Goal: Information Seeking & Learning: Learn about a topic

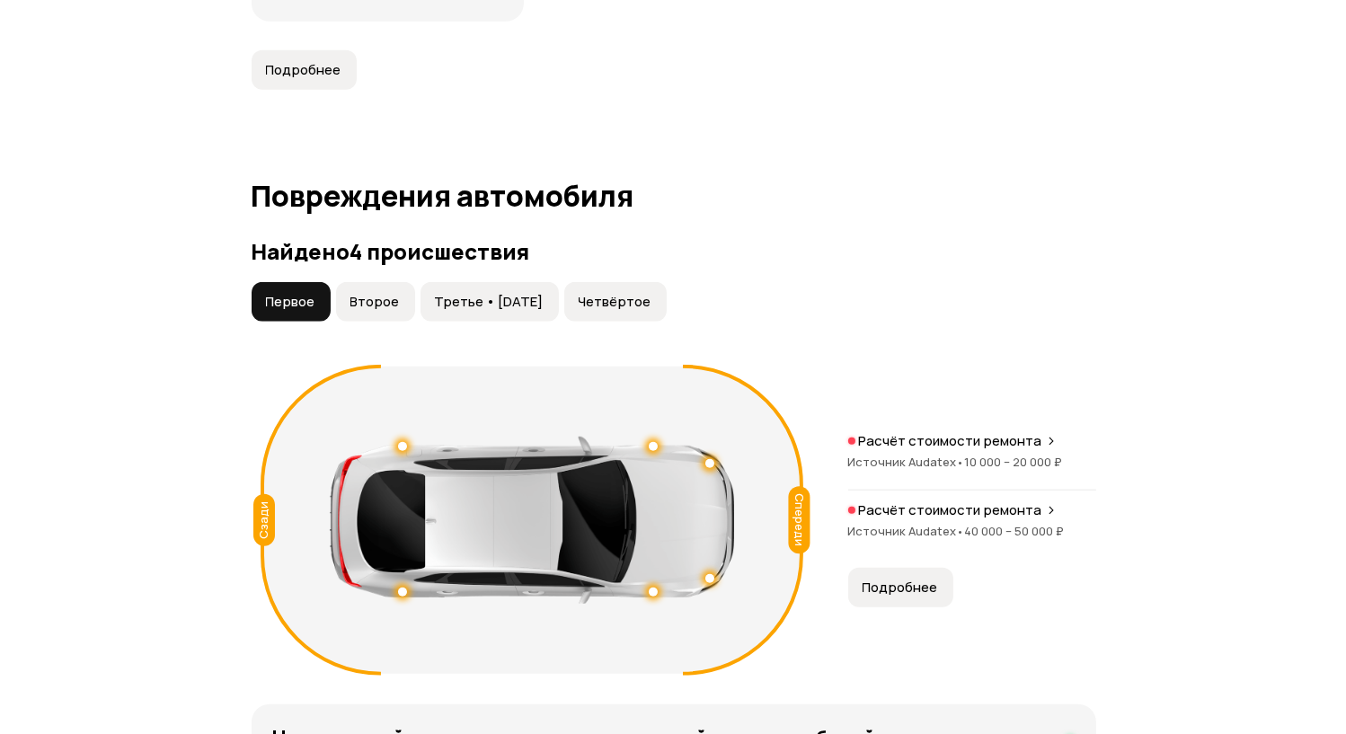
scroll to position [2013, 0]
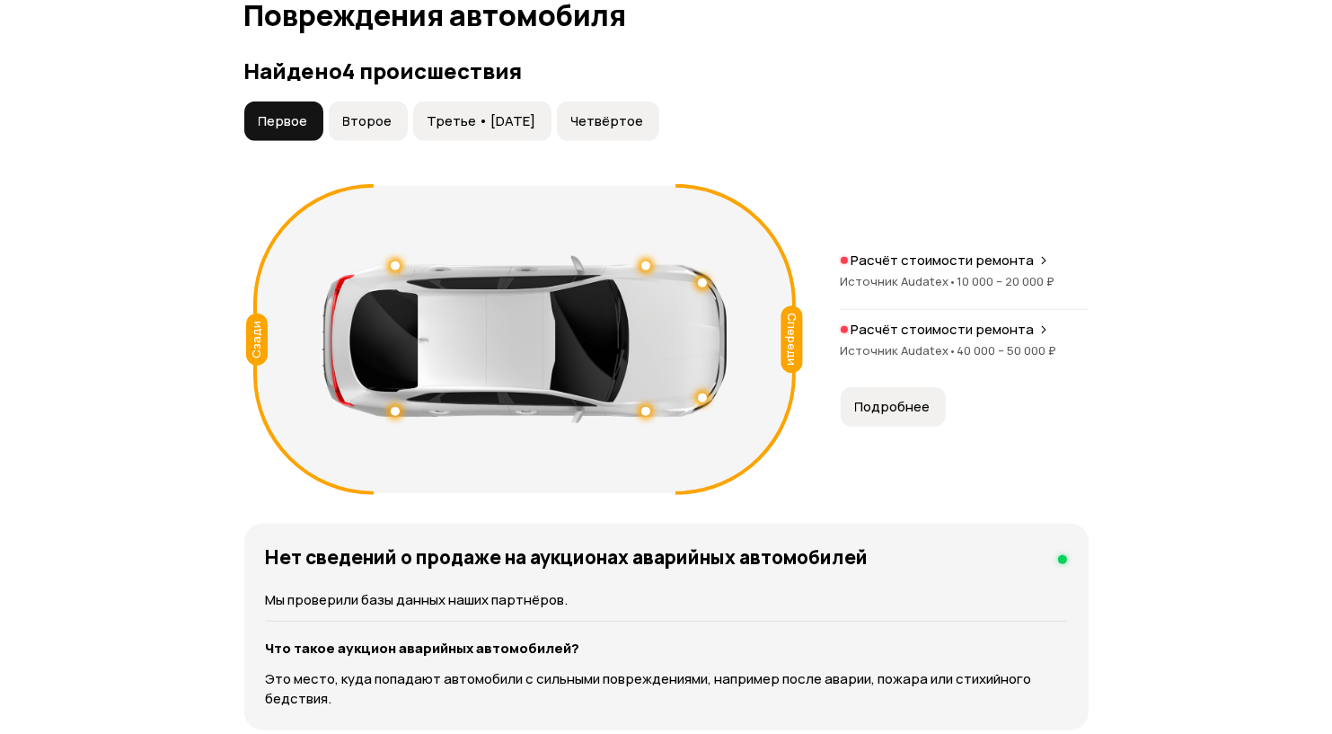
click at [924, 288] on span "Источник Audatex •" at bounding box center [899, 281] width 117 height 16
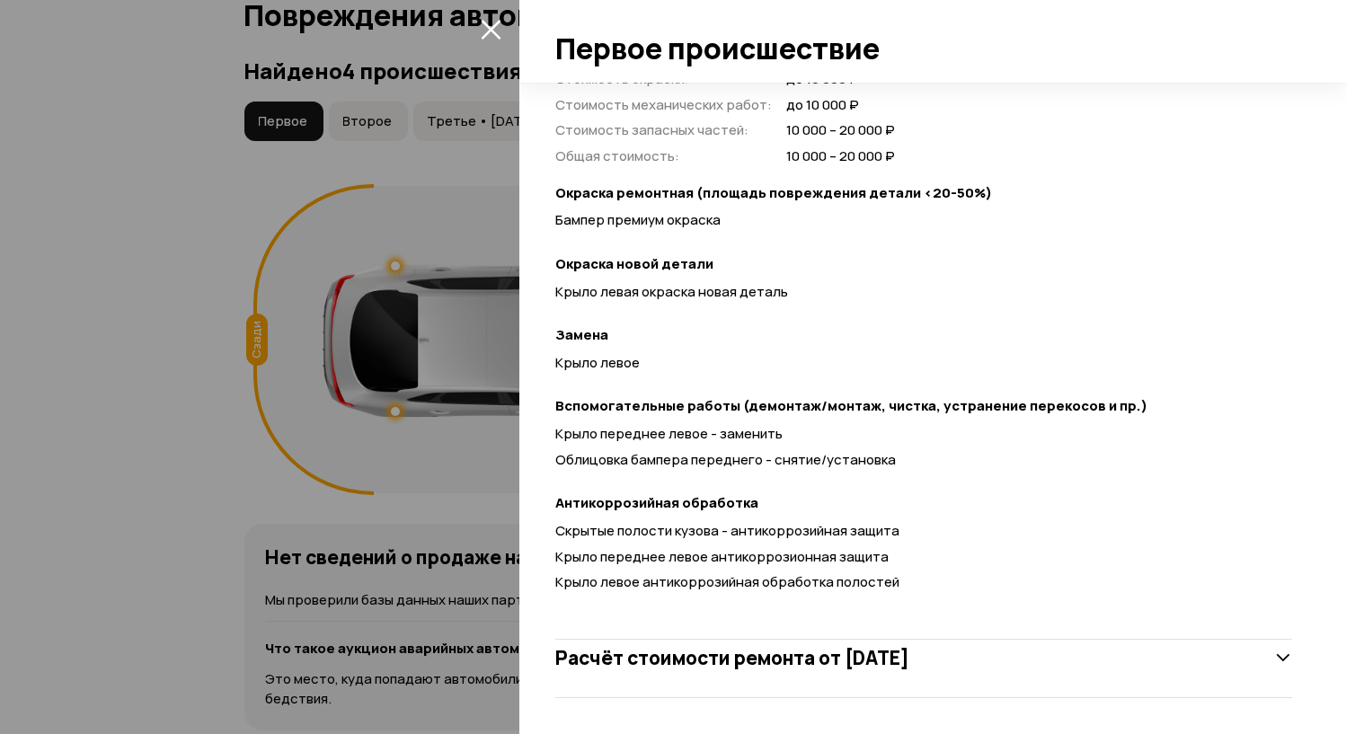
scroll to position [572, 0]
click at [909, 648] on h3 "Расчёт стоимости ремонта от 19 мая 2022 года" at bounding box center [732, 657] width 354 height 23
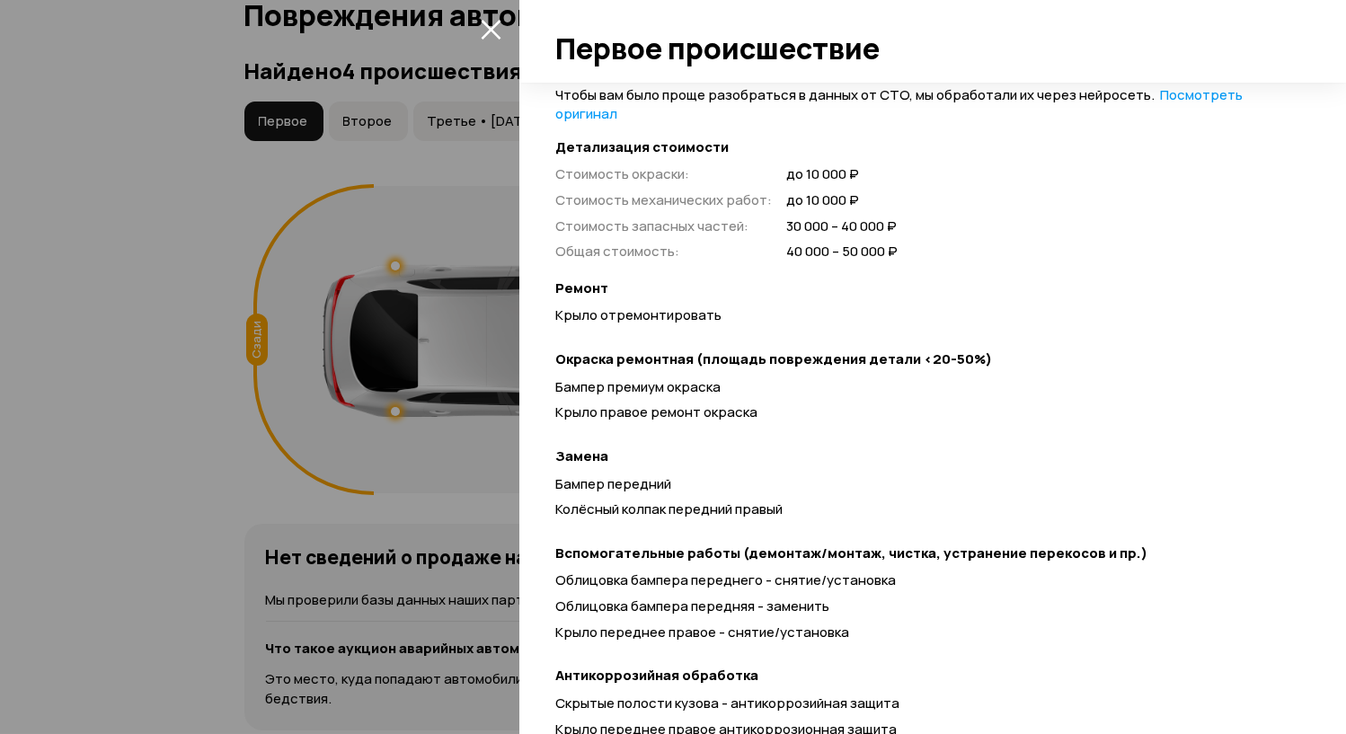
scroll to position [1347, 0]
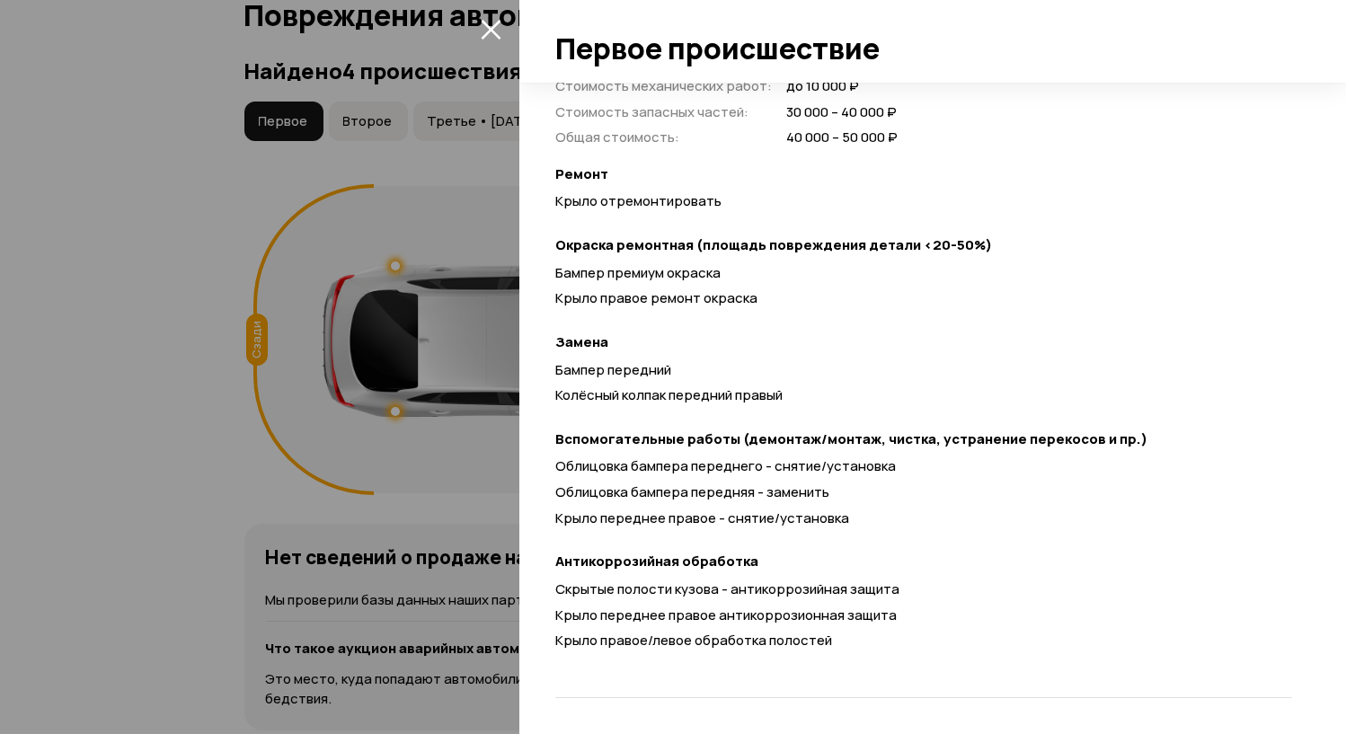
click at [295, 501] on div at bounding box center [673, 367] width 1346 height 734
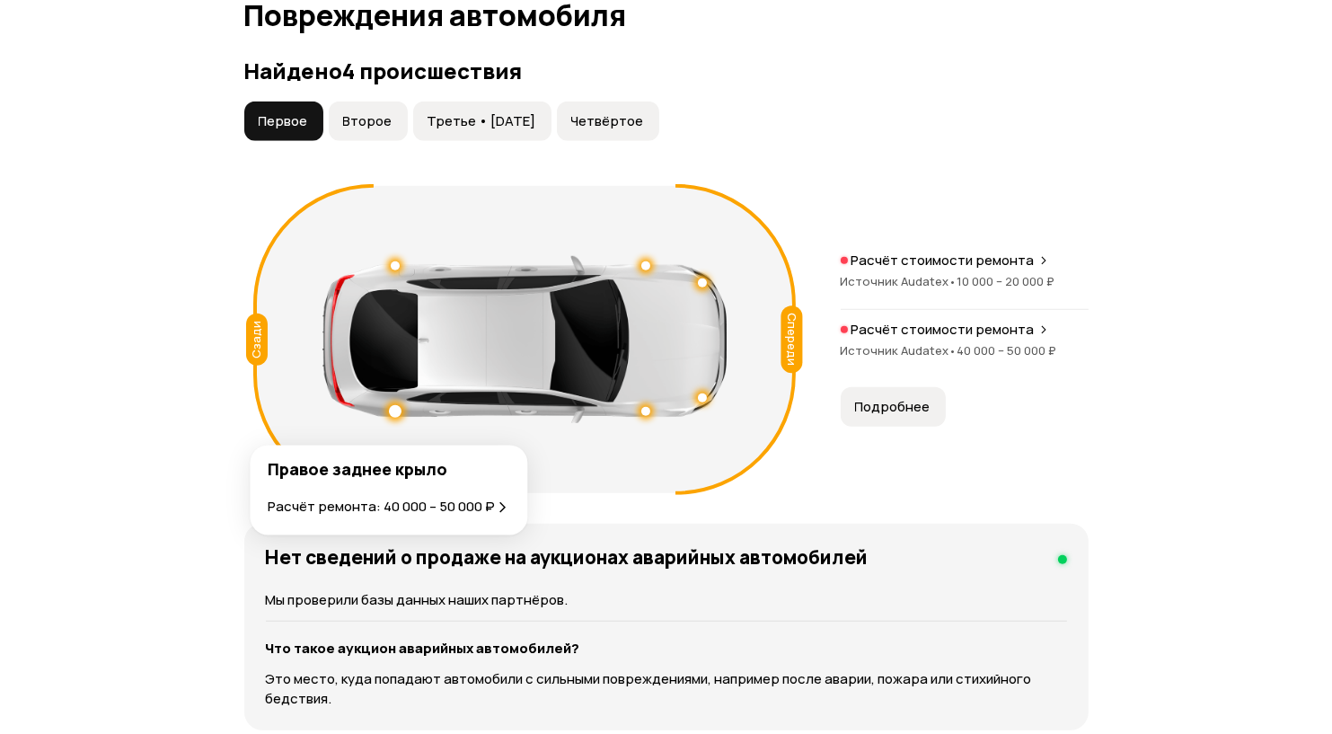
click at [393, 418] on div at bounding box center [395, 411] width 13 height 13
click at [472, 502] on div "Правое заднее крыло Расчёт ремонта: 40 000 – 50 000 ₽" at bounding box center [389, 482] width 222 height 72
click at [395, 418] on div at bounding box center [395, 411] width 13 height 13
click at [383, 133] on button "Второе" at bounding box center [368, 122] width 79 height 40
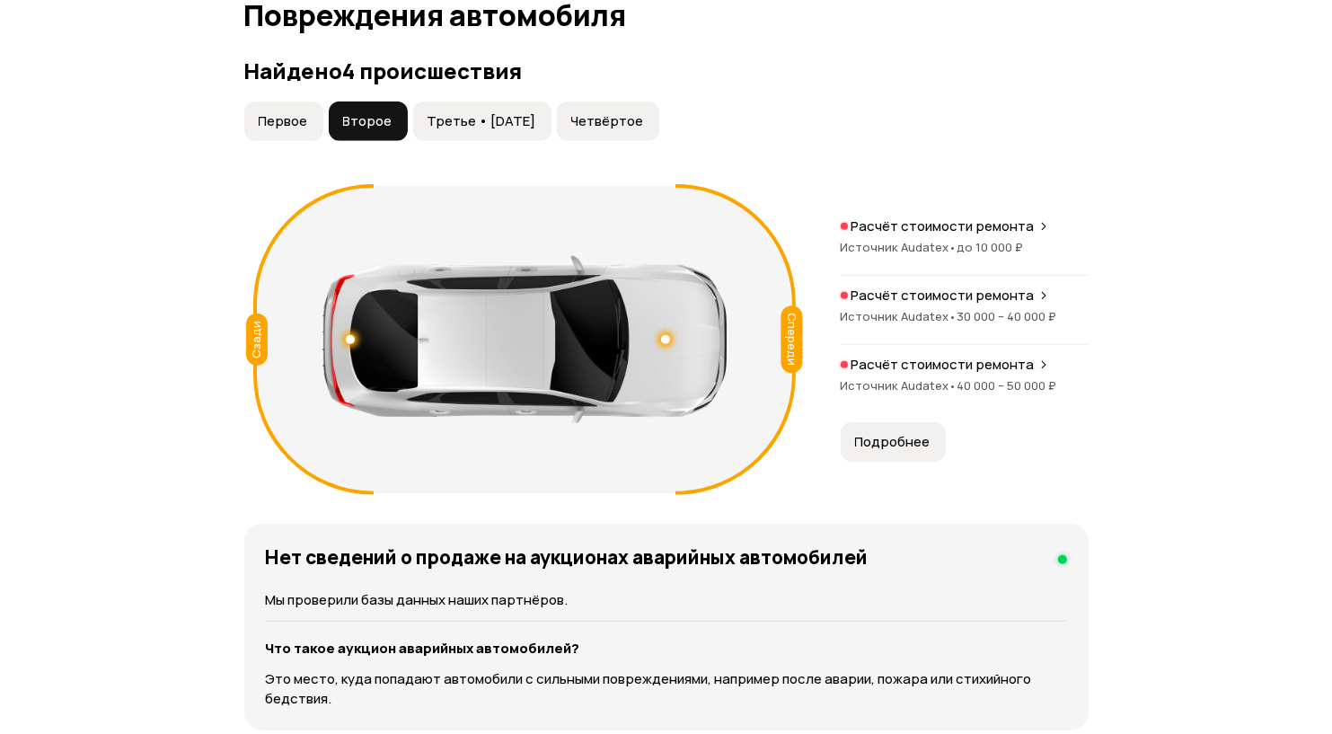
click at [450, 130] on span "Третье • 30 янв 2023" at bounding box center [482, 121] width 109 height 18
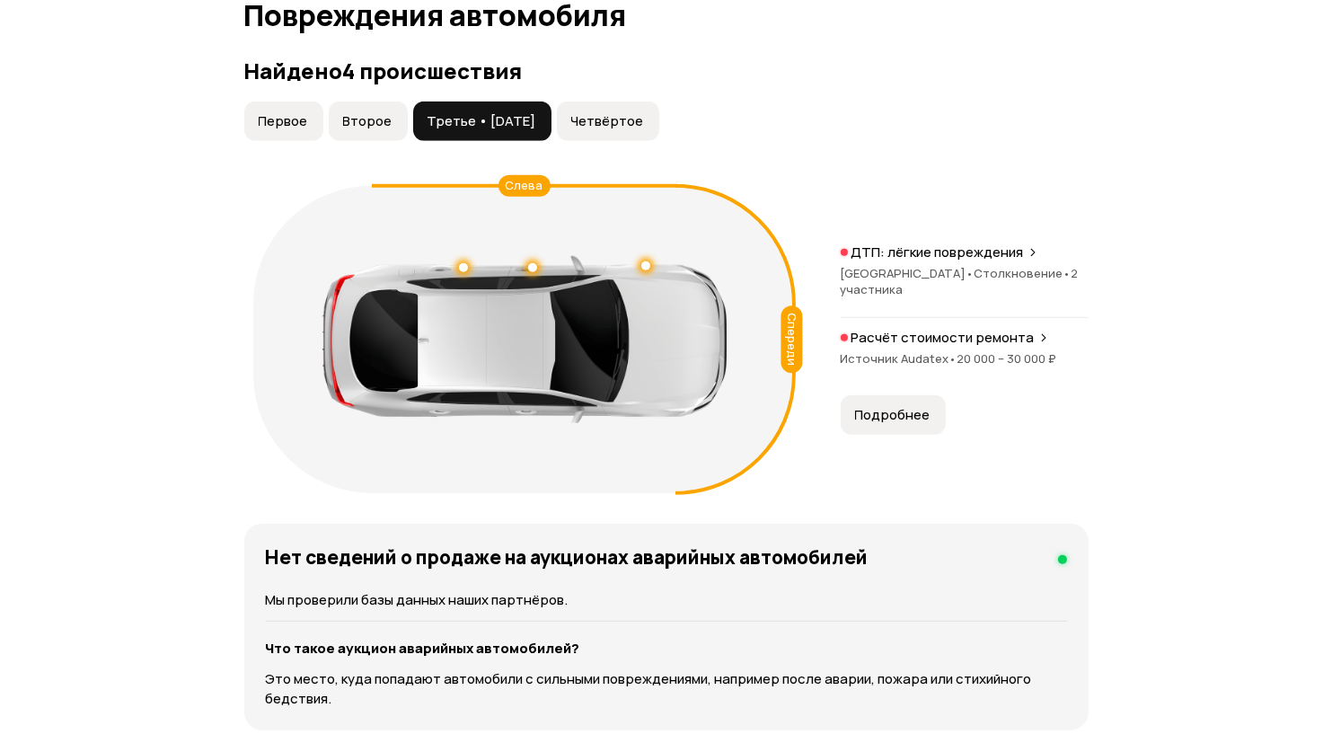
click at [383, 130] on span "Второе" at bounding box center [367, 121] width 49 height 18
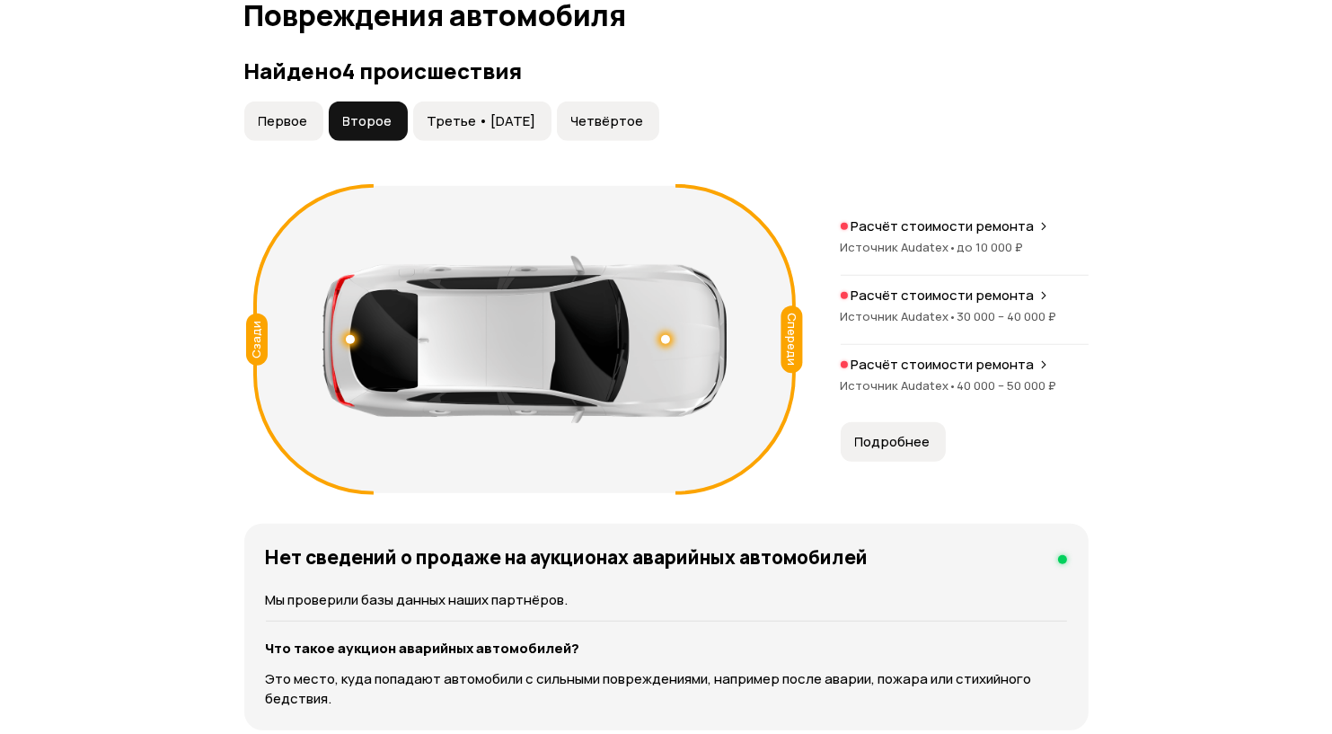
click at [883, 243] on span "Источник Audatex •" at bounding box center [899, 247] width 117 height 16
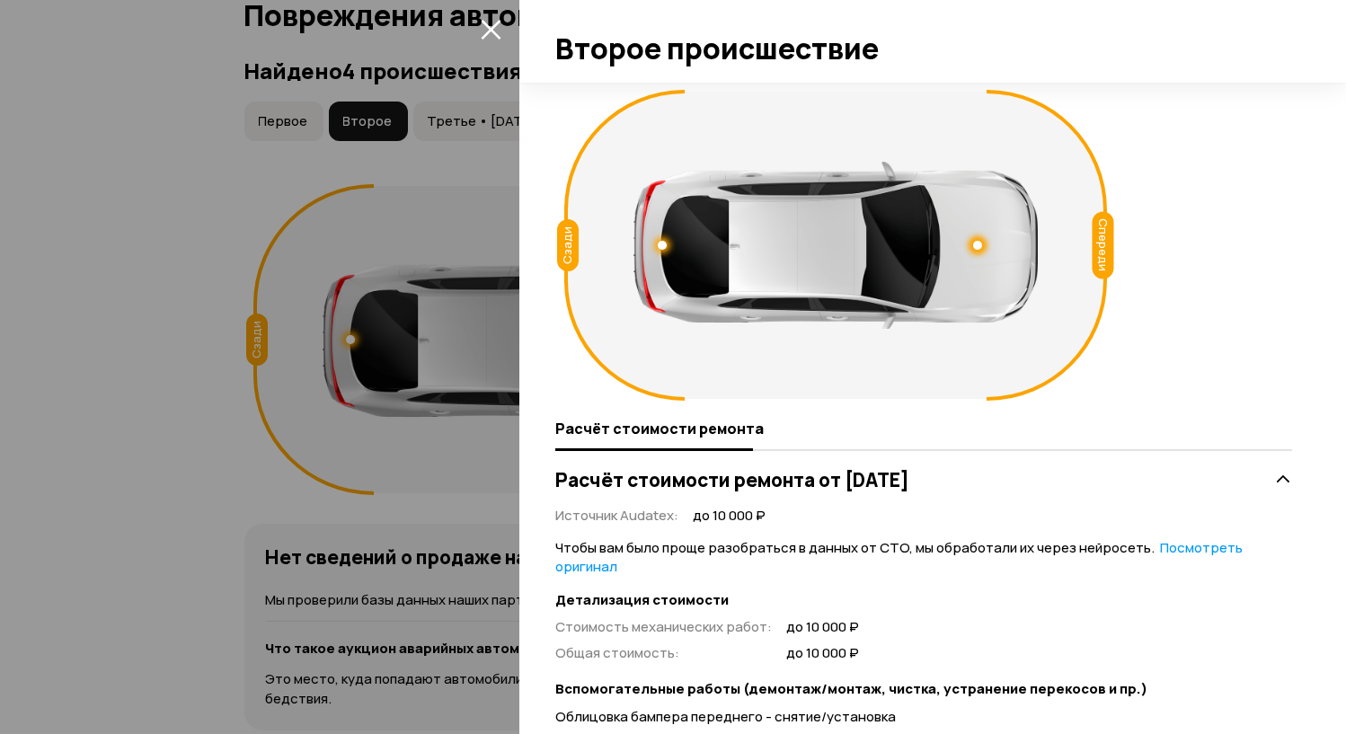
scroll to position [228, 0]
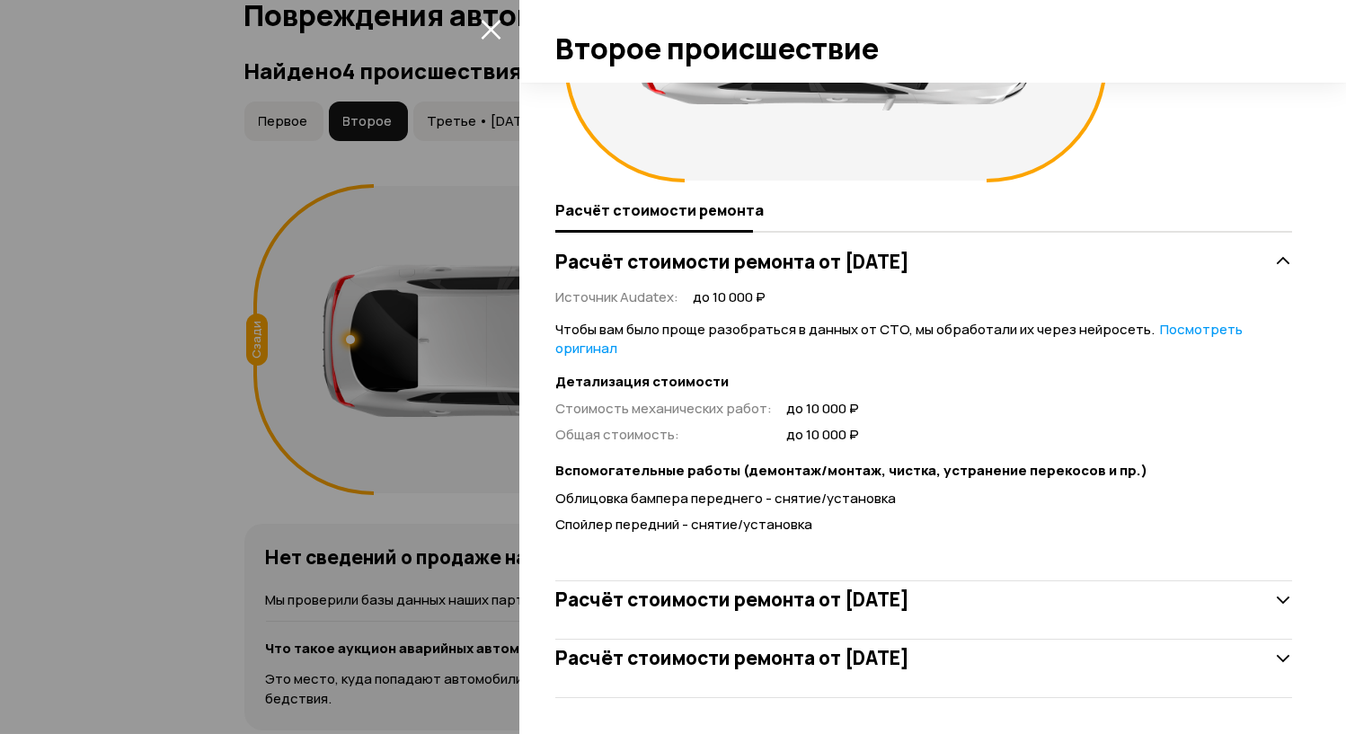
click at [192, 329] on div at bounding box center [673, 367] width 1346 height 734
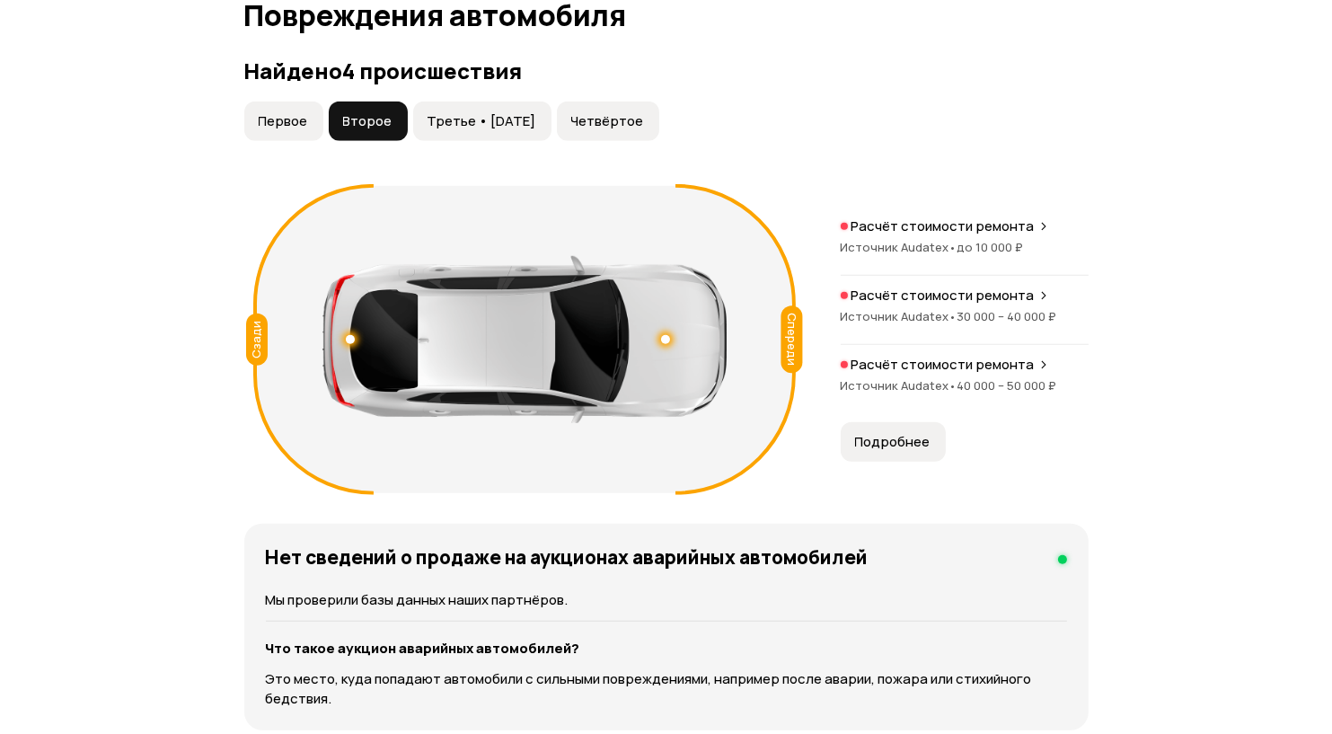
click at [933, 320] on span "Источник Audatex •" at bounding box center [899, 316] width 117 height 16
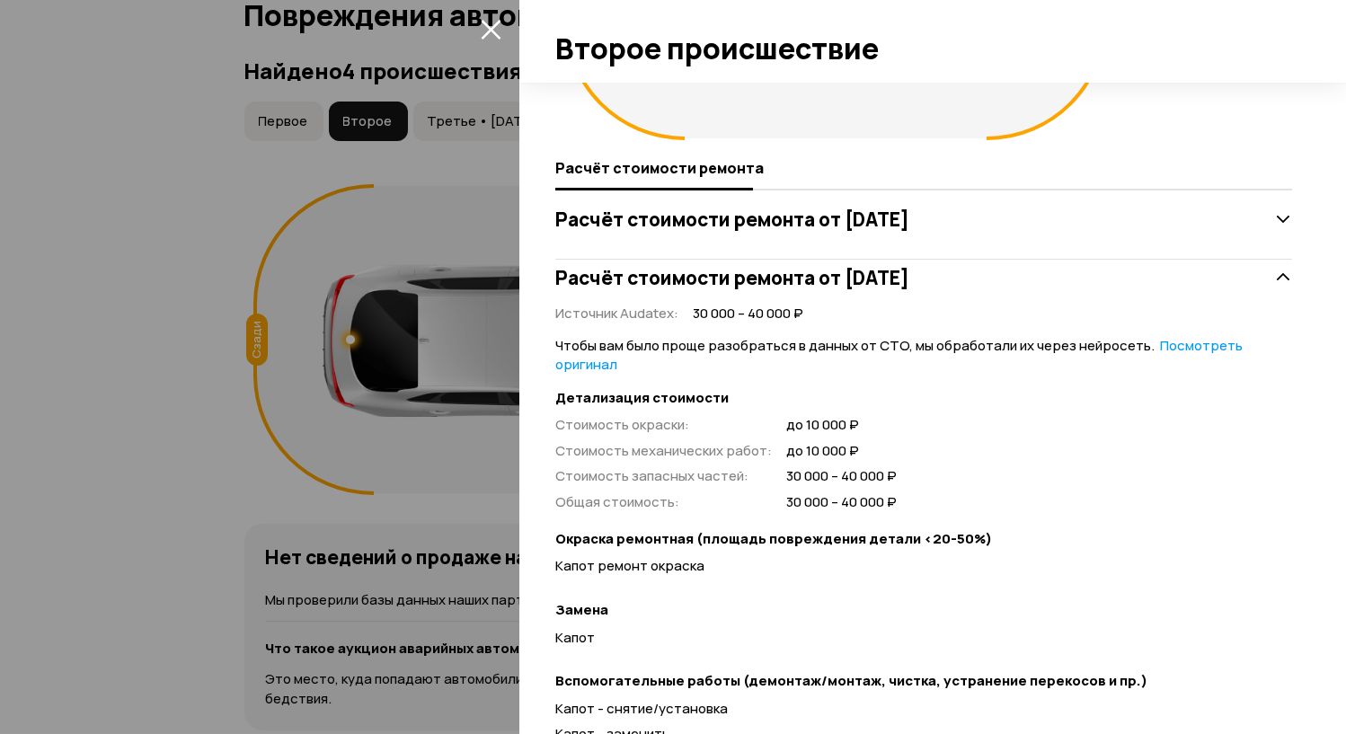
scroll to position [261, 0]
click at [909, 220] on h3 "Расчёт стоимости ремонта от 1 августа 2022 года" at bounding box center [732, 219] width 354 height 23
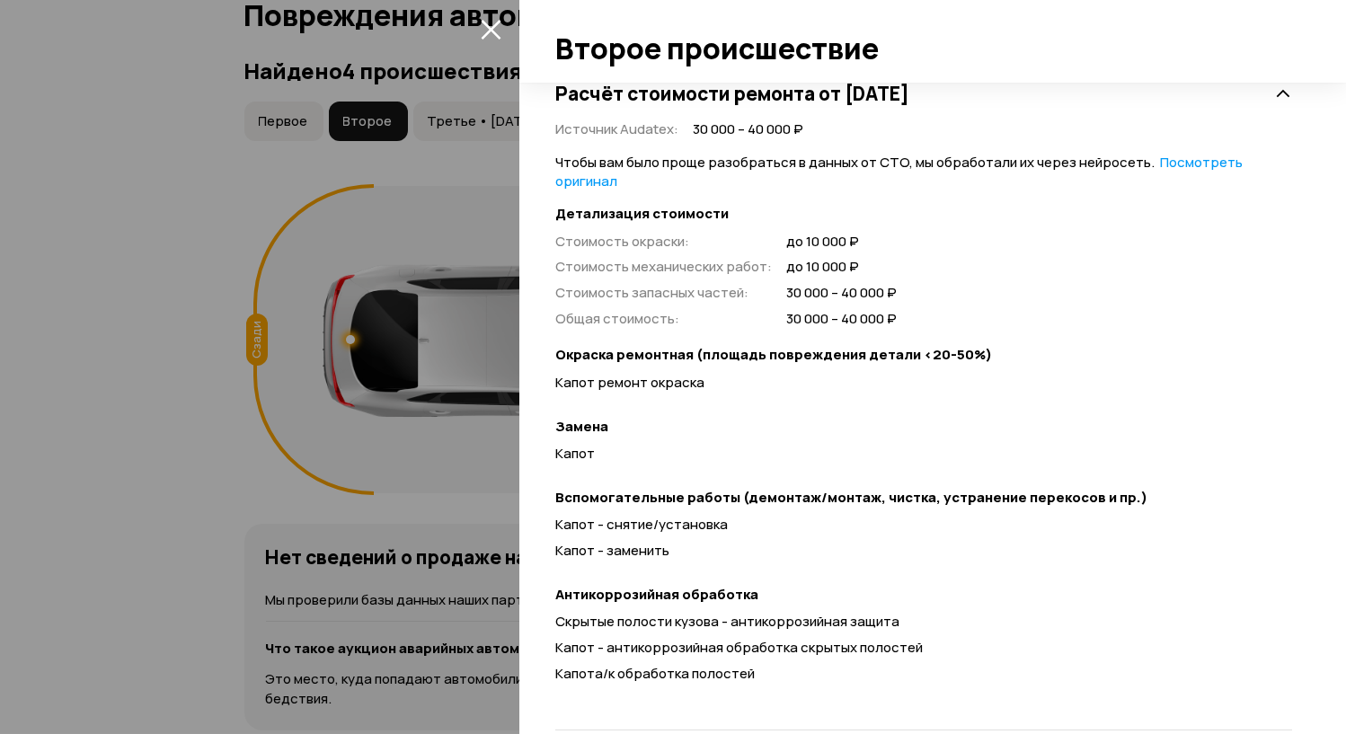
scroll to position [848, 0]
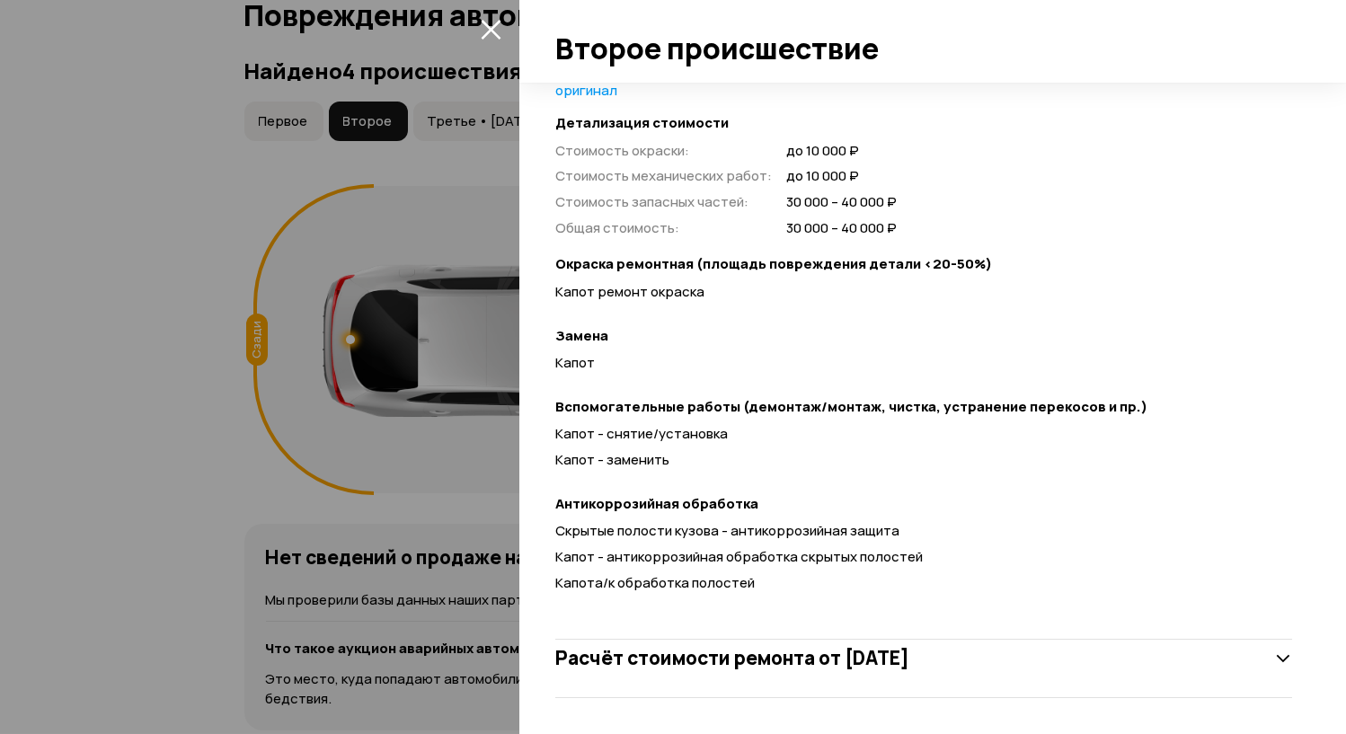
click at [901, 654] on h3 "Расчёт стоимости ремонта от 12 декабря 2022 года" at bounding box center [732, 657] width 354 height 23
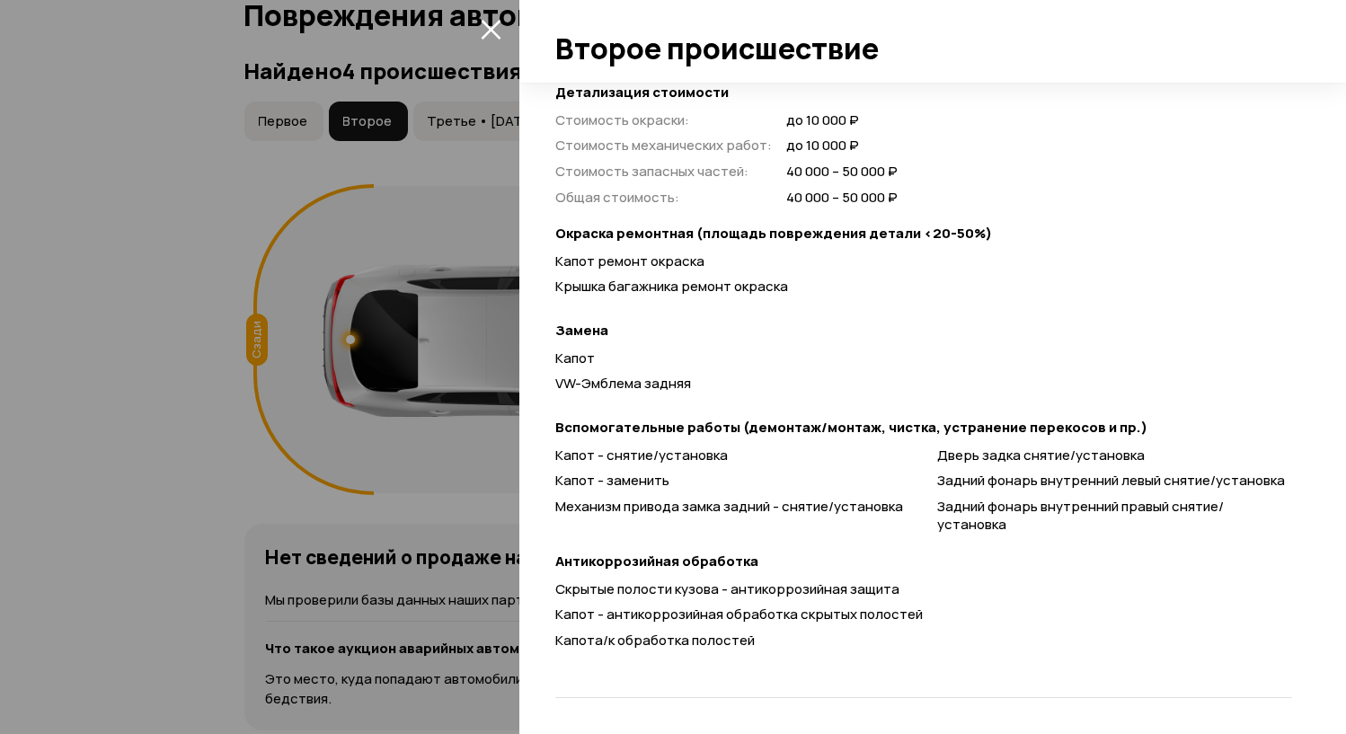
scroll to position [1563, 0]
click at [185, 479] on div at bounding box center [673, 367] width 1346 height 734
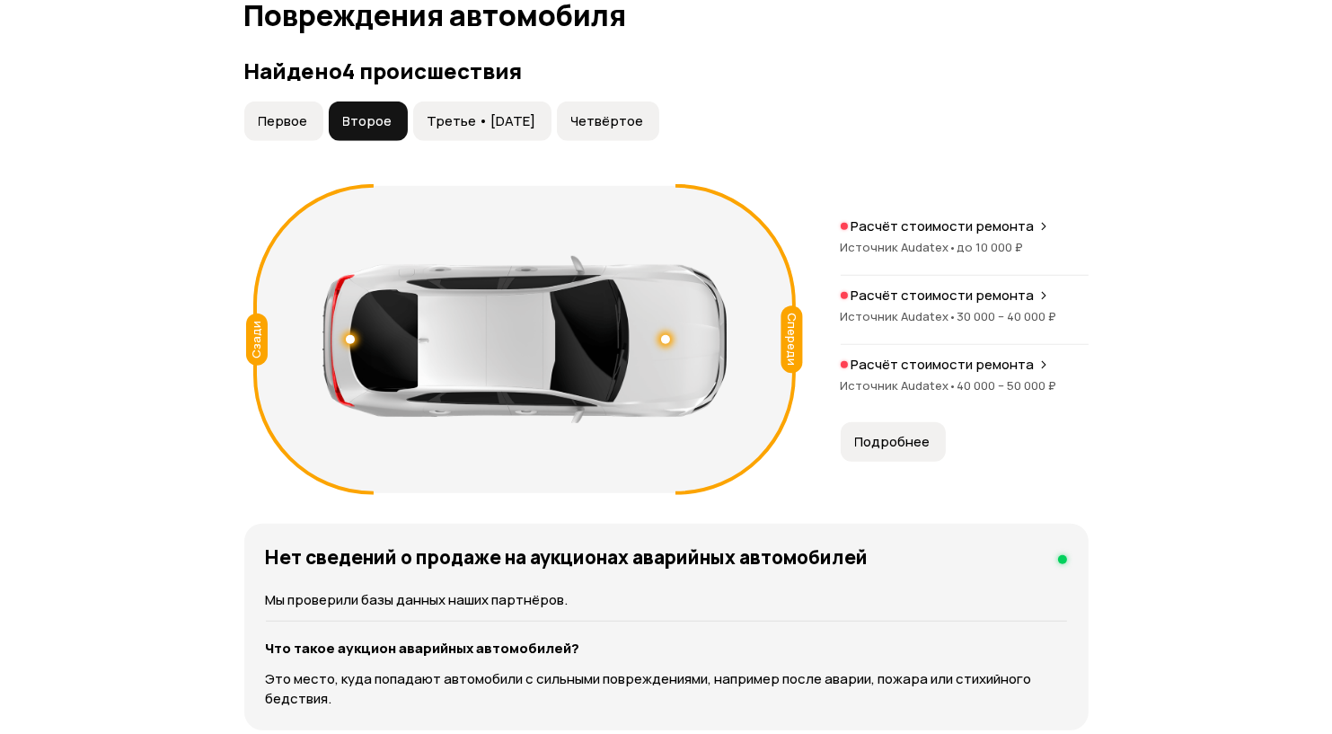
click at [457, 130] on span "Третье • 30 янв 2023" at bounding box center [482, 121] width 109 height 18
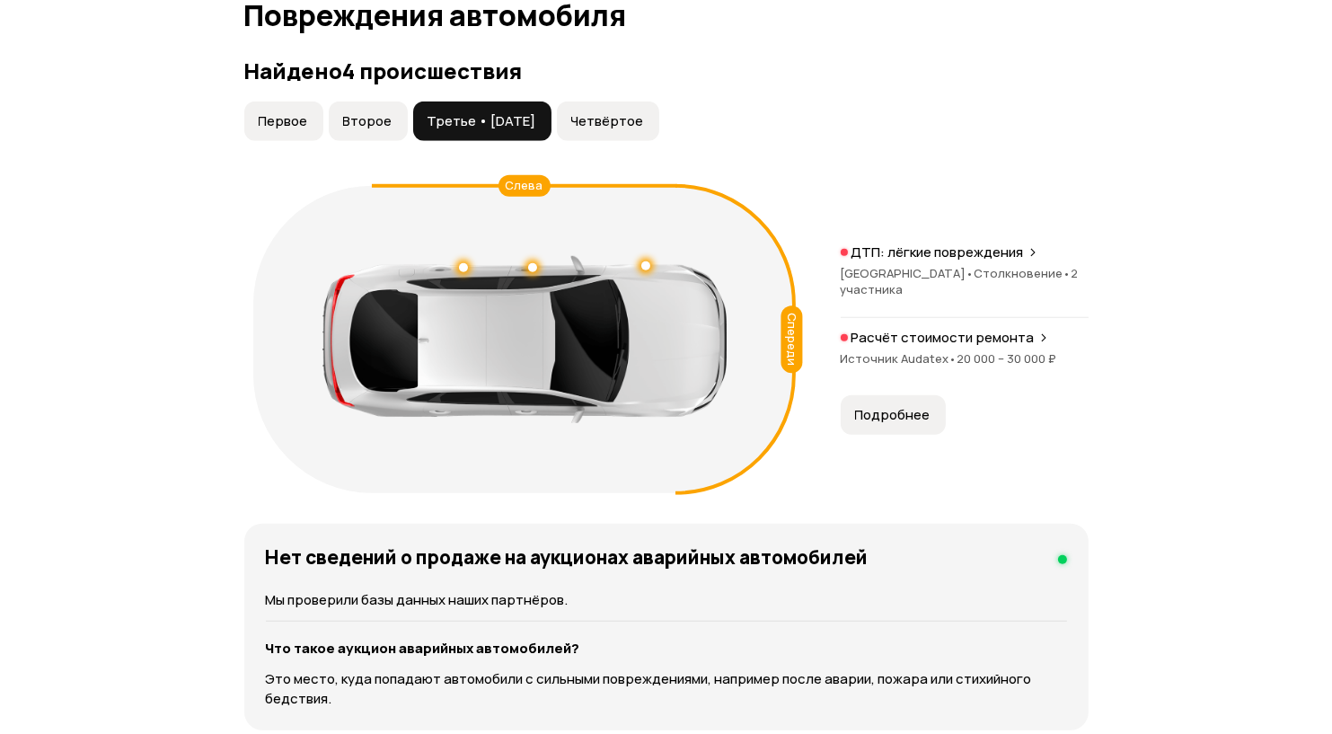
click at [967, 347] on p "Расчёт стоимости ремонта" at bounding box center [943, 338] width 183 height 18
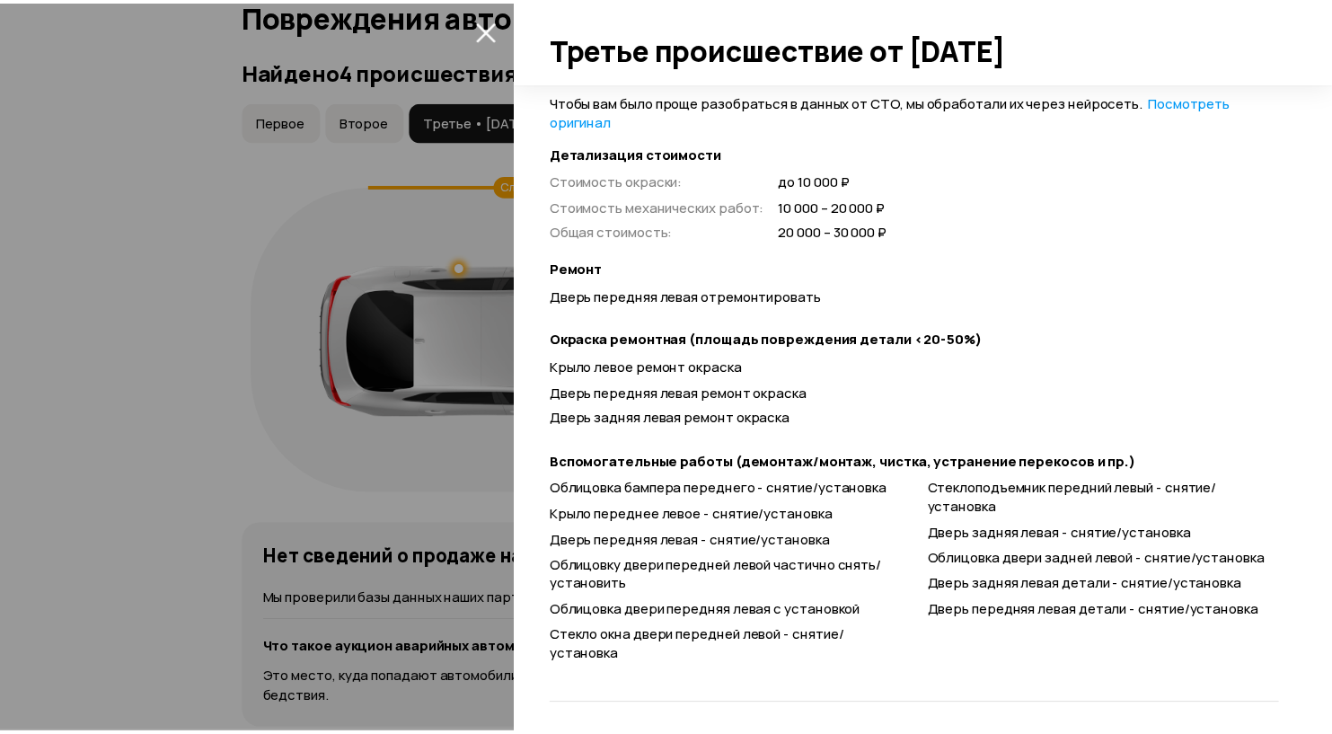
scroll to position [447, 0]
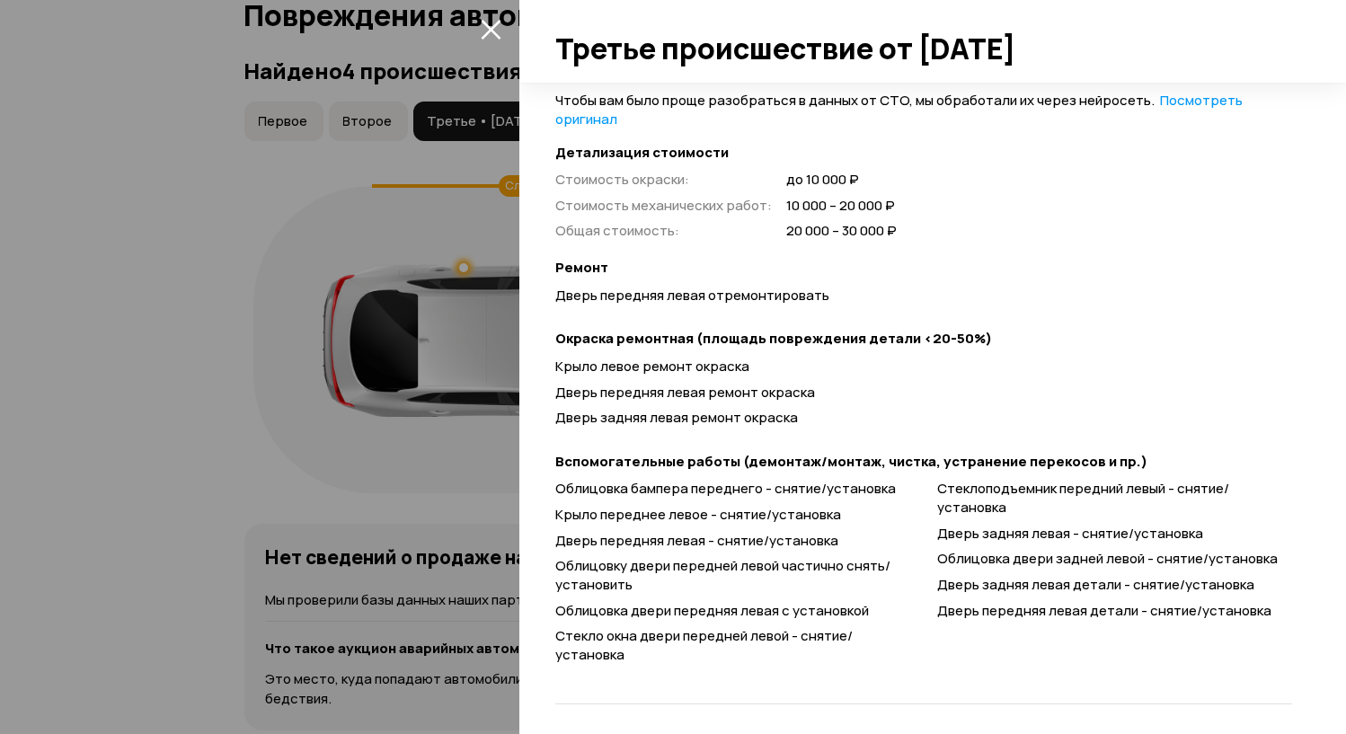
click at [223, 263] on div at bounding box center [673, 367] width 1346 height 734
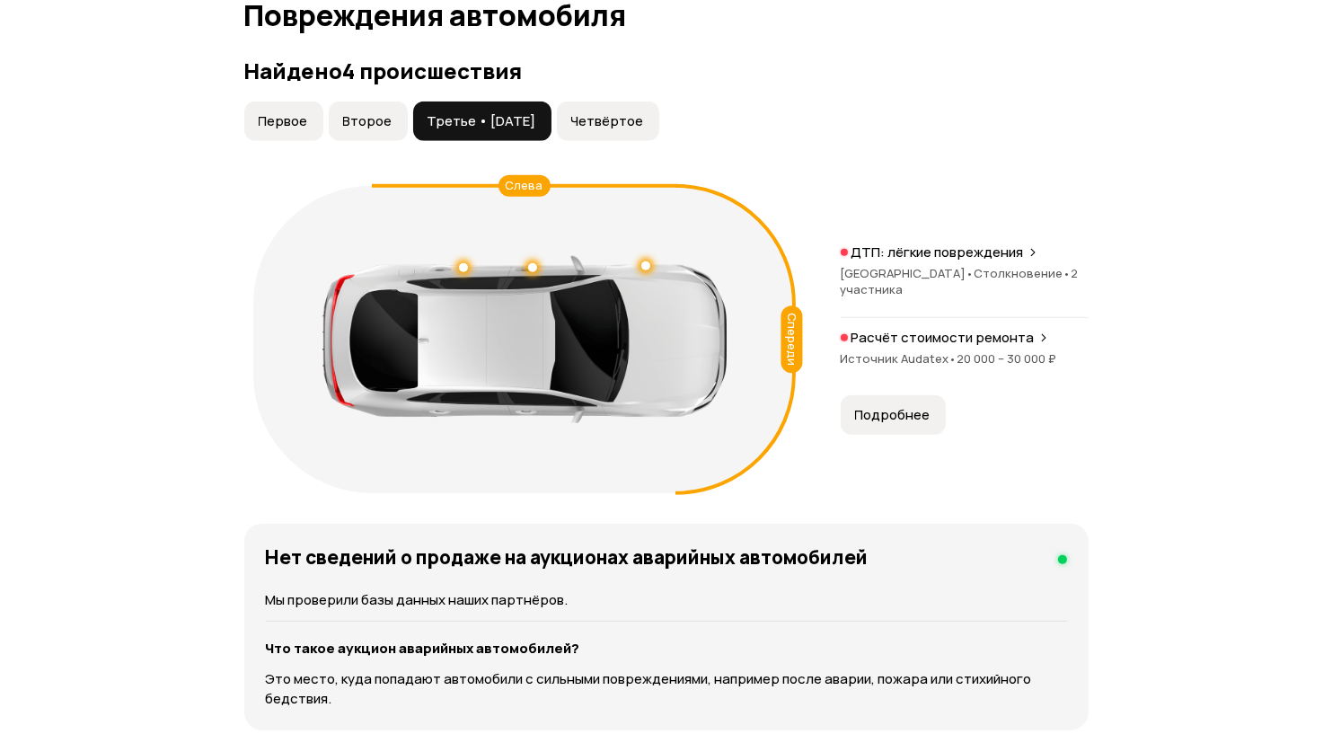
scroll to position [143, 0]
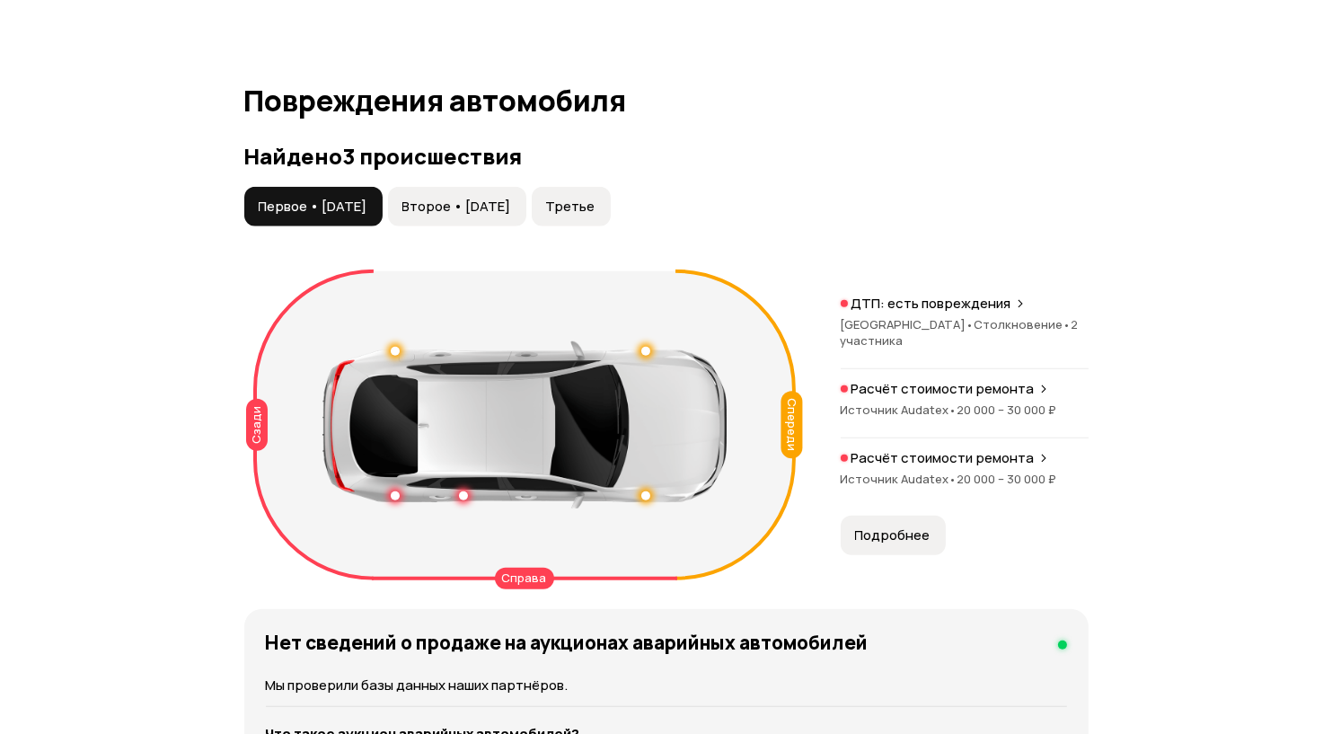
scroll to position [2004, 0]
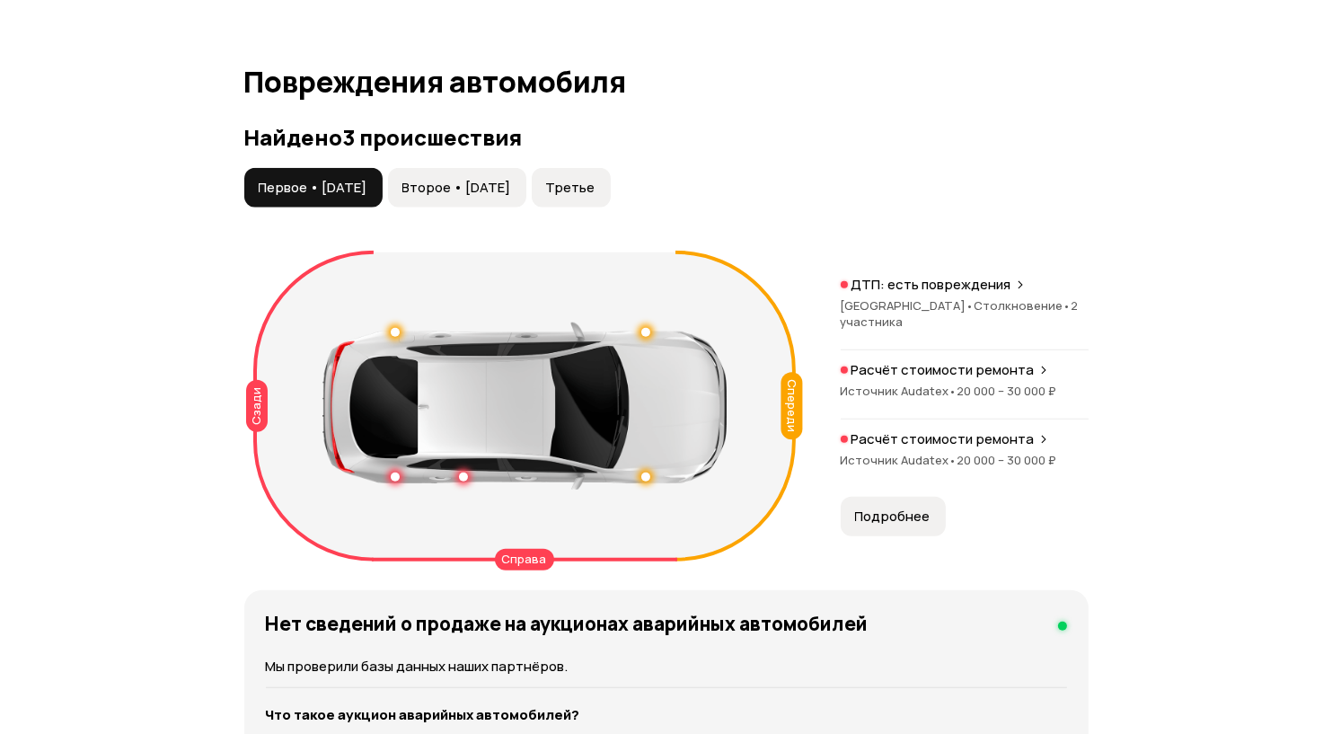
click at [961, 276] on p "ДТП: есть повреждения" at bounding box center [932, 285] width 160 height 18
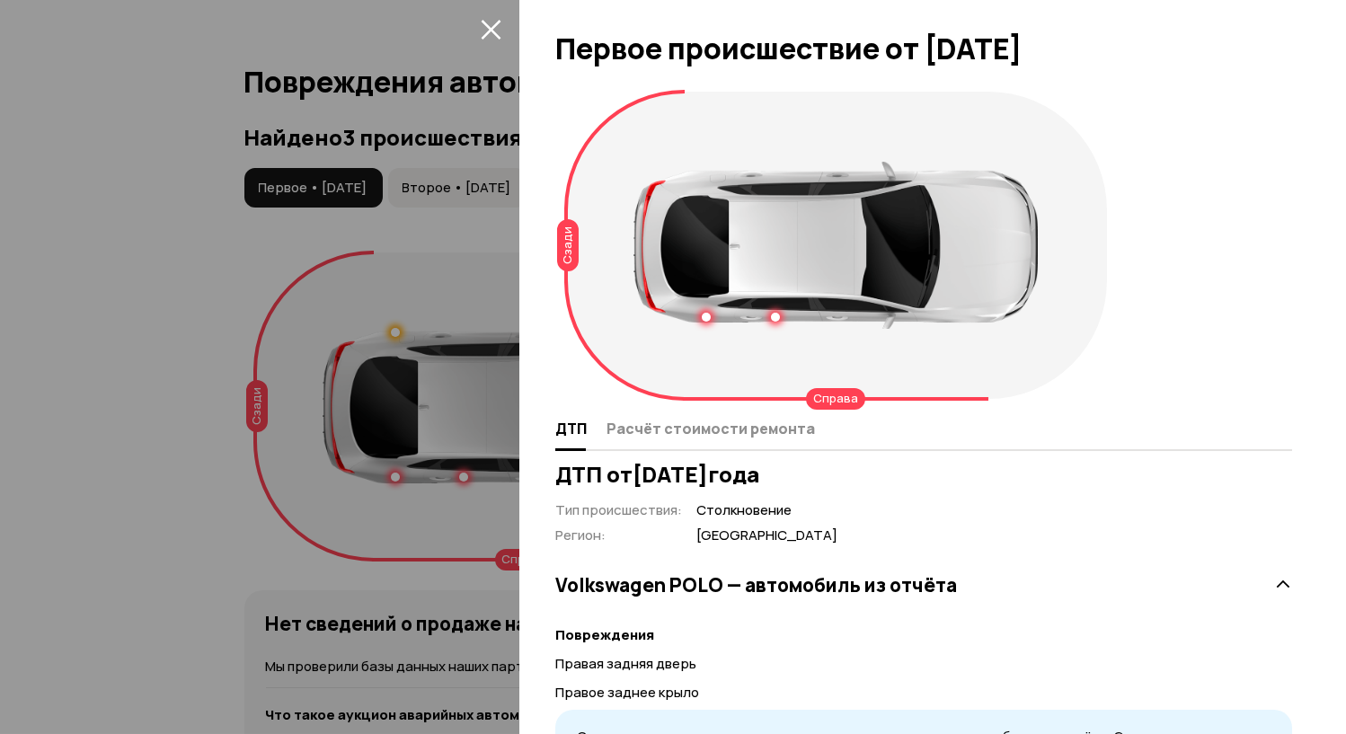
click at [776, 318] on div at bounding box center [775, 317] width 9 height 9
click at [702, 315] on div at bounding box center [706, 317] width 9 height 9
click at [131, 293] on div at bounding box center [673, 367] width 1346 height 734
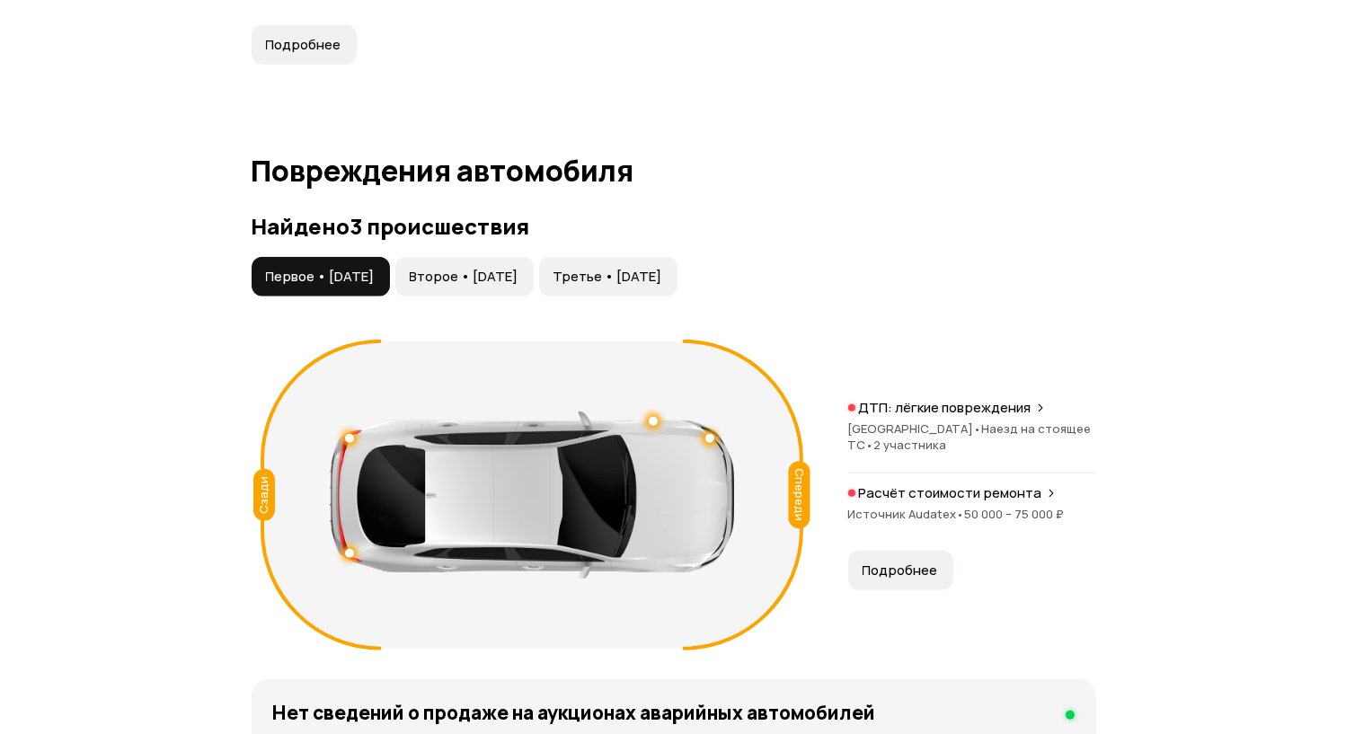
scroll to position [1819, 0]
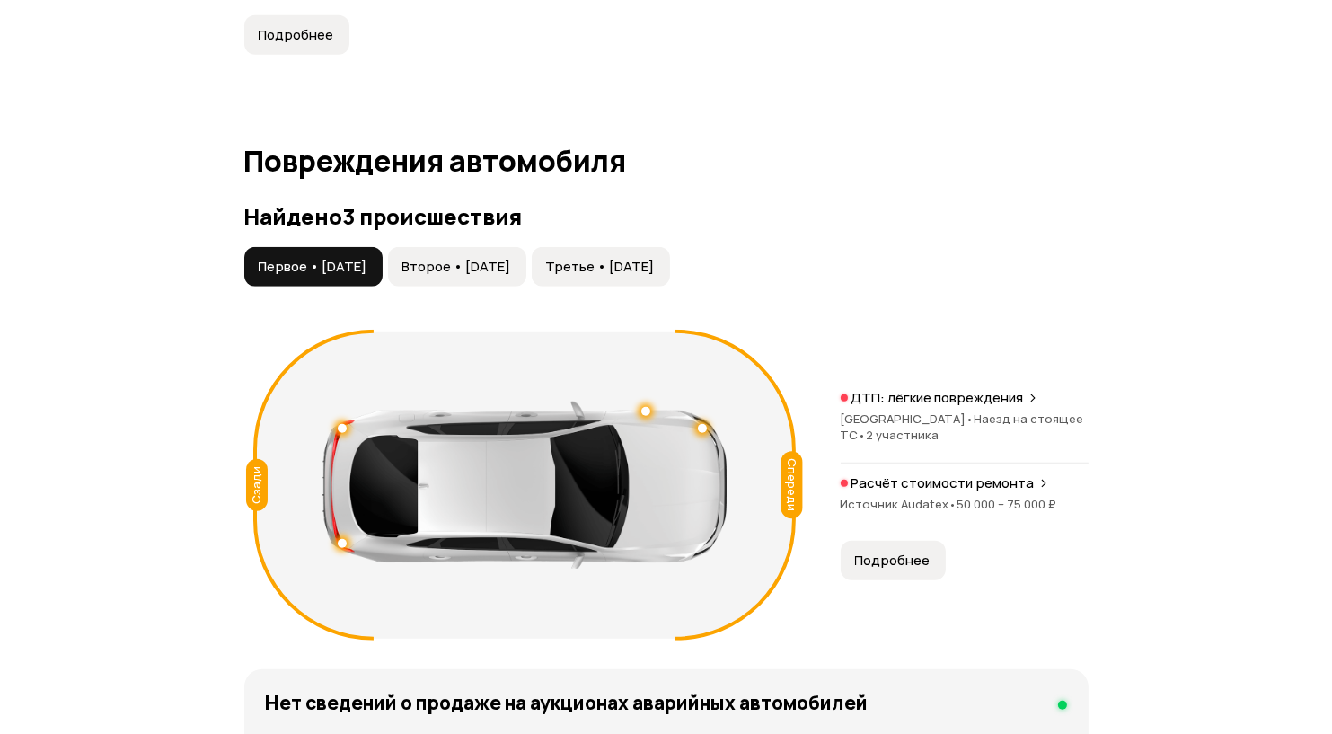
click at [511, 276] on span "Второе • [DATE]" at bounding box center [457, 267] width 109 height 18
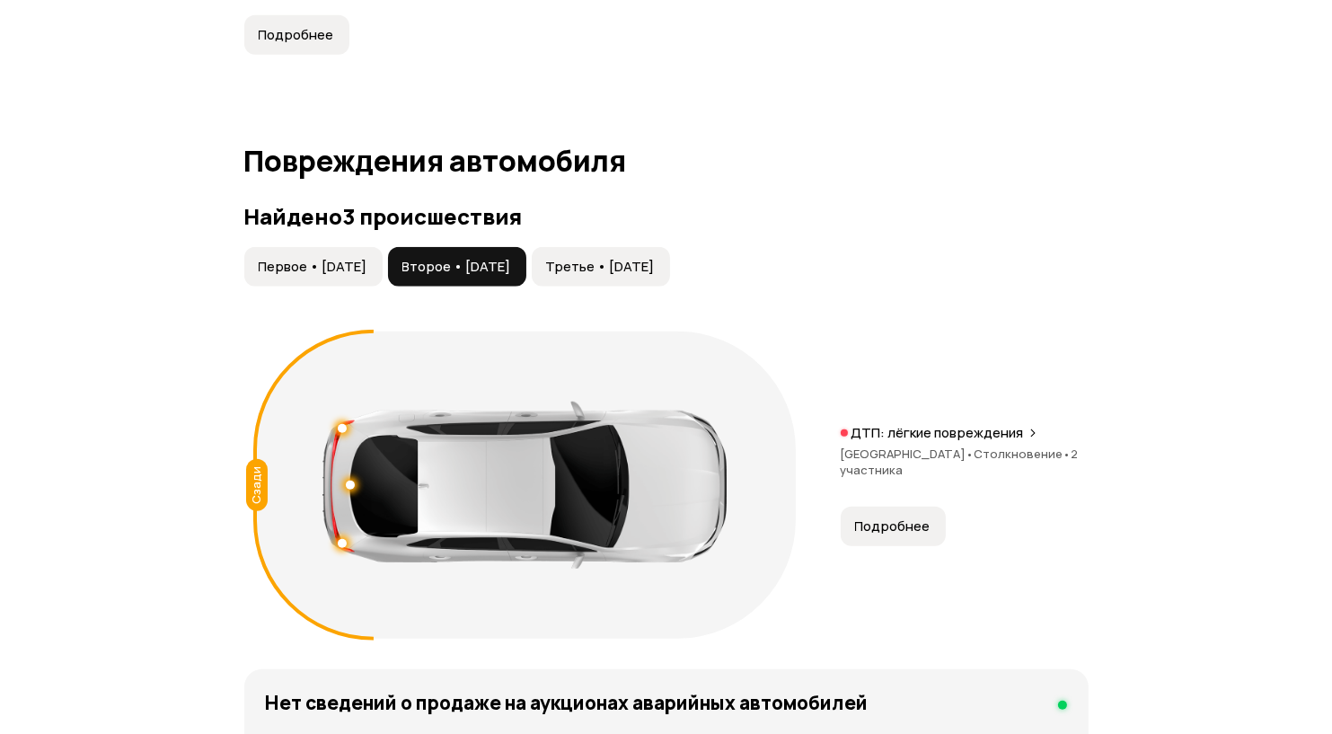
click at [670, 274] on button "Третье • 16 июн 2025" at bounding box center [601, 267] width 138 height 40
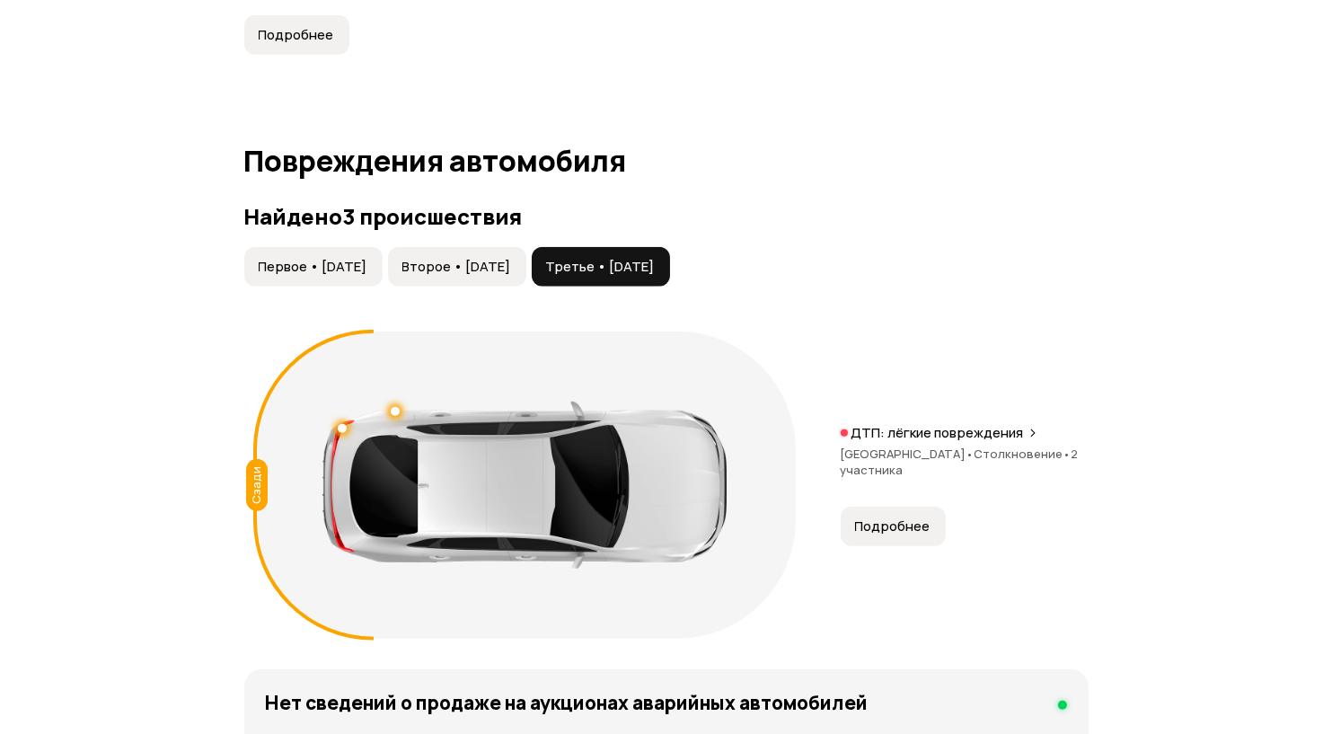
click at [893, 442] on p "ДТП: лёгкие повреждения" at bounding box center [938, 433] width 173 height 18
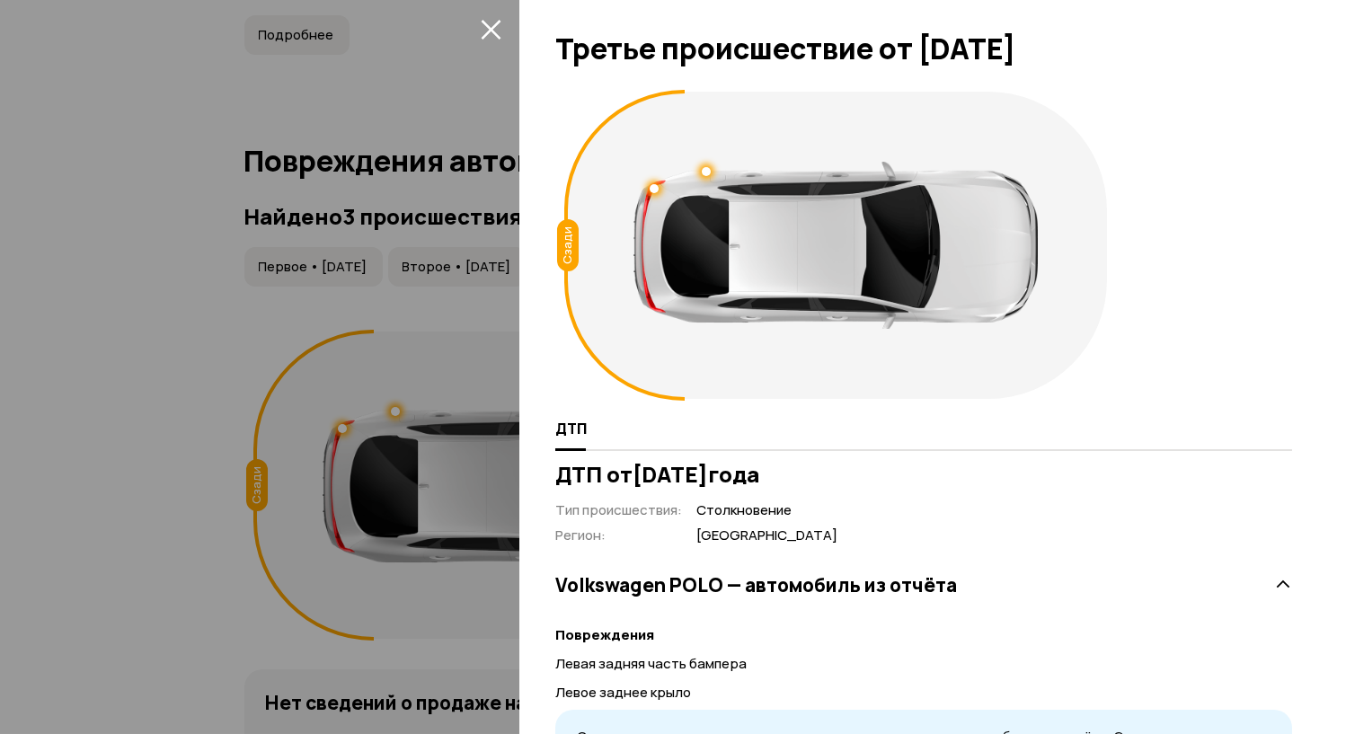
click at [485, 23] on icon "закрыть" at bounding box center [491, 30] width 20 height 20
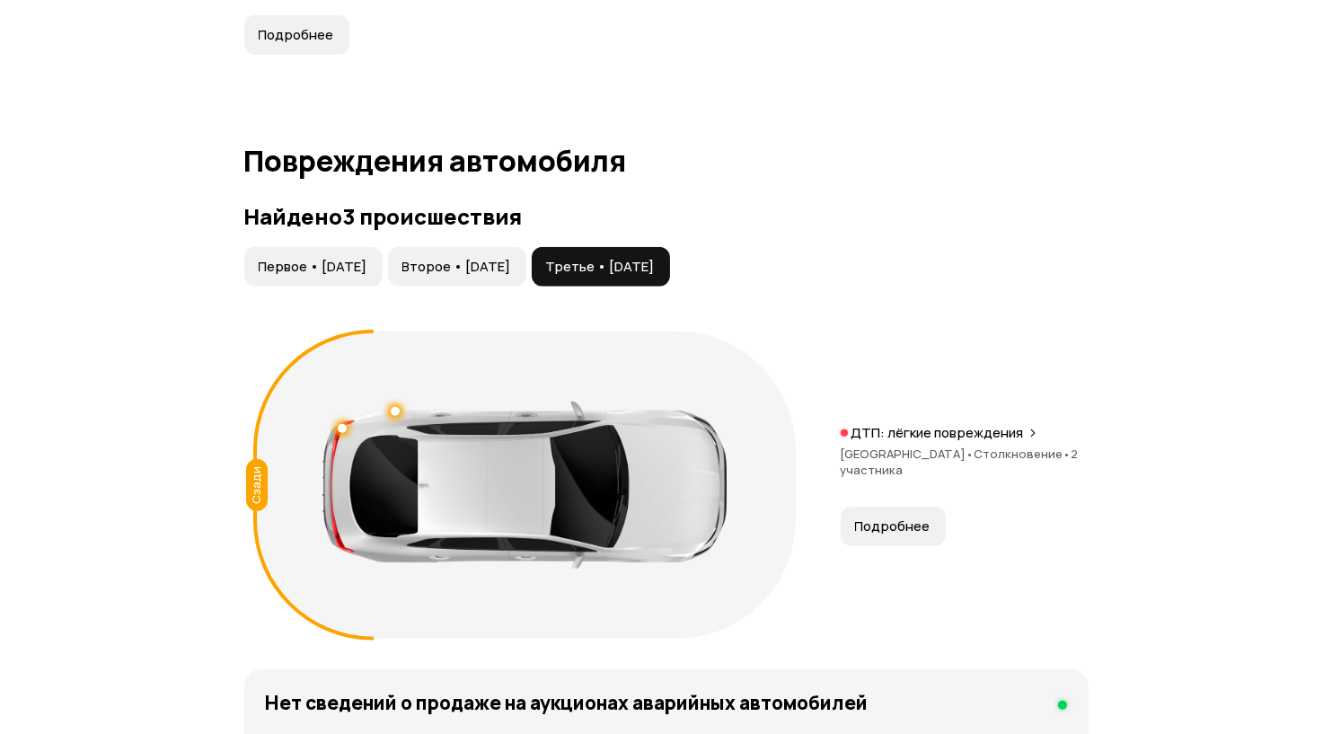
click at [511, 276] on span "Второе • 17 апр 2025" at bounding box center [457, 267] width 109 height 18
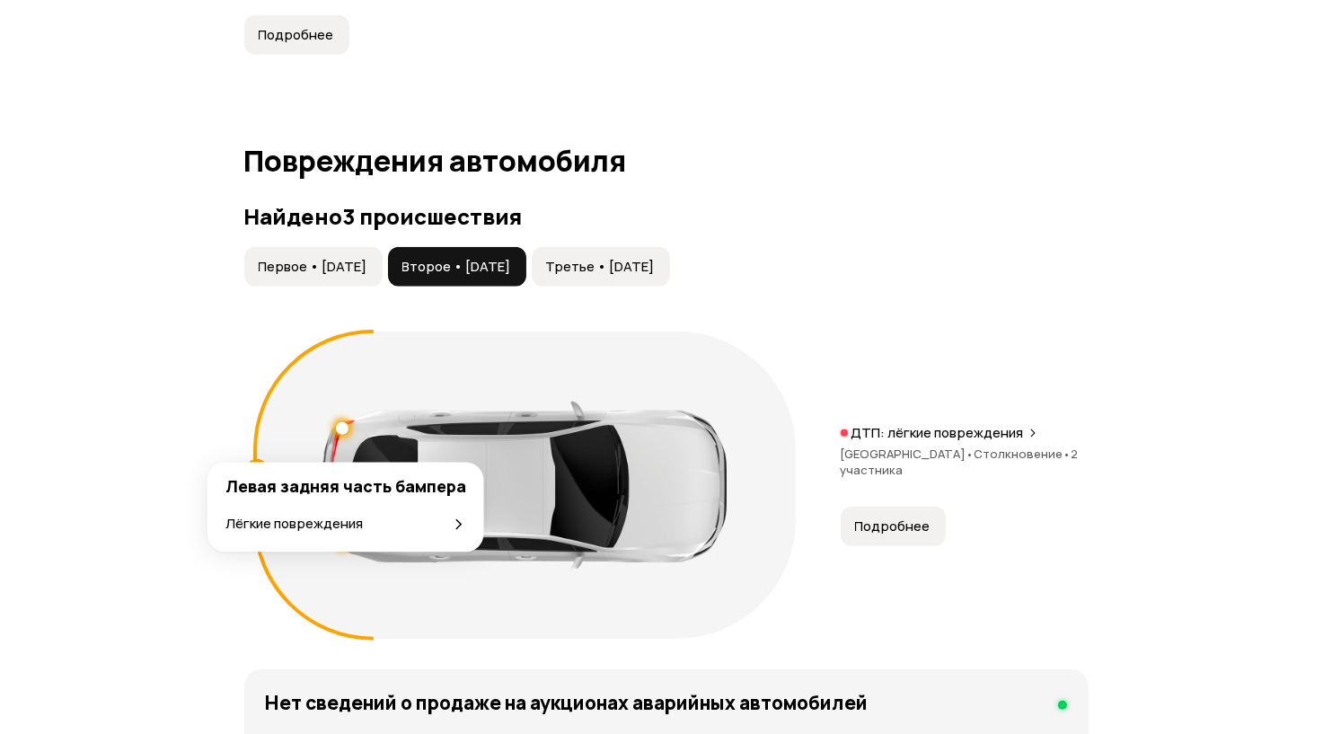
click at [345, 435] on div at bounding box center [342, 428] width 13 height 13
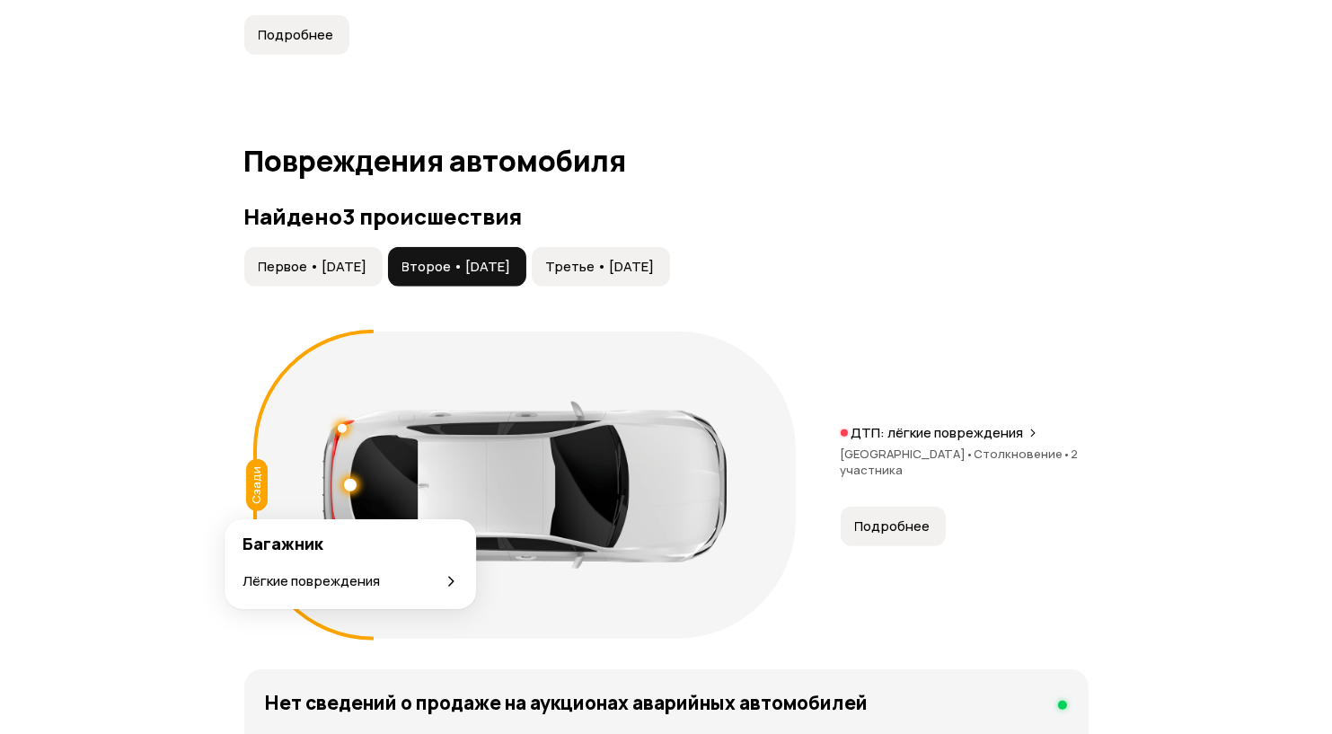
click at [349, 583] on p "Лёгкие повреждения" at bounding box center [311, 581] width 137 height 20
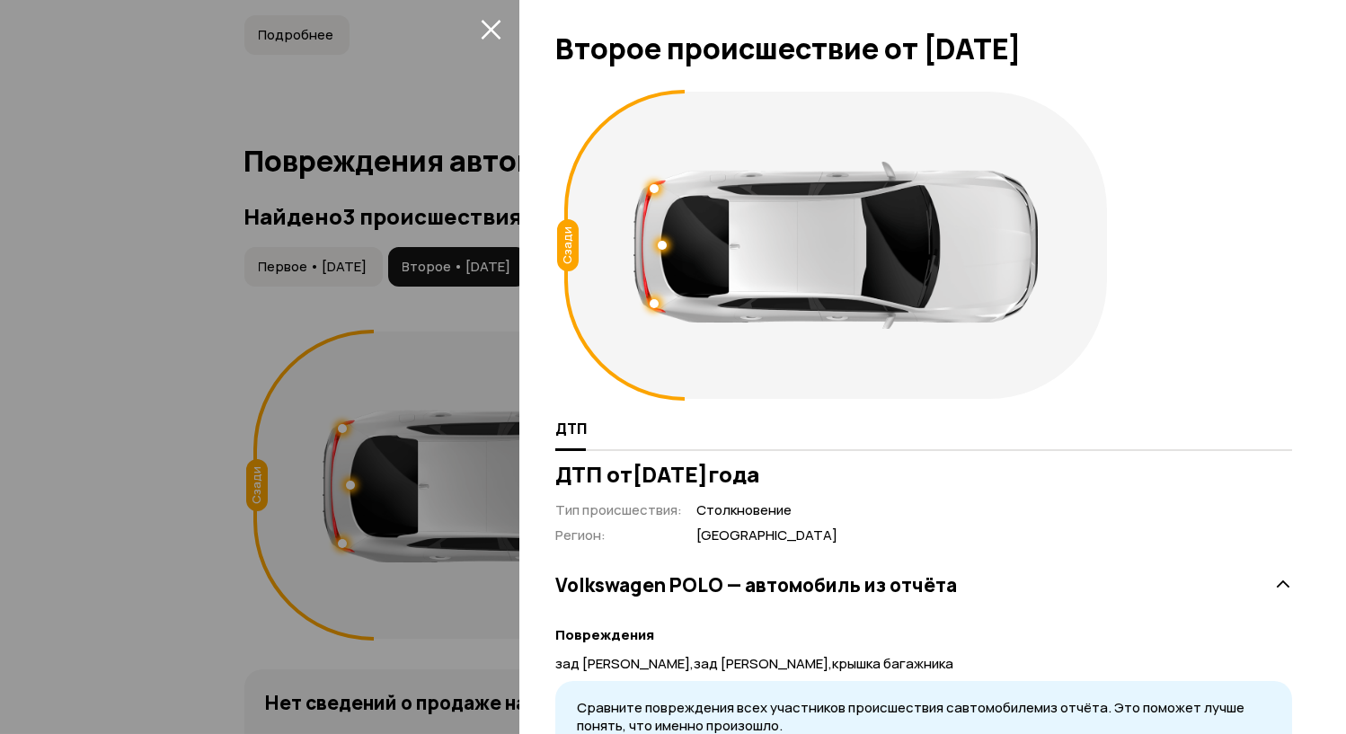
click at [661, 243] on div at bounding box center [662, 245] width 9 height 9
click at [661, 243] on div at bounding box center [662, 245] width 13 height 13
click at [652, 184] on div at bounding box center [654, 188] width 9 height 9
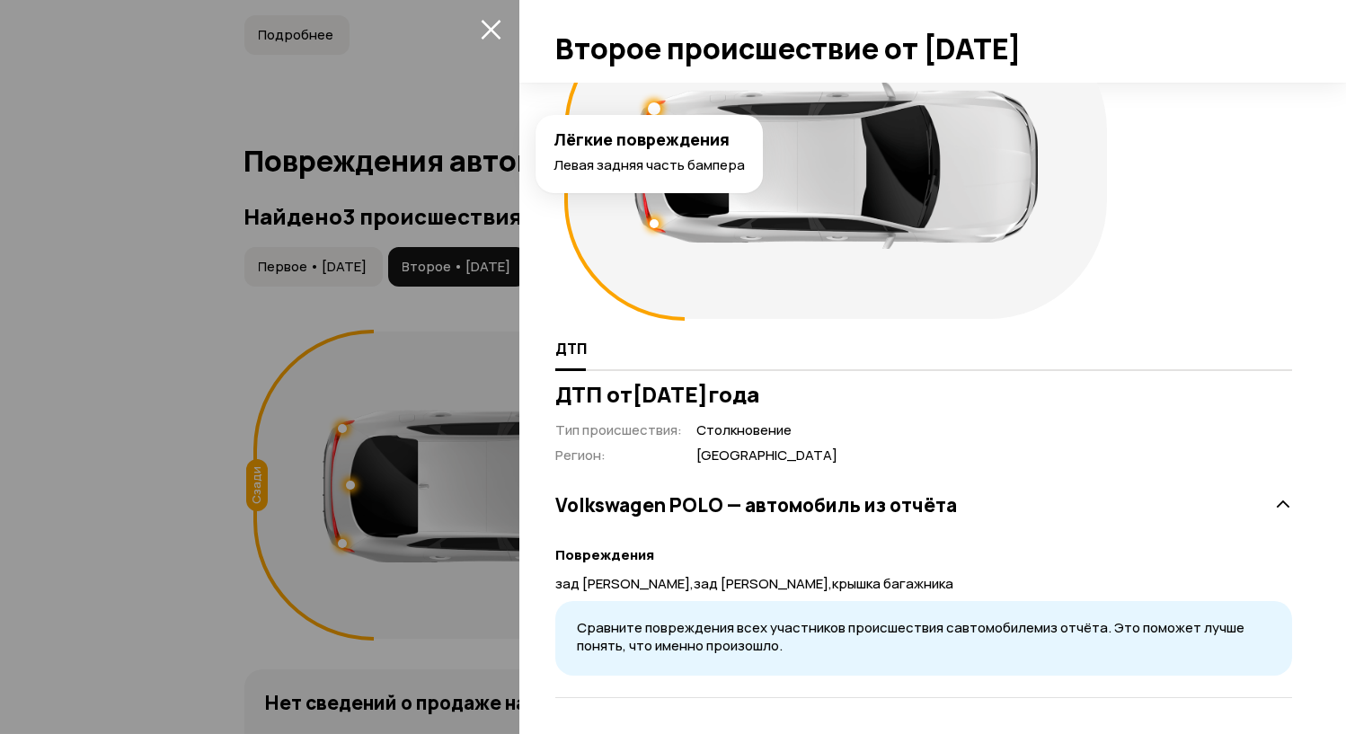
click at [496, 22] on icon "закрыть" at bounding box center [491, 30] width 20 height 20
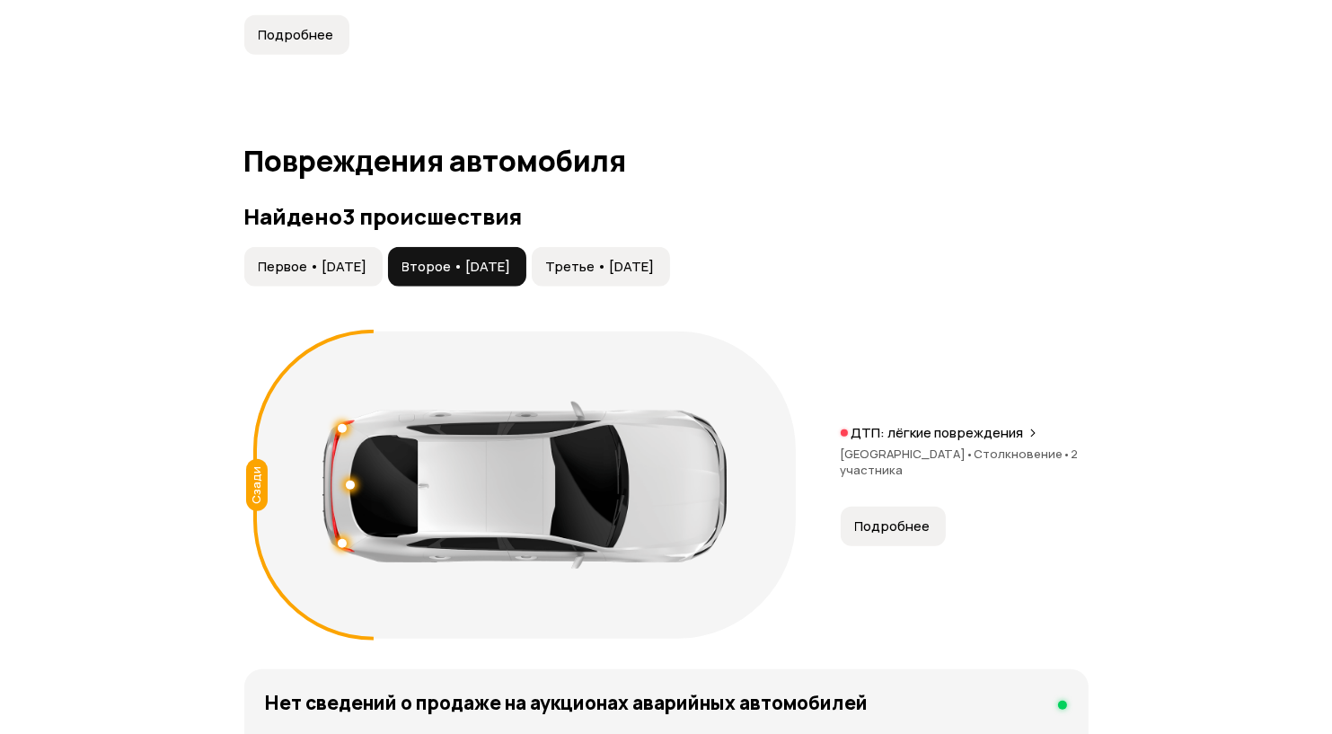
click at [631, 276] on span "Третье • 16 июн 2025" at bounding box center [600, 267] width 109 height 18
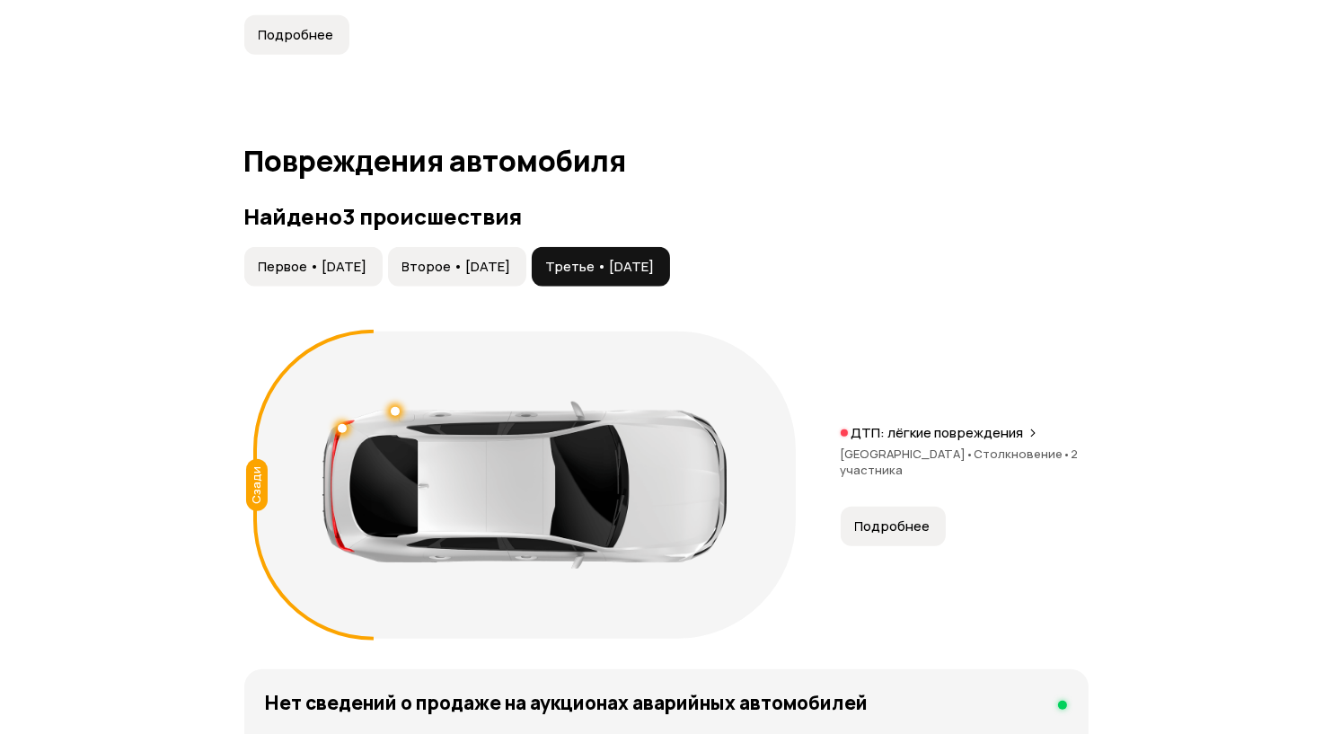
click at [931, 442] on p "ДТП: лёгкие повреждения" at bounding box center [938, 433] width 173 height 18
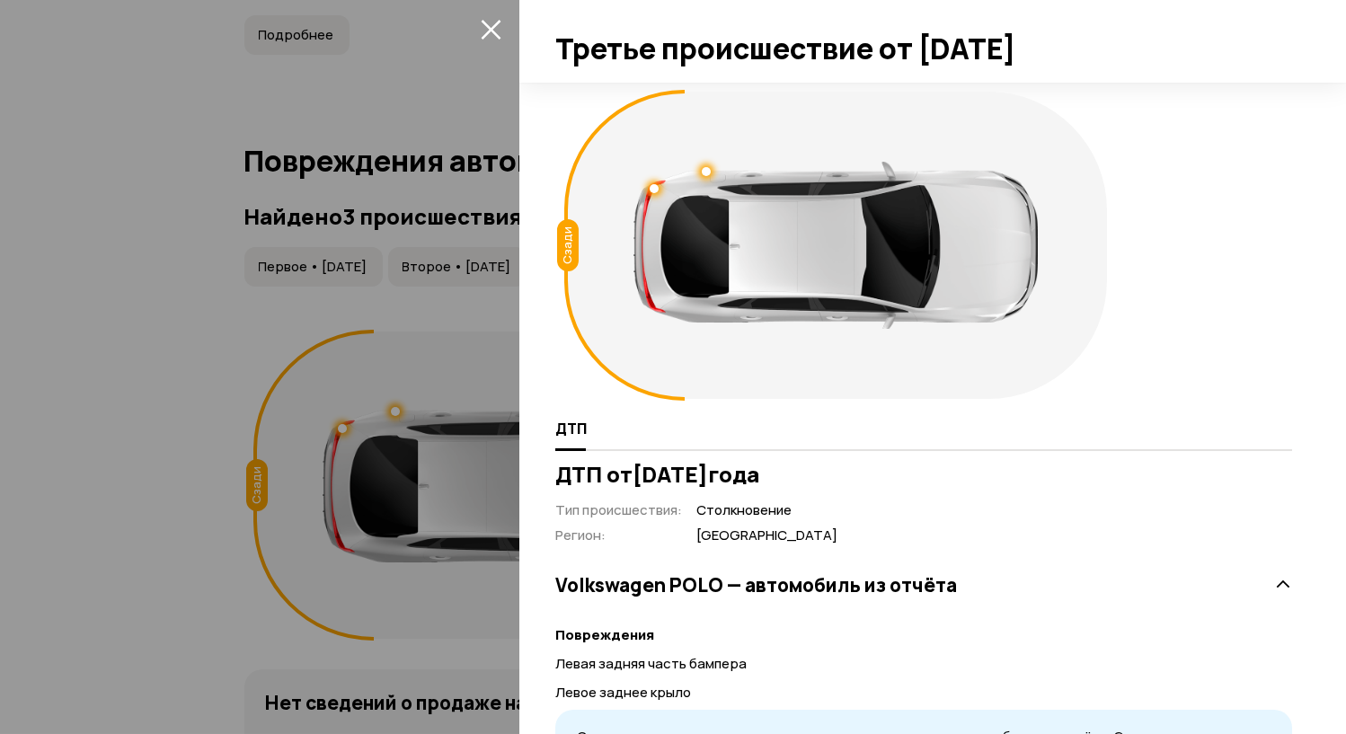
click at [487, 31] on icon "закрыть" at bounding box center [491, 30] width 20 height 20
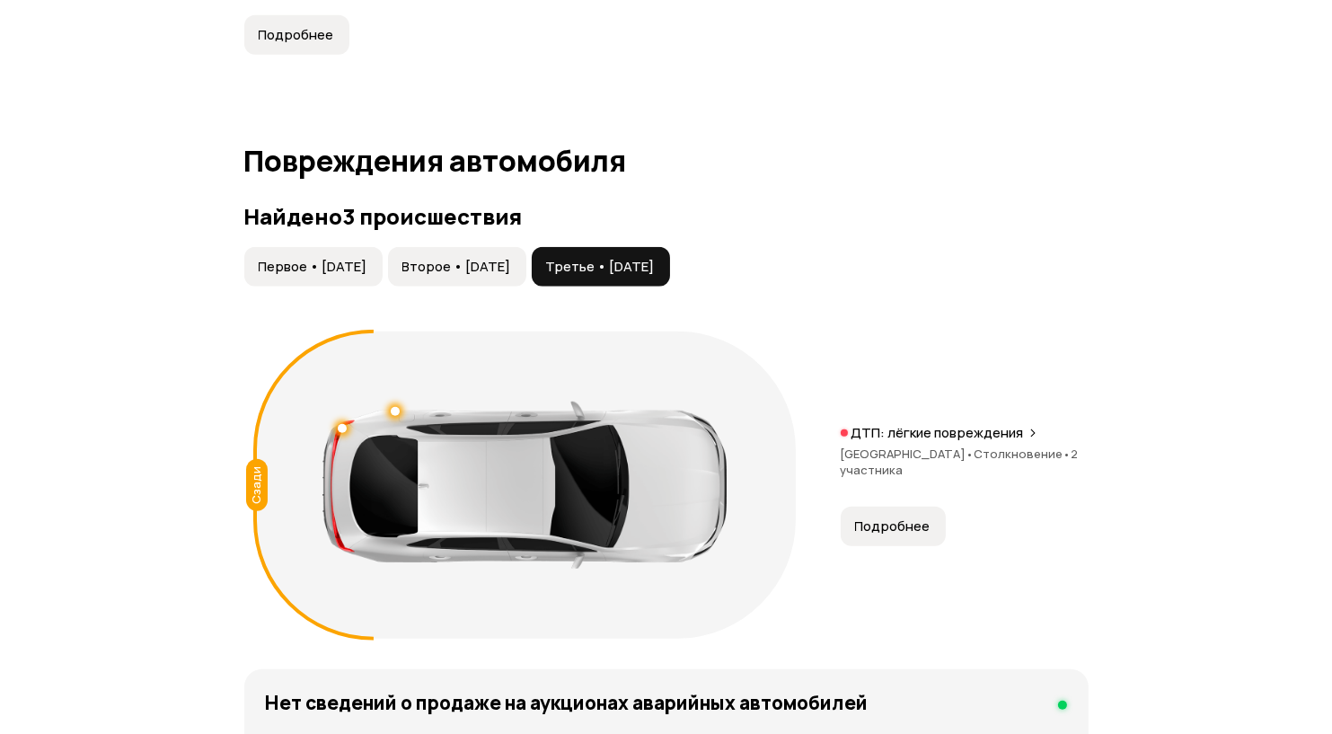
click at [346, 276] on span "Первое • 10 июл 2023" at bounding box center [313, 267] width 109 height 18
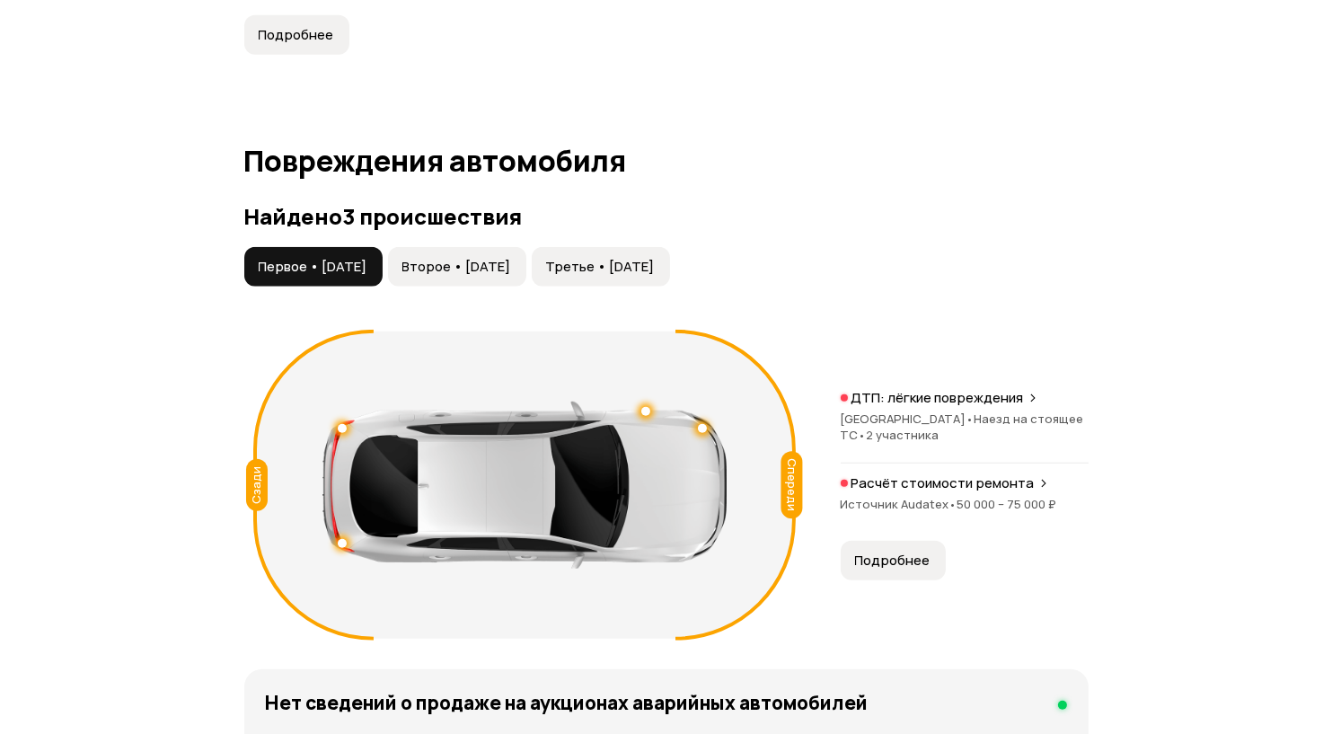
click at [901, 427] on span "Рязанская область •" at bounding box center [908, 419] width 134 height 16
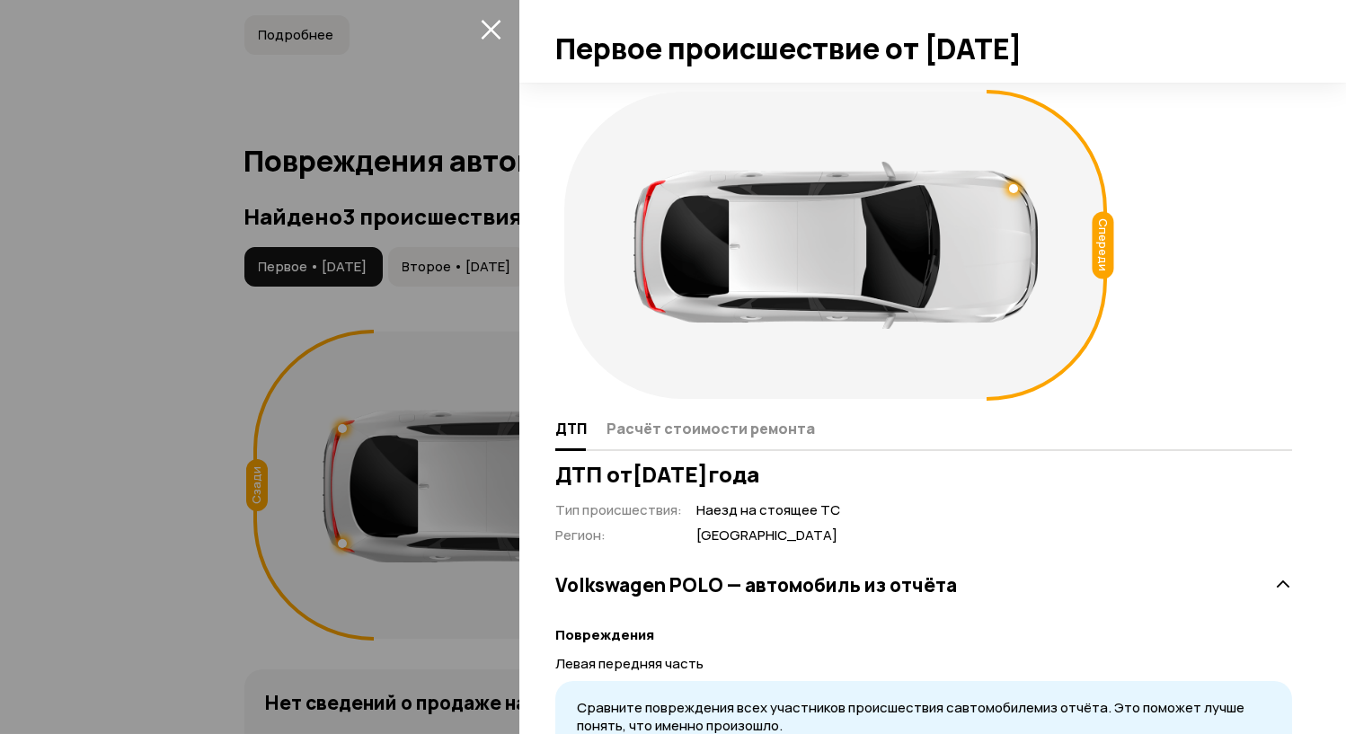
click at [1015, 191] on div at bounding box center [1013, 188] width 9 height 9
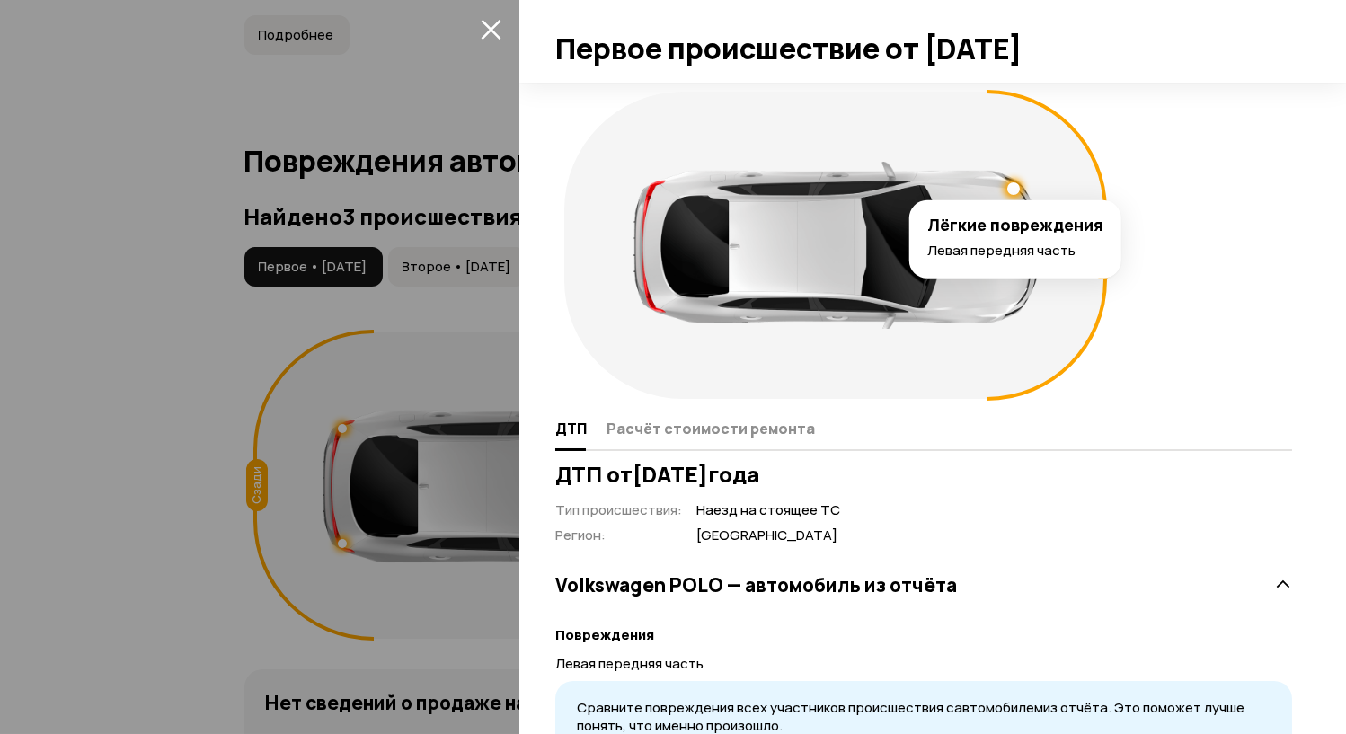
click at [487, 31] on icon "закрыть" at bounding box center [491, 30] width 20 height 20
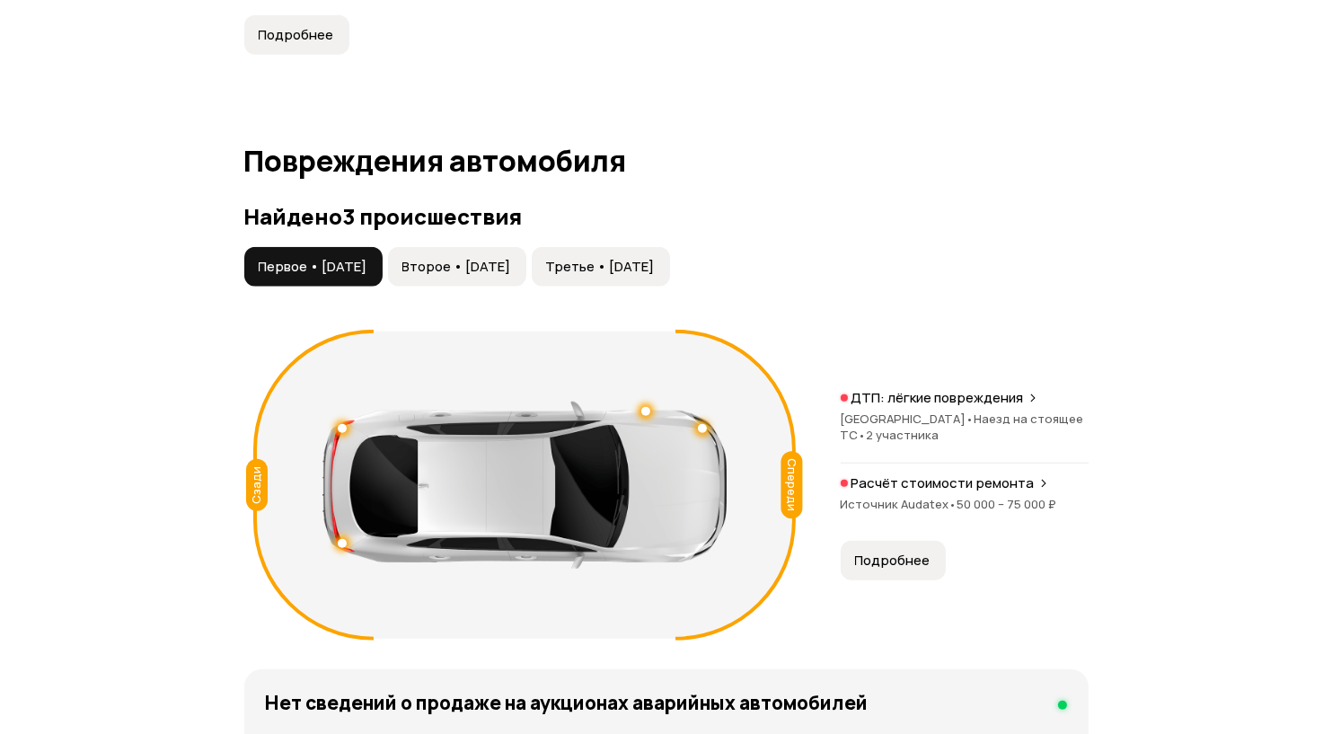
click at [901, 492] on p "Расчёт стоимости ремонта" at bounding box center [943, 483] width 183 height 18
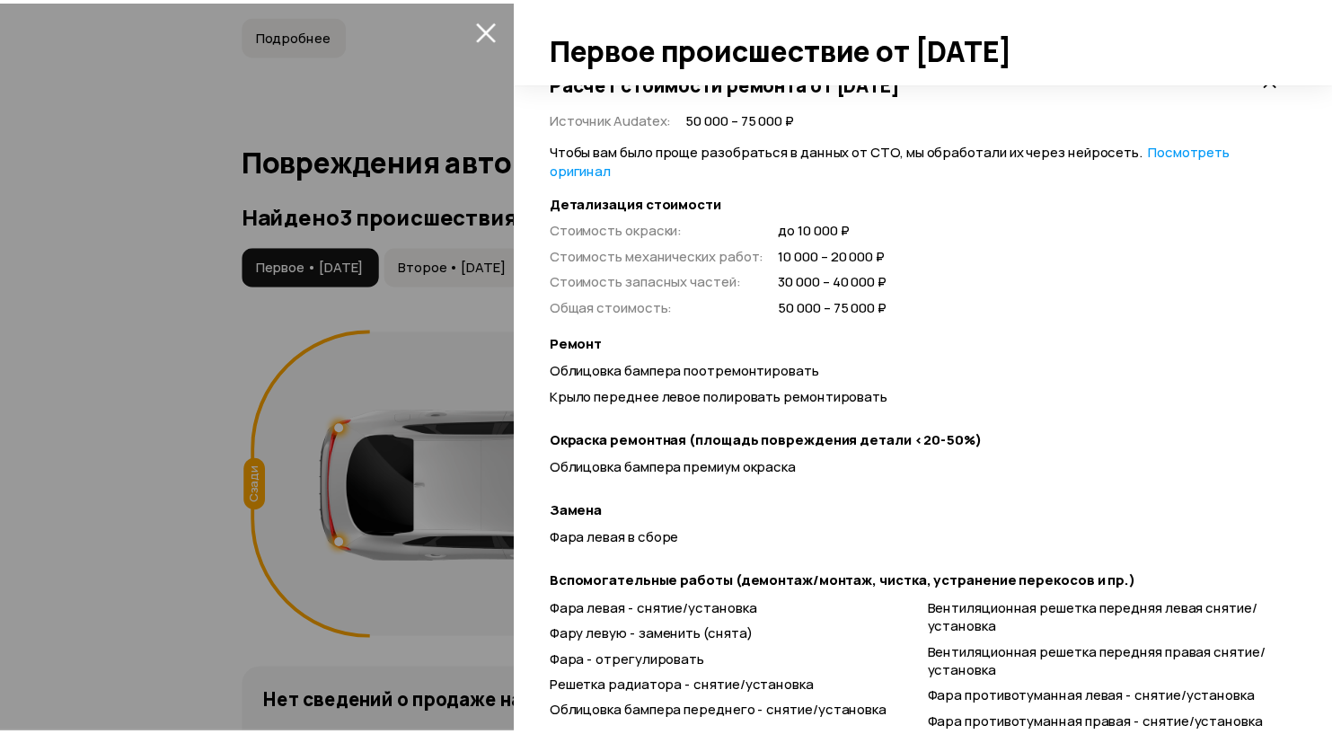
scroll to position [584, 0]
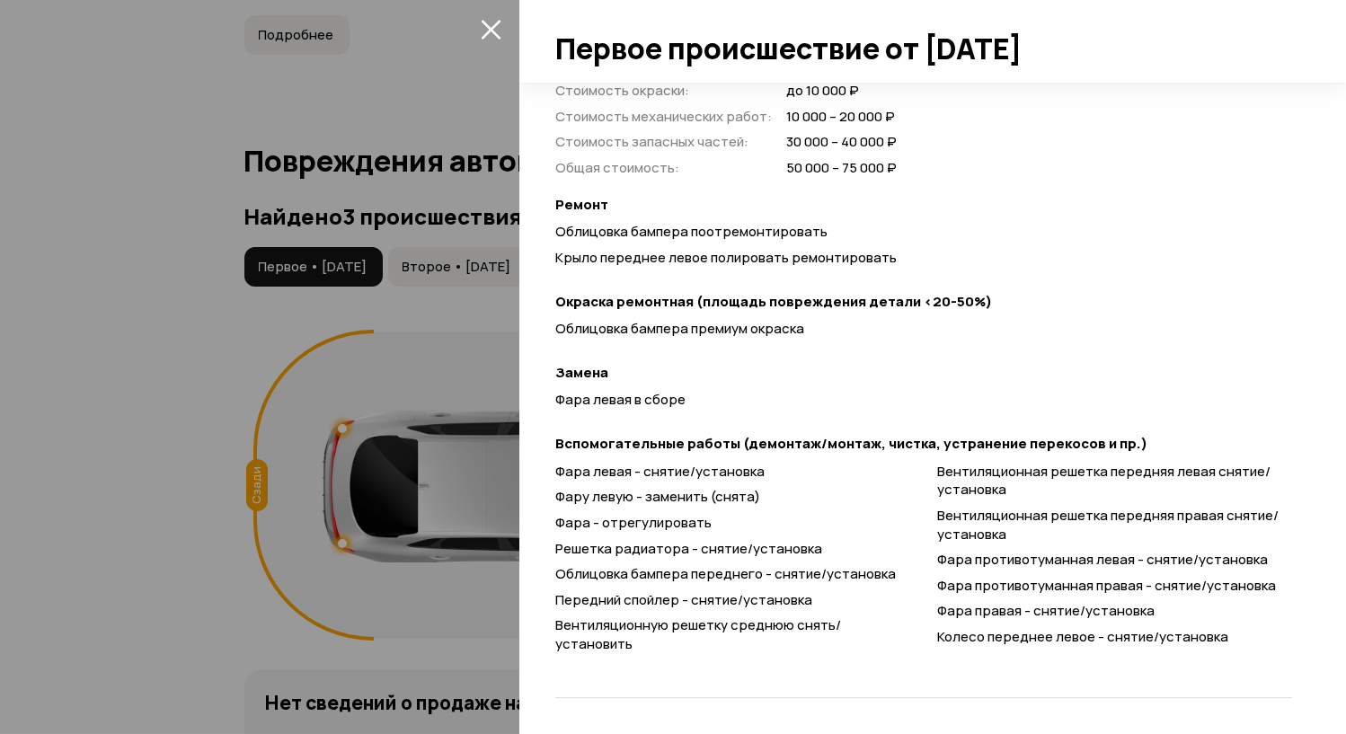
click at [179, 291] on div at bounding box center [673, 367] width 1346 height 734
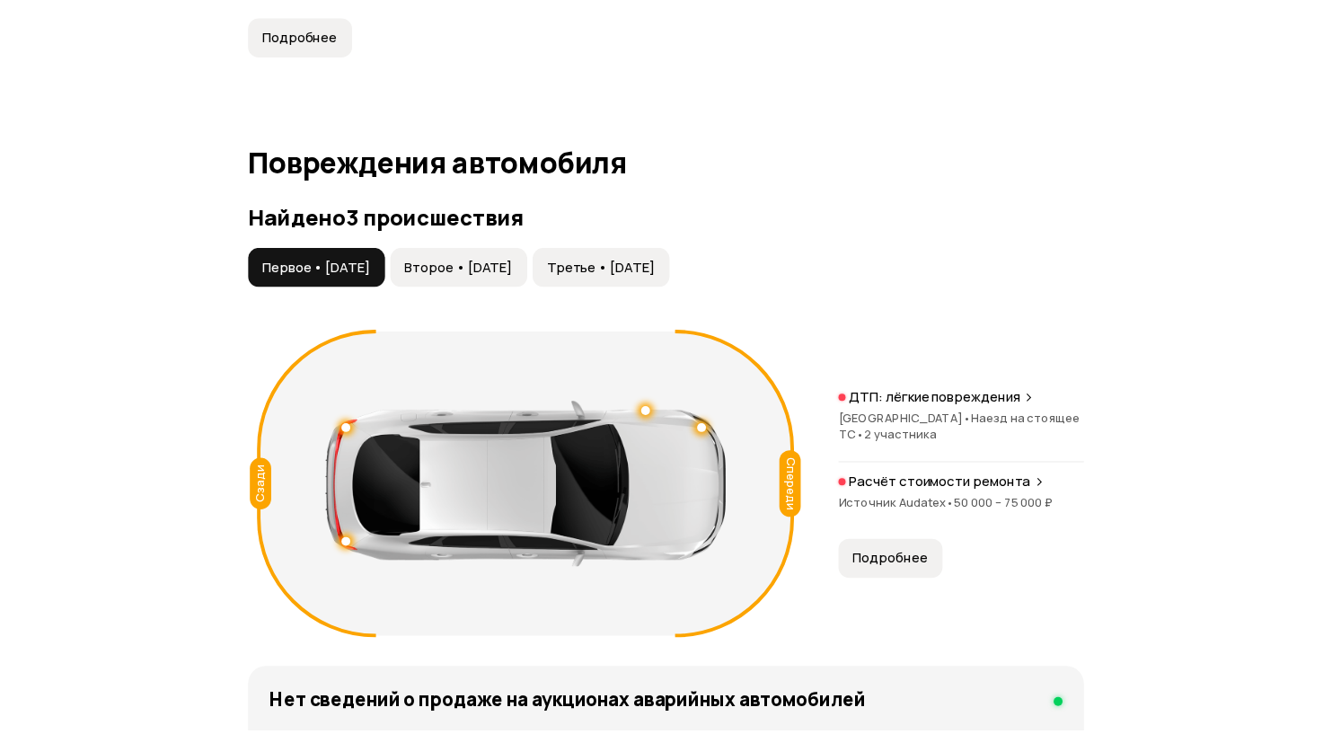
scroll to position [84, 0]
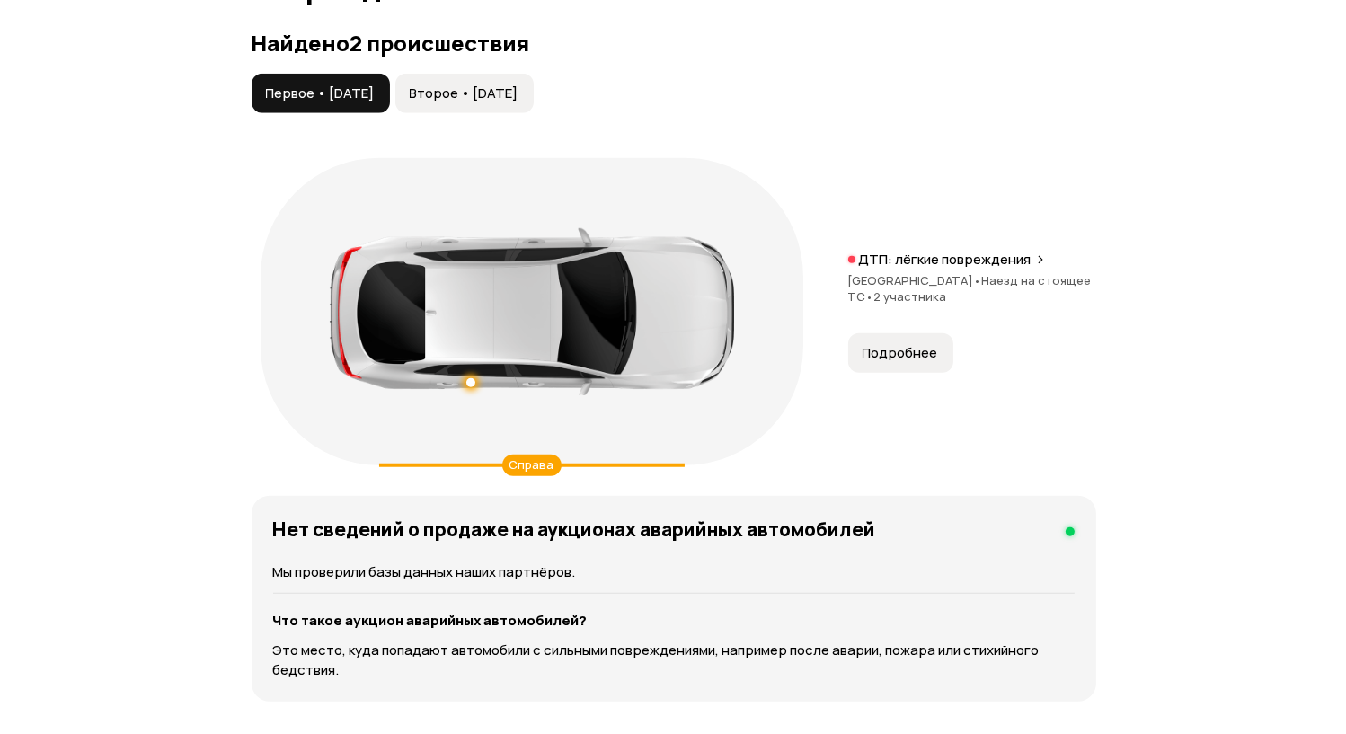
scroll to position [2054, 0]
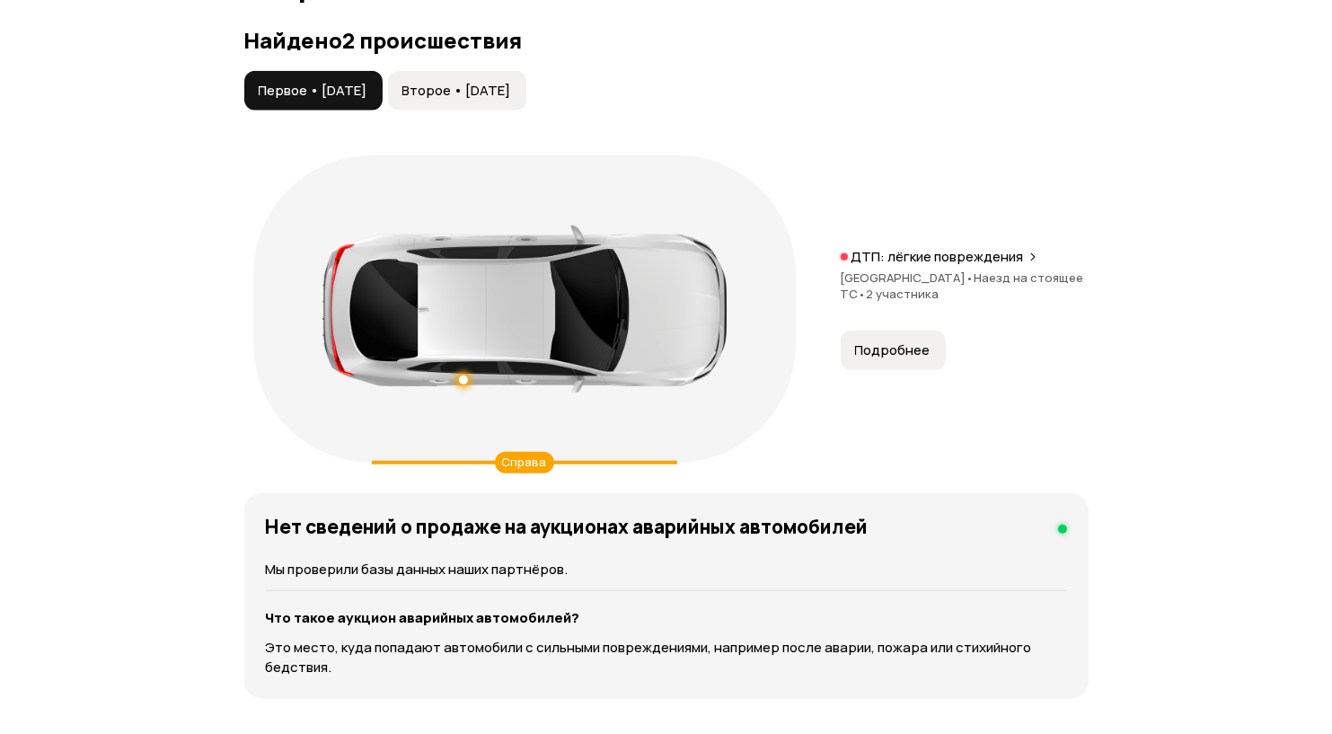
click at [498, 94] on span "Второе • [DATE]" at bounding box center [457, 91] width 109 height 18
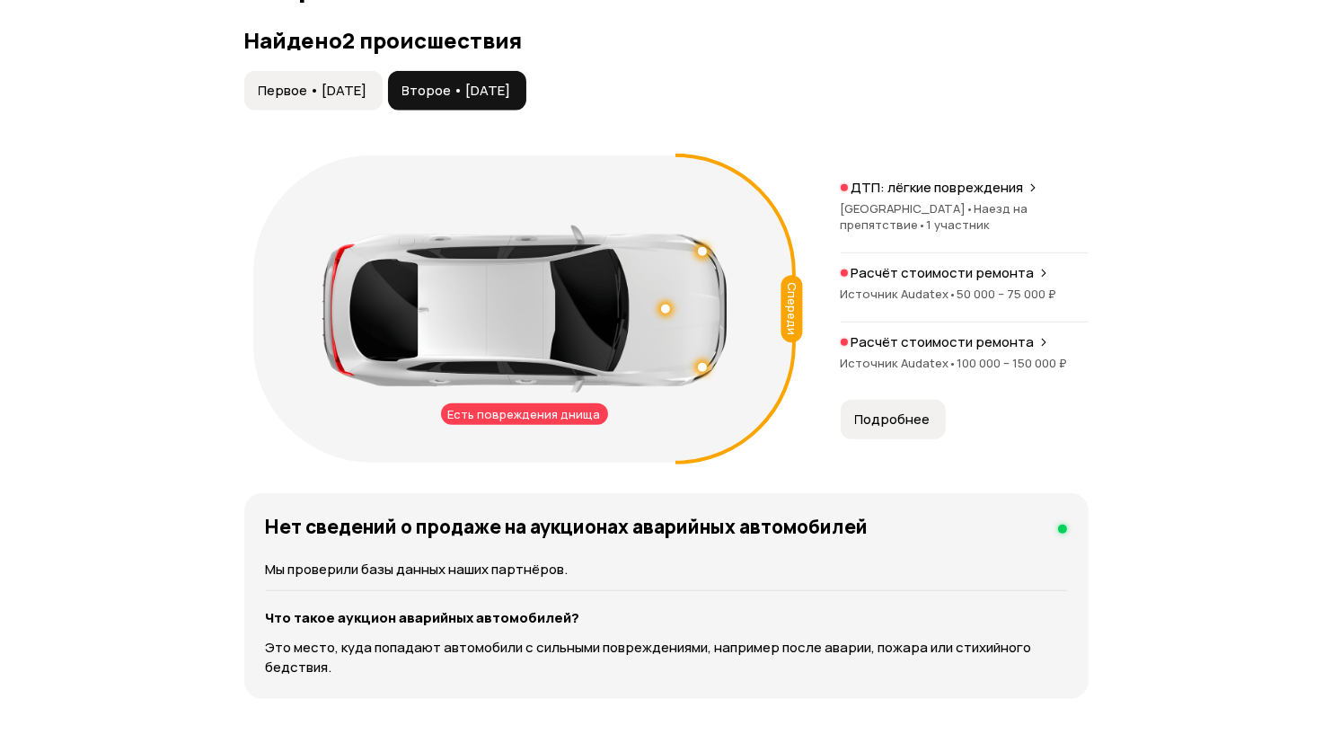
click at [924, 179] on p "ДТП: лёгкие повреждения" at bounding box center [938, 188] width 173 height 18
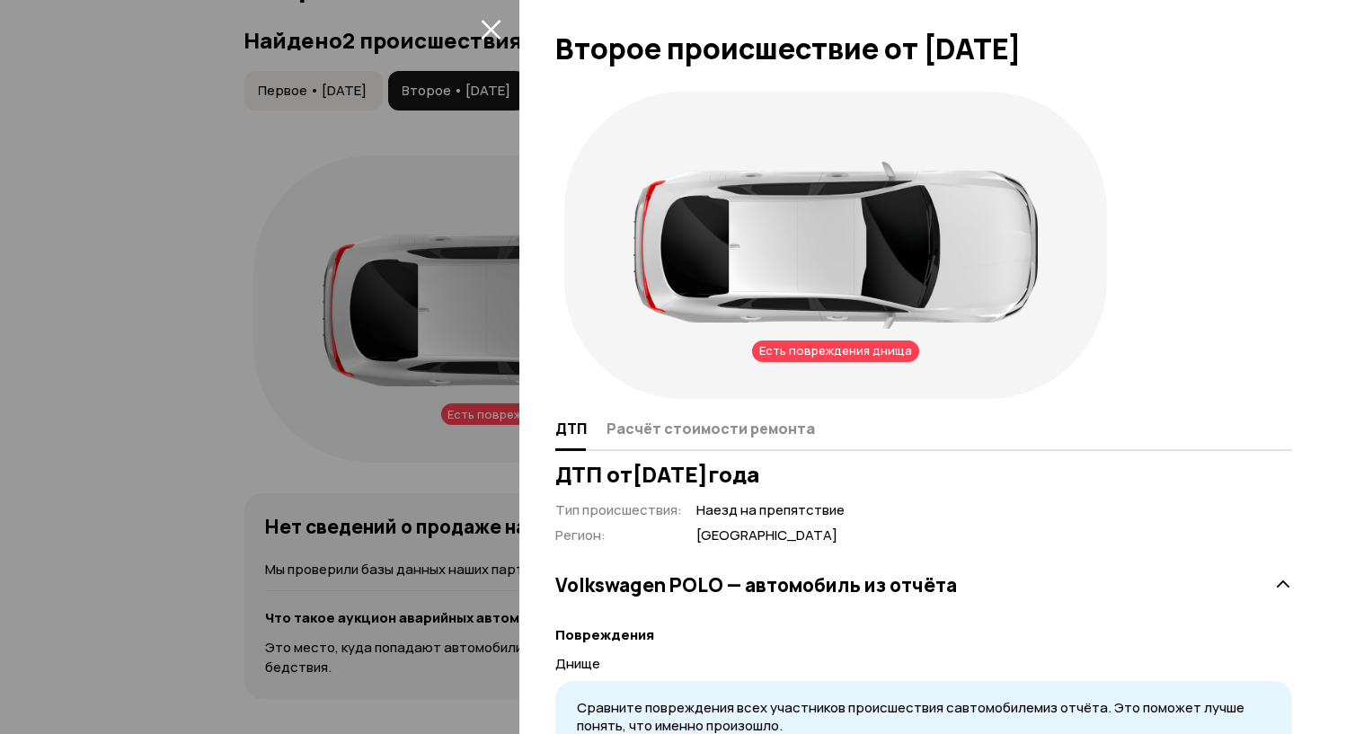
click at [490, 33] on icon "закрыть" at bounding box center [491, 29] width 21 height 21
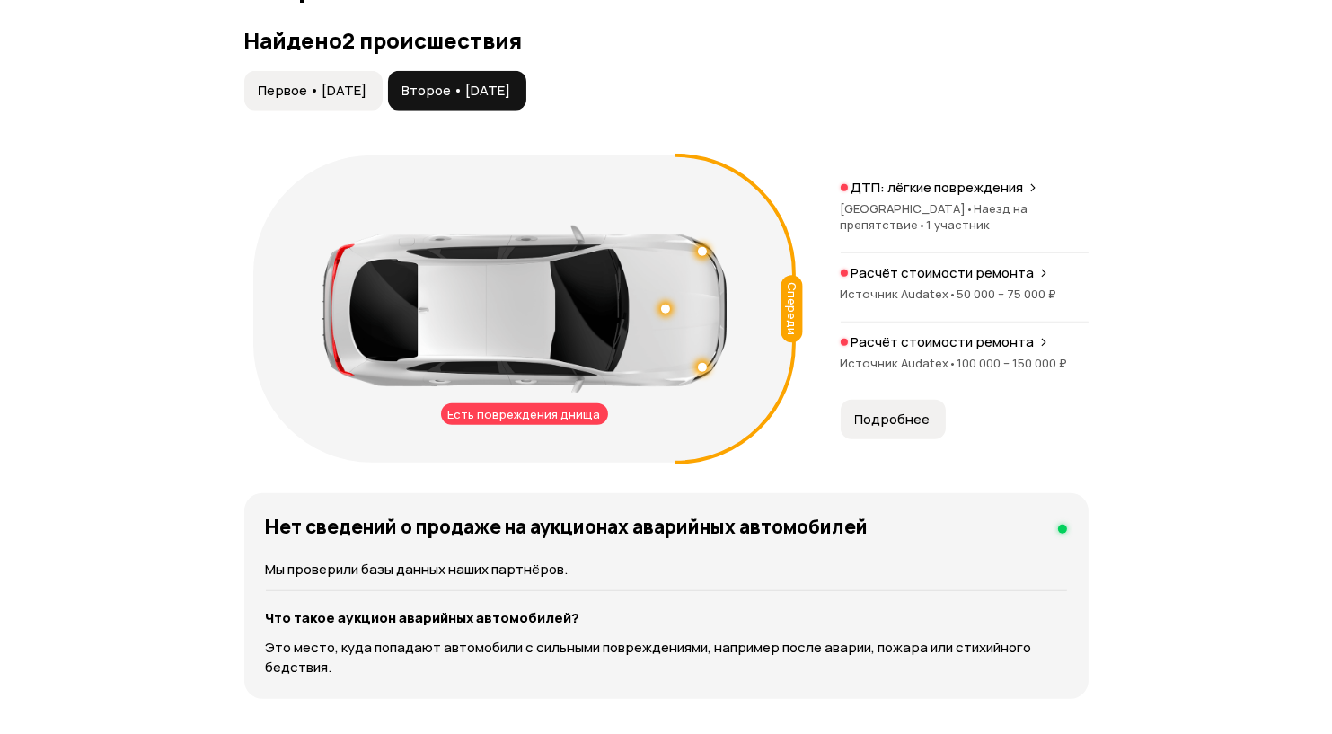
click at [907, 286] on span "Источник Audatex •" at bounding box center [899, 294] width 117 height 16
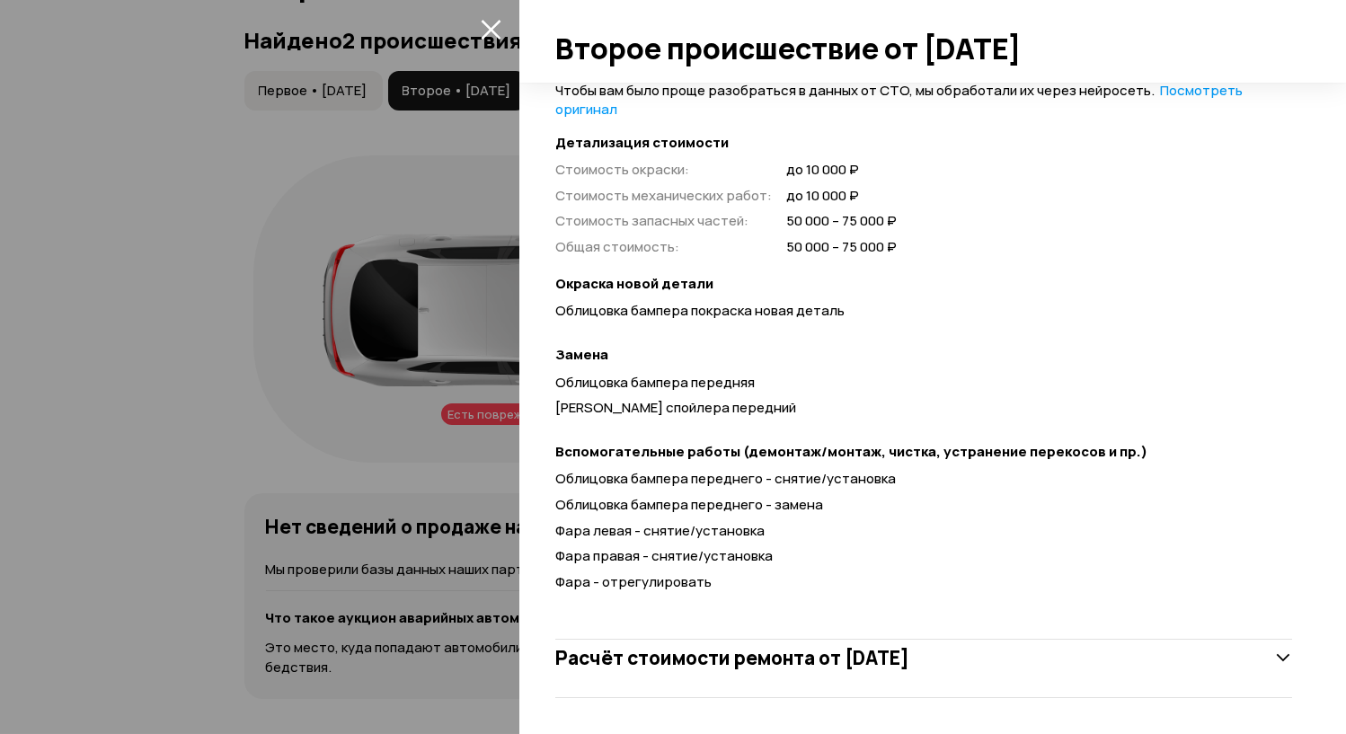
scroll to position [480, 0]
click at [890, 671] on div "Расчёт стоимости ремонта от [DATE]" at bounding box center [923, 658] width 737 height 36
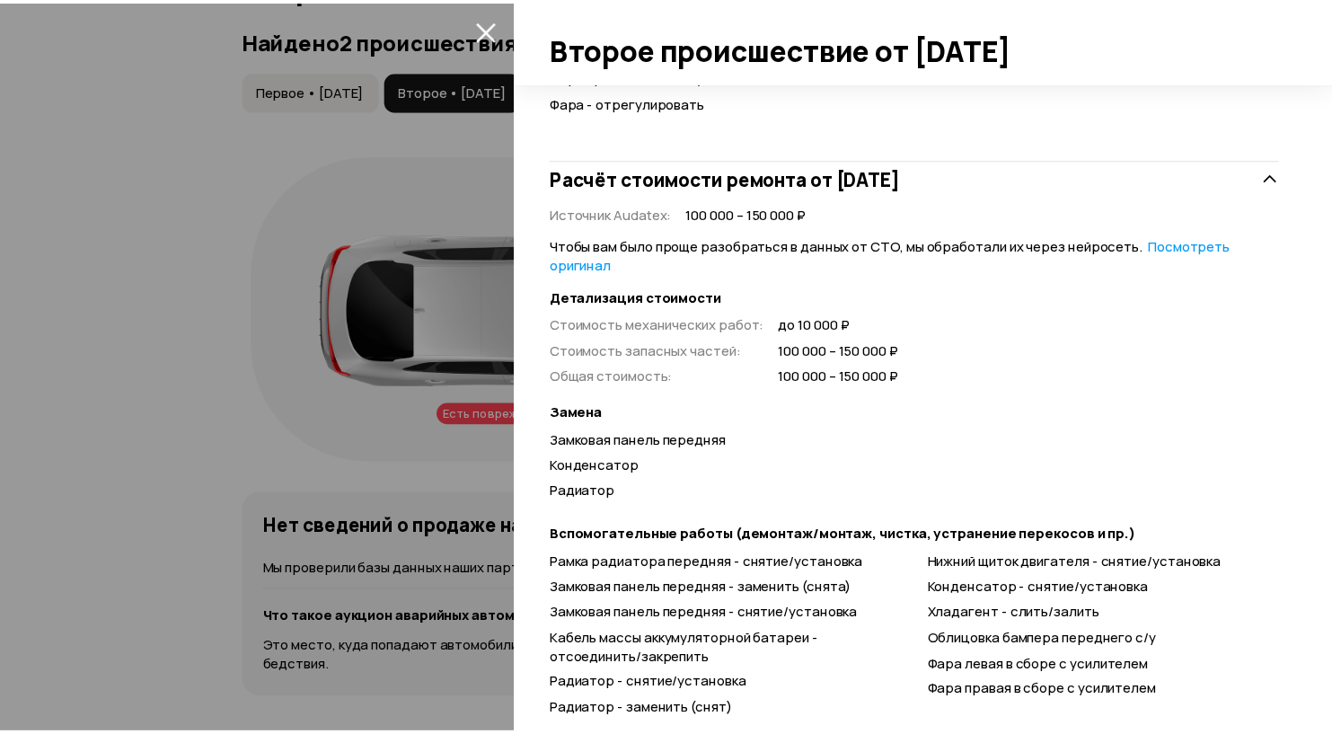
scroll to position [1045, 0]
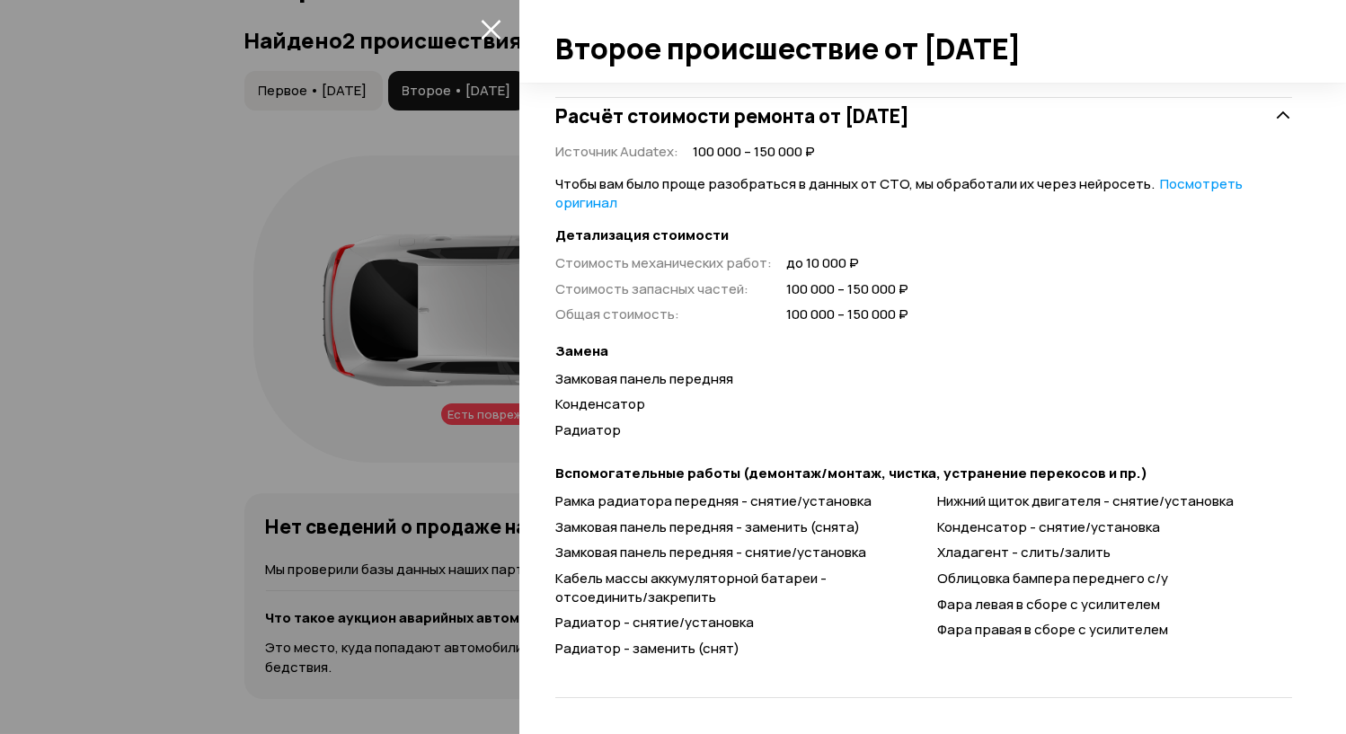
click at [164, 413] on div at bounding box center [673, 367] width 1346 height 734
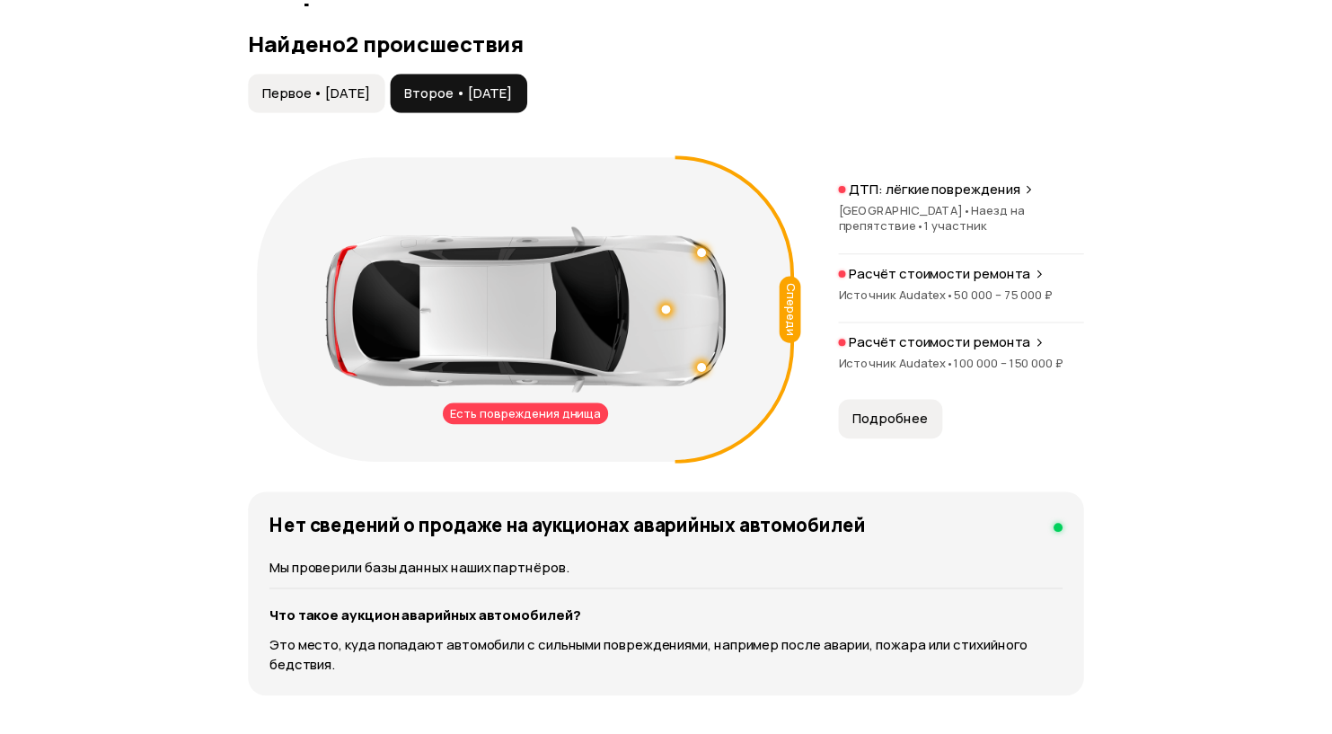
scroll to position [84, 0]
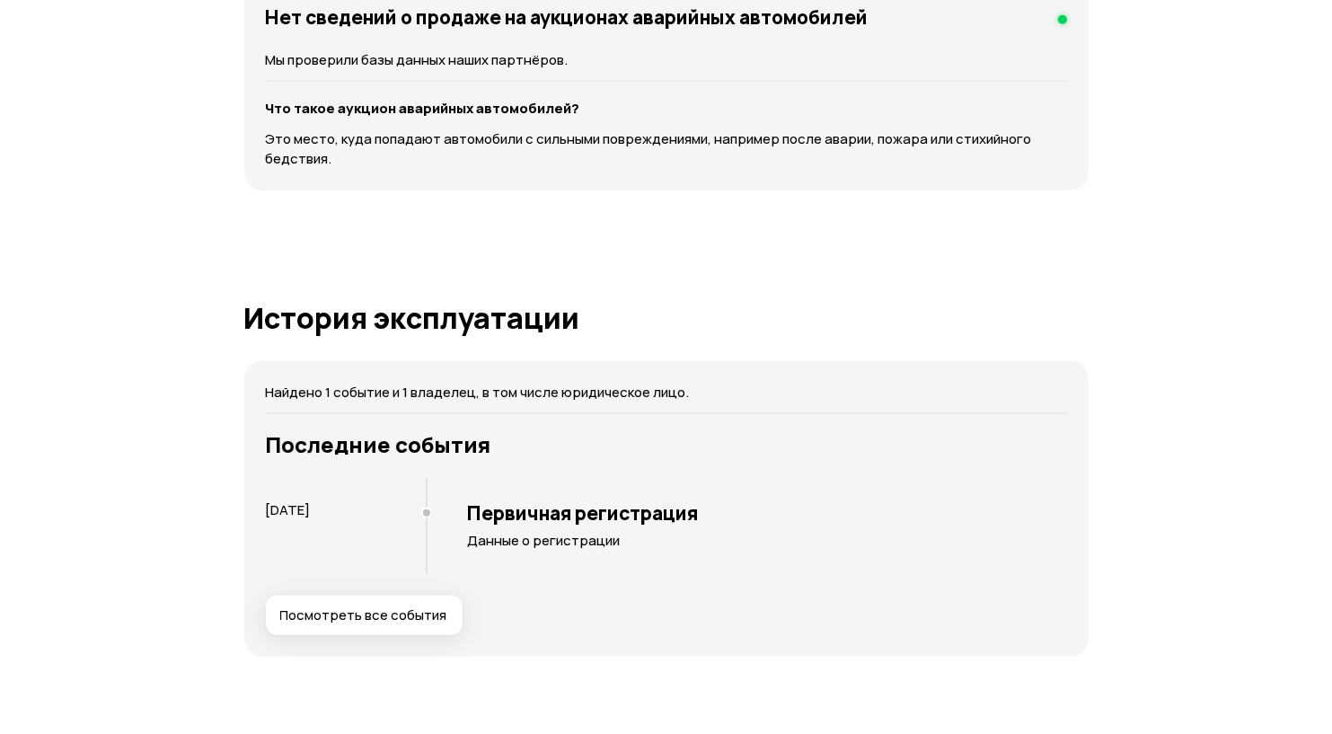
scroll to position [2217, 0]
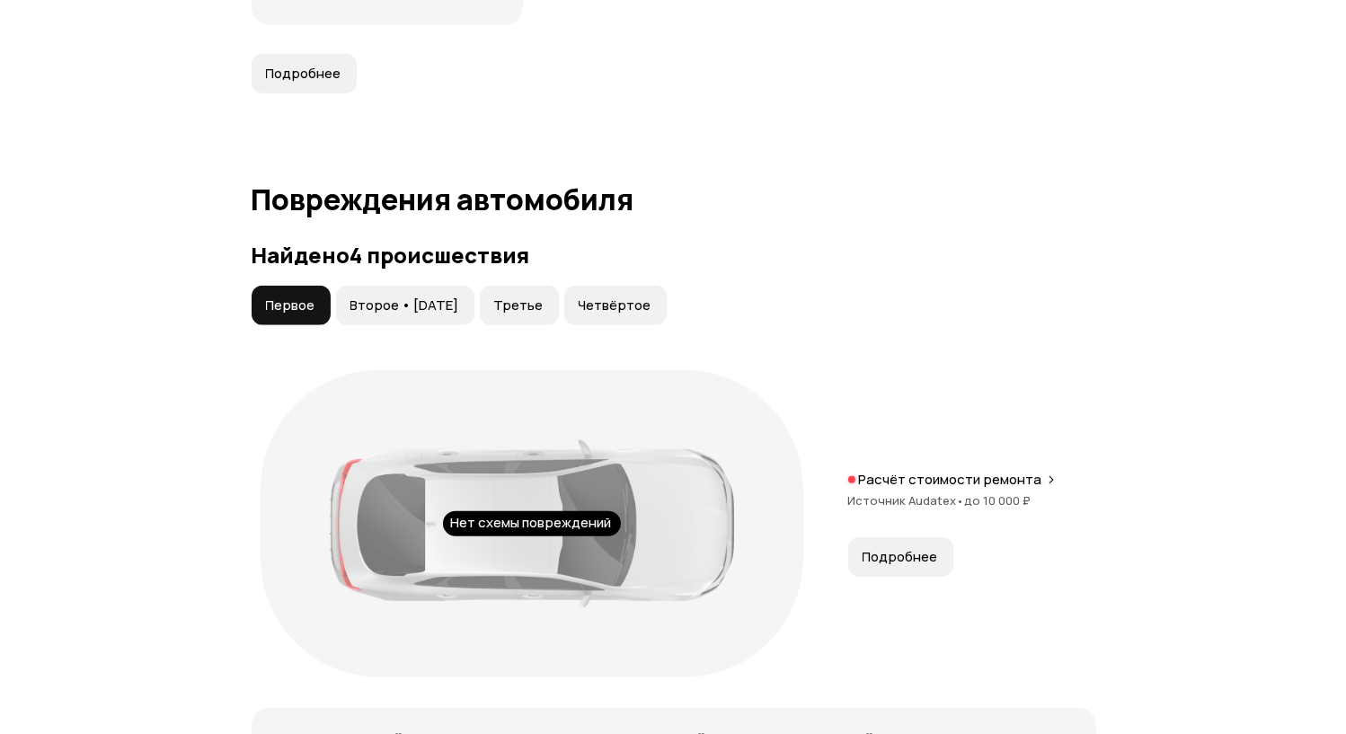
scroll to position [1840, 0]
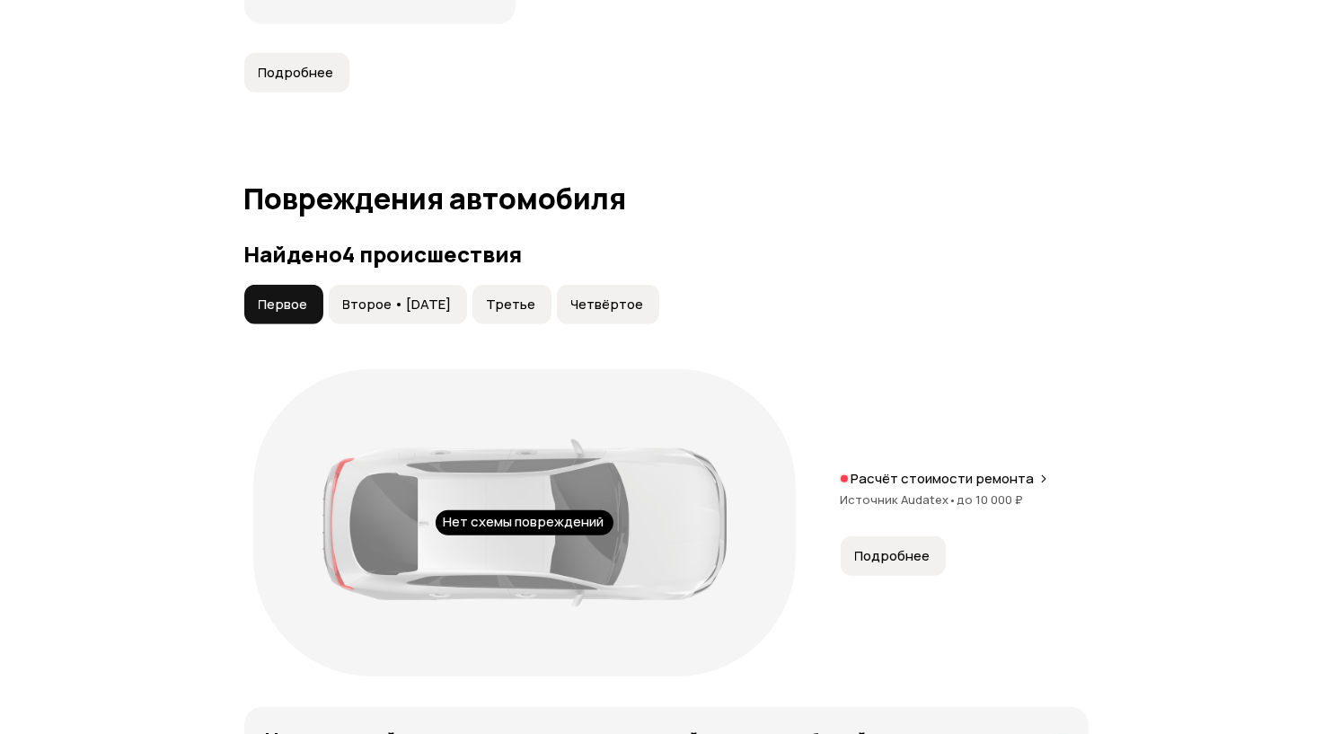
click at [899, 558] on span "Подробнее" at bounding box center [892, 556] width 75 height 18
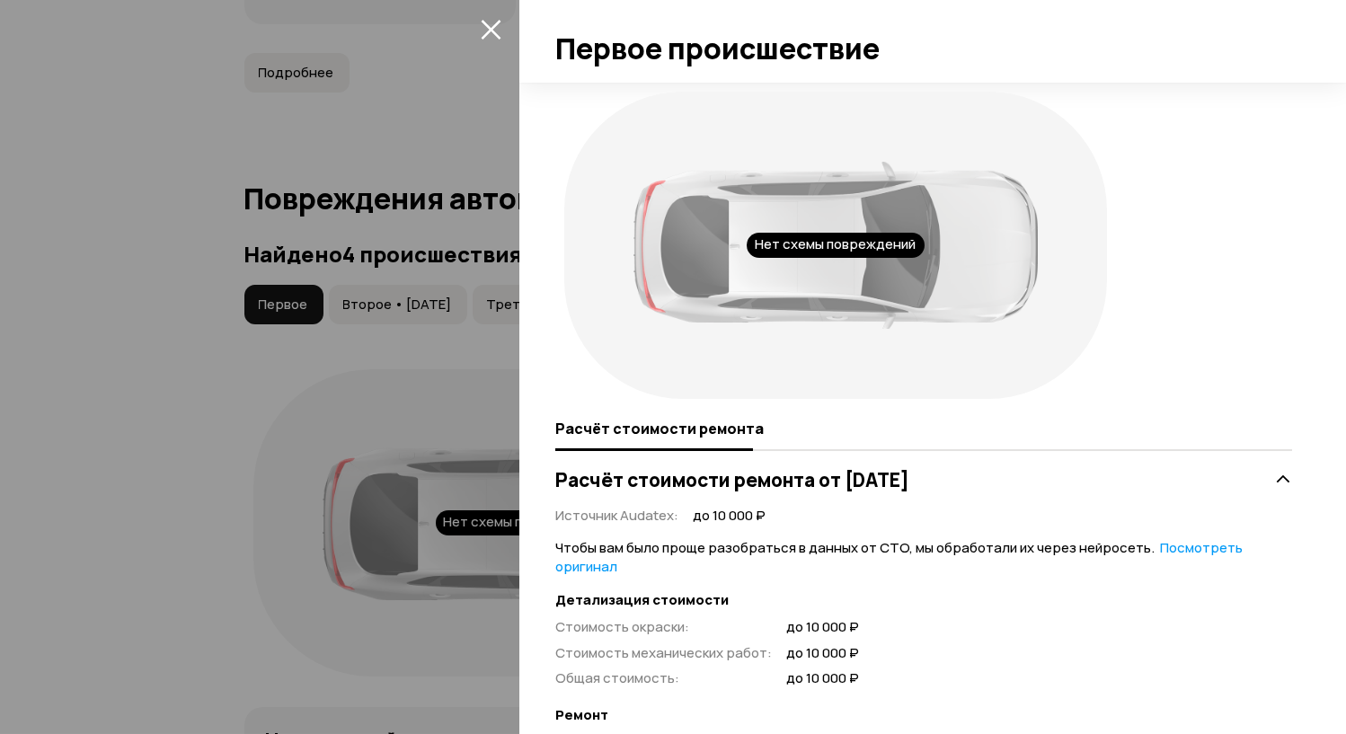
scroll to position [367, 0]
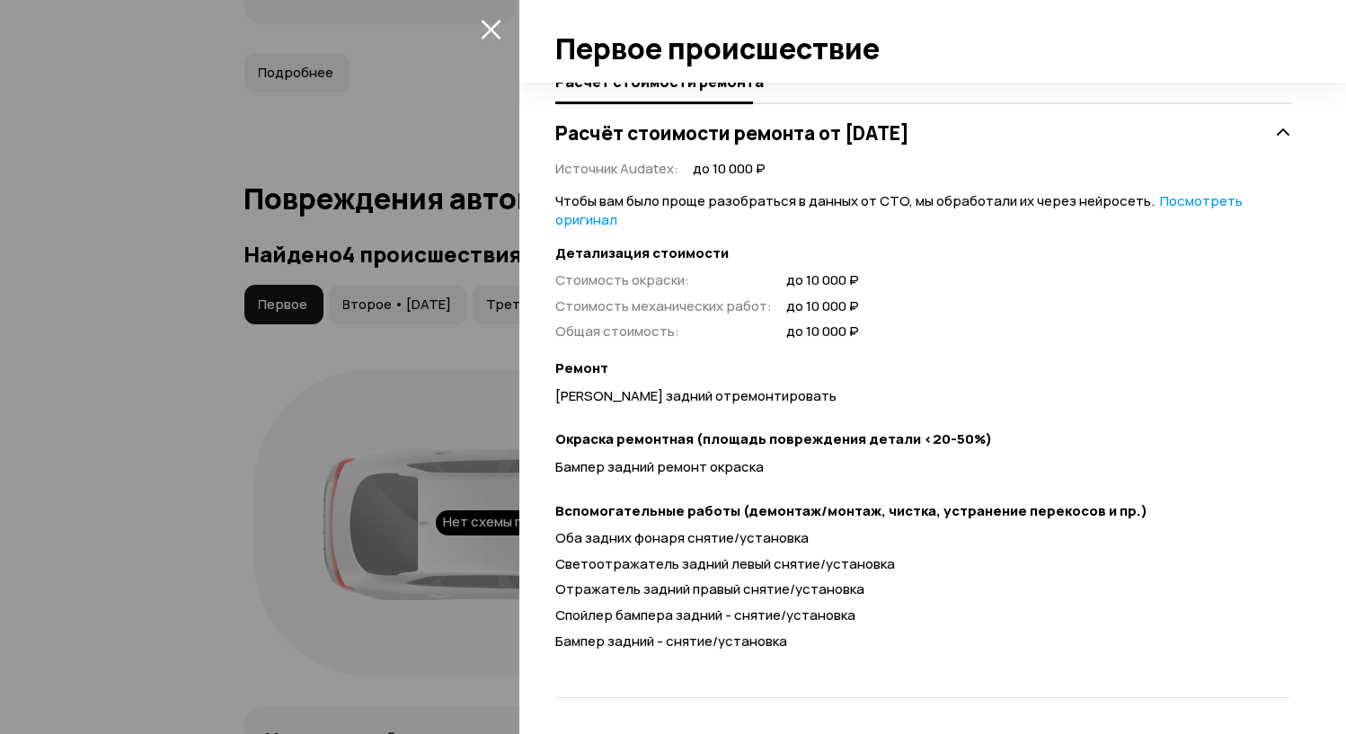
click at [491, 28] on icon "закрыть" at bounding box center [491, 30] width 20 height 20
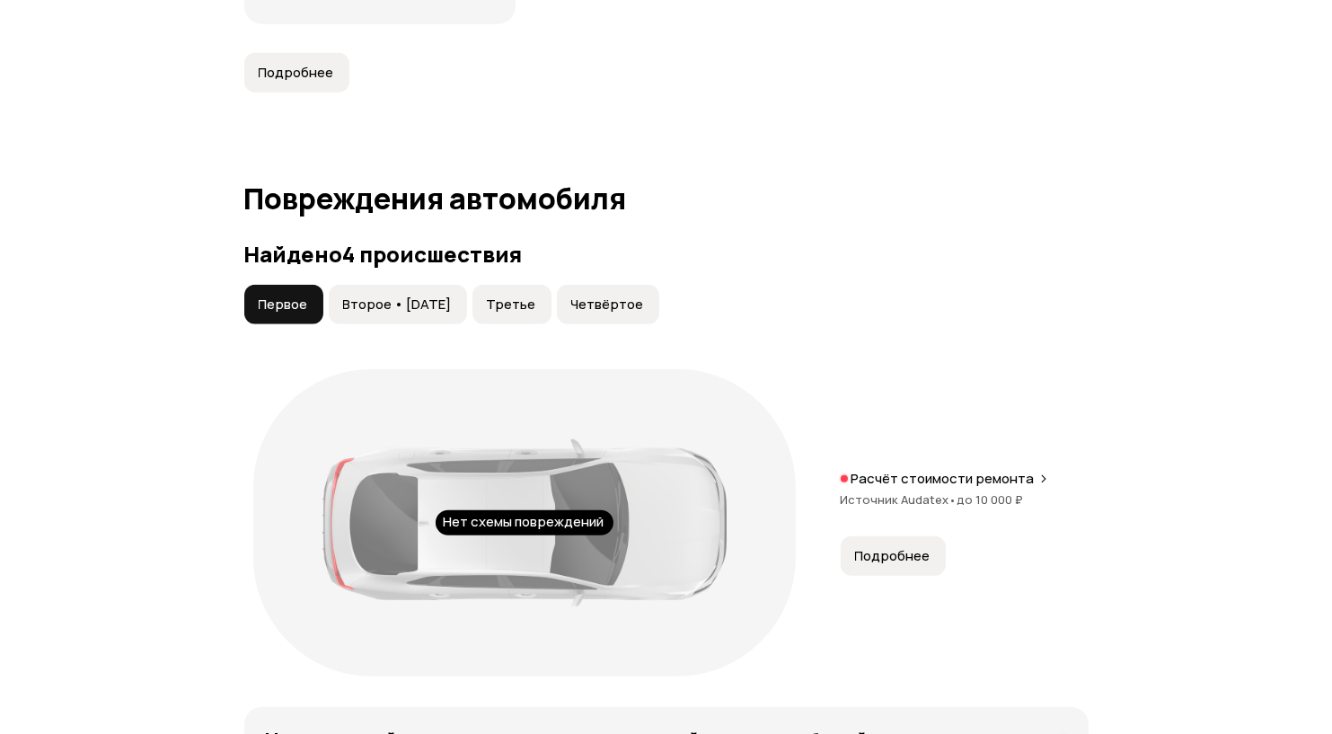
click at [398, 301] on span "Второе • 27 май 2022" at bounding box center [397, 305] width 109 height 18
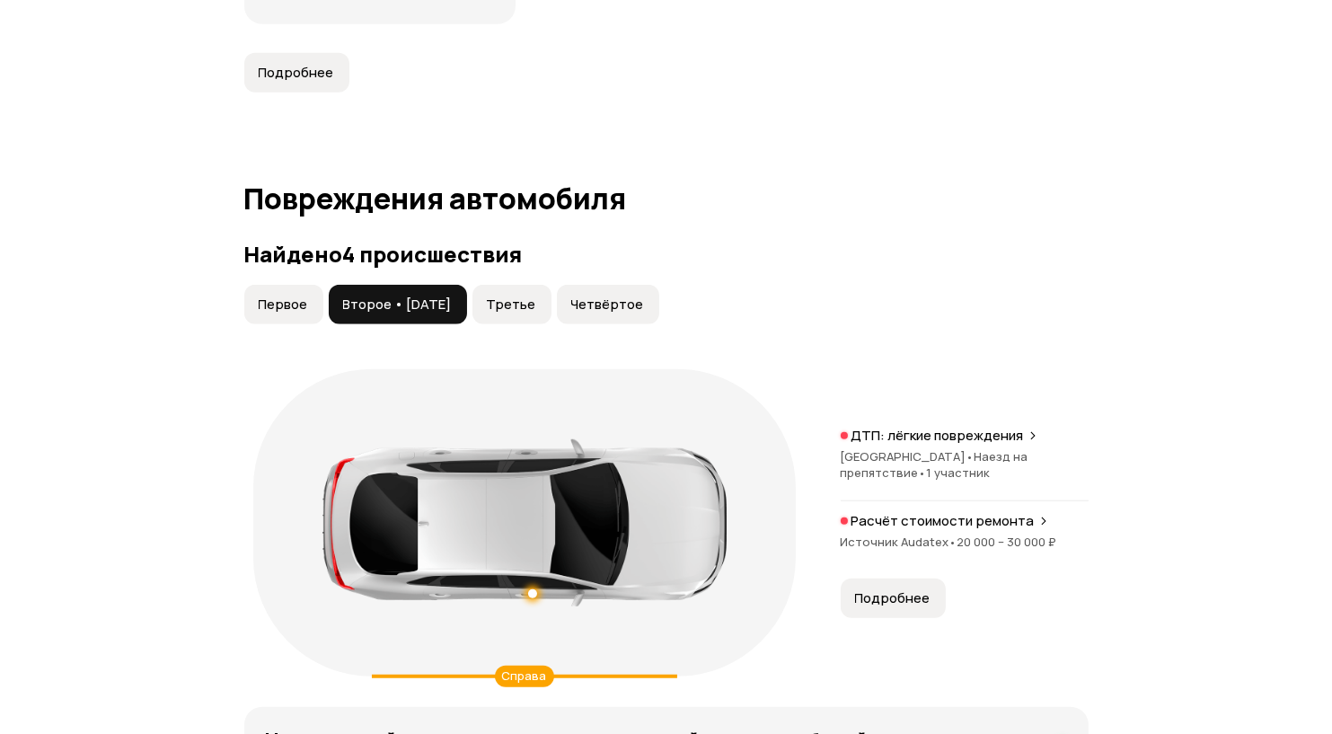
click at [965, 517] on p "Расчёт стоимости ремонта" at bounding box center [943, 521] width 183 height 18
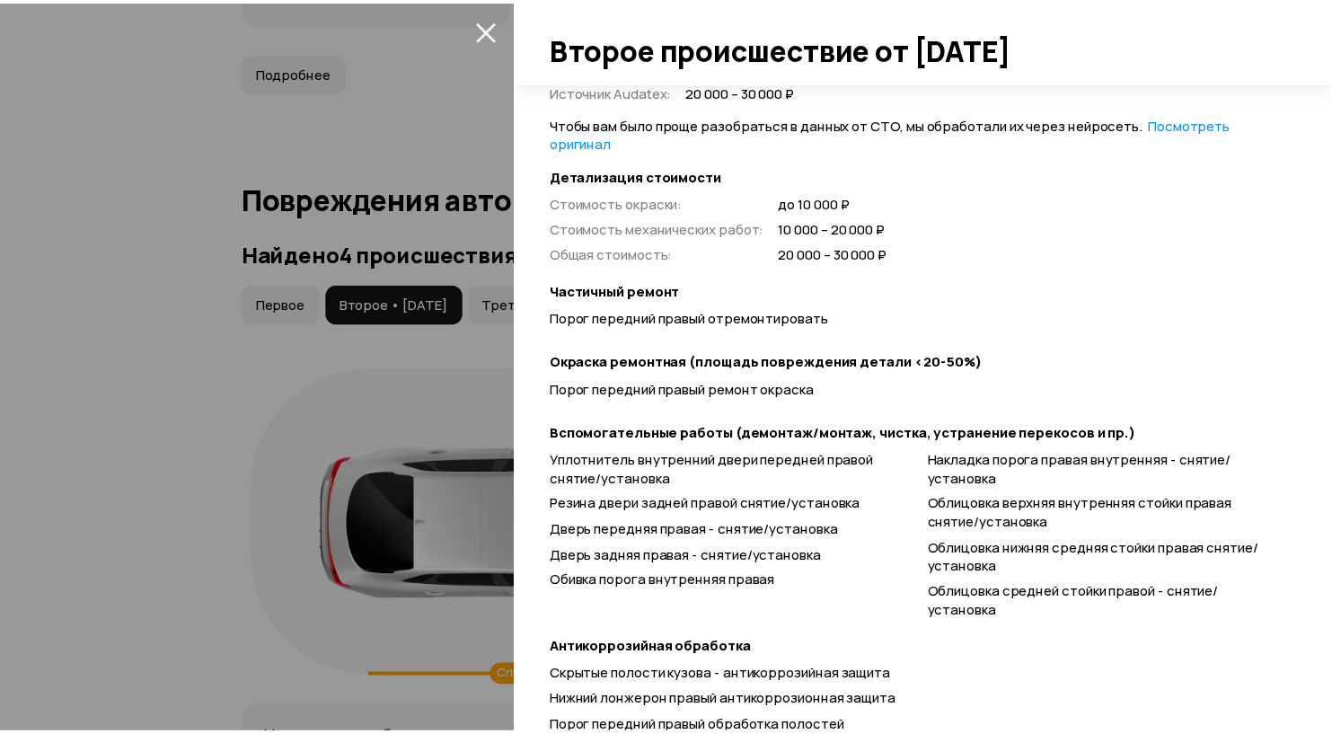
scroll to position [539, 0]
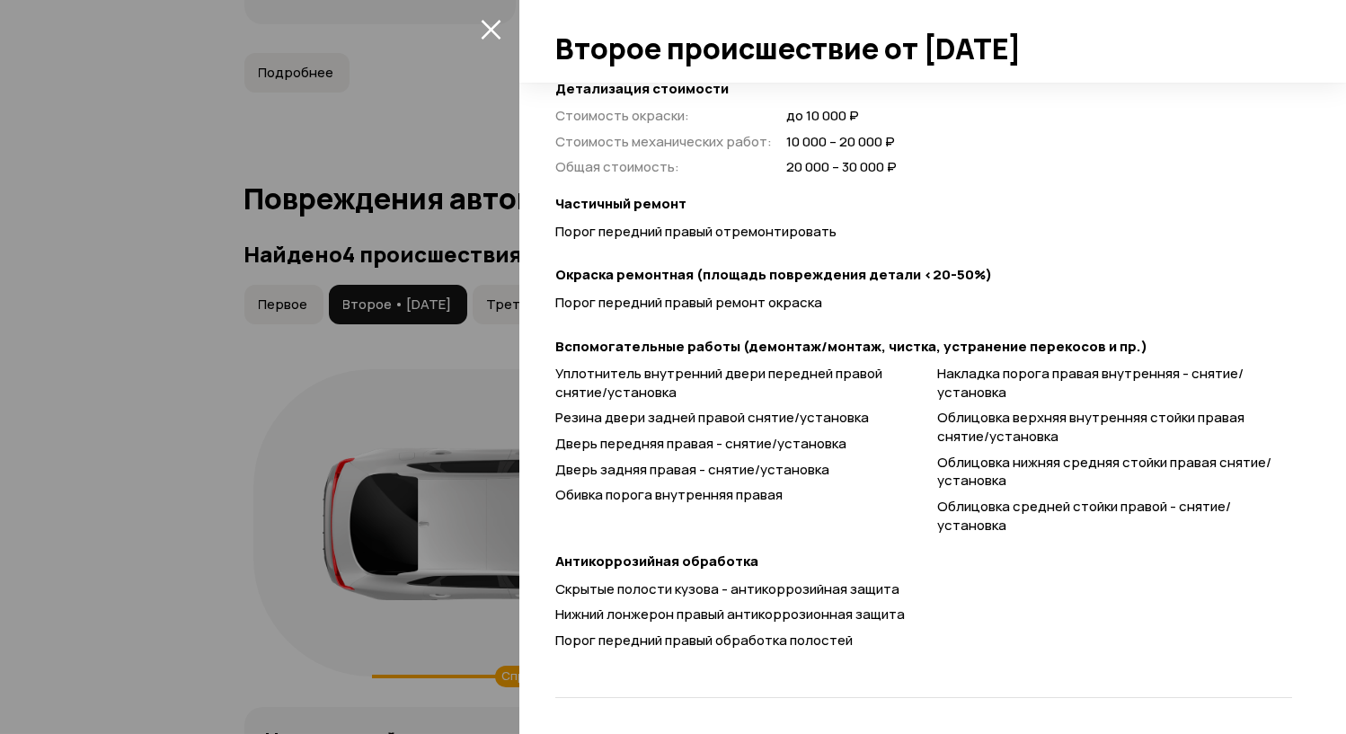
click at [133, 509] on div at bounding box center [673, 367] width 1346 height 734
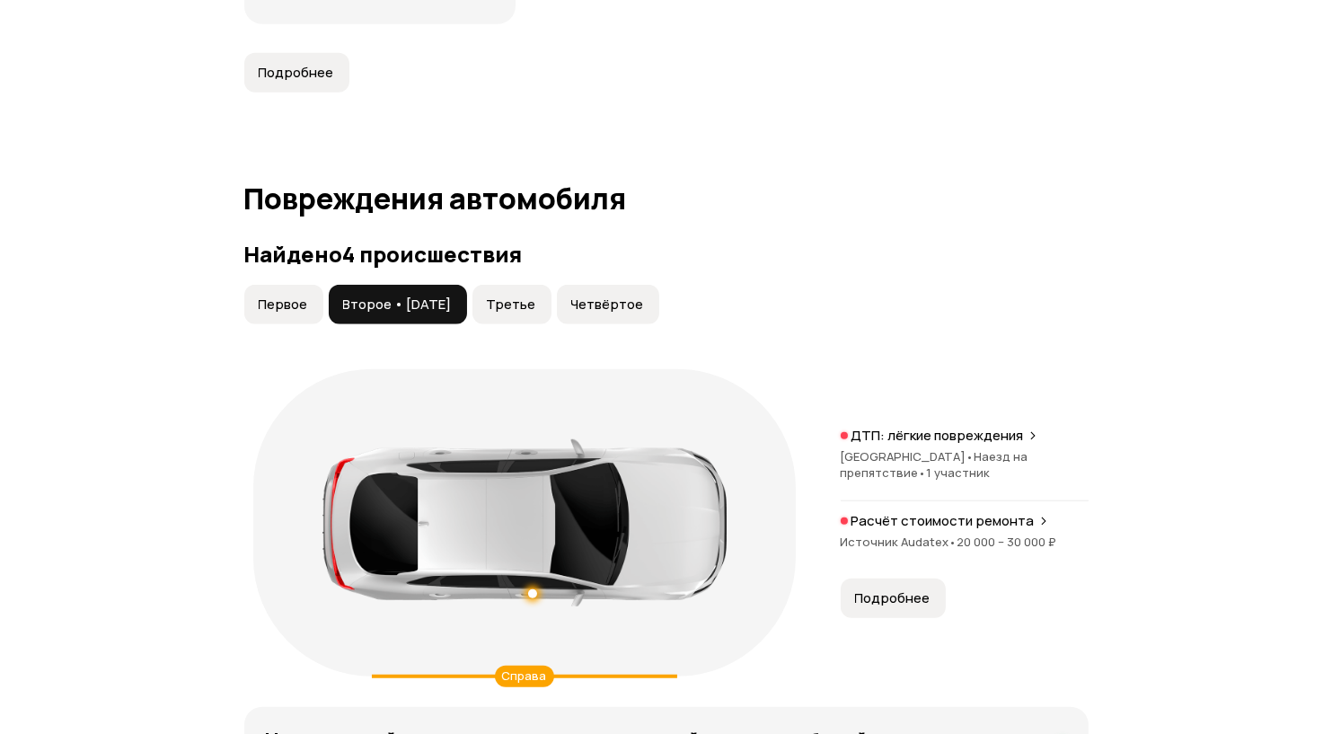
click at [550, 297] on button "Третье" at bounding box center [512, 305] width 79 height 40
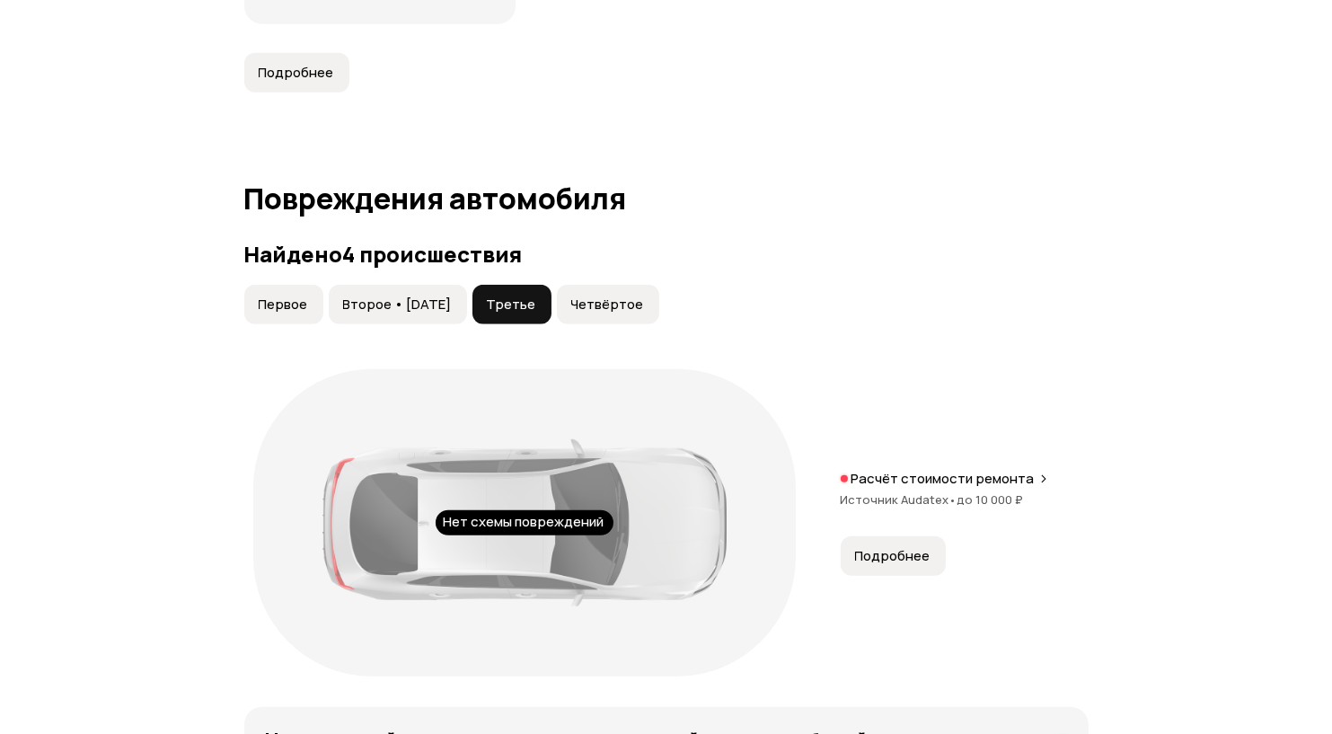
click at [914, 546] on button "Подробнее" at bounding box center [893, 556] width 105 height 40
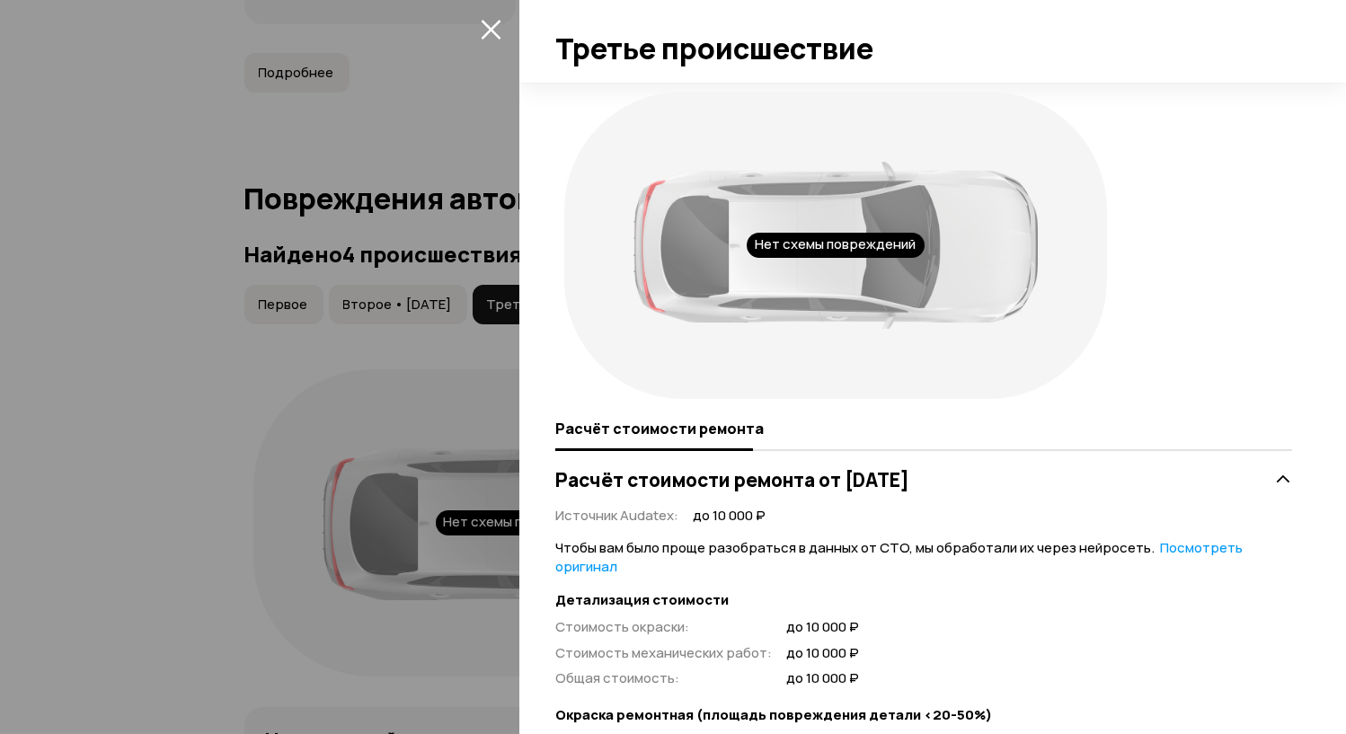
scroll to position [299, 0]
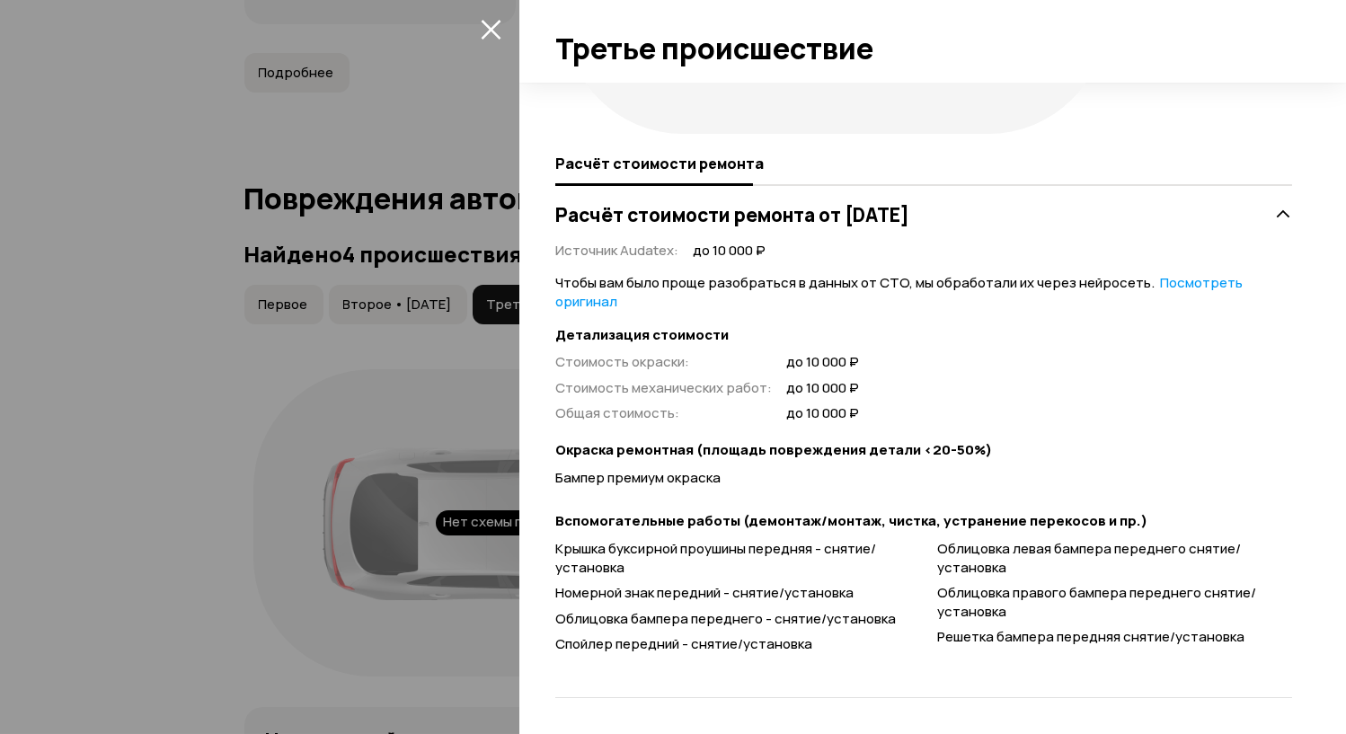
click at [160, 447] on div at bounding box center [673, 367] width 1346 height 734
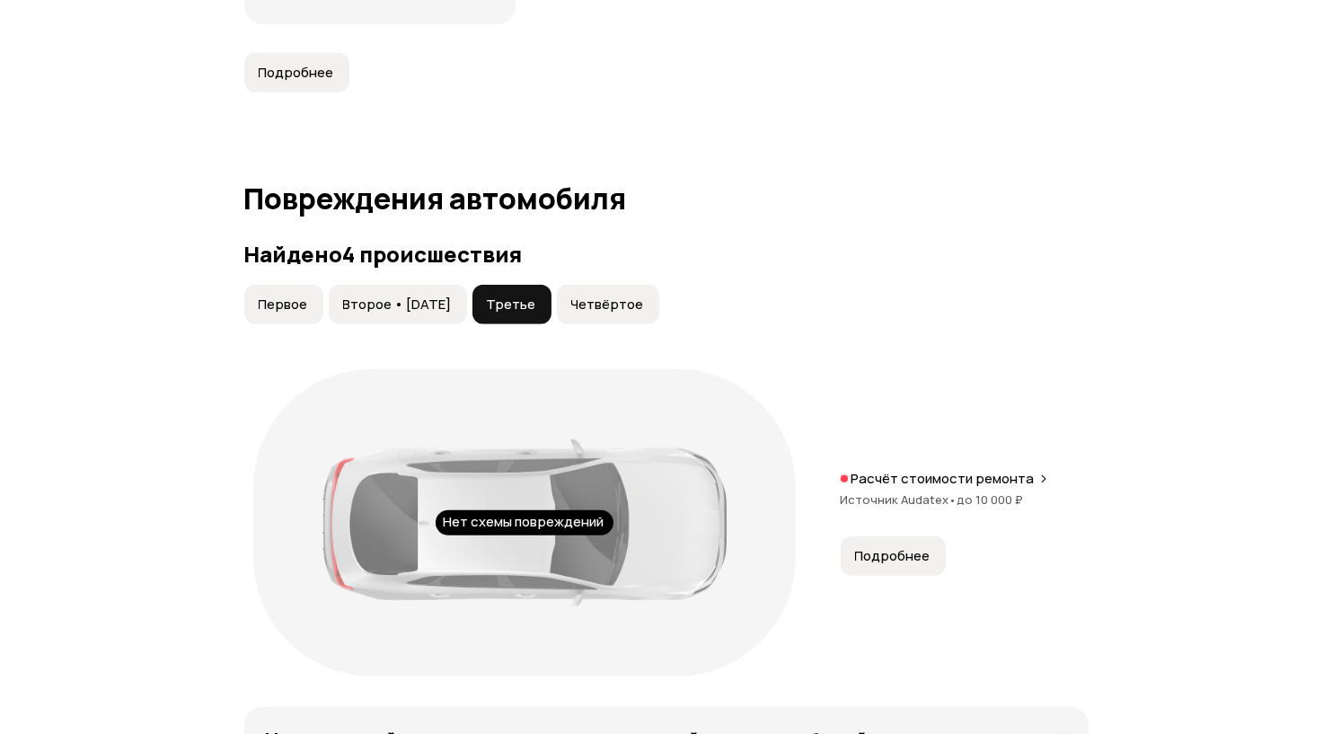
click at [624, 301] on span "Четвёртое" at bounding box center [607, 305] width 73 height 18
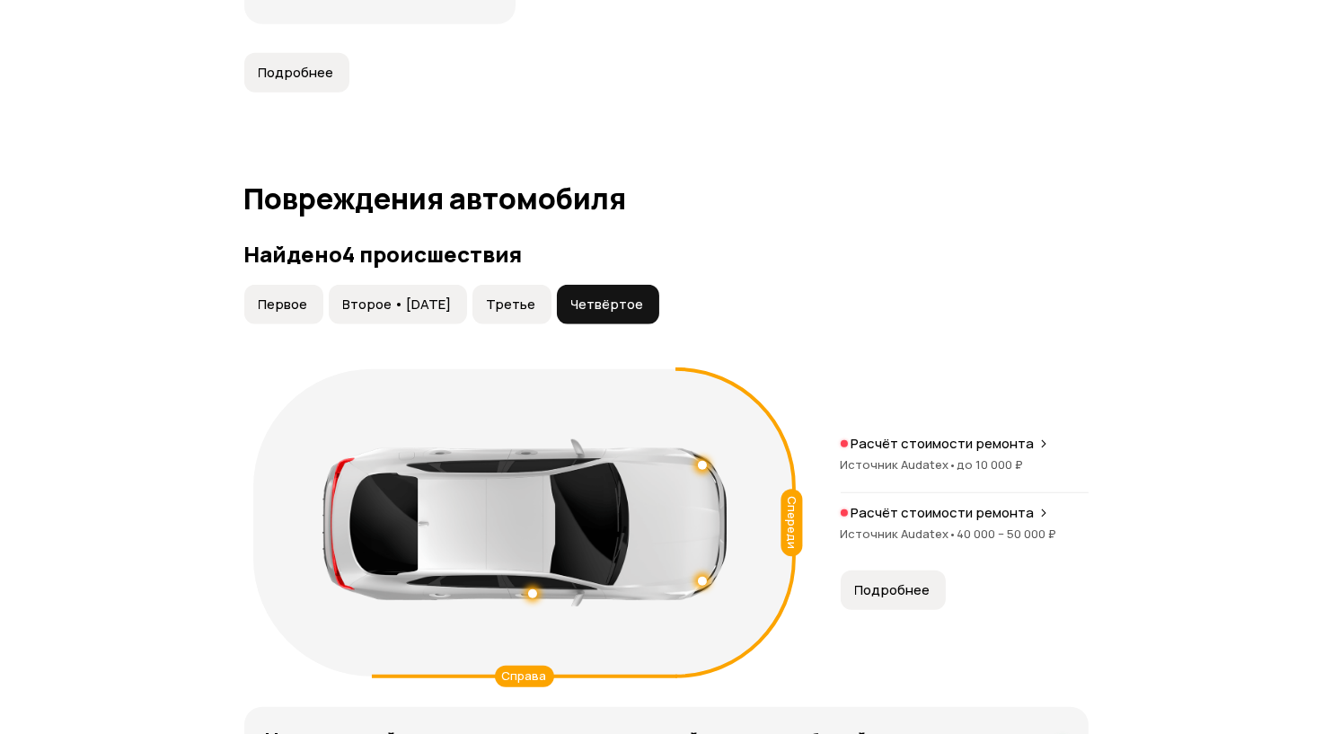
click at [928, 438] on p "Расчёт стоимости ремонта" at bounding box center [943, 444] width 183 height 18
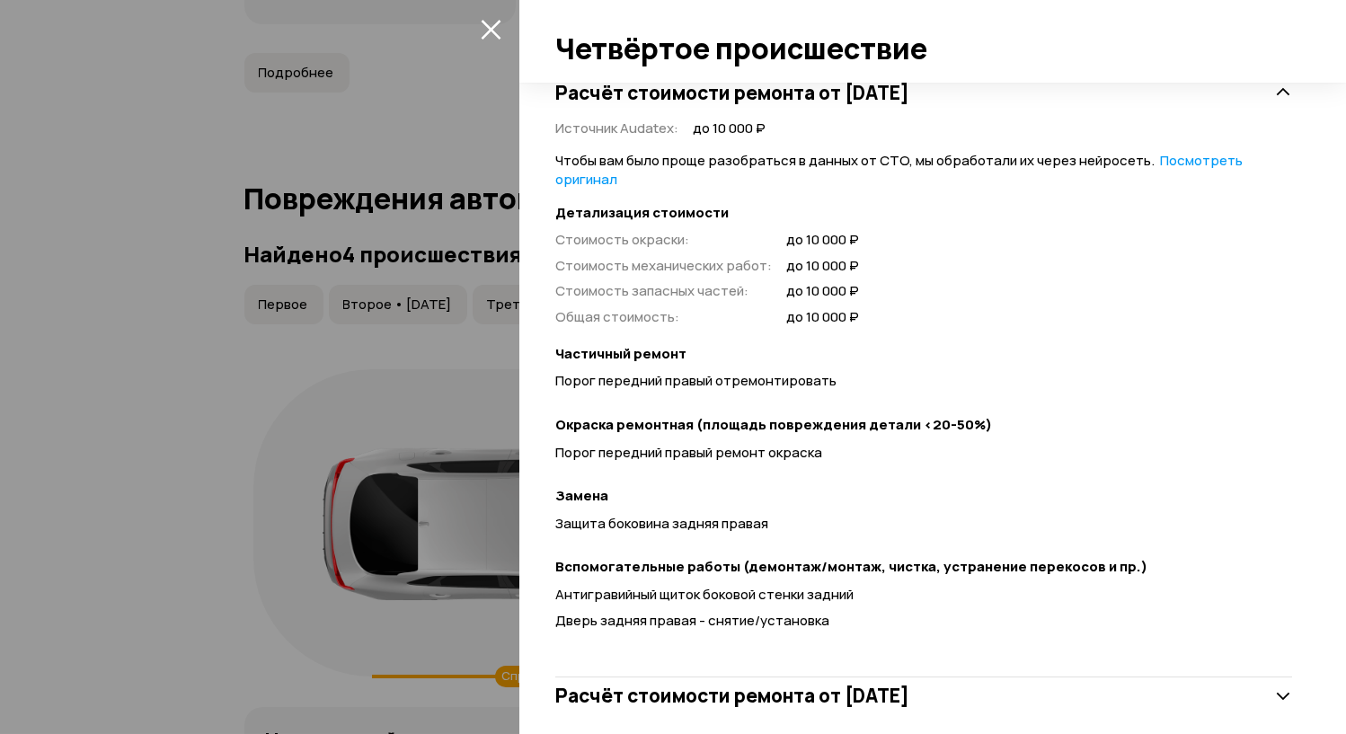
scroll to position [445, 0]
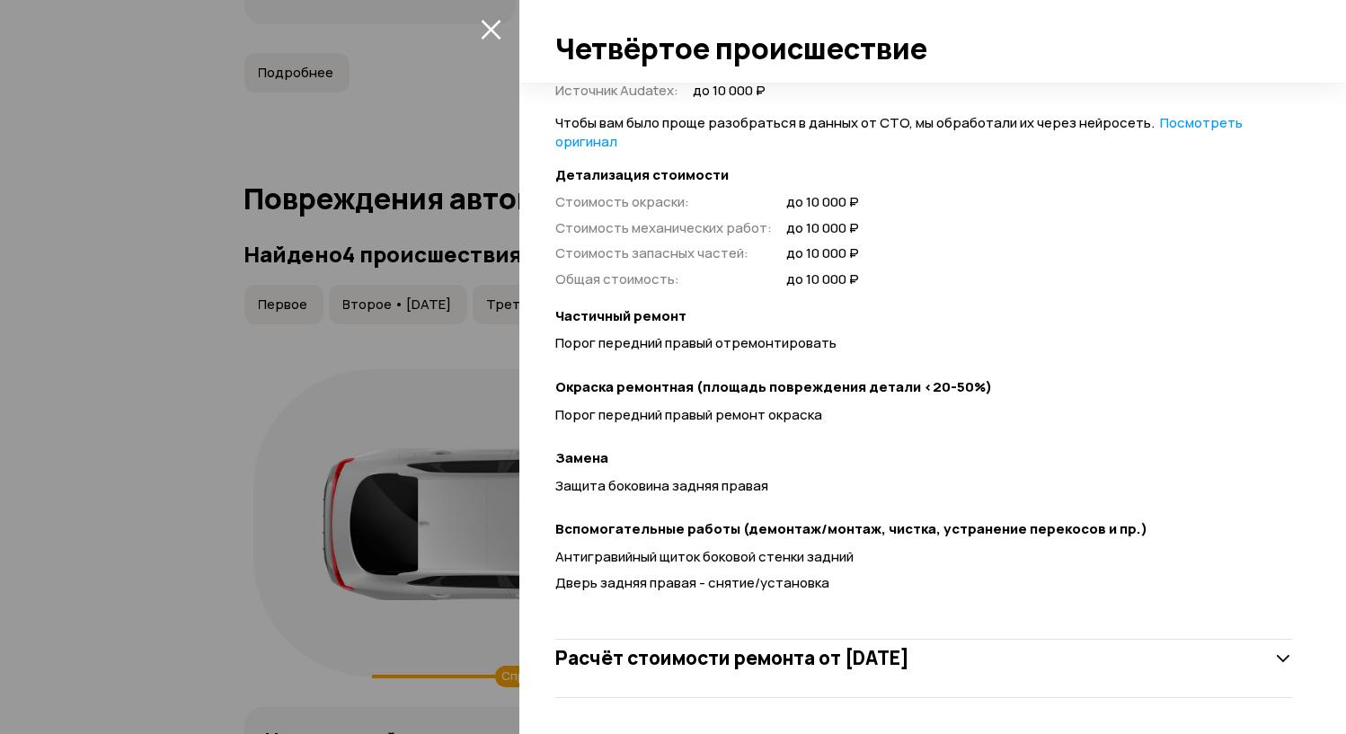
click at [216, 511] on div at bounding box center [673, 367] width 1346 height 734
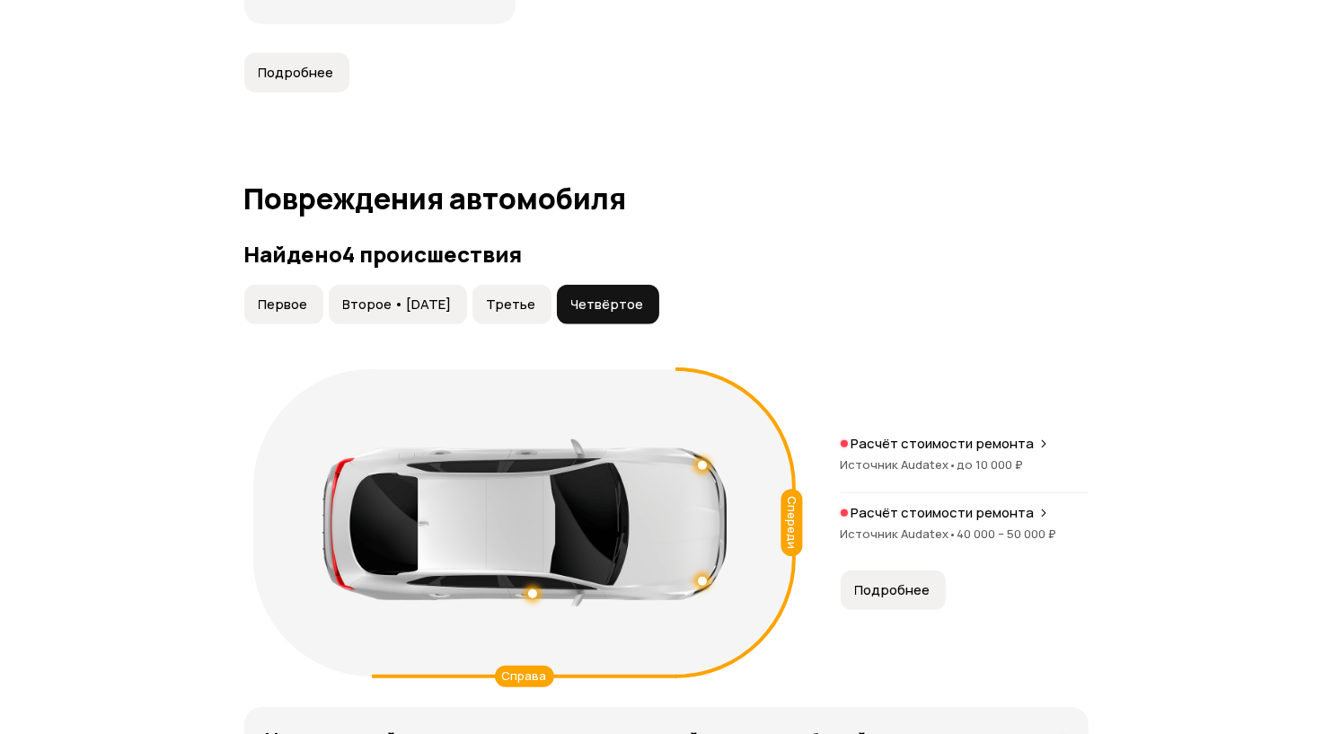
click at [887, 456] on span "Источник Audatex •" at bounding box center [899, 464] width 117 height 16
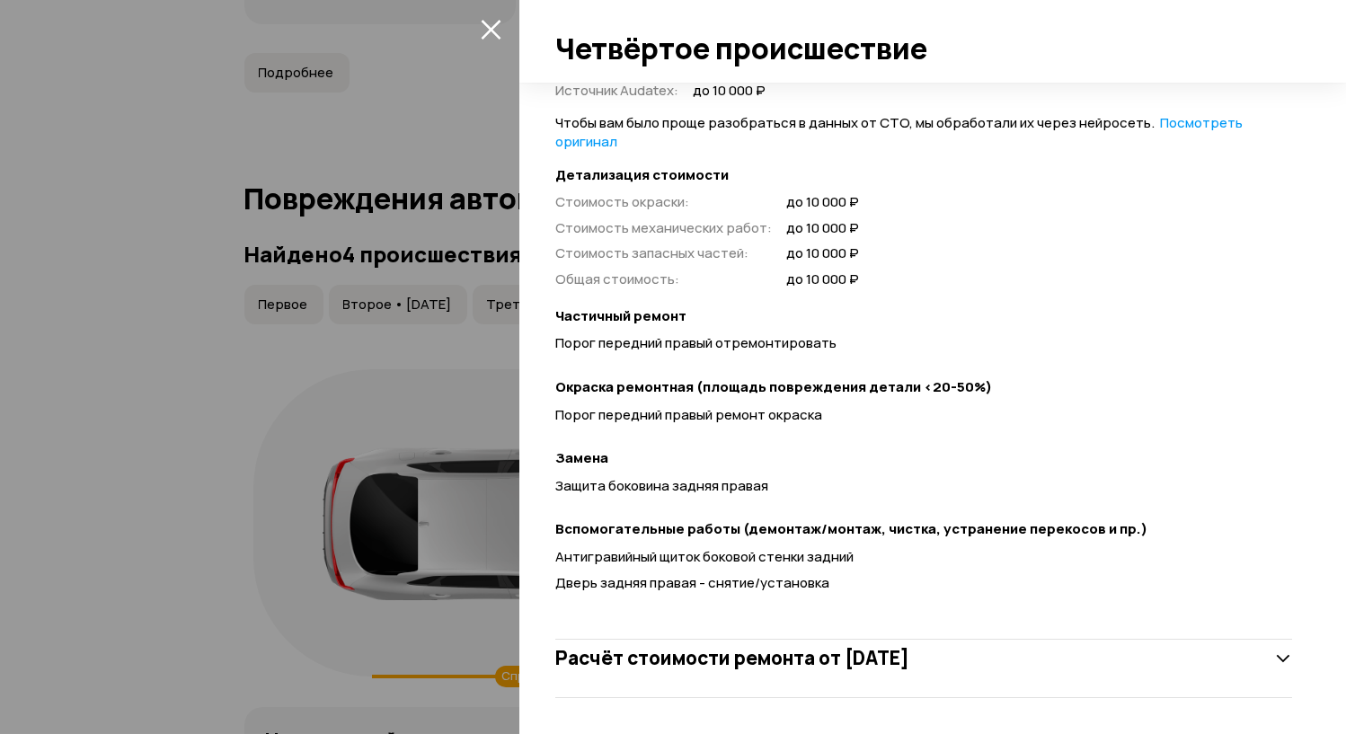
click at [169, 451] on div at bounding box center [673, 367] width 1346 height 734
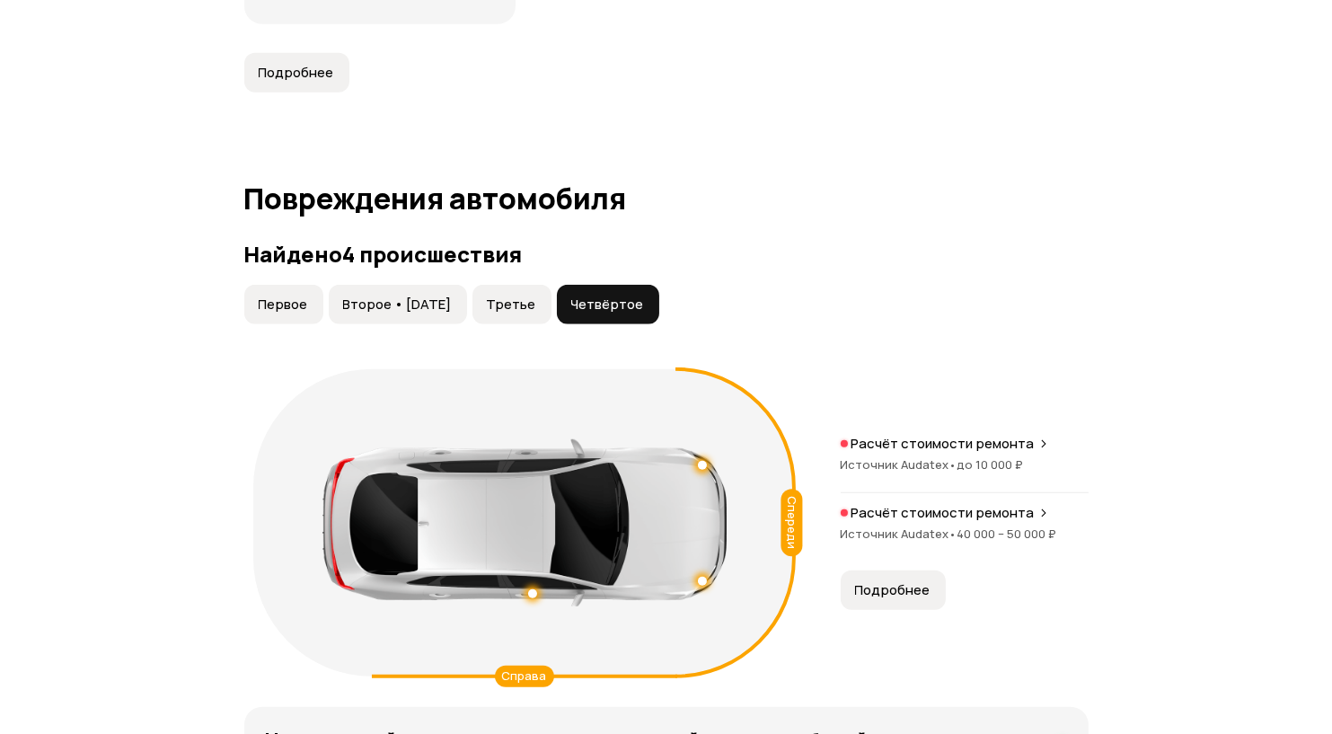
click at [907, 526] on span "Источник Audatex •" at bounding box center [899, 534] width 117 height 16
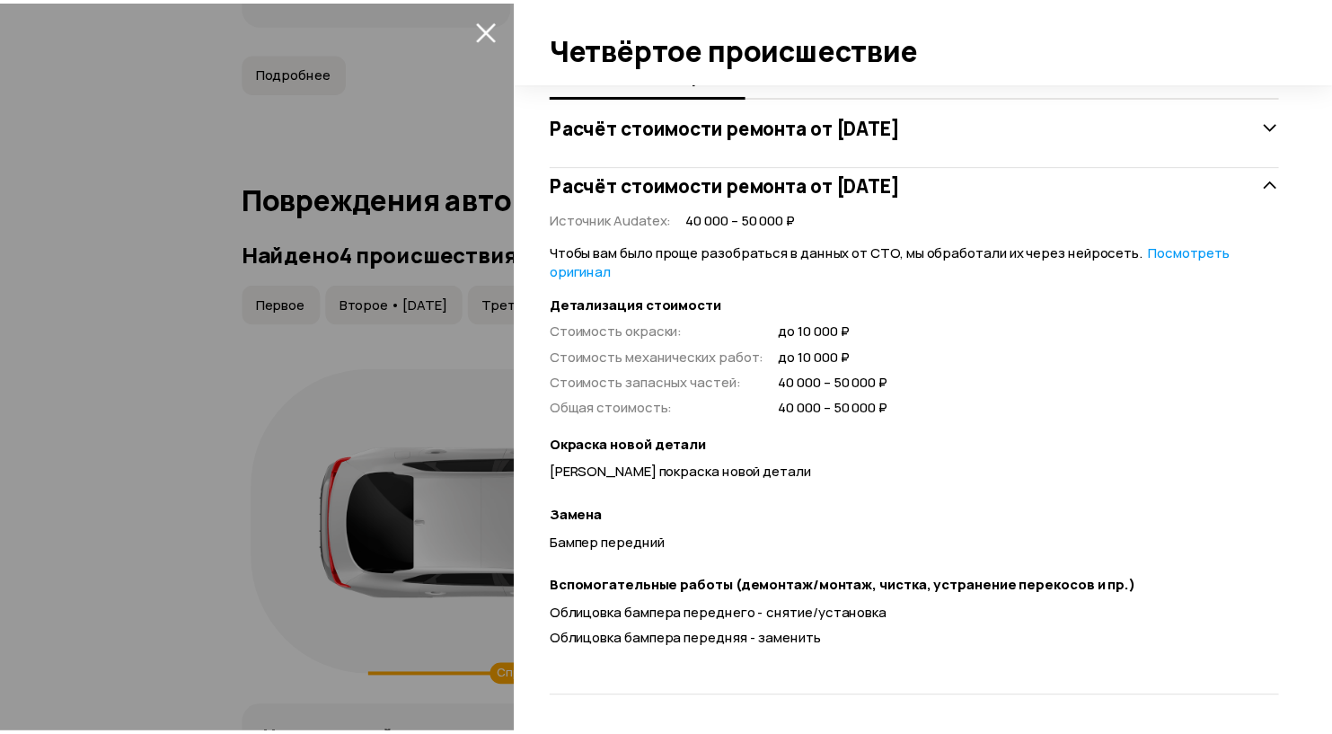
scroll to position [372, 0]
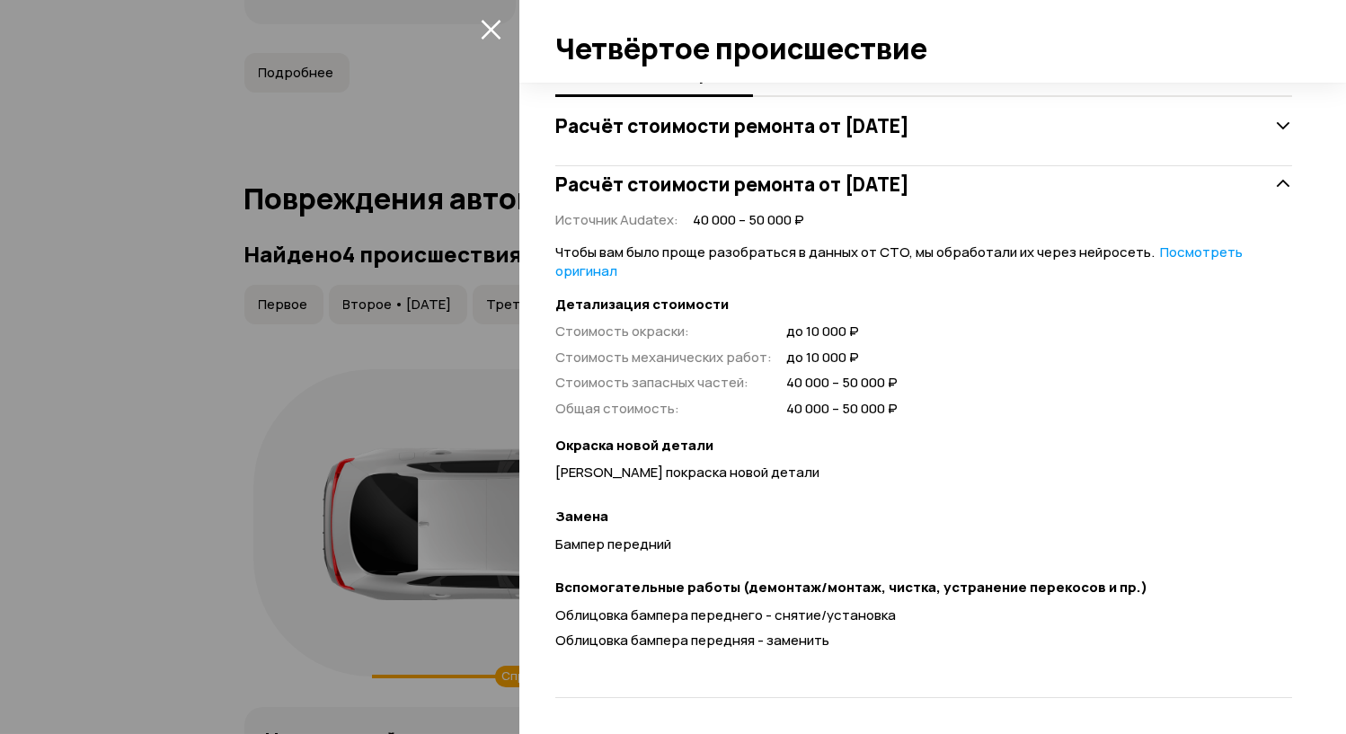
click at [78, 485] on div at bounding box center [673, 367] width 1346 height 734
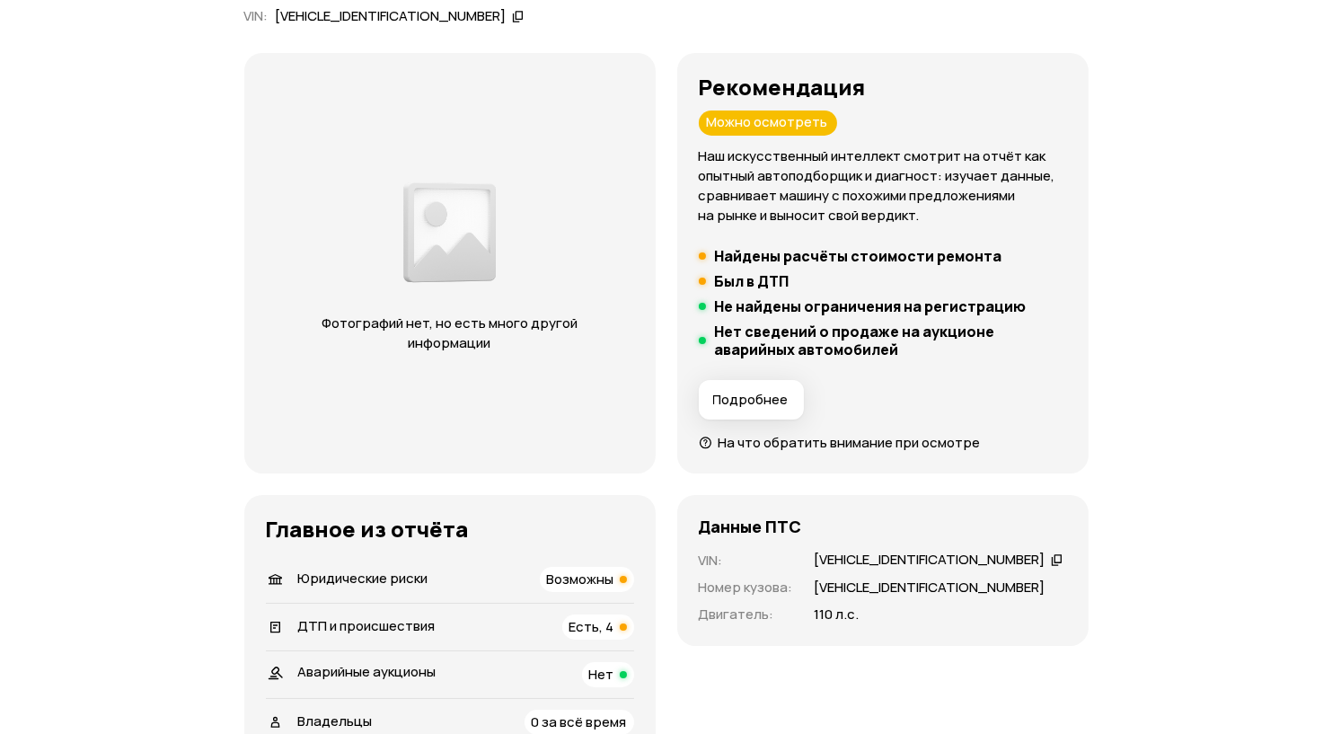
scroll to position [0, 0]
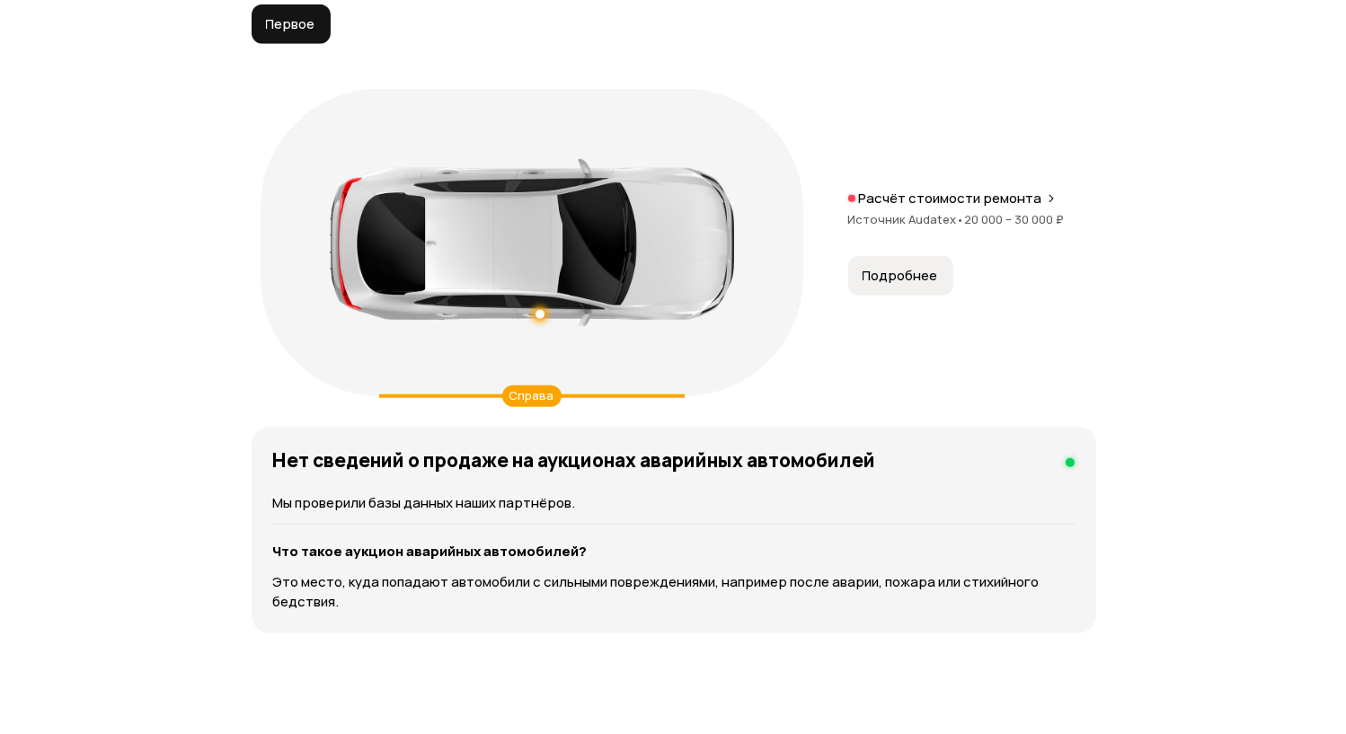
scroll to position [2110, 0]
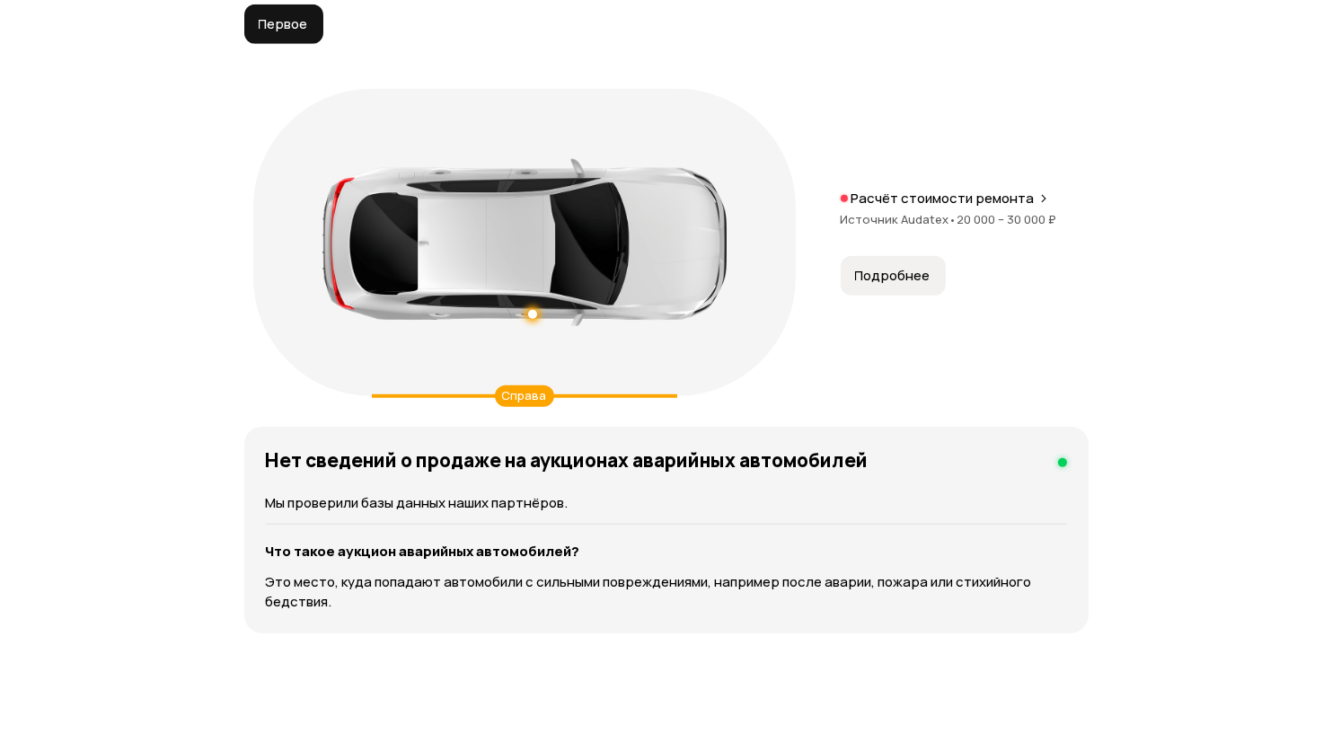
click at [911, 285] on span "Подробнее" at bounding box center [892, 276] width 75 height 18
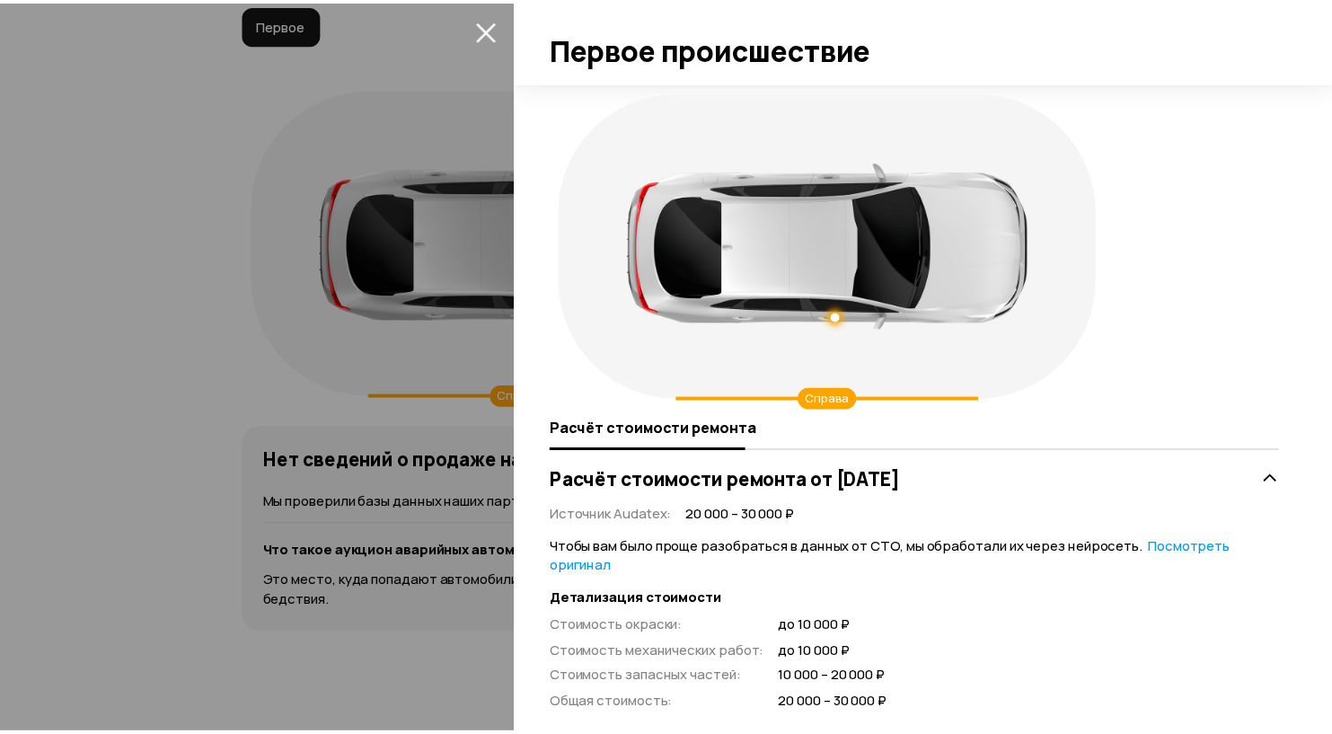
scroll to position [340, 0]
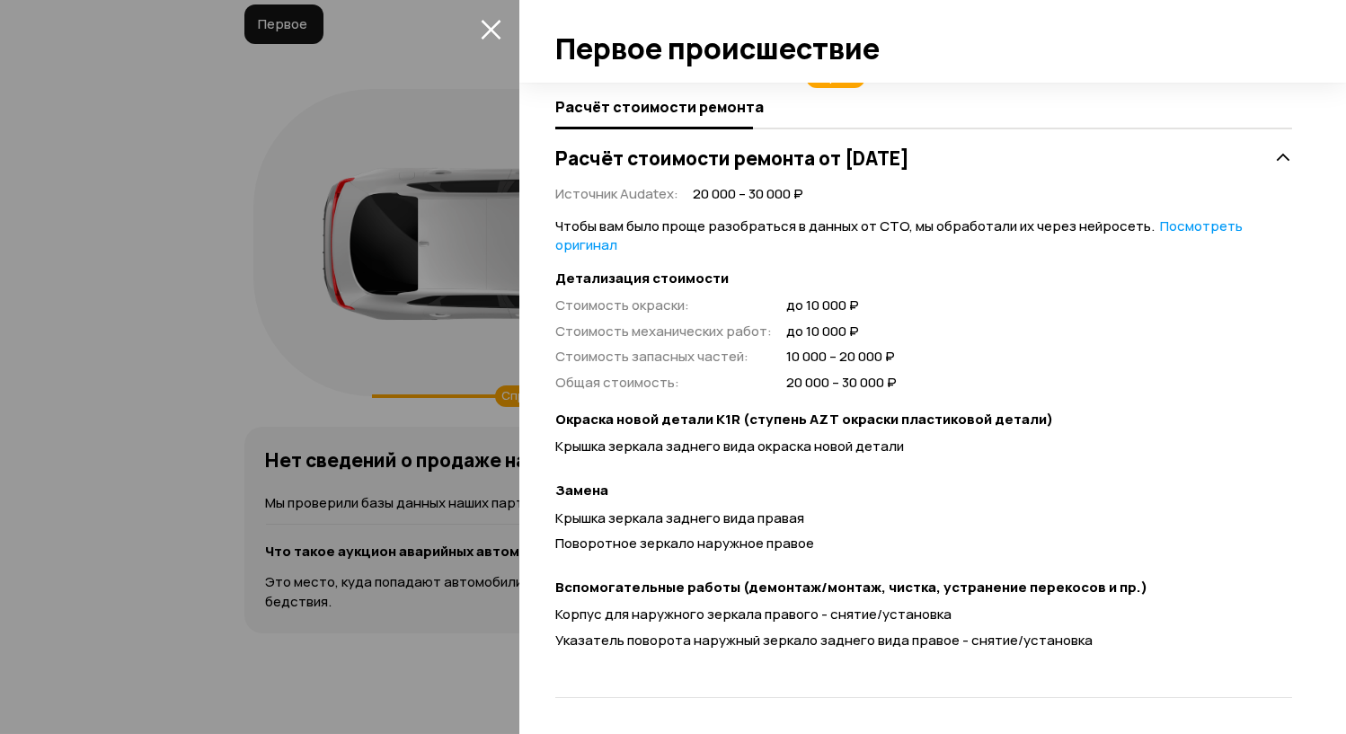
click at [214, 282] on div at bounding box center [673, 367] width 1346 height 734
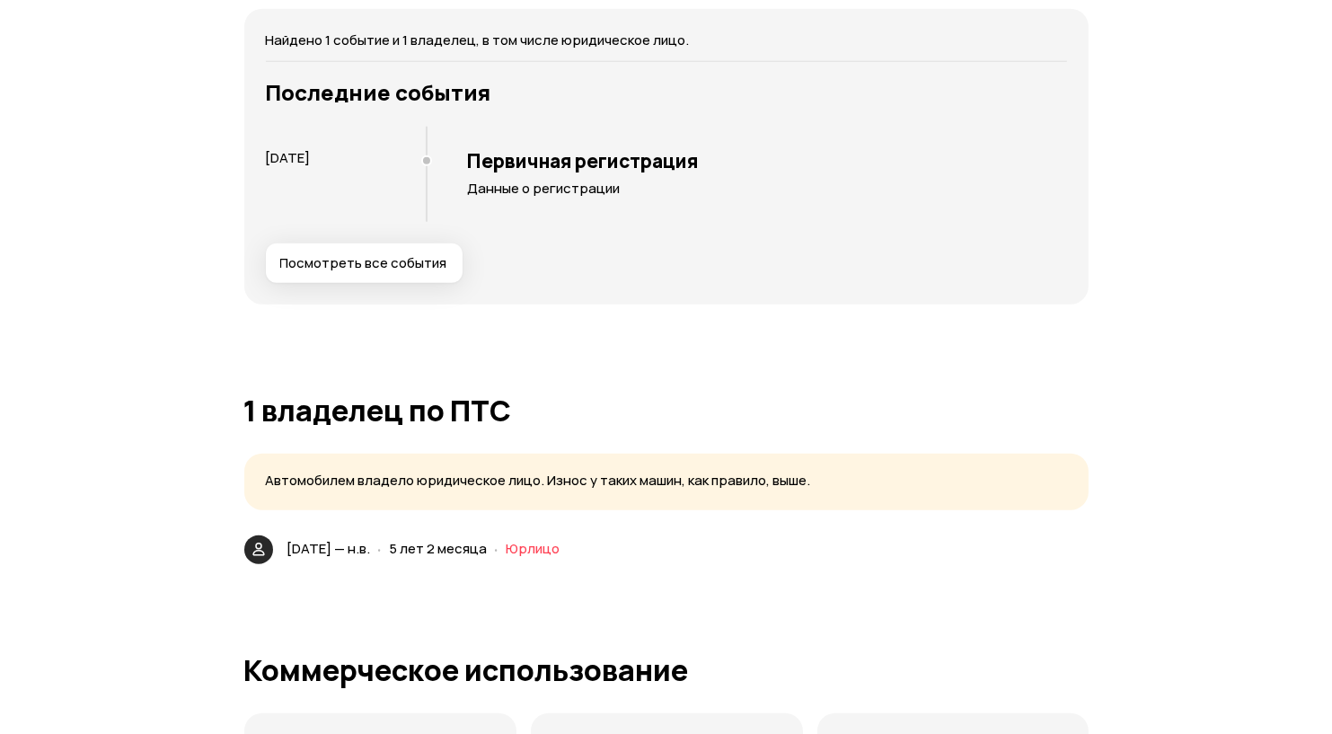
scroll to position [2667, 0]
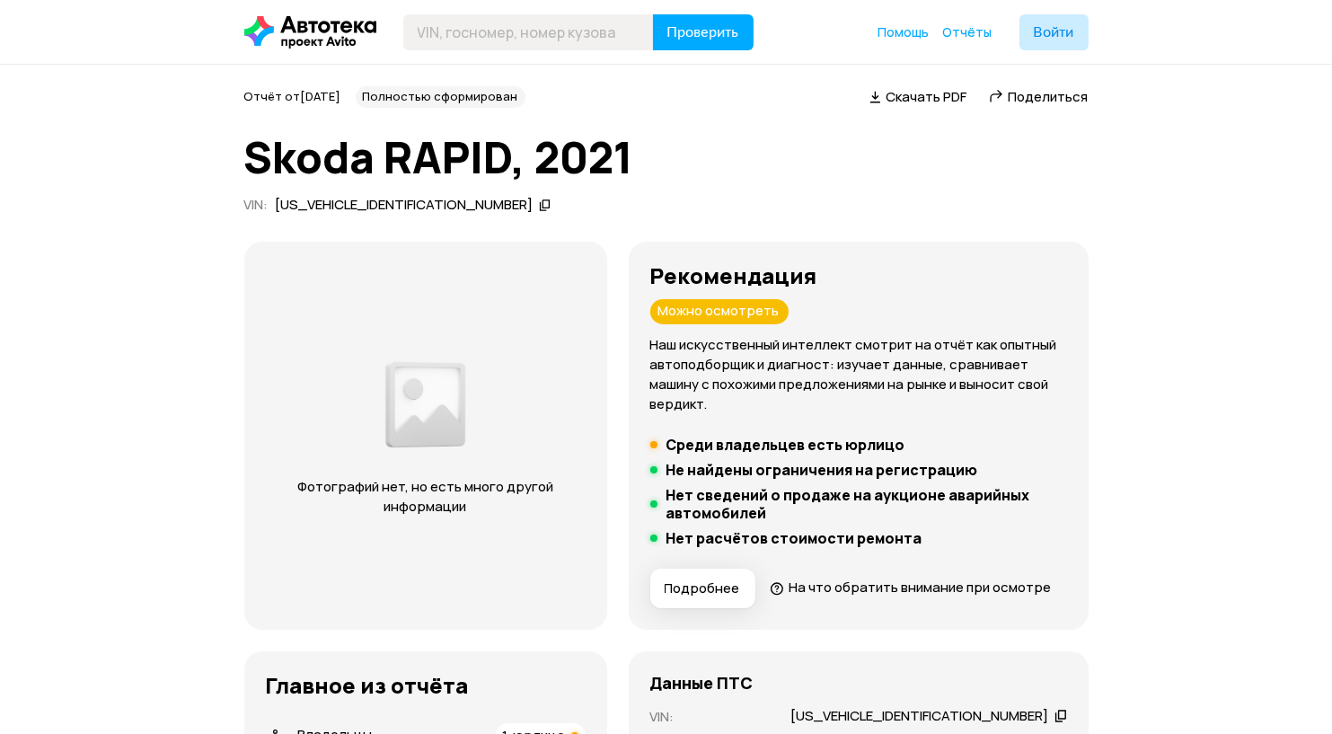
click at [915, 92] on span "Скачать PDF" at bounding box center [927, 96] width 81 height 19
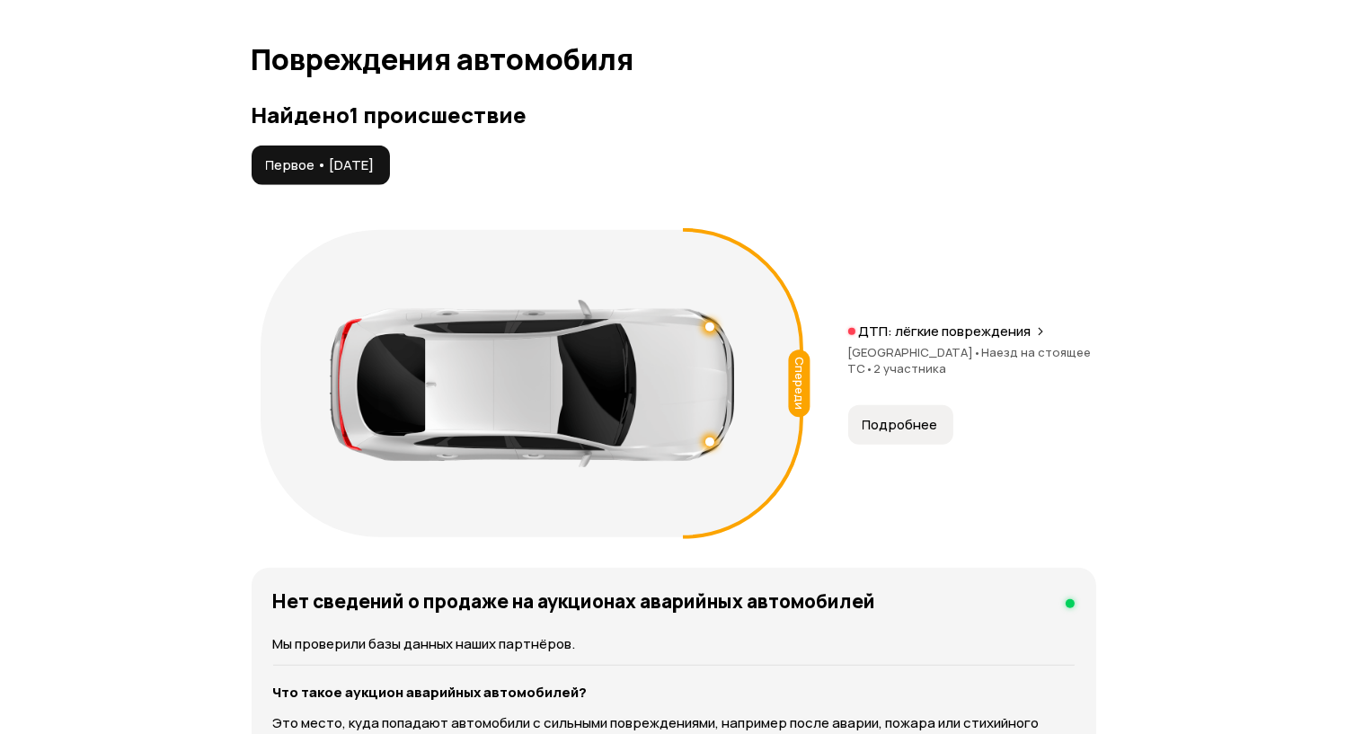
scroll to position [1889, 0]
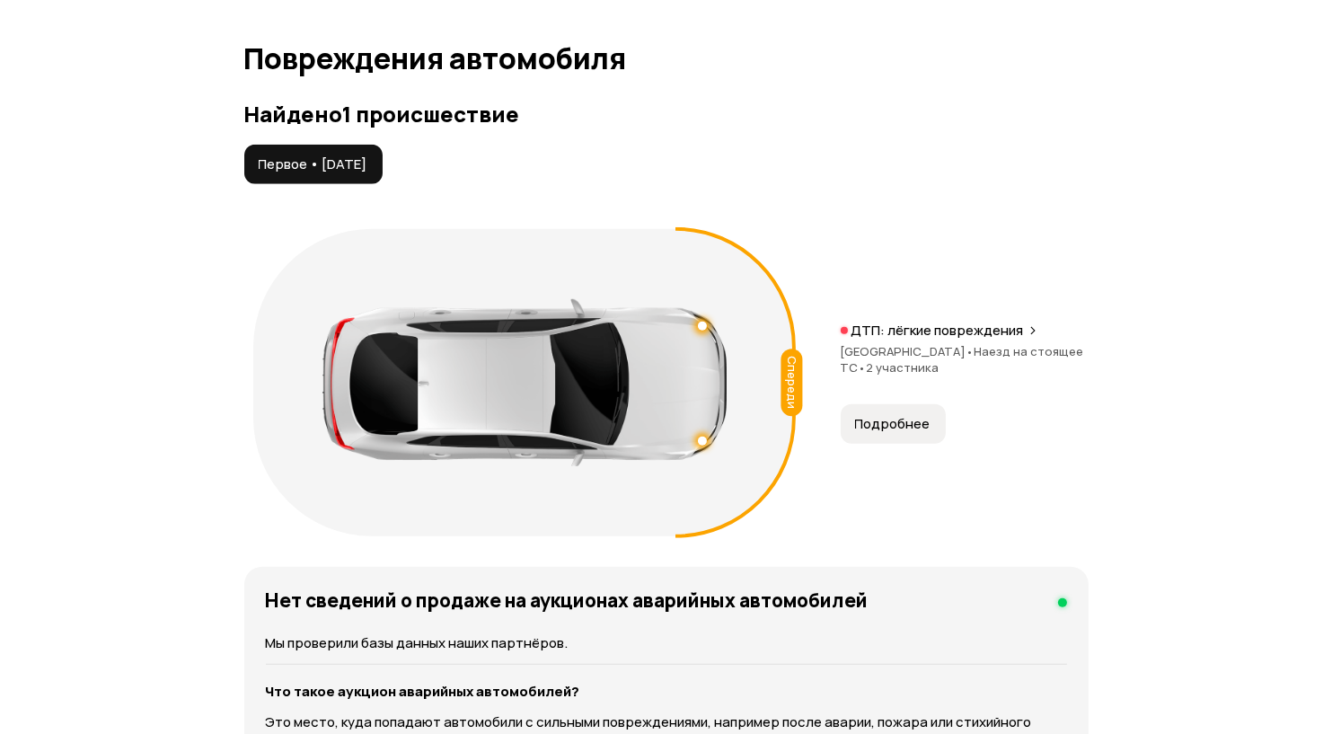
click at [895, 433] on span "Подробнее" at bounding box center [892, 424] width 75 height 18
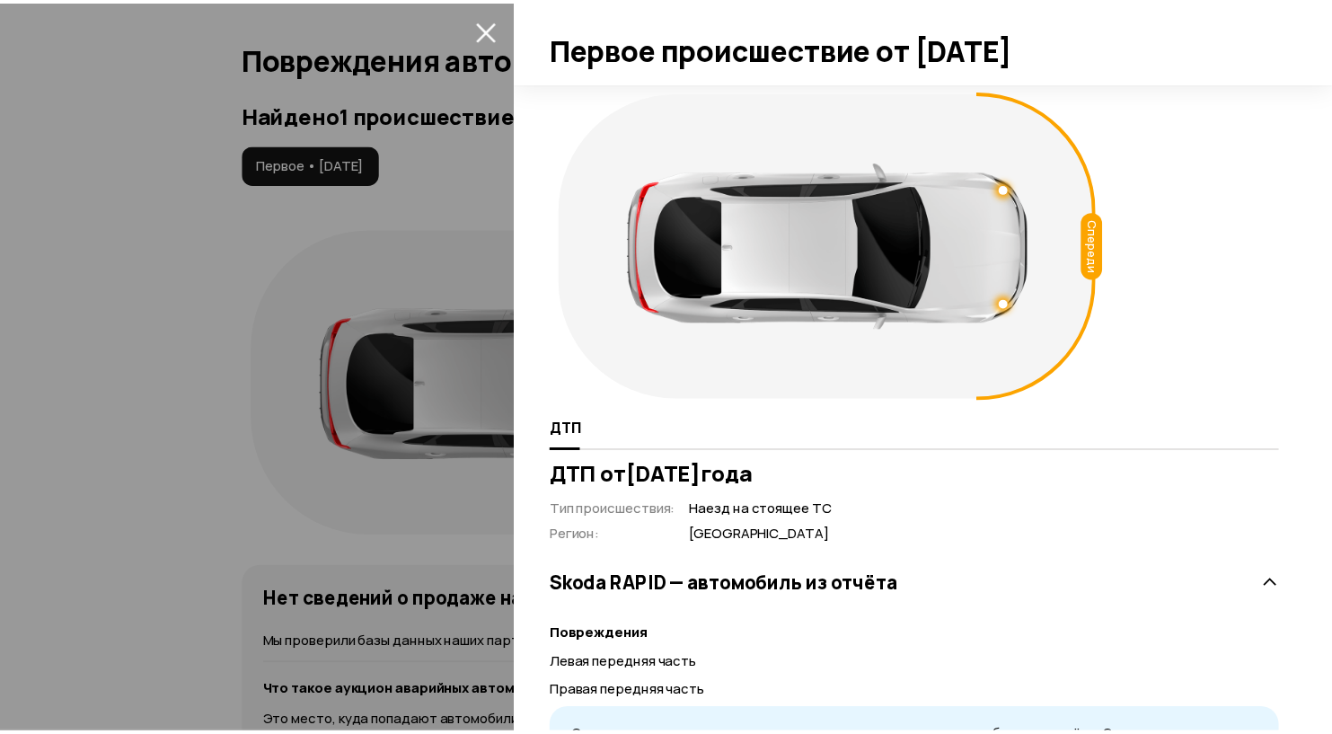
scroll to position [114, 0]
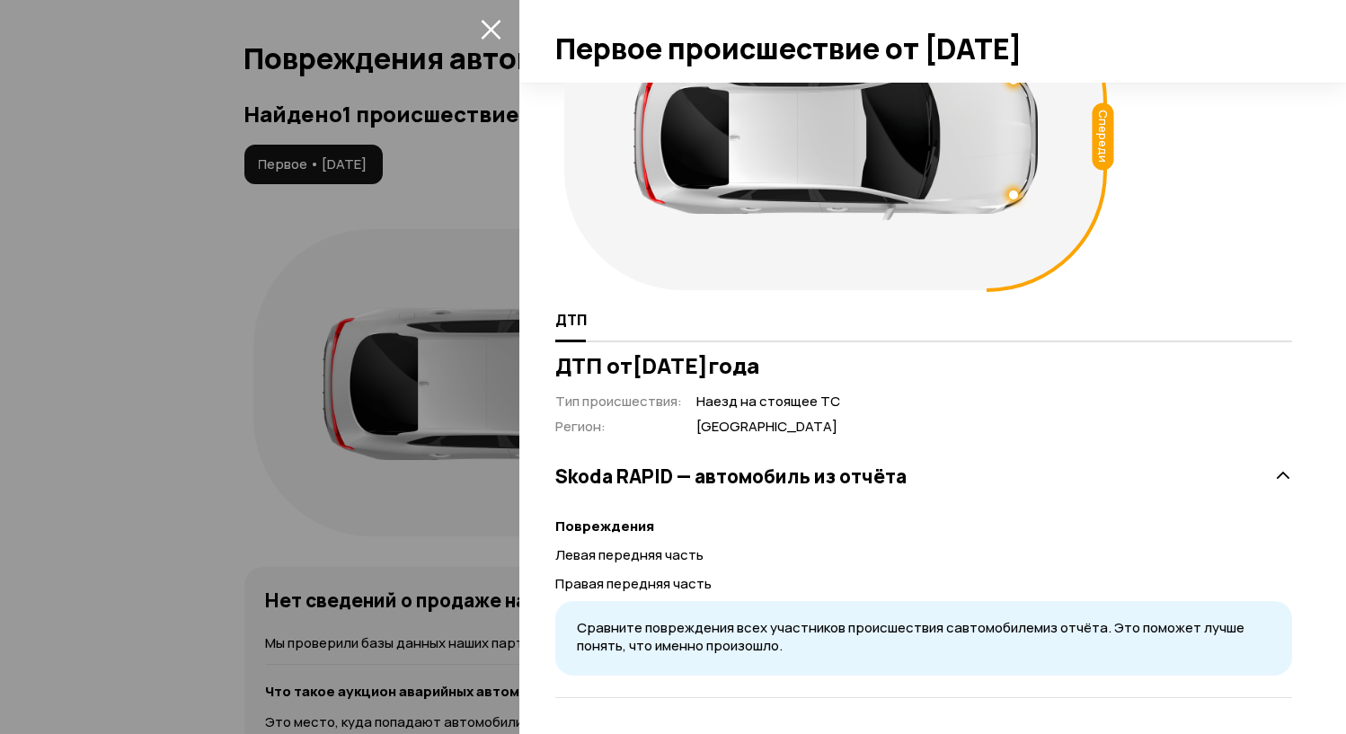
click at [490, 23] on icon "закрыть" at bounding box center [491, 29] width 21 height 21
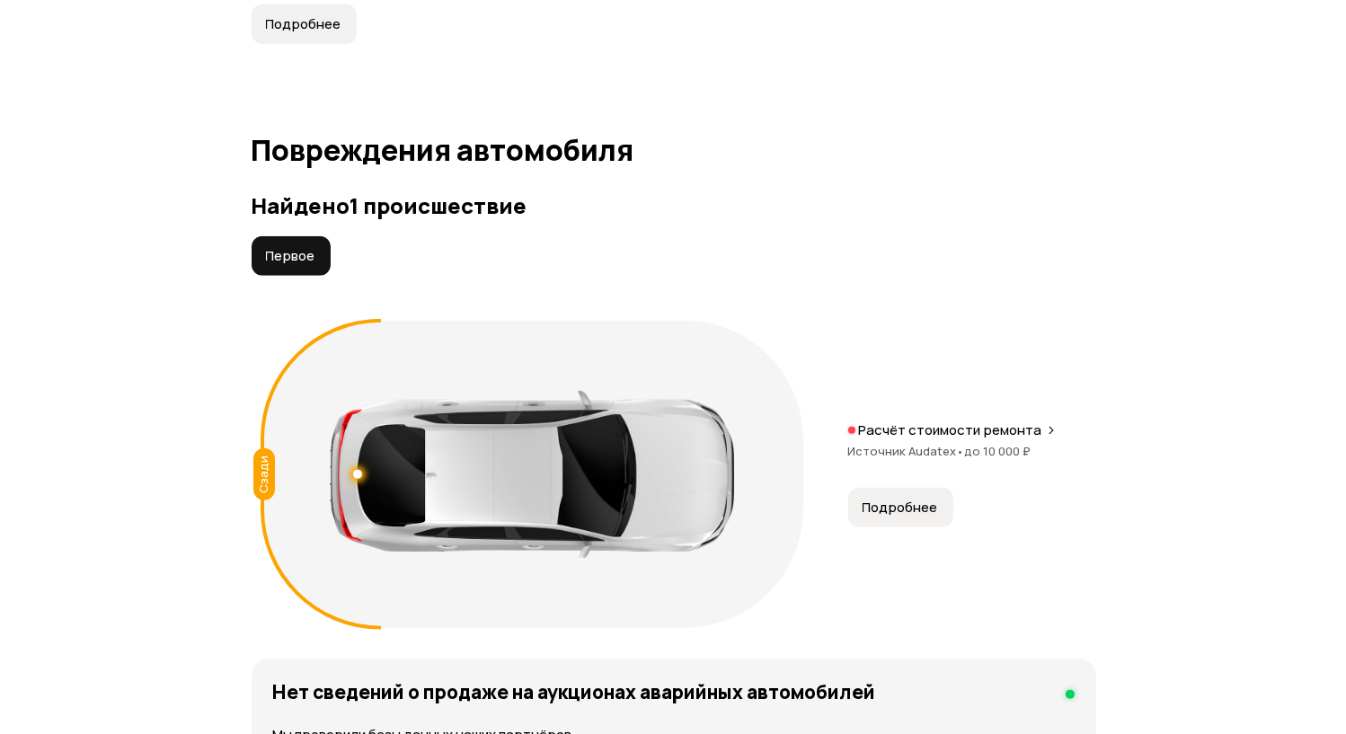
scroll to position [1800, 0]
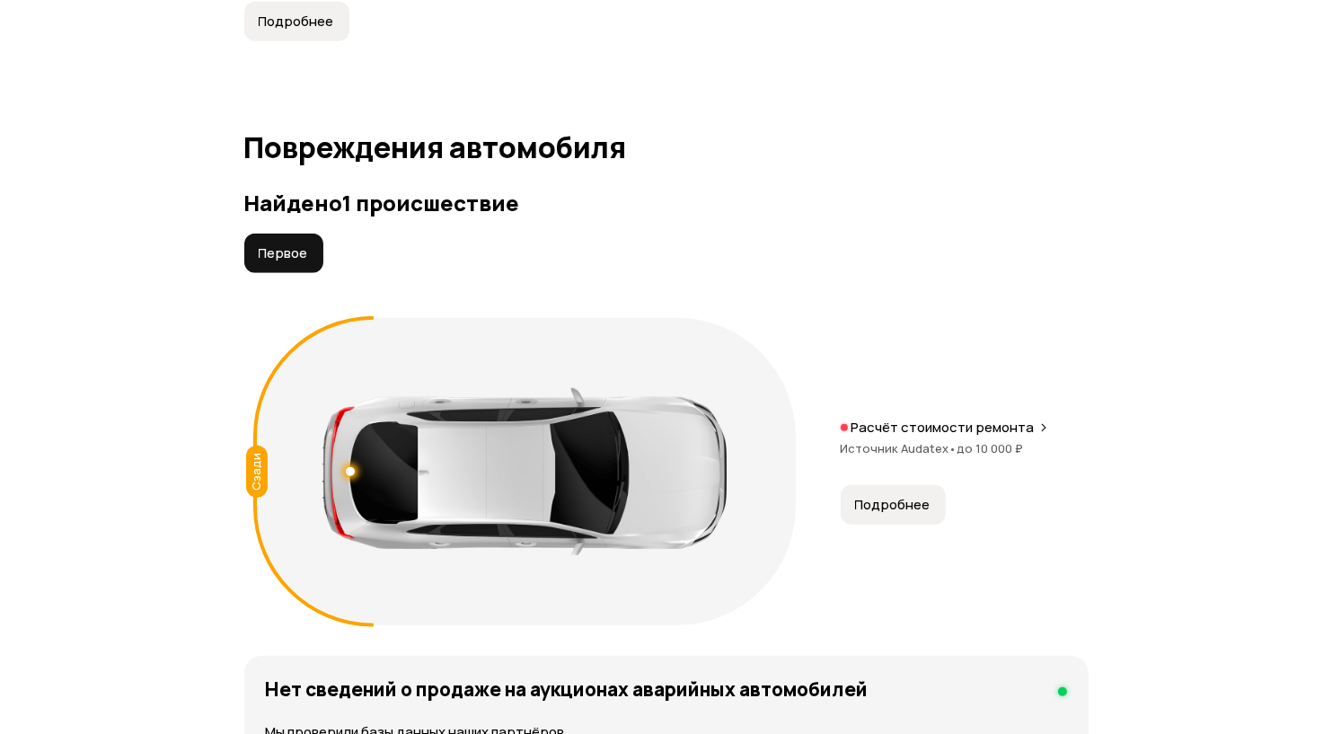
click at [861, 525] on button "Подробнее" at bounding box center [893, 505] width 105 height 40
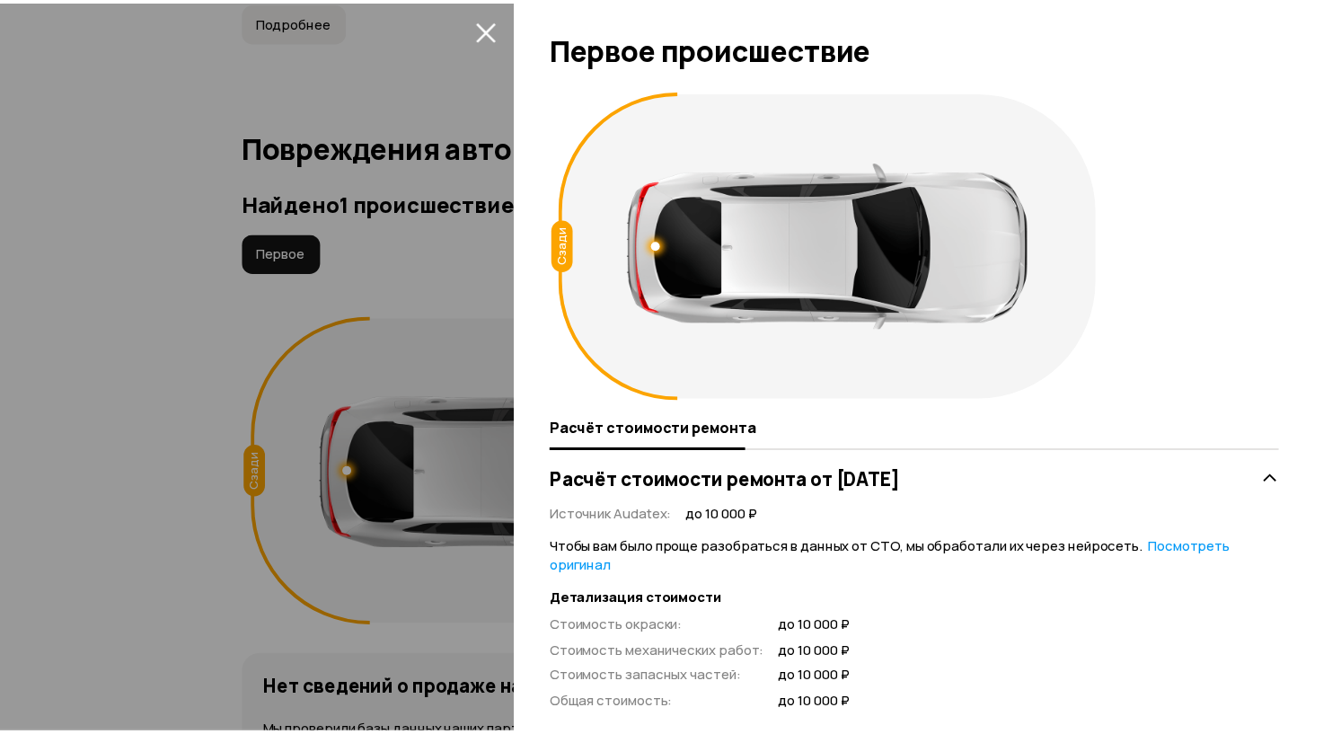
scroll to position [507, 0]
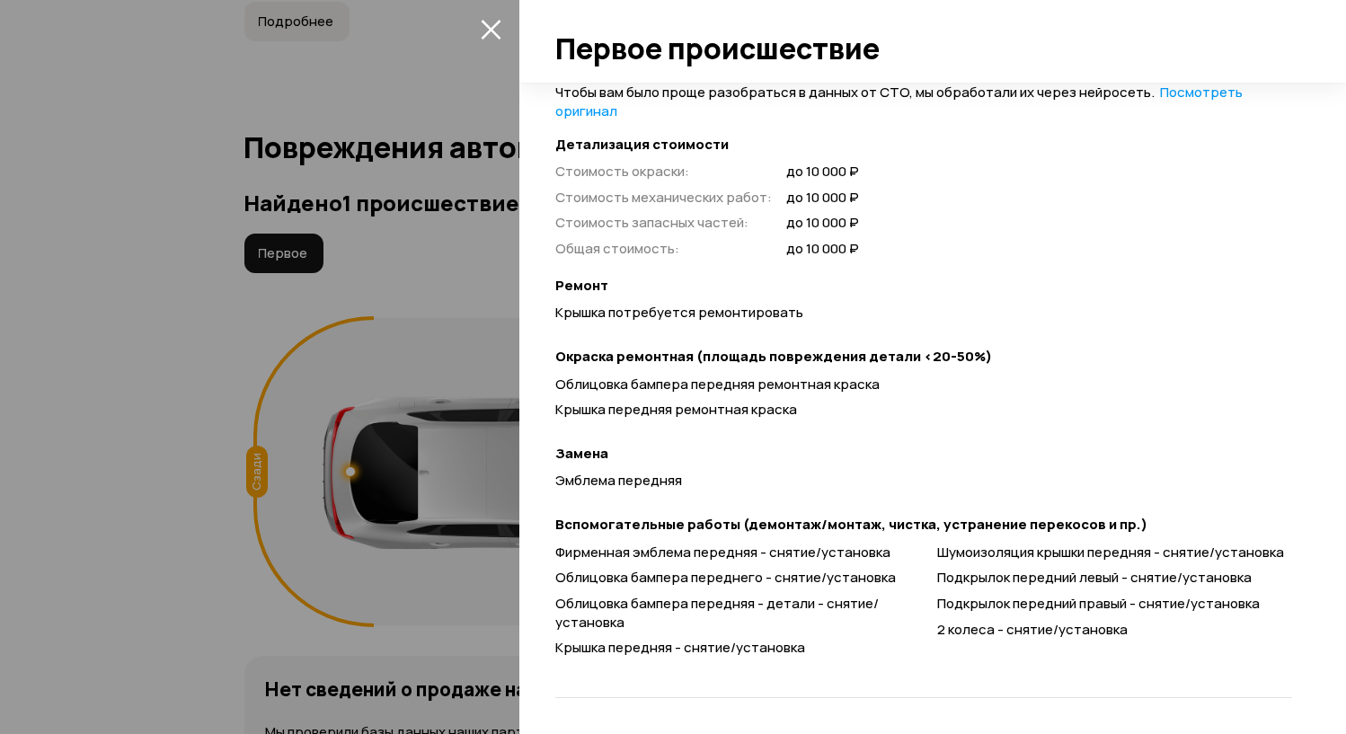
click at [215, 465] on div at bounding box center [673, 367] width 1346 height 734
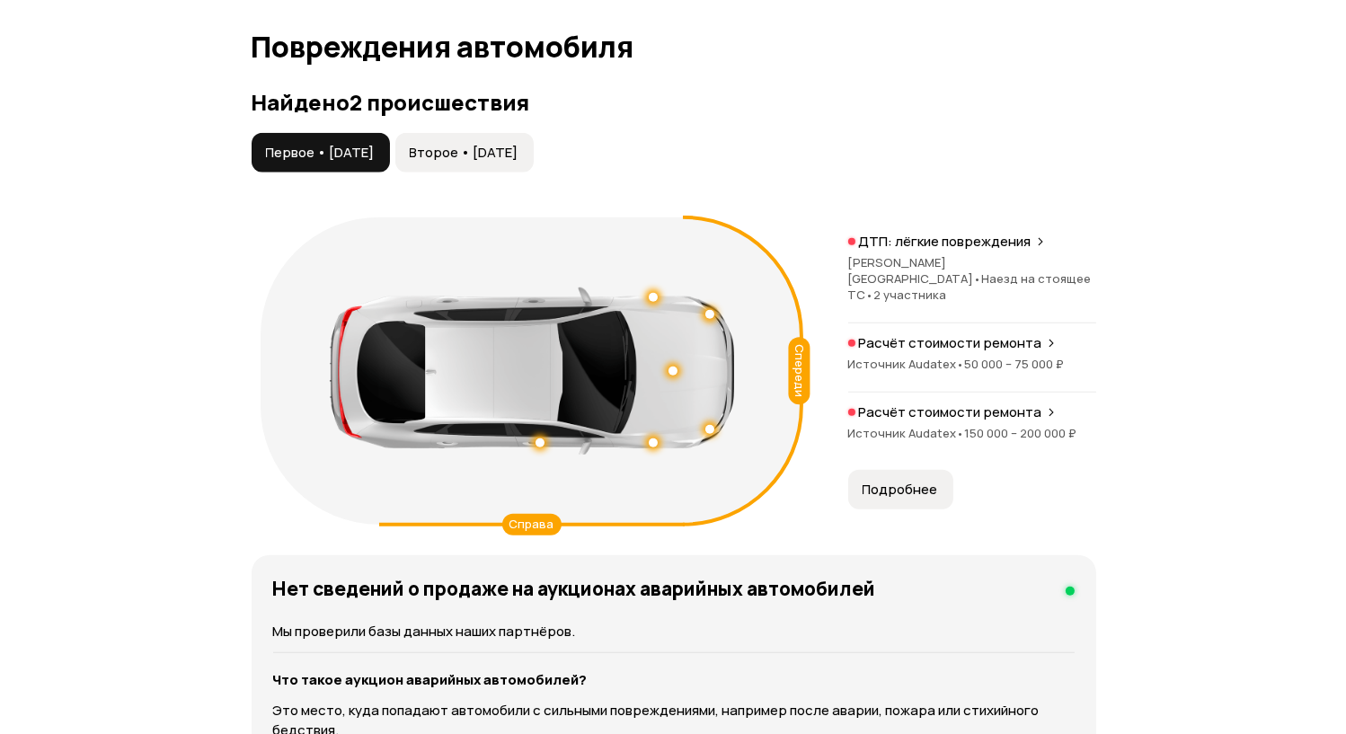
scroll to position [1952, 0]
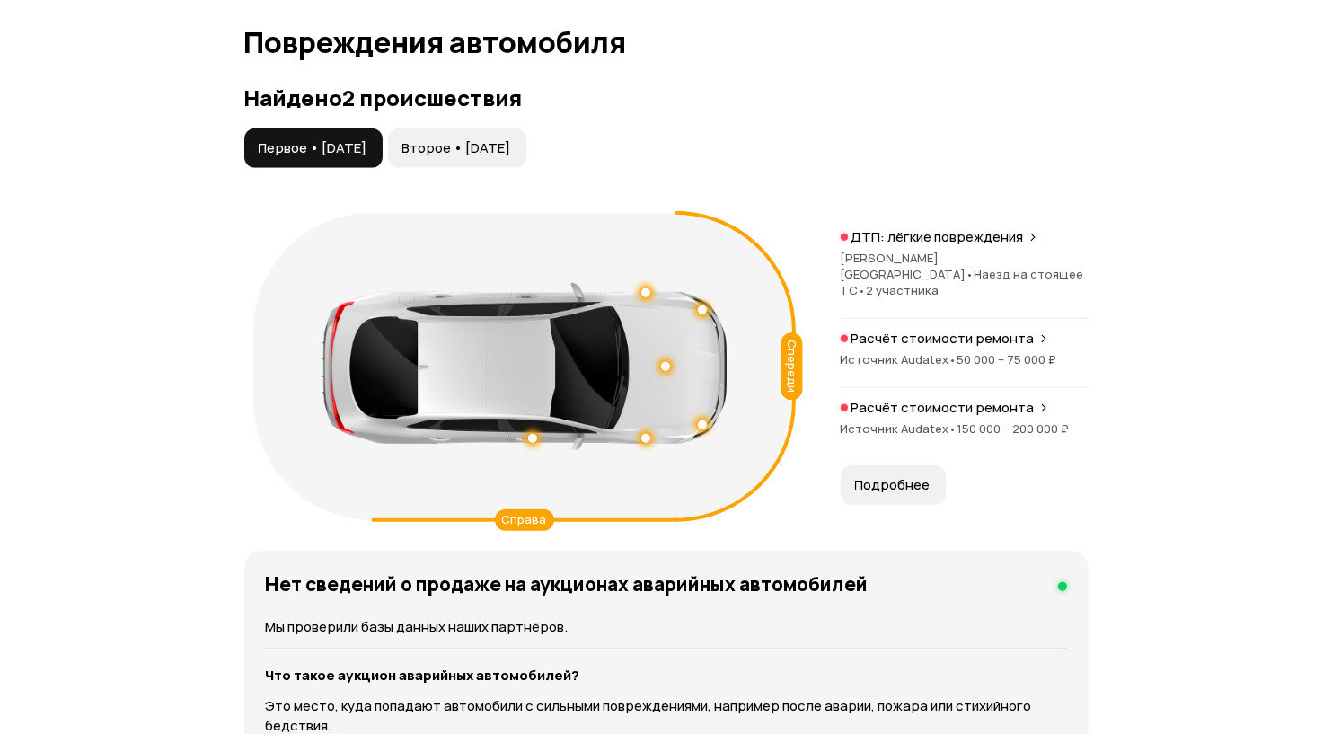
click at [918, 367] on span "Источник Audatex •" at bounding box center [899, 359] width 117 height 16
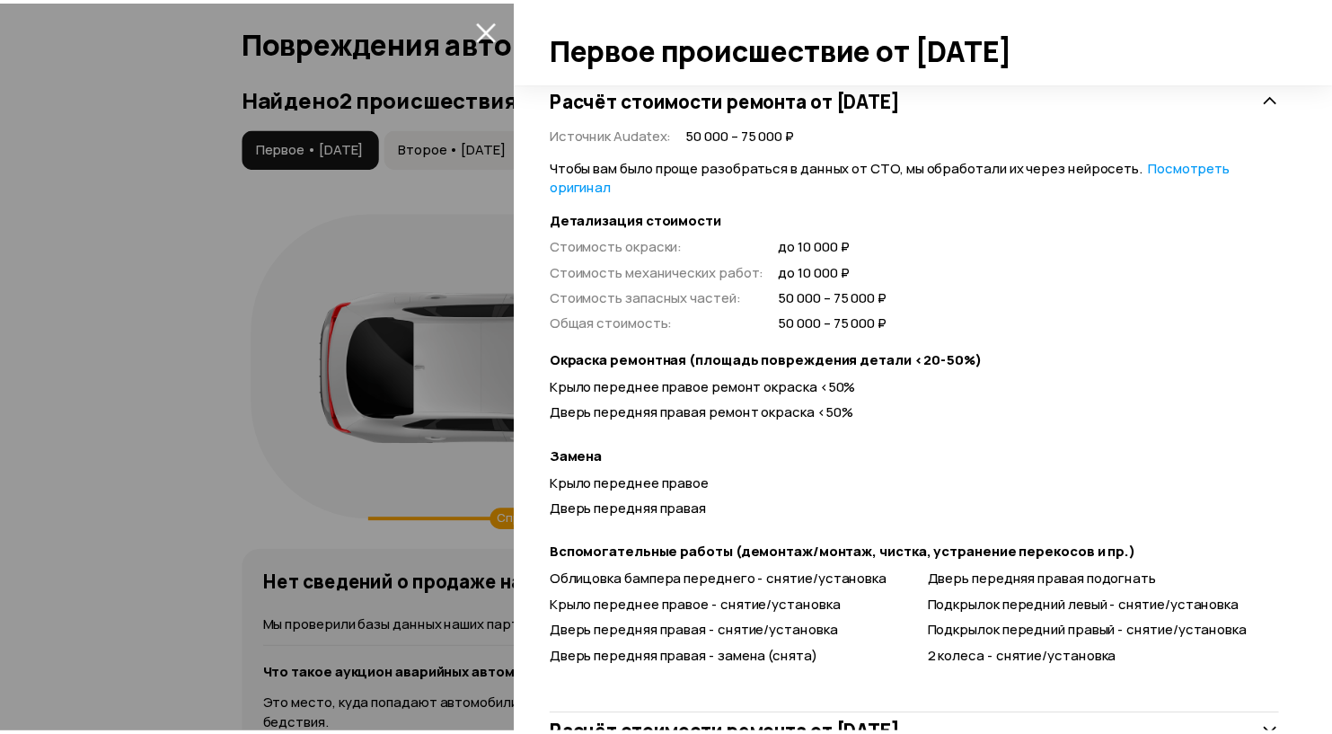
scroll to position [492, 0]
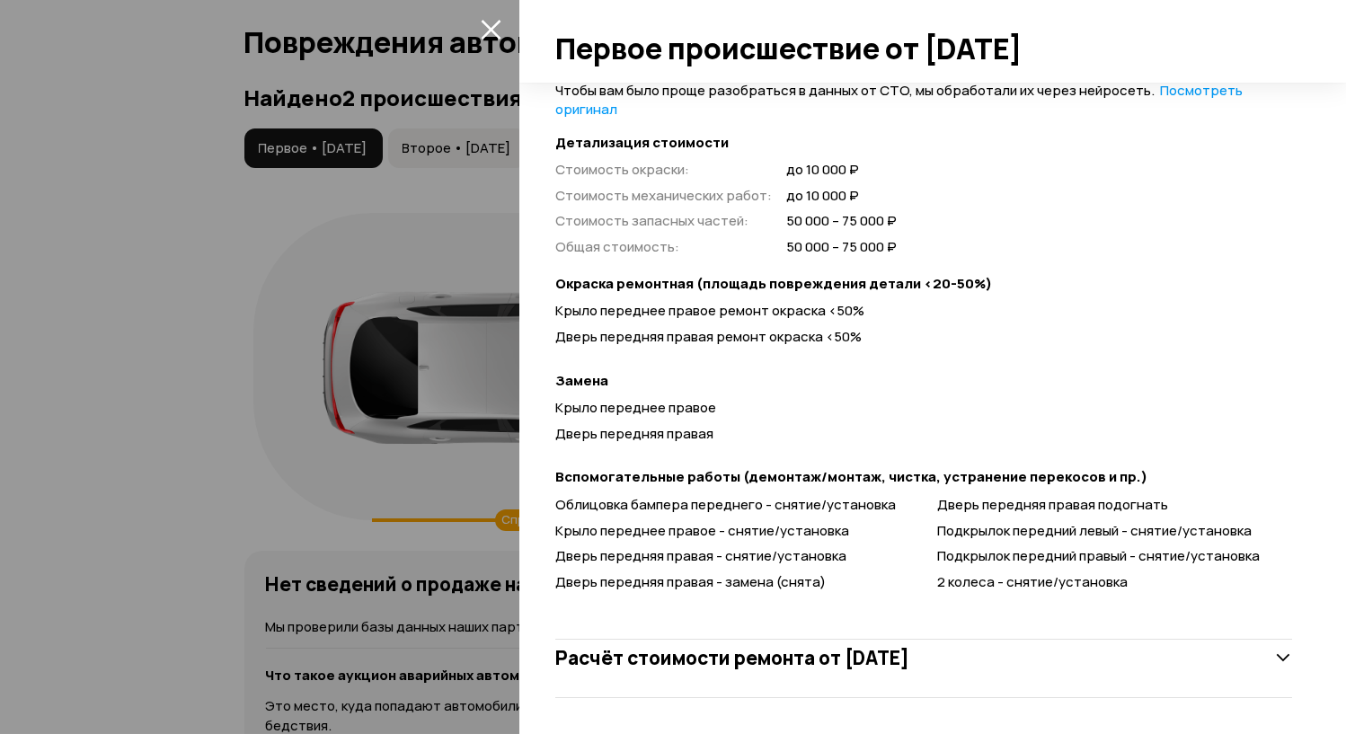
click at [490, 38] on icon "закрыть" at bounding box center [491, 29] width 21 height 21
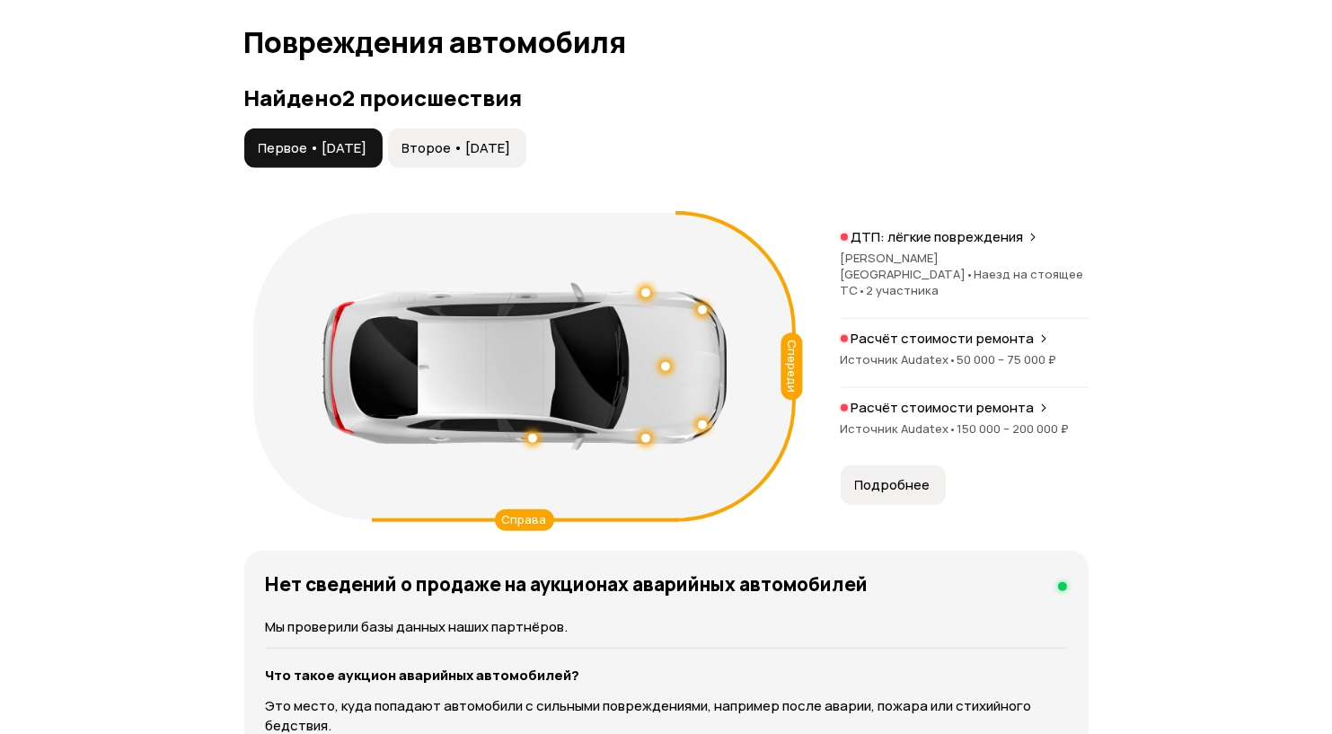
click at [948, 437] on span "Источник Audatex •" at bounding box center [899, 428] width 117 height 16
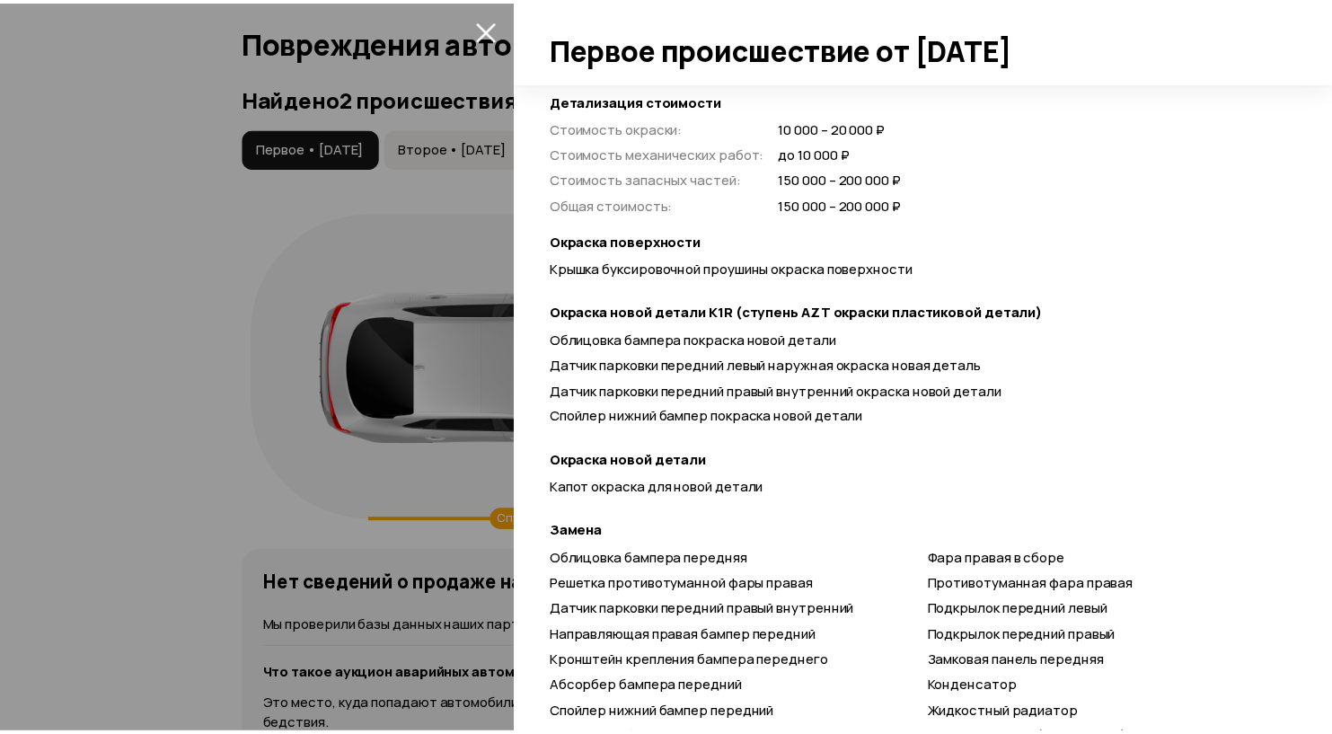
scroll to position [562, 0]
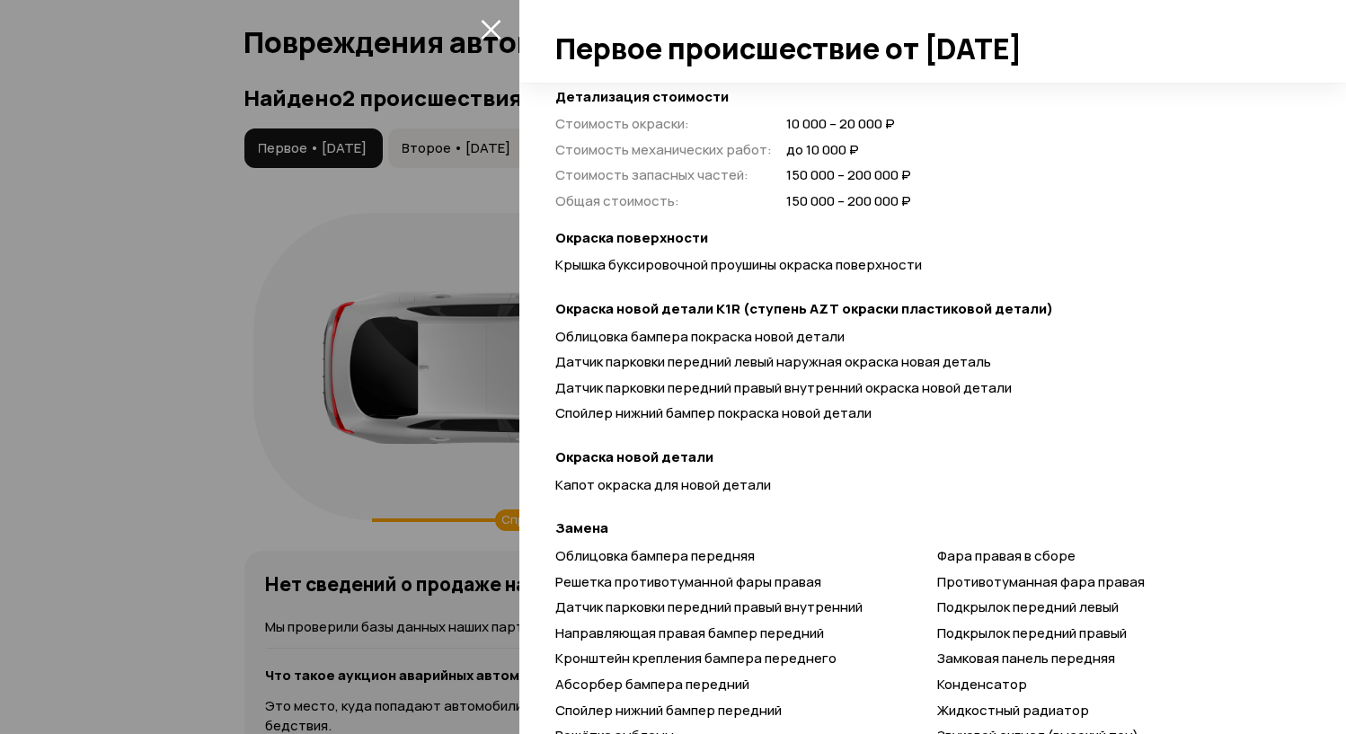
click at [120, 276] on div at bounding box center [673, 367] width 1346 height 734
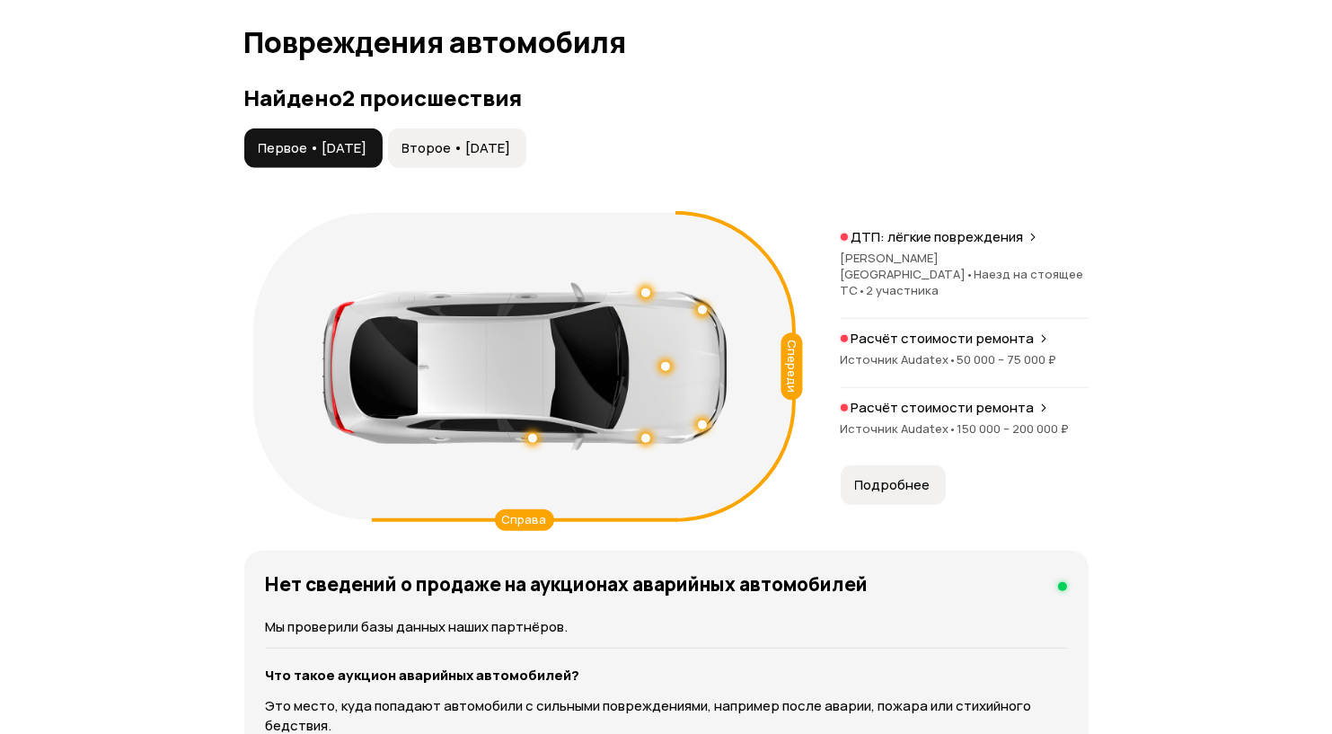
scroll to position [114, 0]
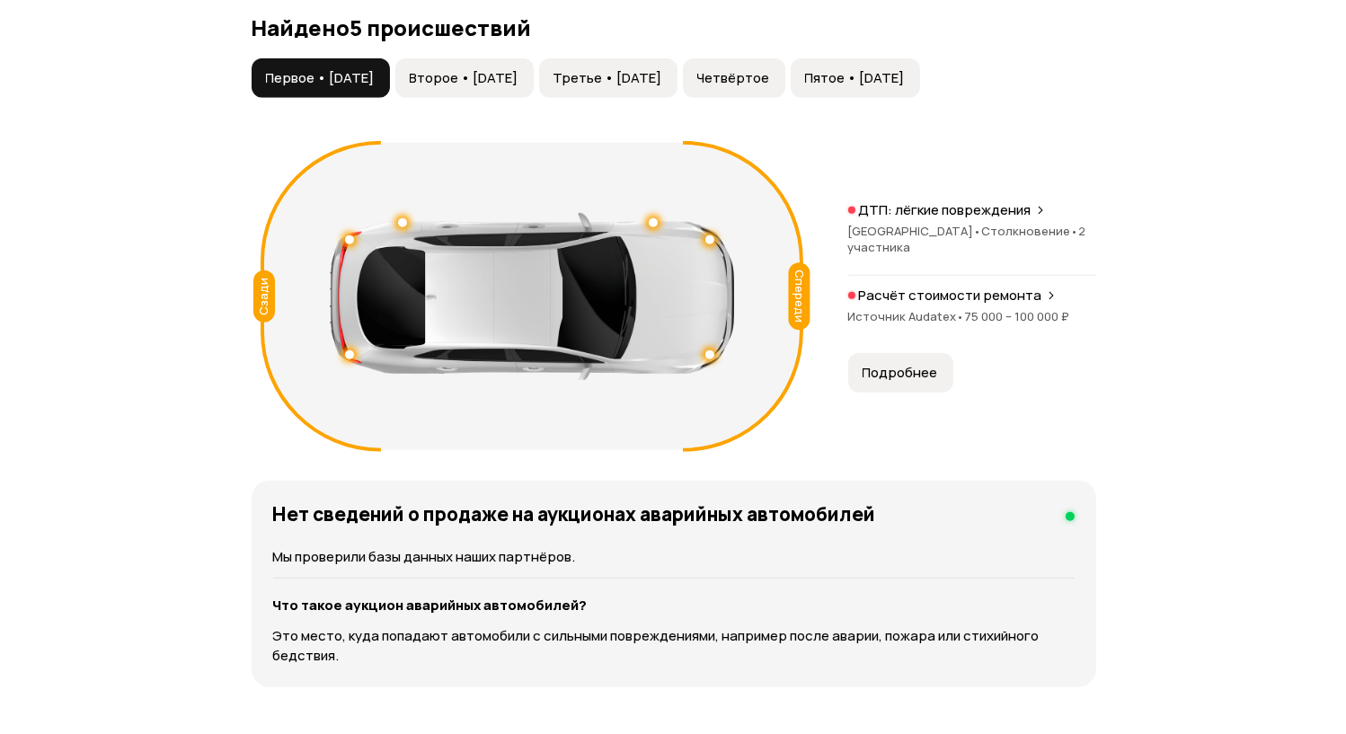
scroll to position [2025, 0]
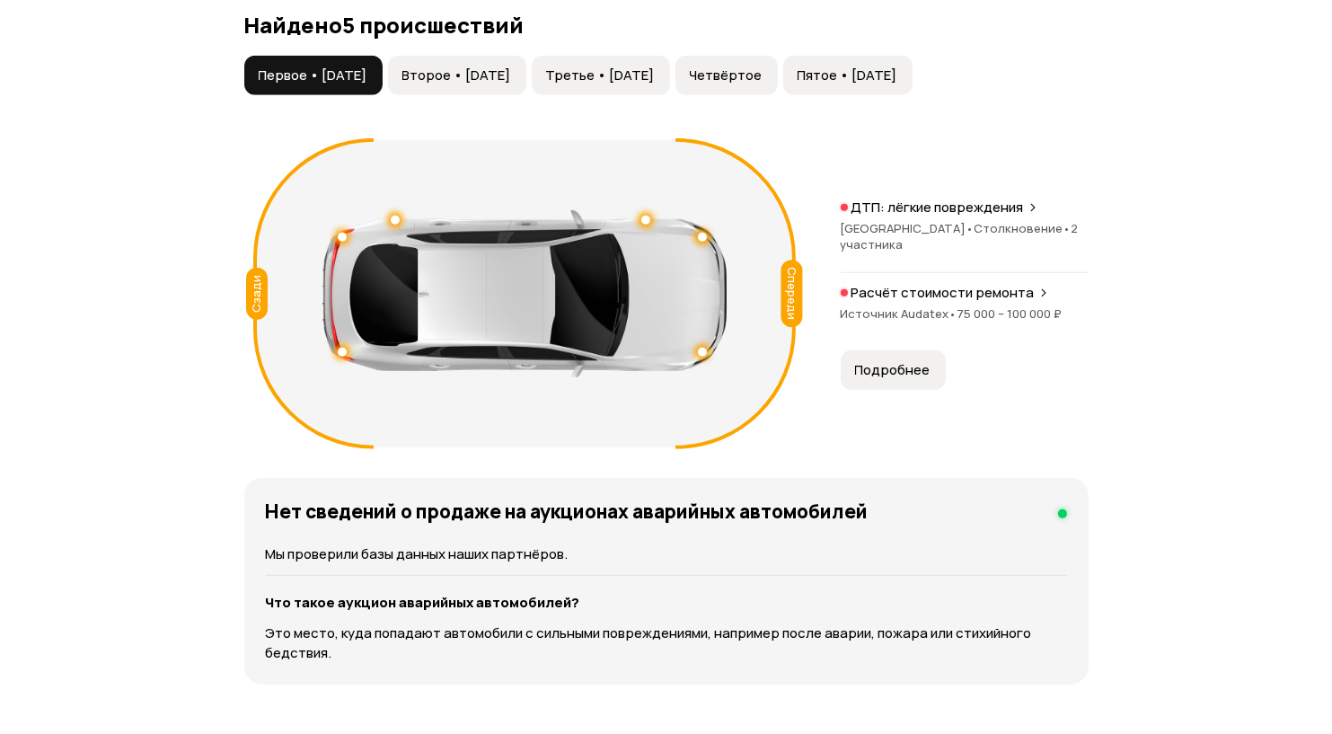
click at [943, 302] on p "Расчёт стоимости ремонта" at bounding box center [943, 293] width 183 height 18
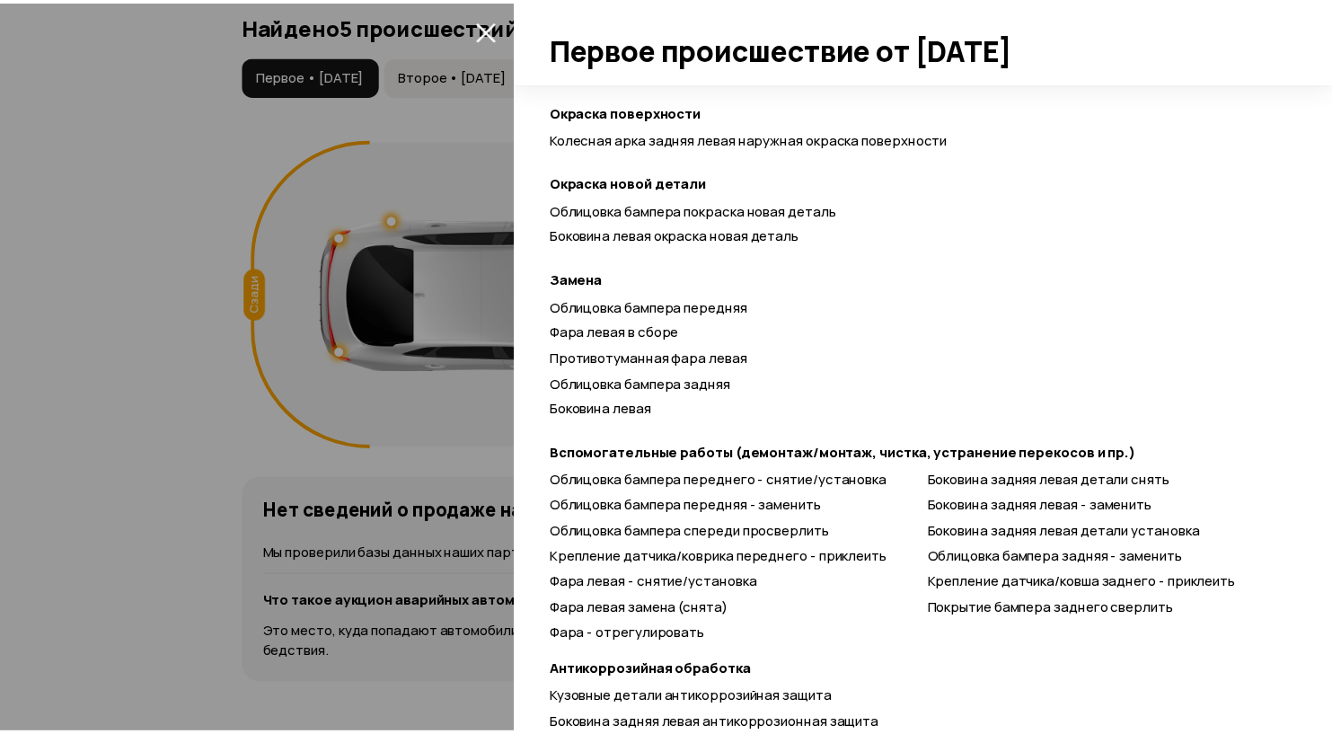
scroll to position [702, 0]
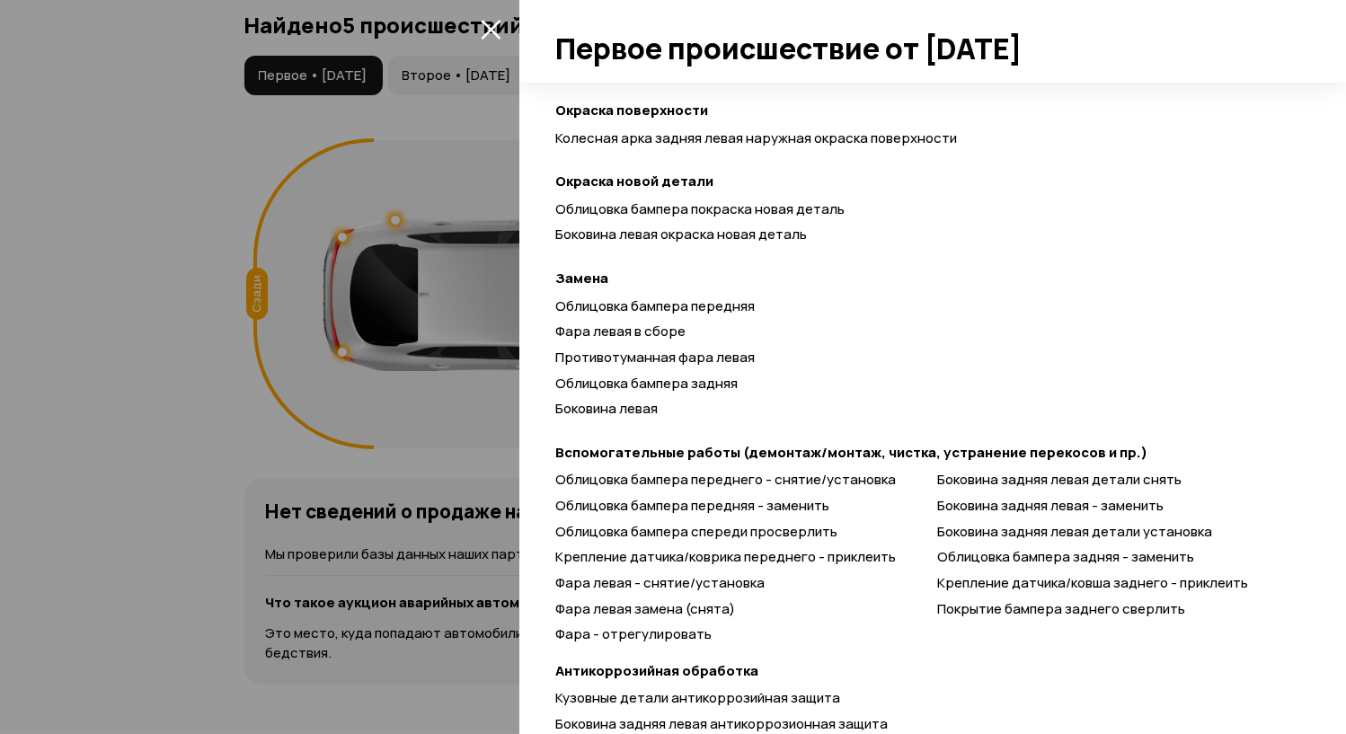
click at [176, 230] on div at bounding box center [673, 367] width 1346 height 734
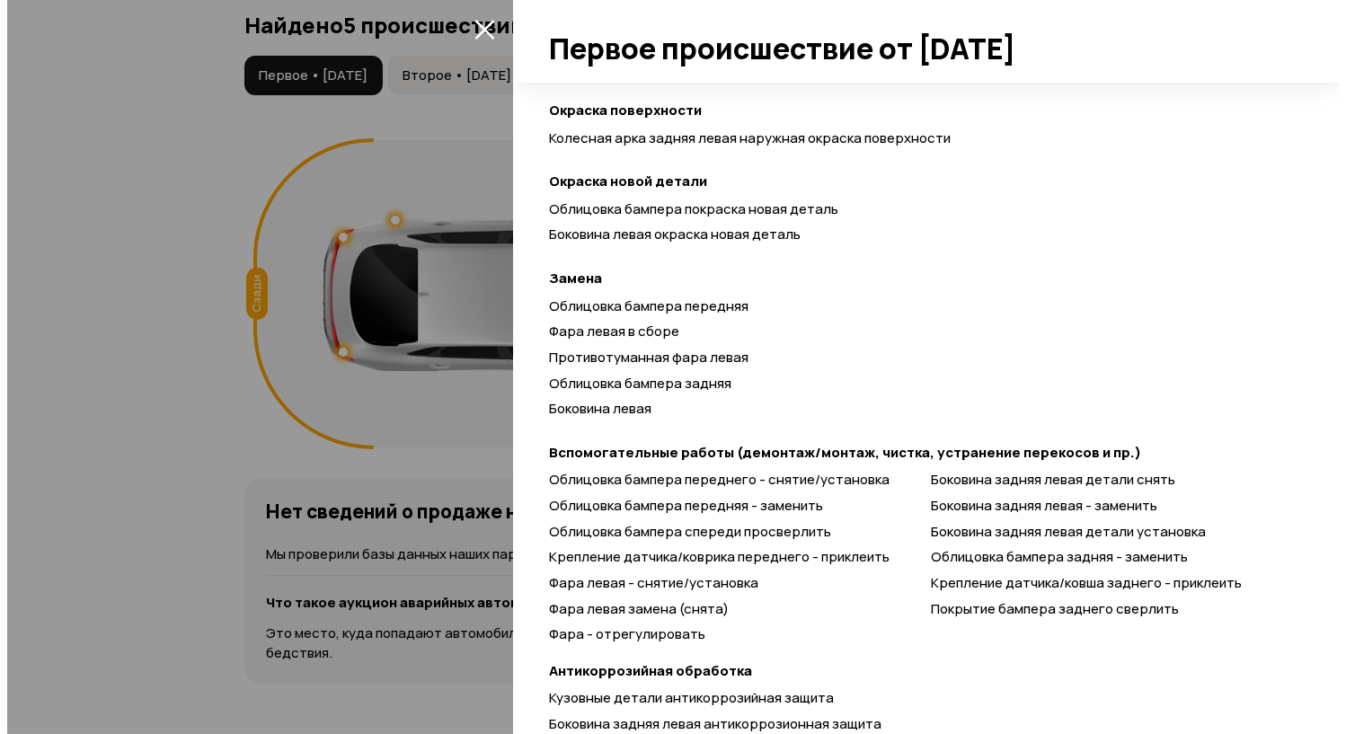
scroll to position [114, 0]
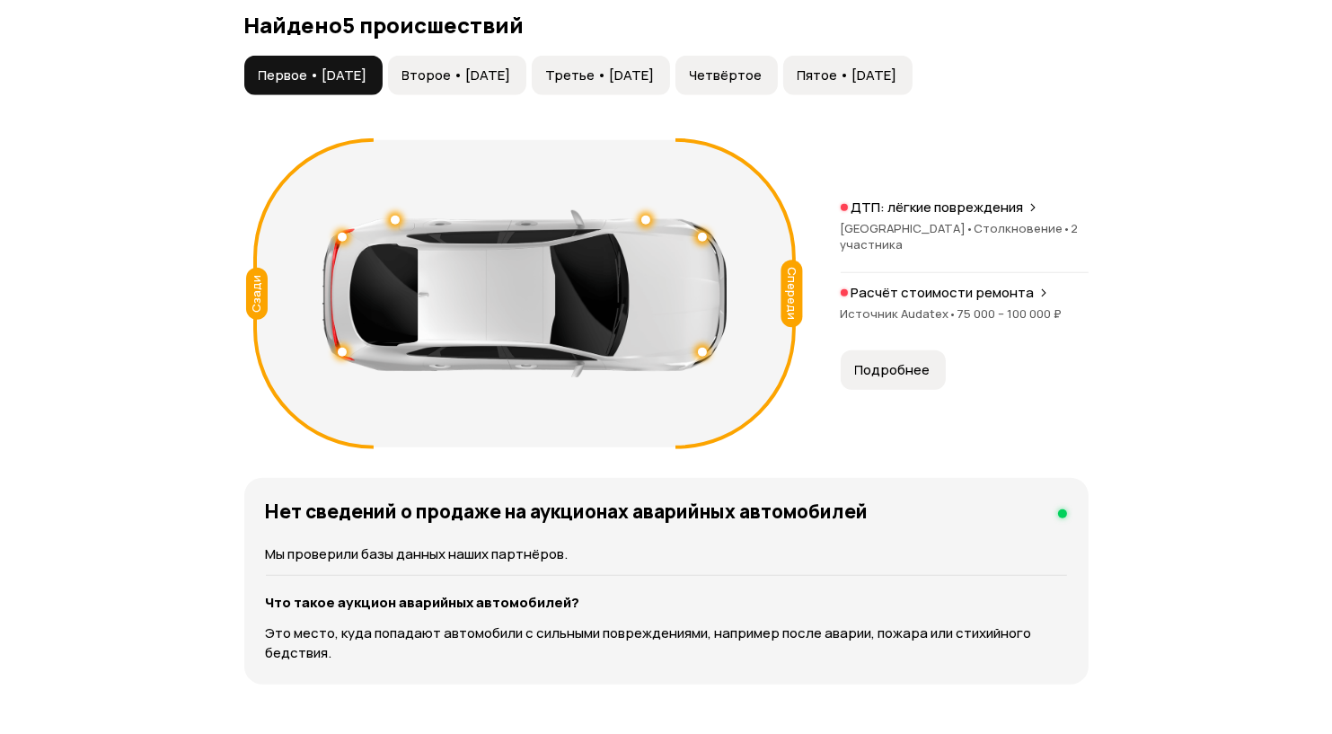
click at [846, 322] on span "Источник Audatex •" at bounding box center [899, 313] width 117 height 16
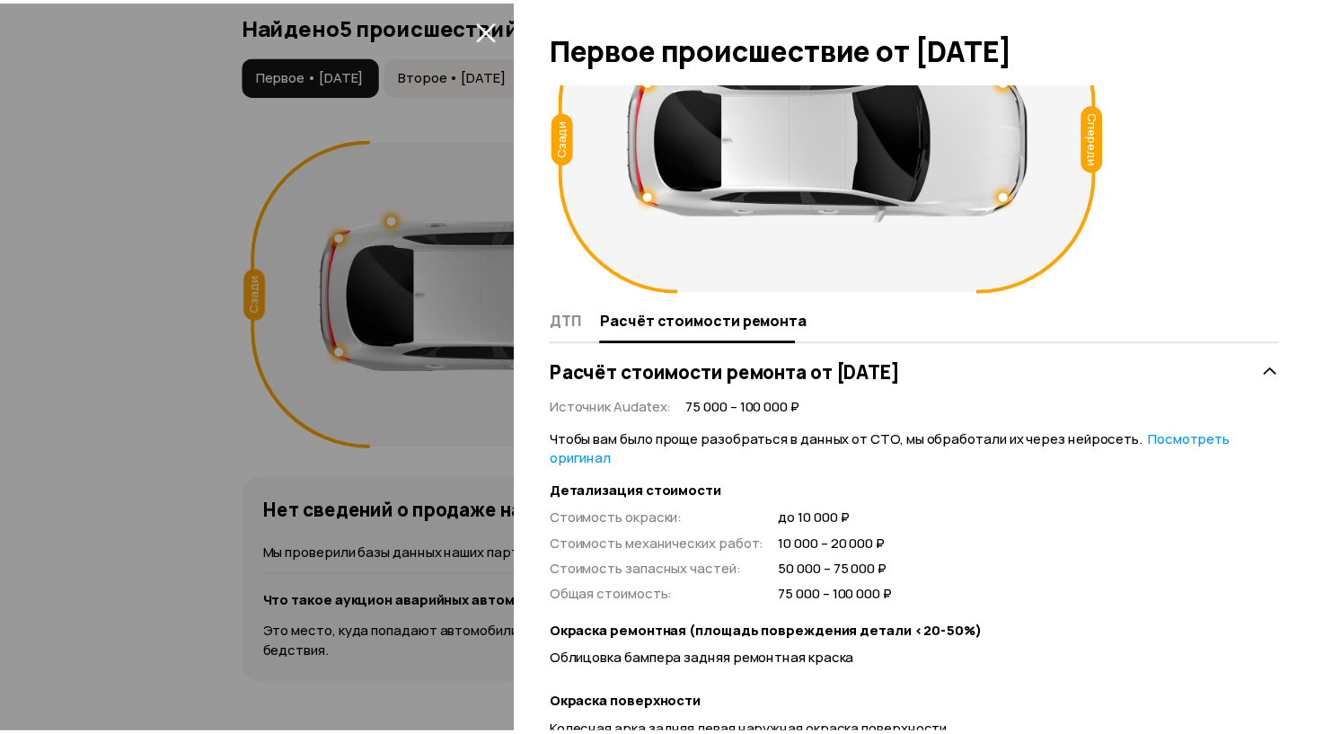
scroll to position [0, 0]
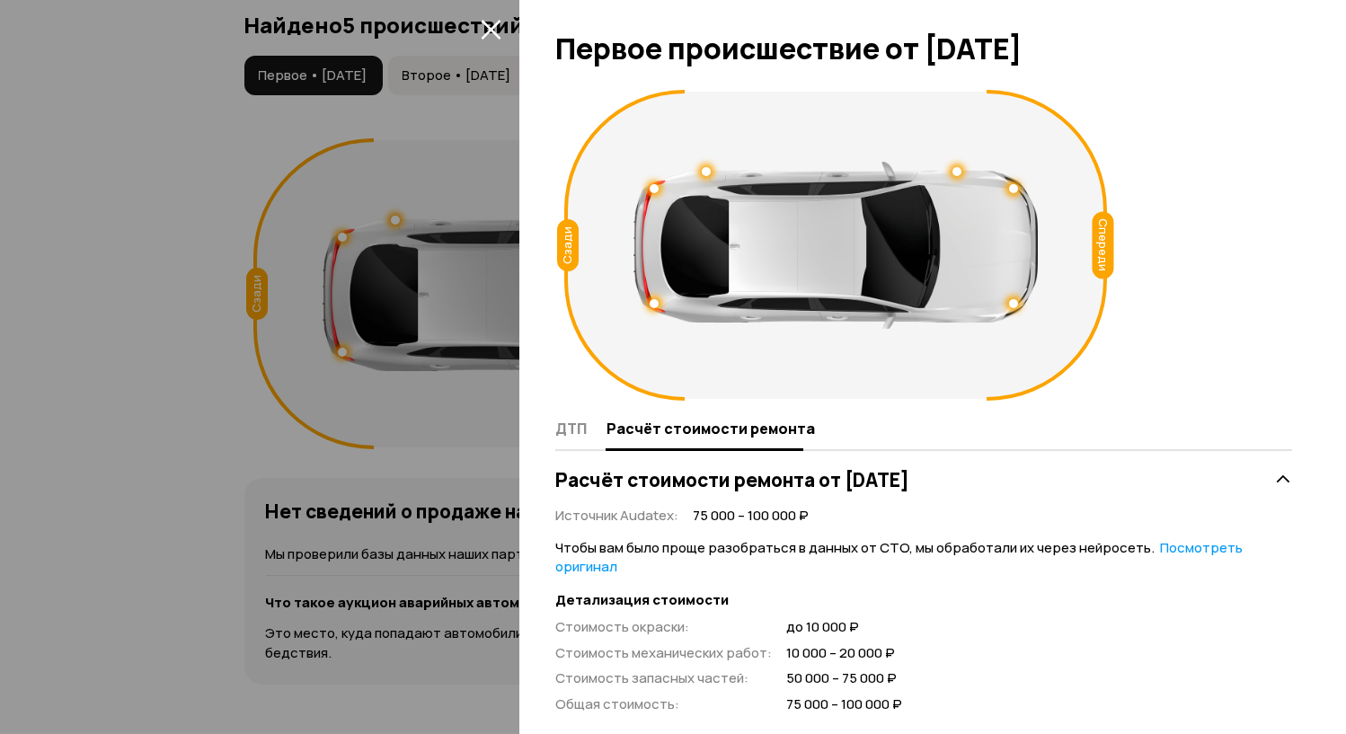
click at [748, 429] on span "Расчёт стоимости ремонта" at bounding box center [710, 429] width 208 height 18
click at [491, 24] on icon "закрыть" at bounding box center [491, 29] width 21 height 21
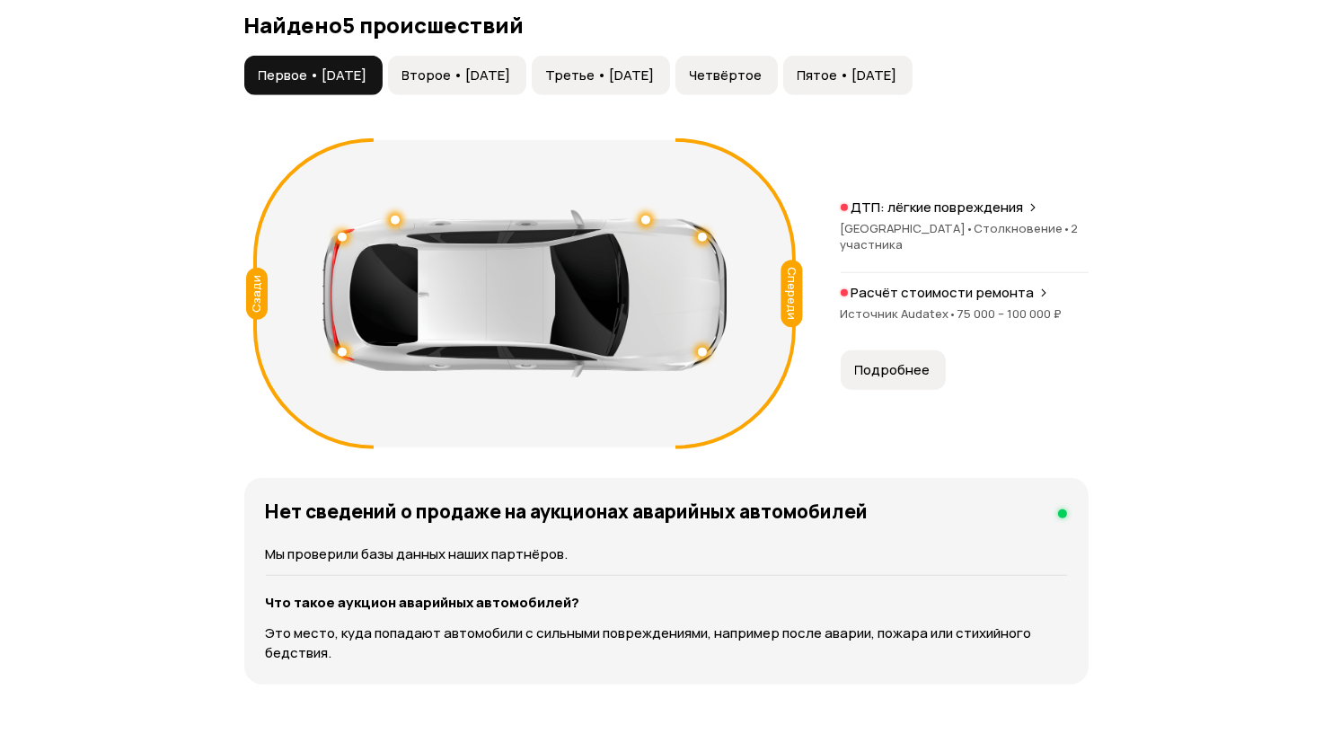
click at [511, 84] on span "Второе • 05 янв 2020" at bounding box center [457, 75] width 109 height 18
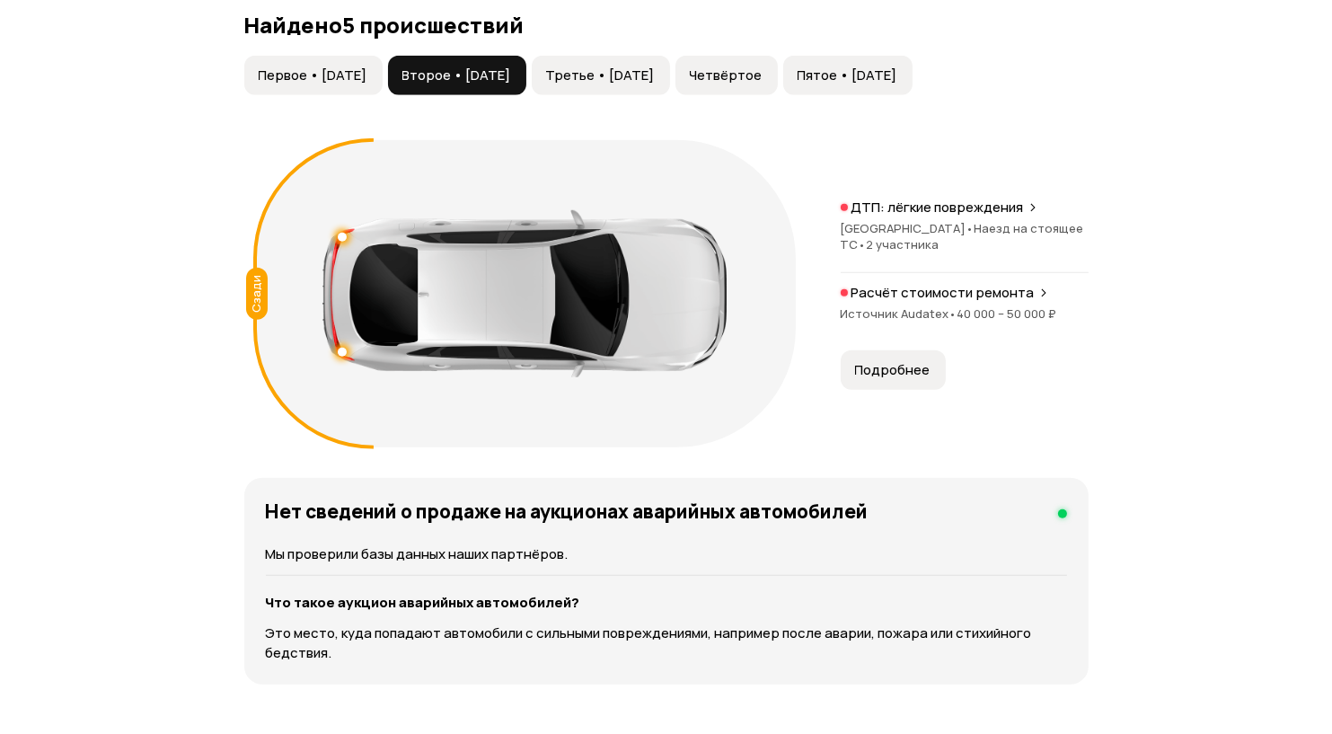
click at [643, 84] on span "Третье • 16 сен 2020" at bounding box center [600, 75] width 109 height 18
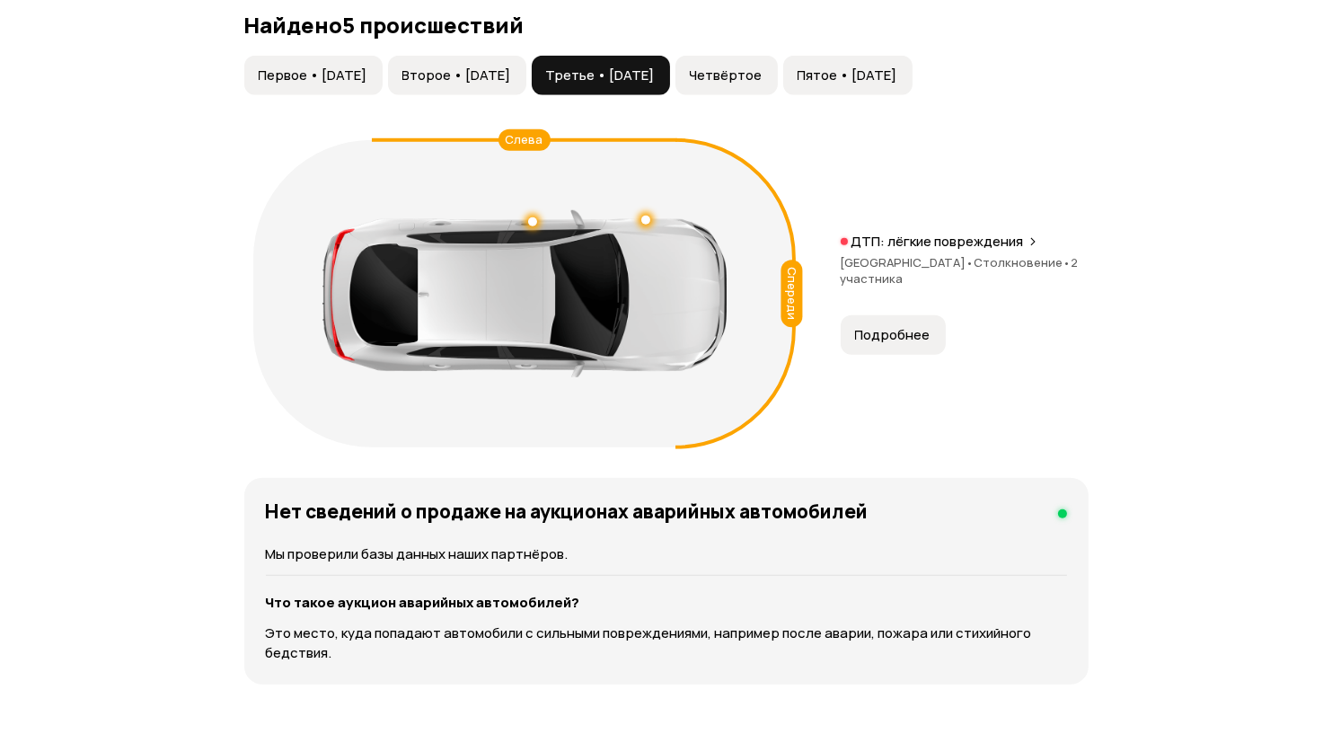
click at [763, 84] on span "Четвёртое" at bounding box center [726, 75] width 73 height 18
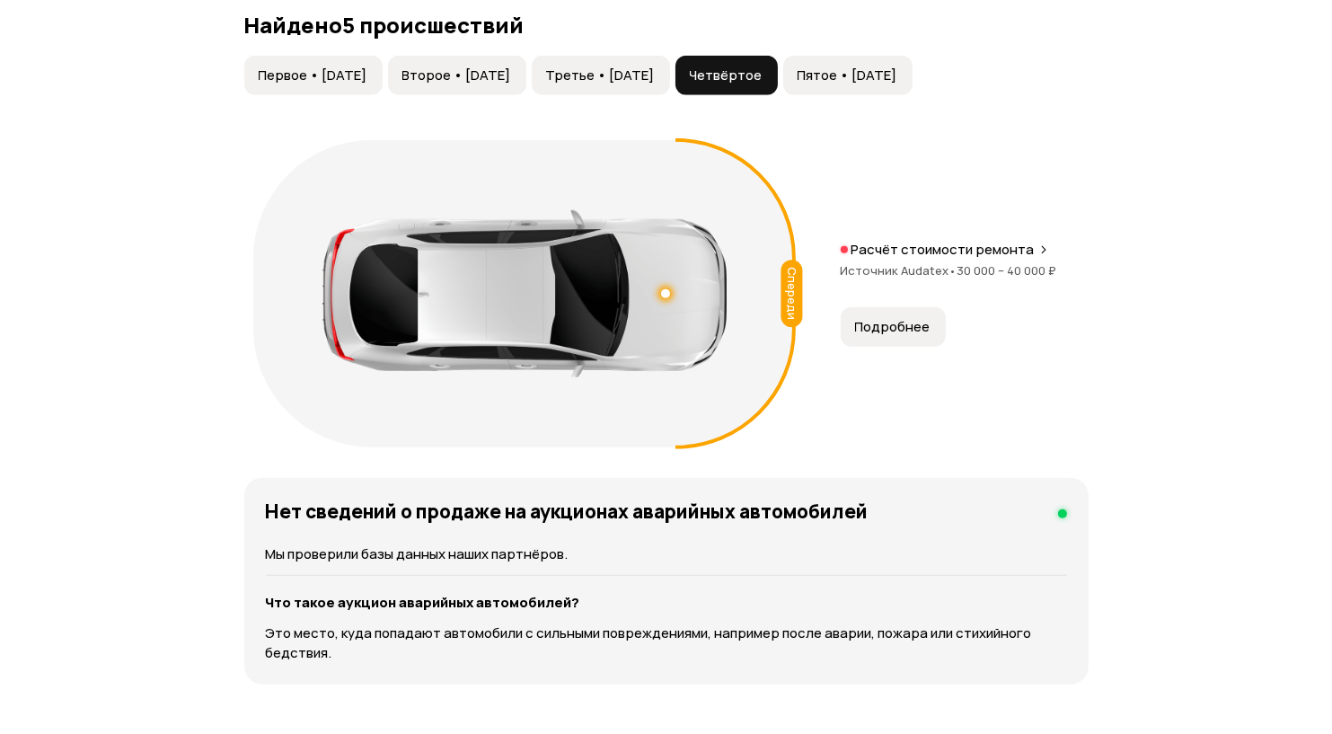
click at [901, 95] on button "Пятое • 11 янв 2024" at bounding box center [847, 76] width 129 height 40
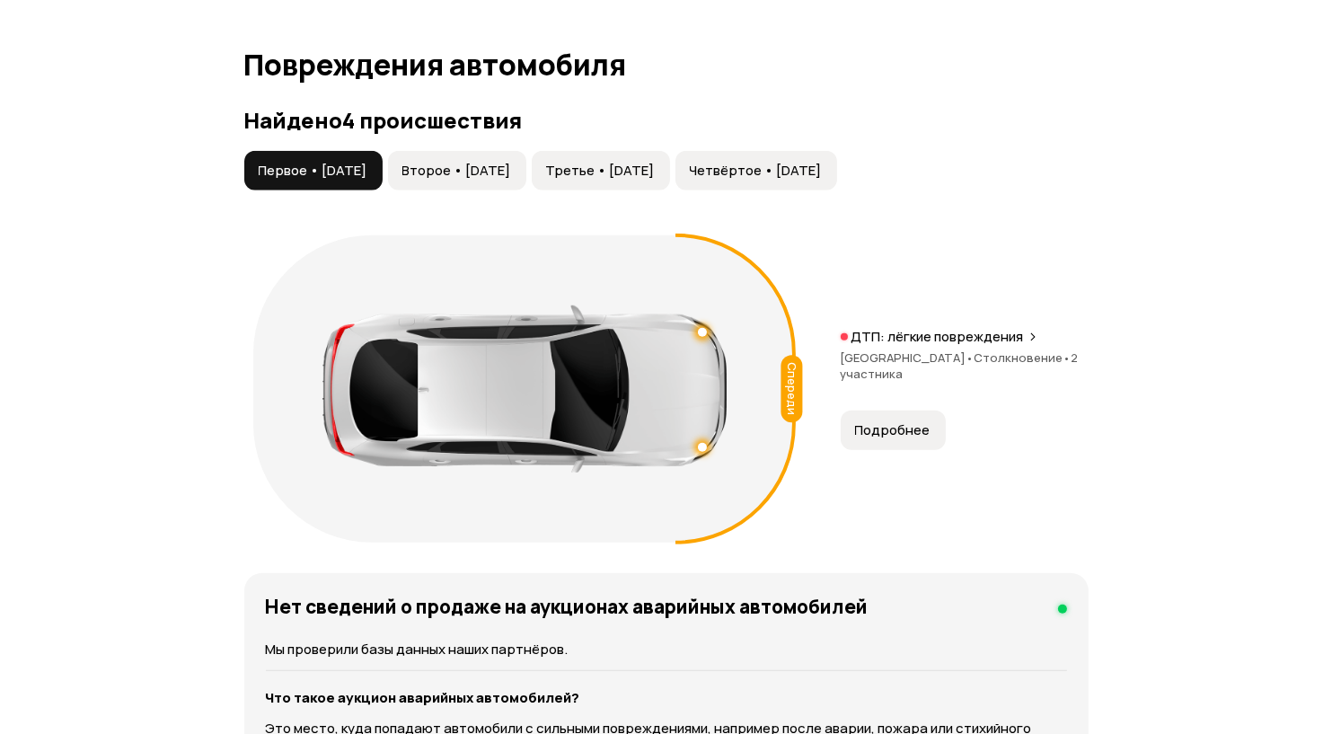
scroll to position [1897, 0]
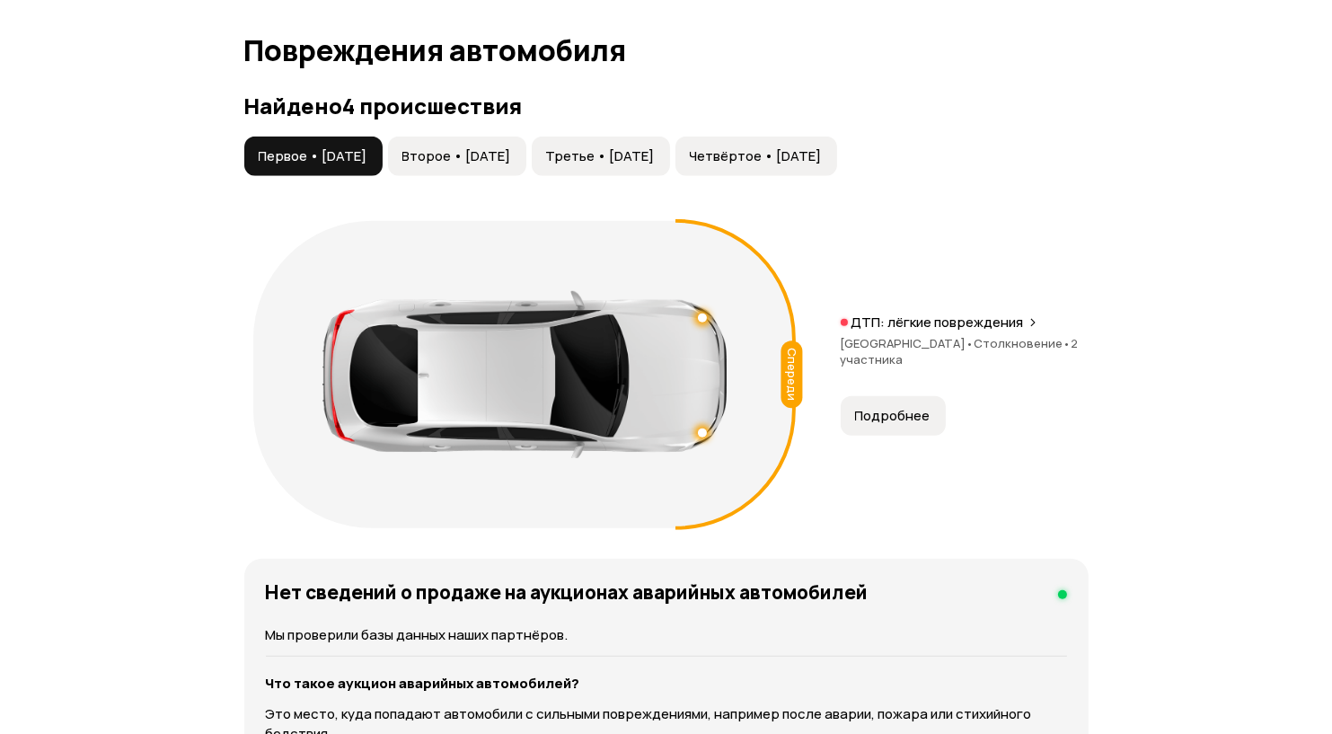
click at [511, 165] on span "Второе • [DATE]" at bounding box center [457, 156] width 109 height 18
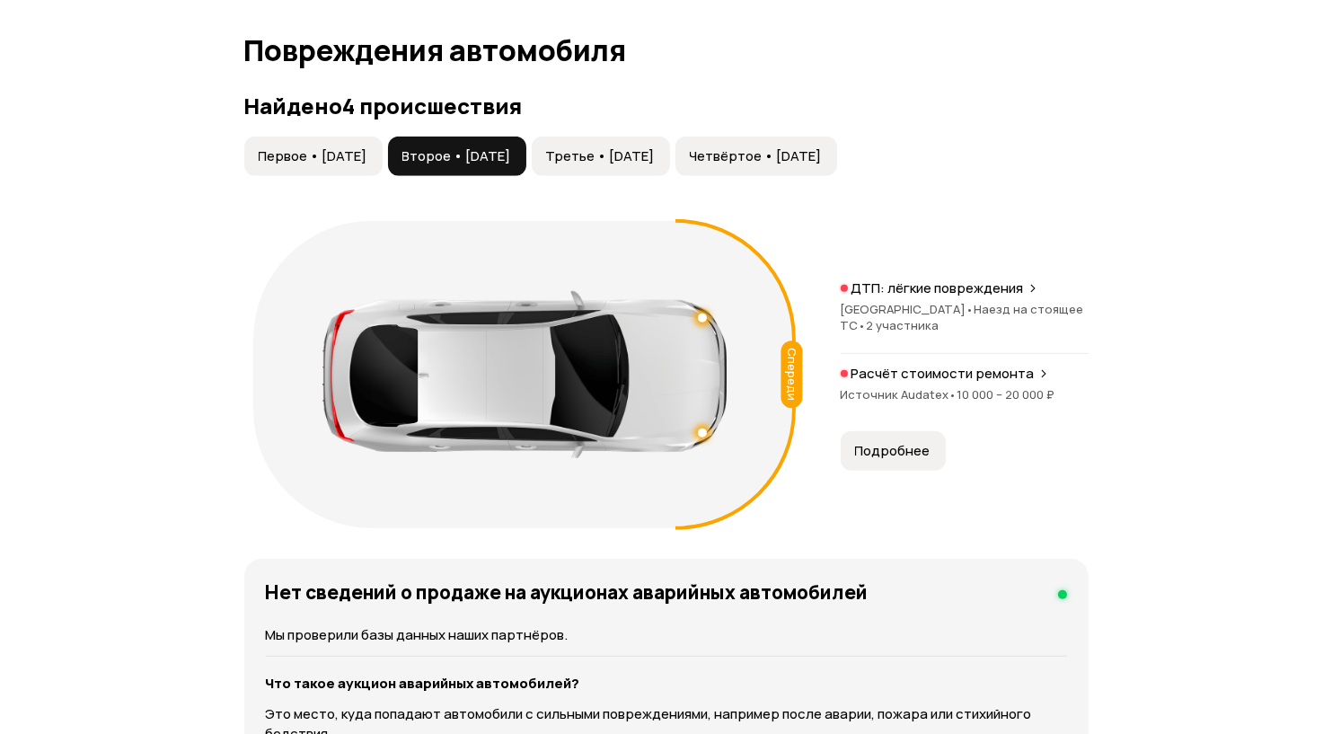
click at [630, 165] on span "Третье • [DATE]" at bounding box center [600, 156] width 109 height 18
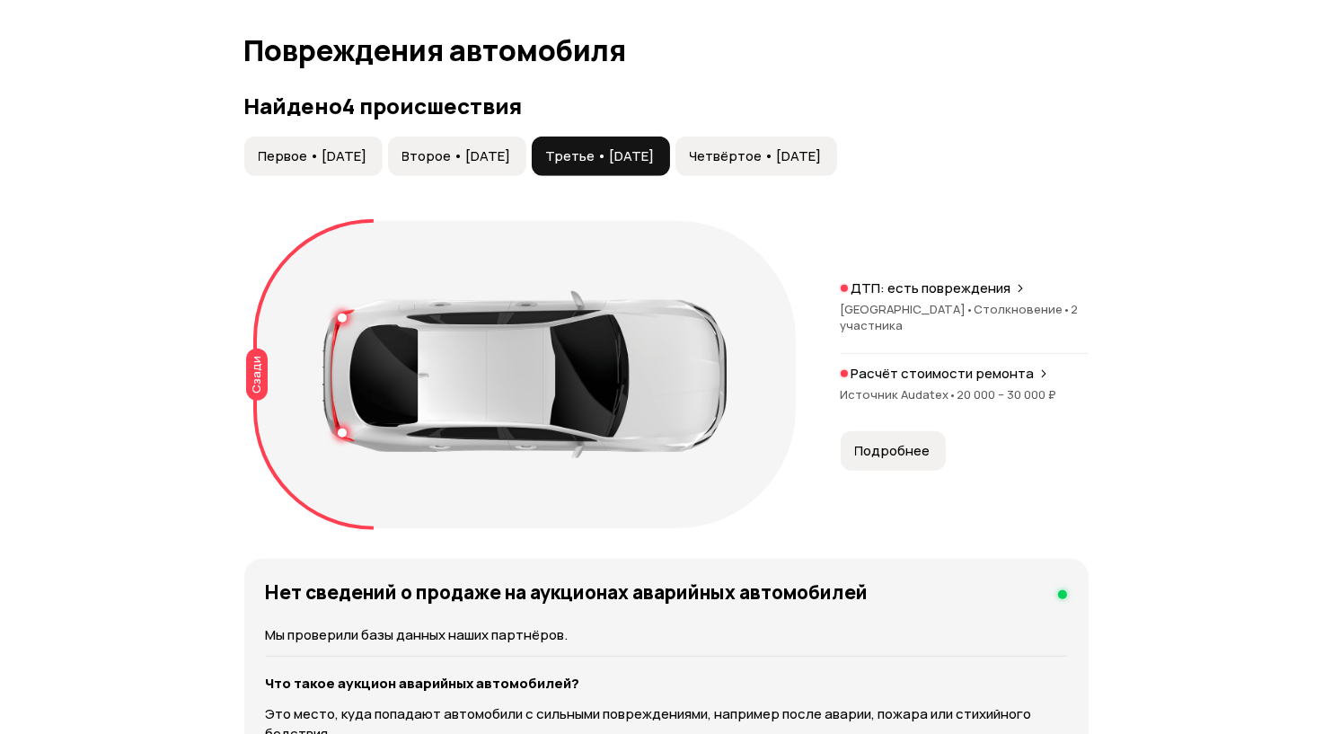
click at [822, 165] on span "Четвёртое • [DATE]" at bounding box center [756, 156] width 132 height 18
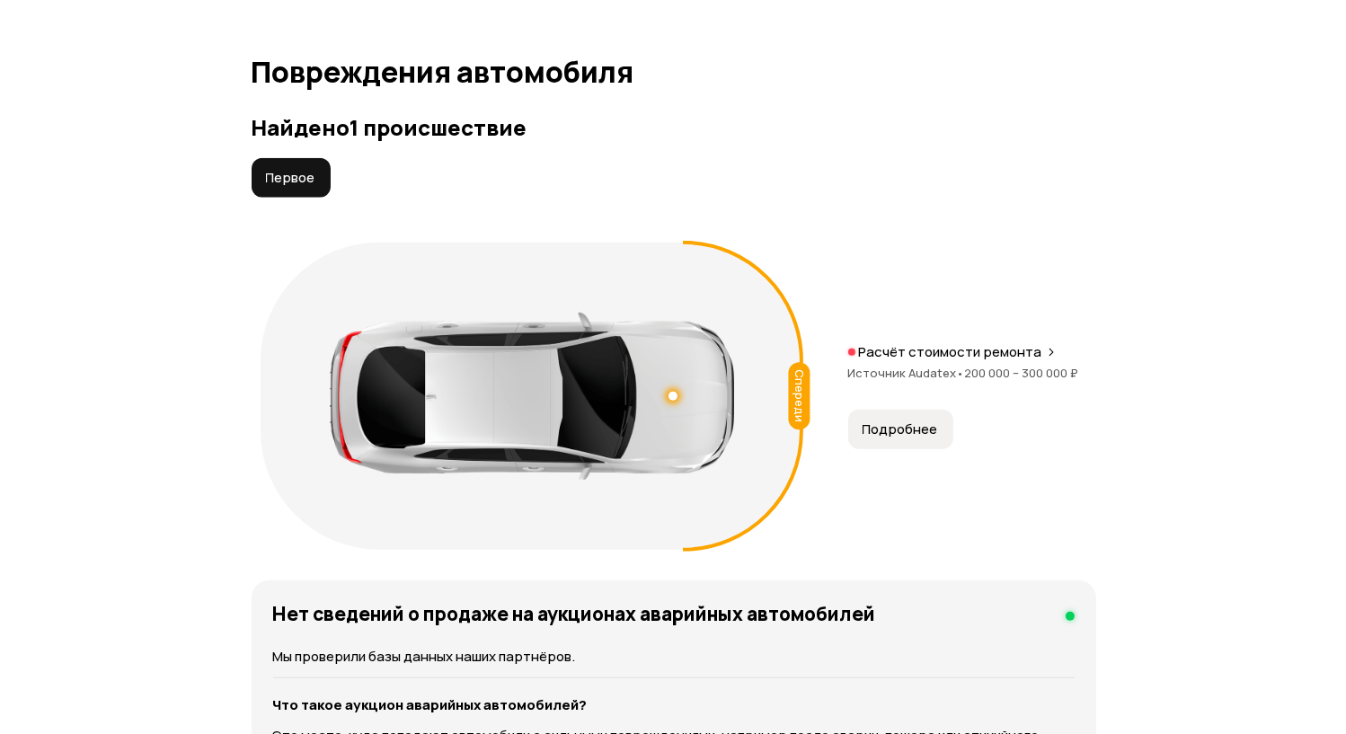
scroll to position [1940, 0]
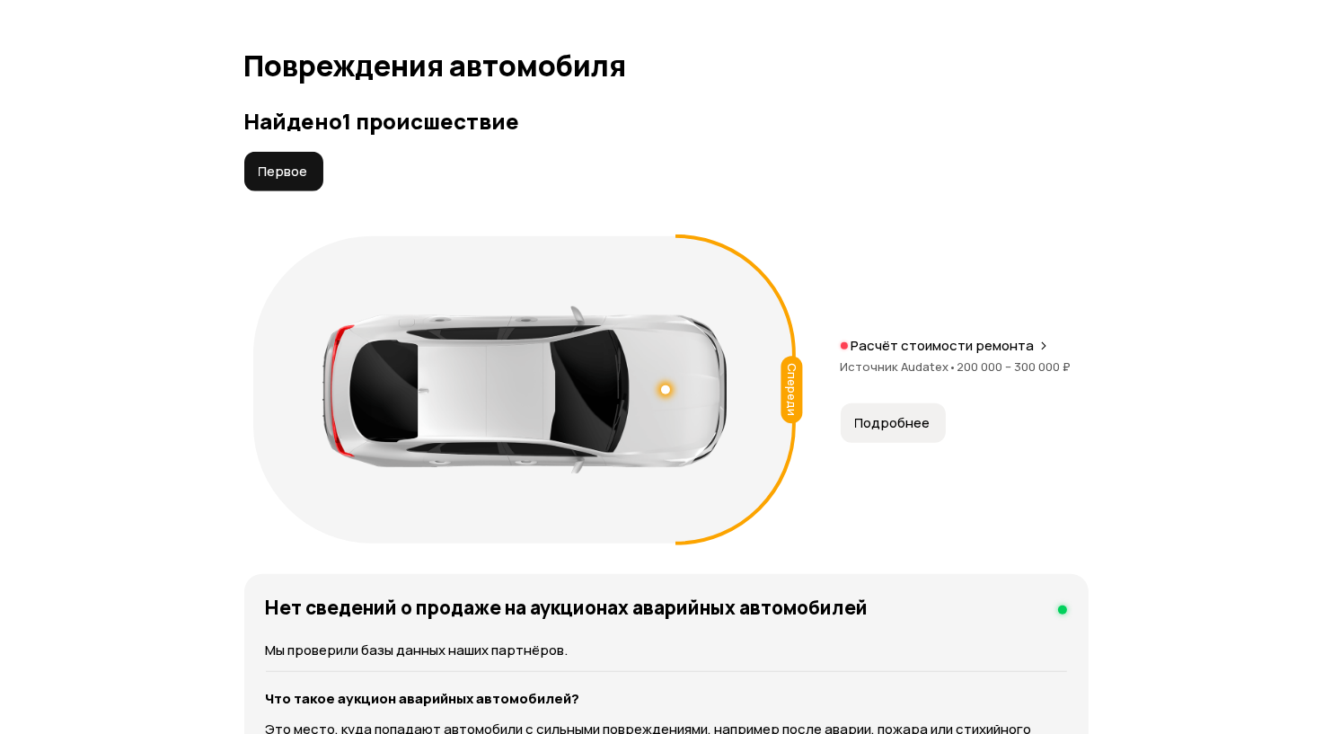
click at [898, 432] on span "Подробнее" at bounding box center [892, 423] width 75 height 18
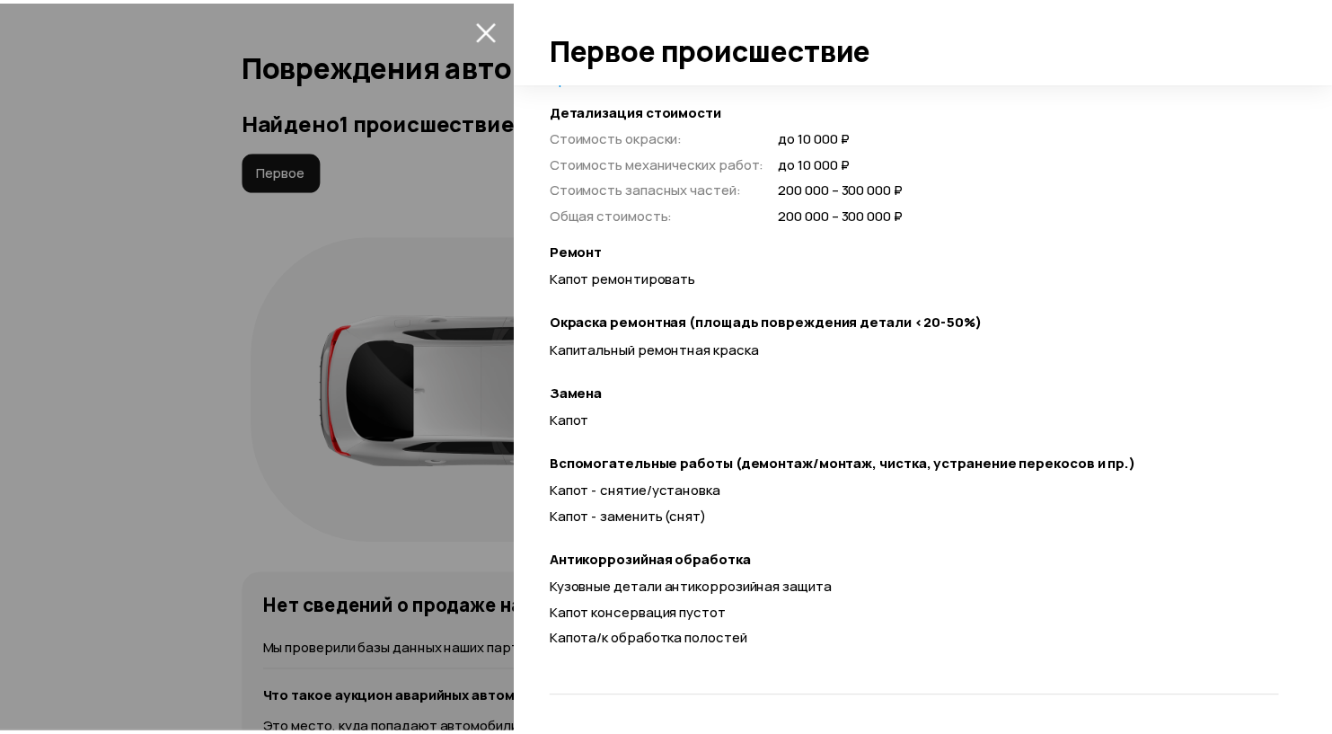
scroll to position [0, 0]
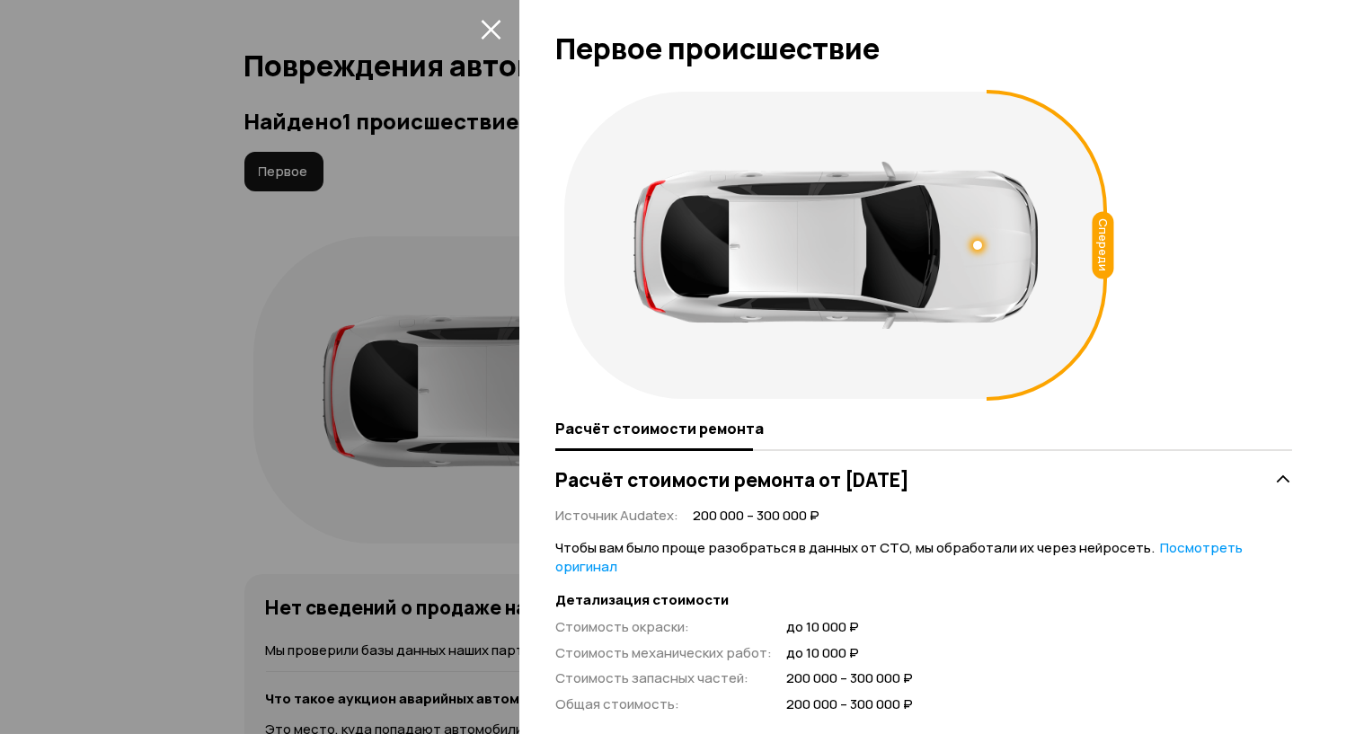
click at [490, 29] on icon "закрыть" at bounding box center [491, 30] width 20 height 20
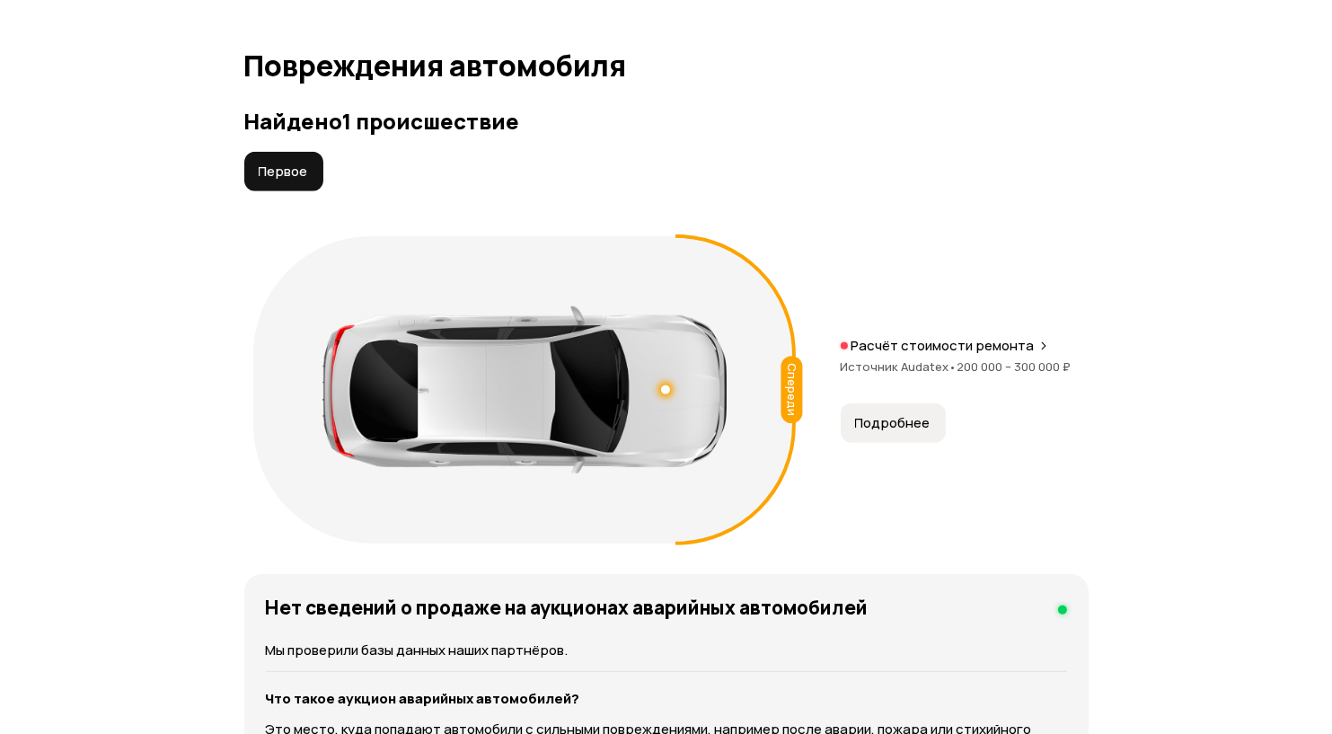
click at [999, 355] on p "Расчёт стоимости ремонта" at bounding box center [943, 346] width 183 height 18
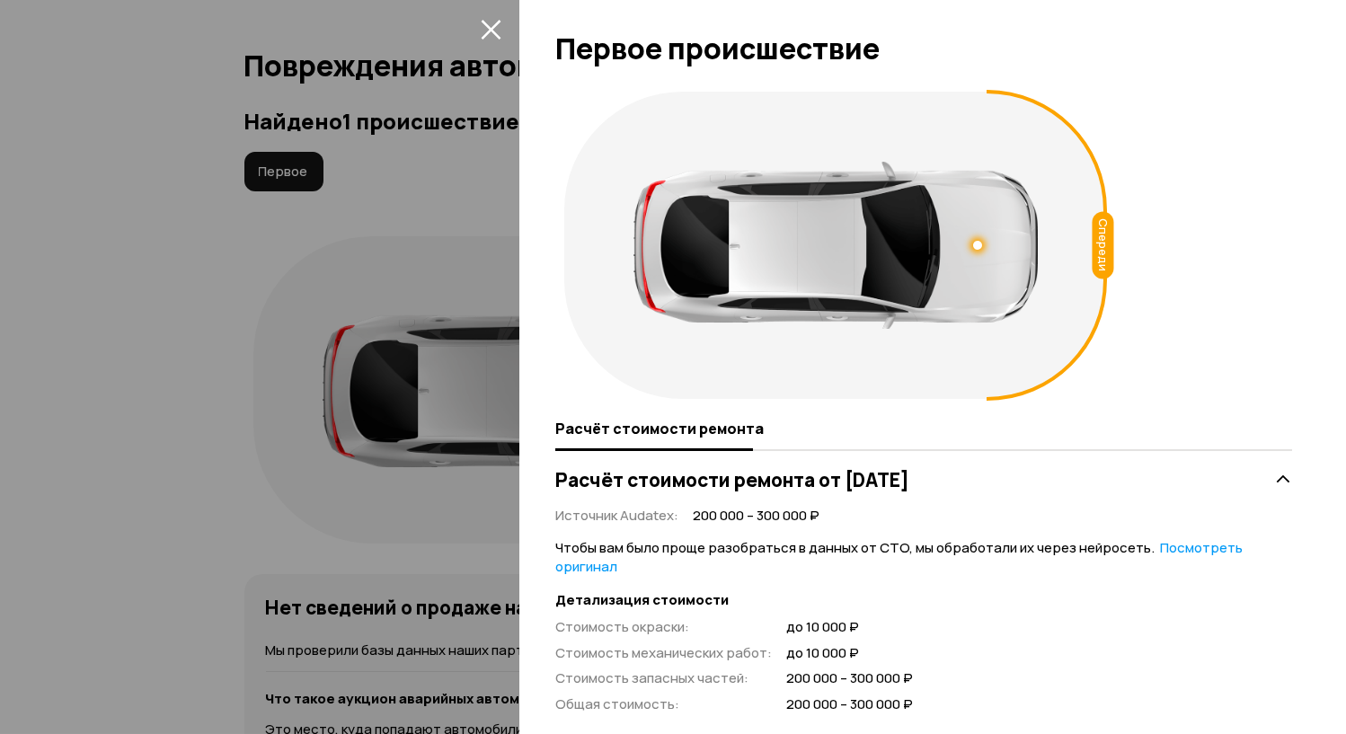
click at [486, 28] on icon "закрыть" at bounding box center [491, 29] width 21 height 21
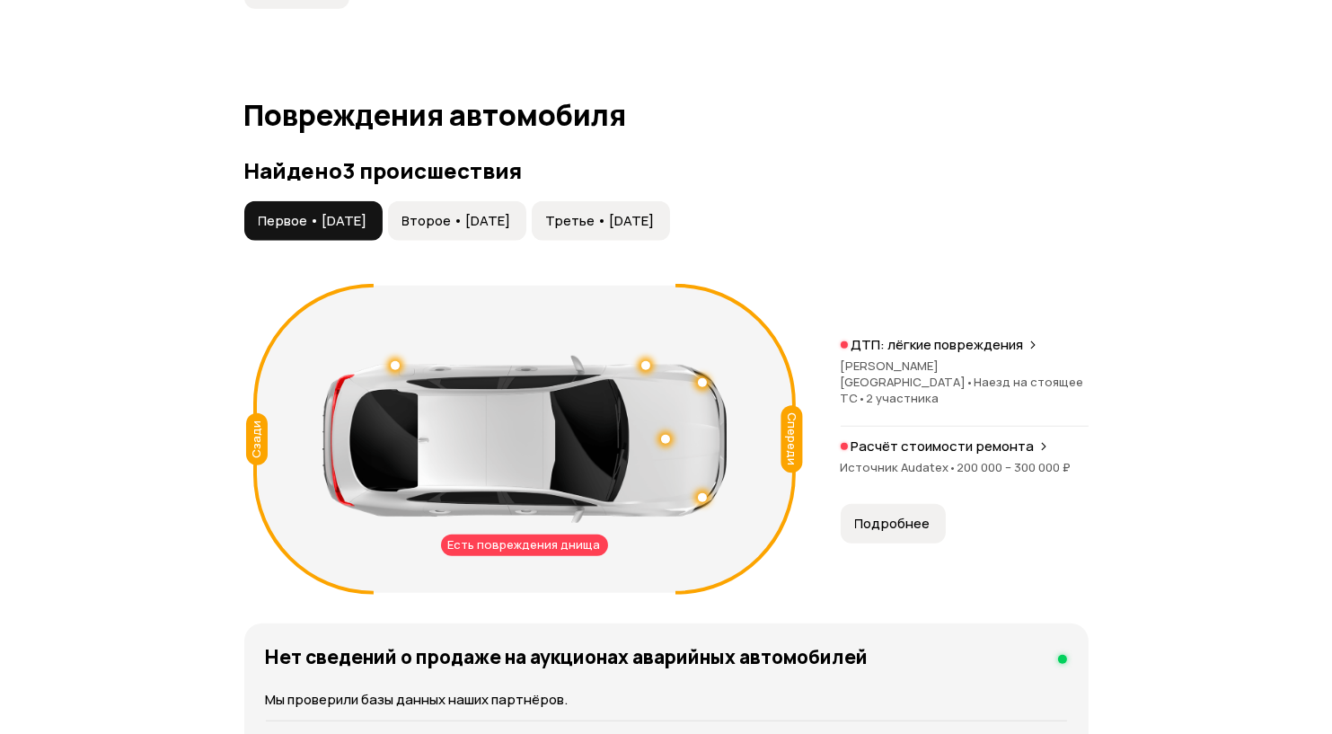
scroll to position [1898, 0]
click at [511, 230] on span "Второе • [DATE]" at bounding box center [457, 221] width 109 height 18
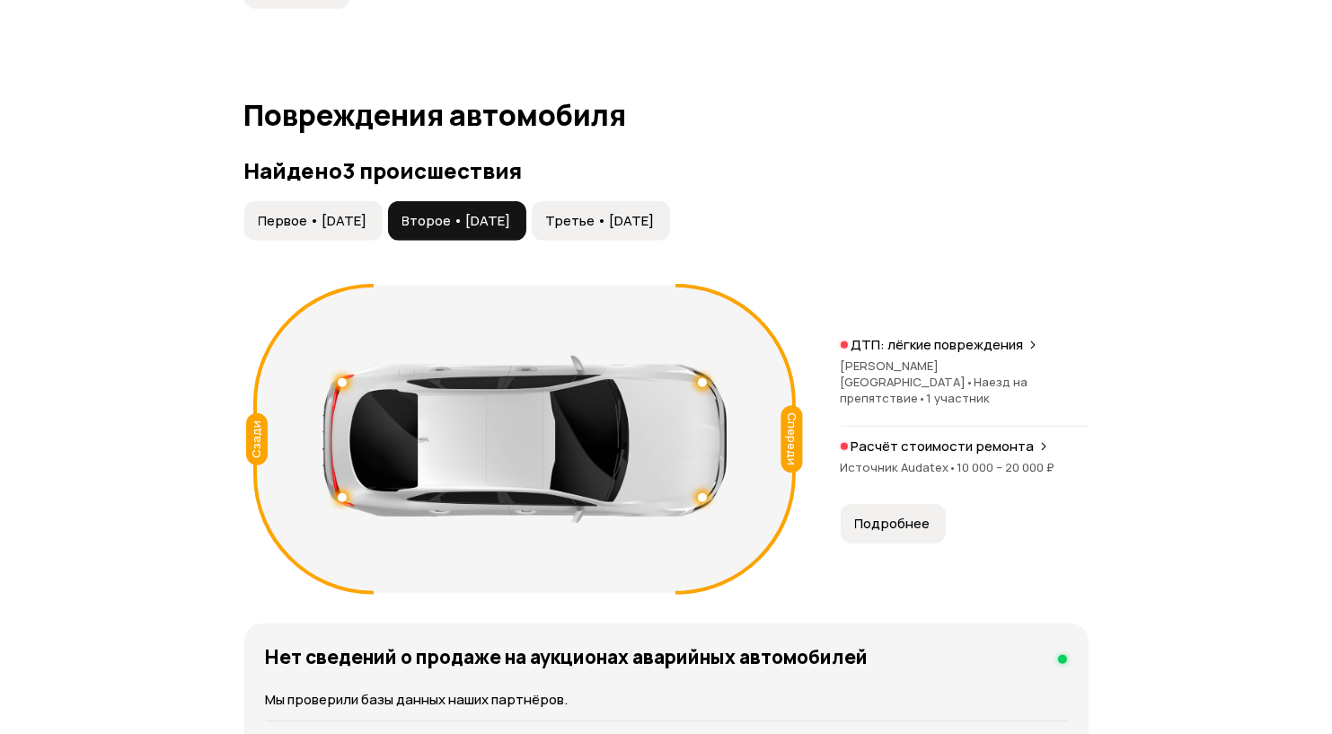
click at [378, 241] on button "Первое • [DATE]" at bounding box center [313, 221] width 138 height 40
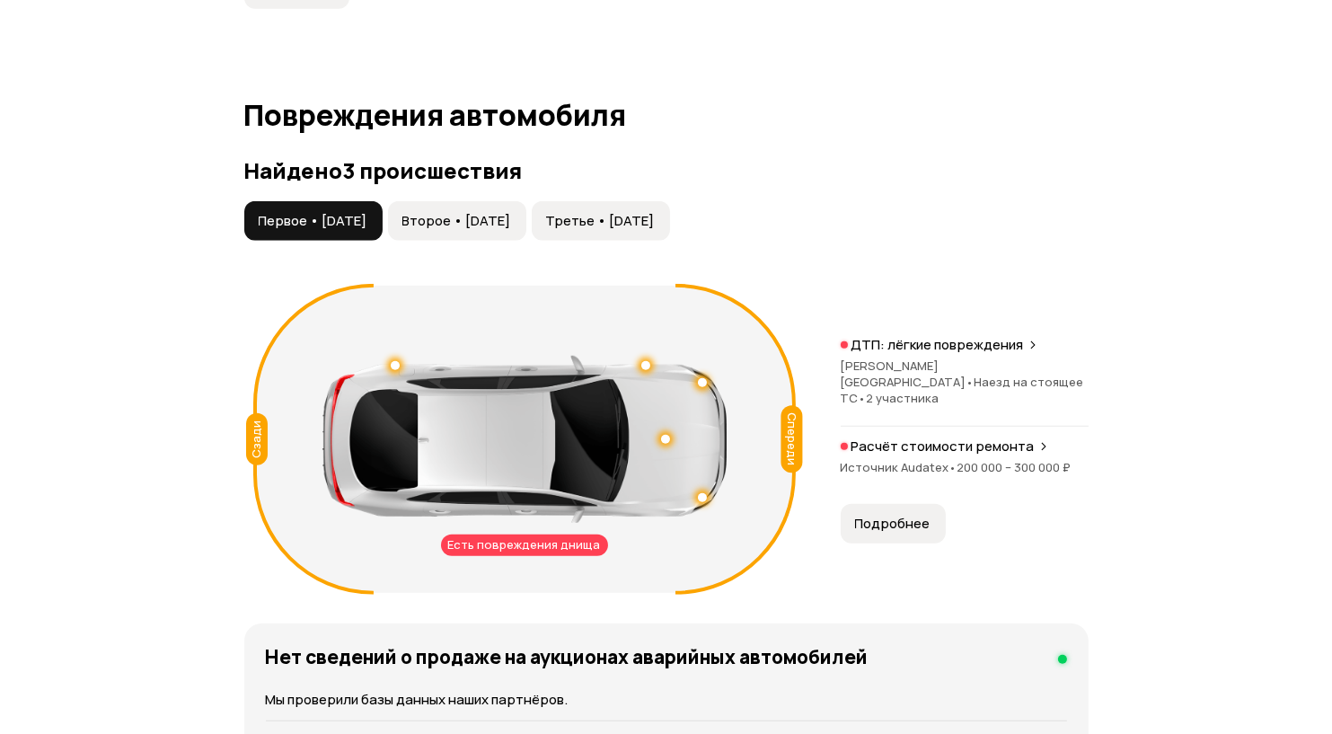
click at [655, 230] on span "Третье • [DATE]" at bounding box center [600, 221] width 109 height 18
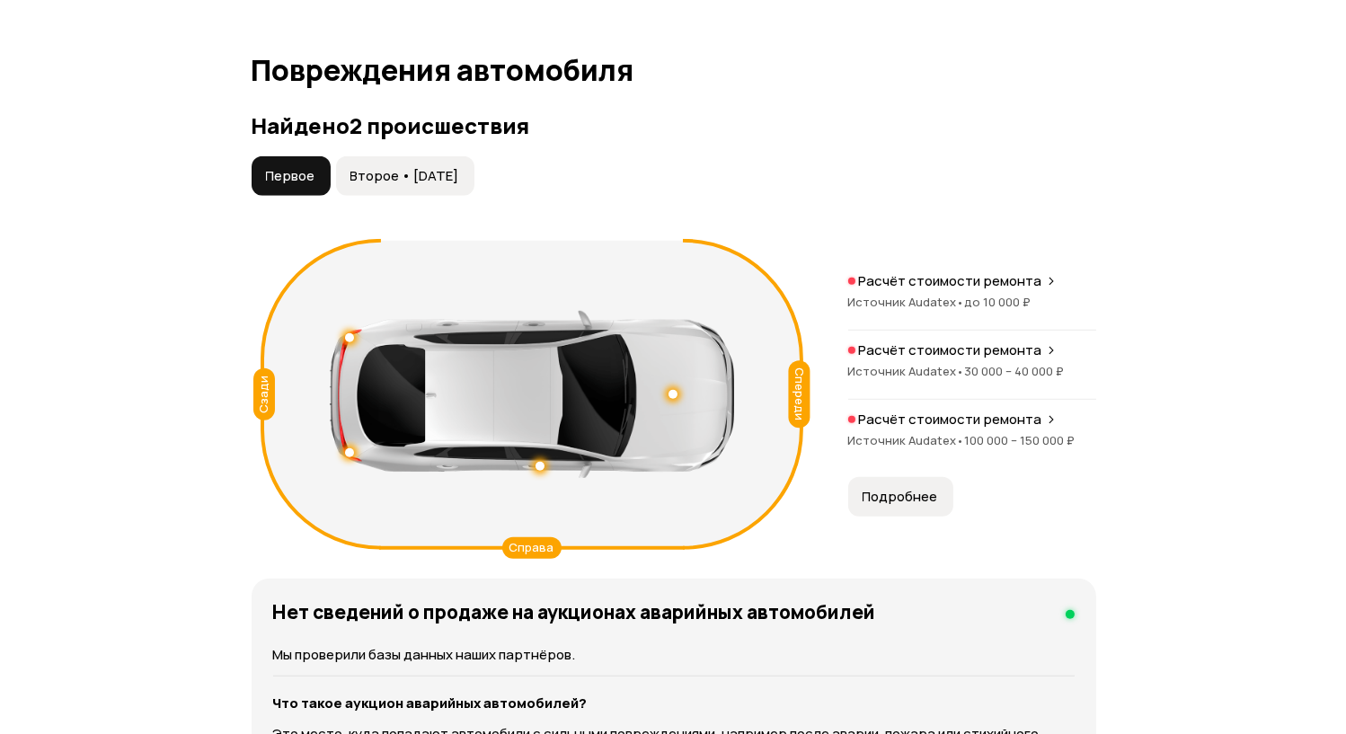
scroll to position [1816, 0]
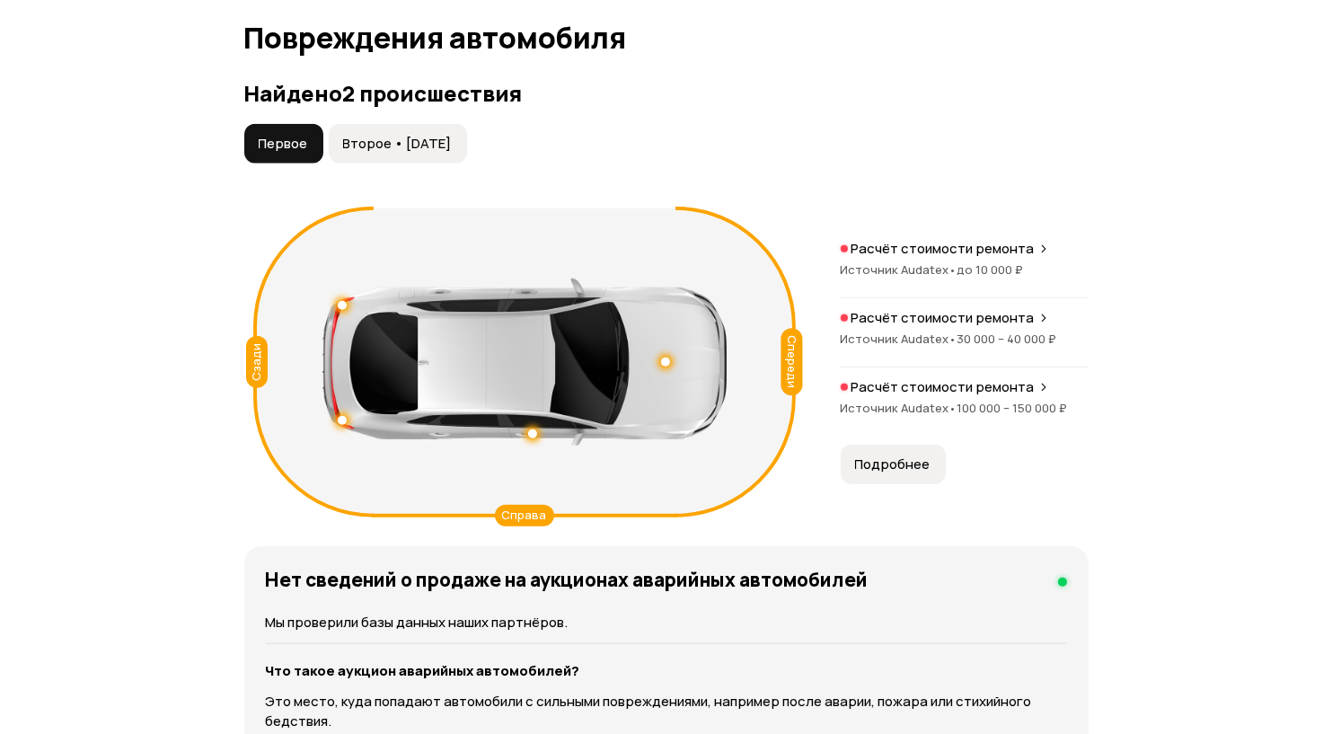
click at [452, 153] on span "Второе • [DATE]" at bounding box center [397, 144] width 109 height 18
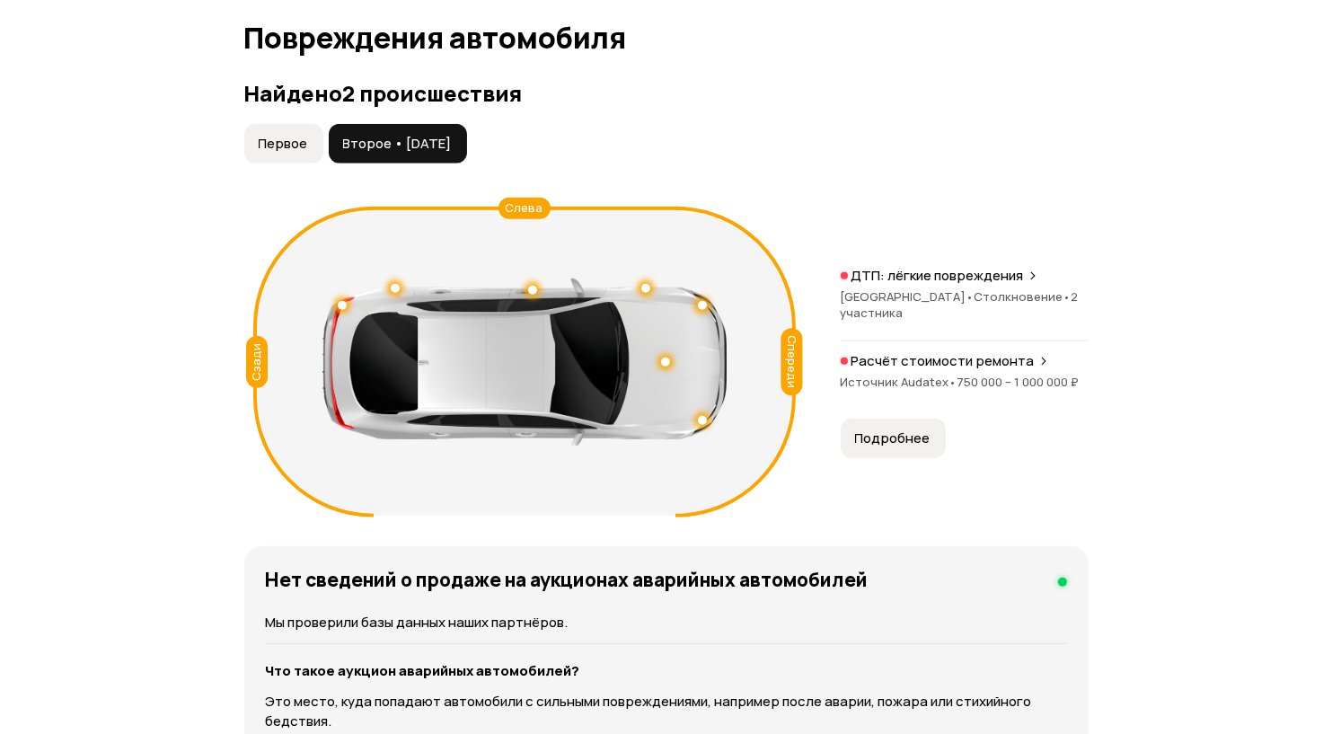
click at [868, 389] on span "Источник Audatex •" at bounding box center [899, 382] width 117 height 16
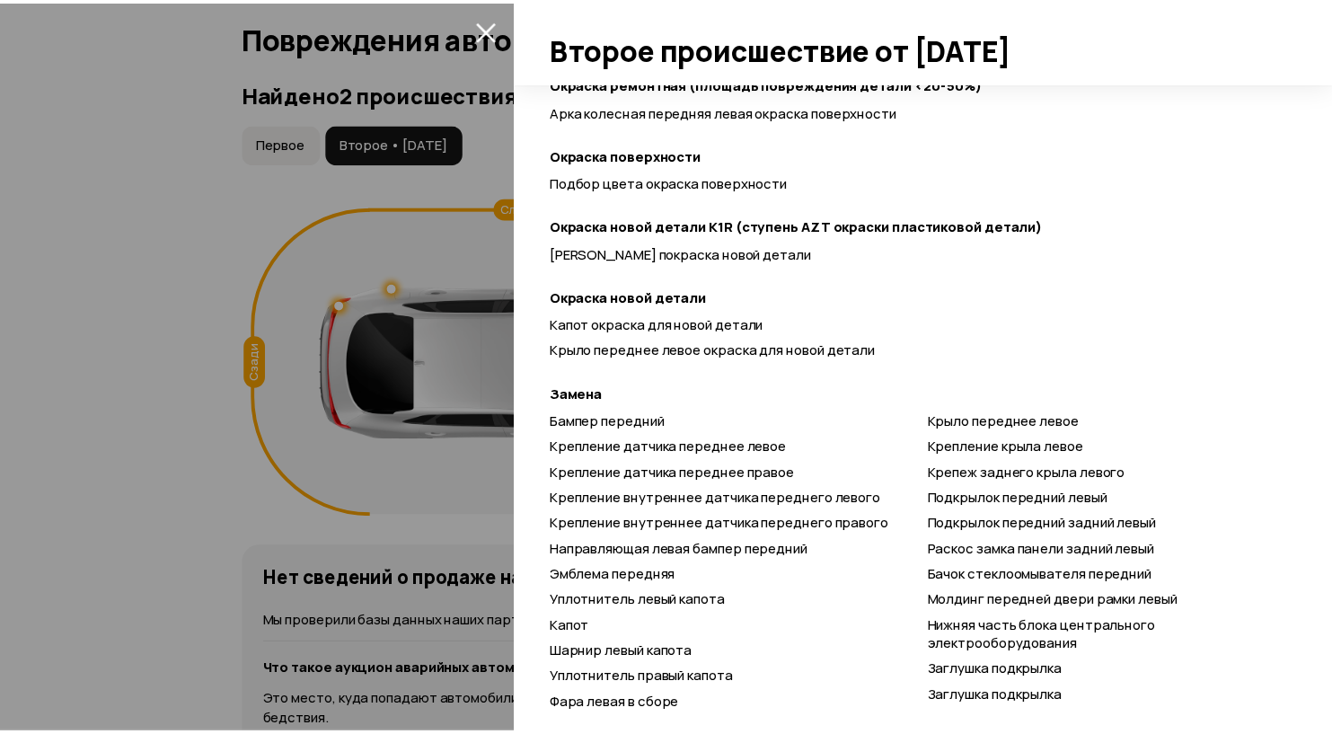
scroll to position [882, 0]
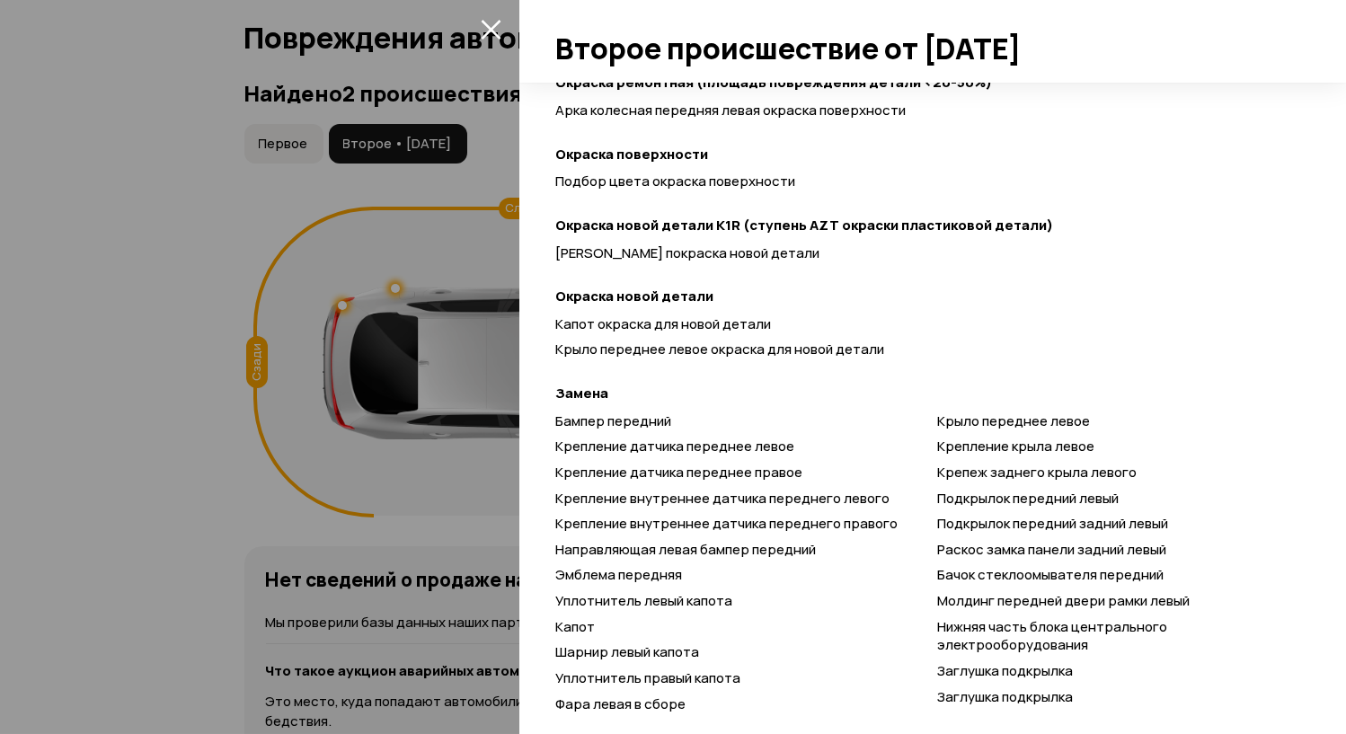
click at [143, 228] on div at bounding box center [673, 367] width 1346 height 734
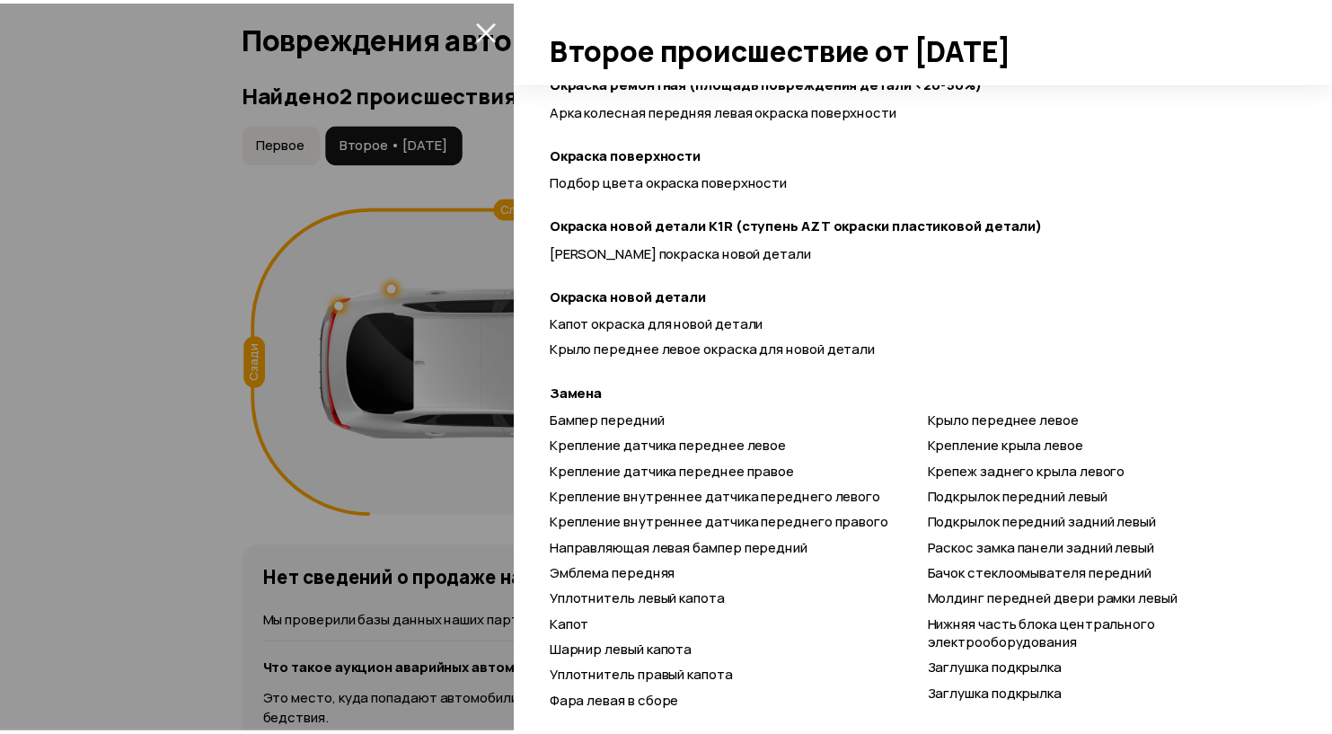
scroll to position [172, 0]
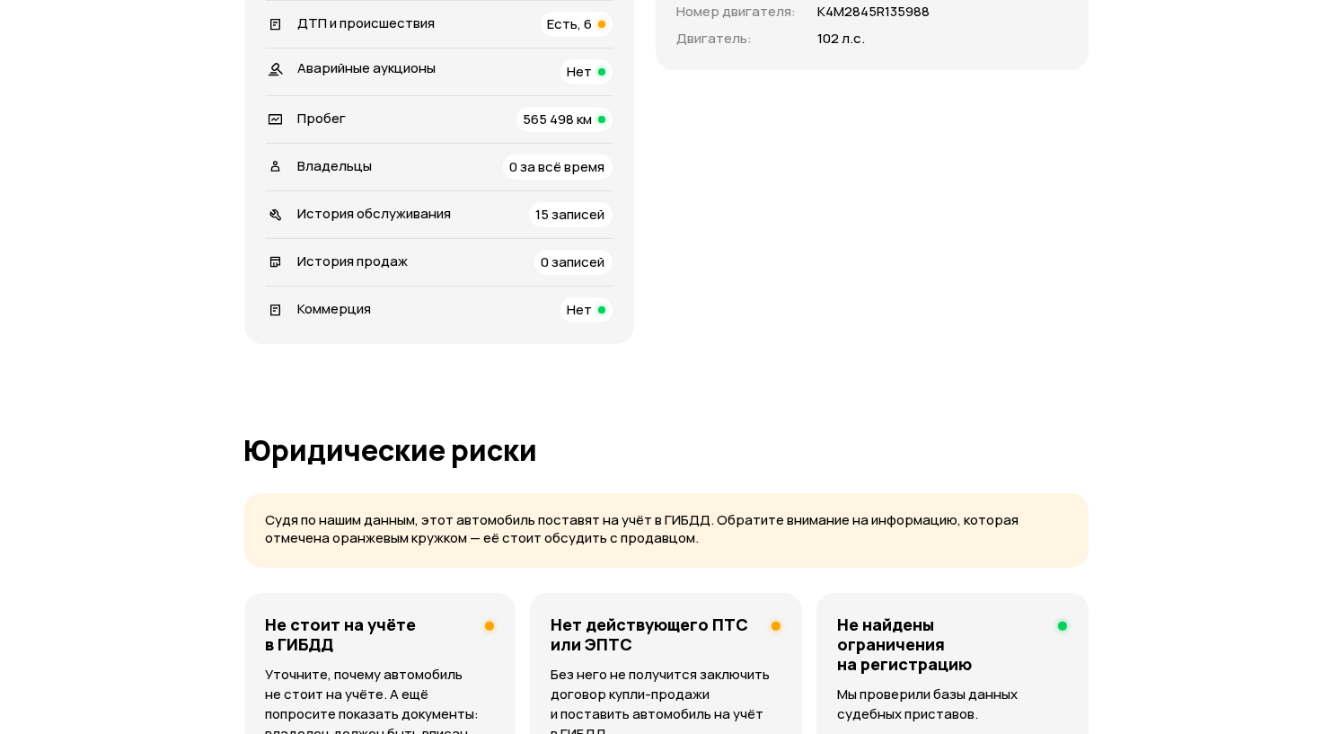
scroll to position [667, 0]
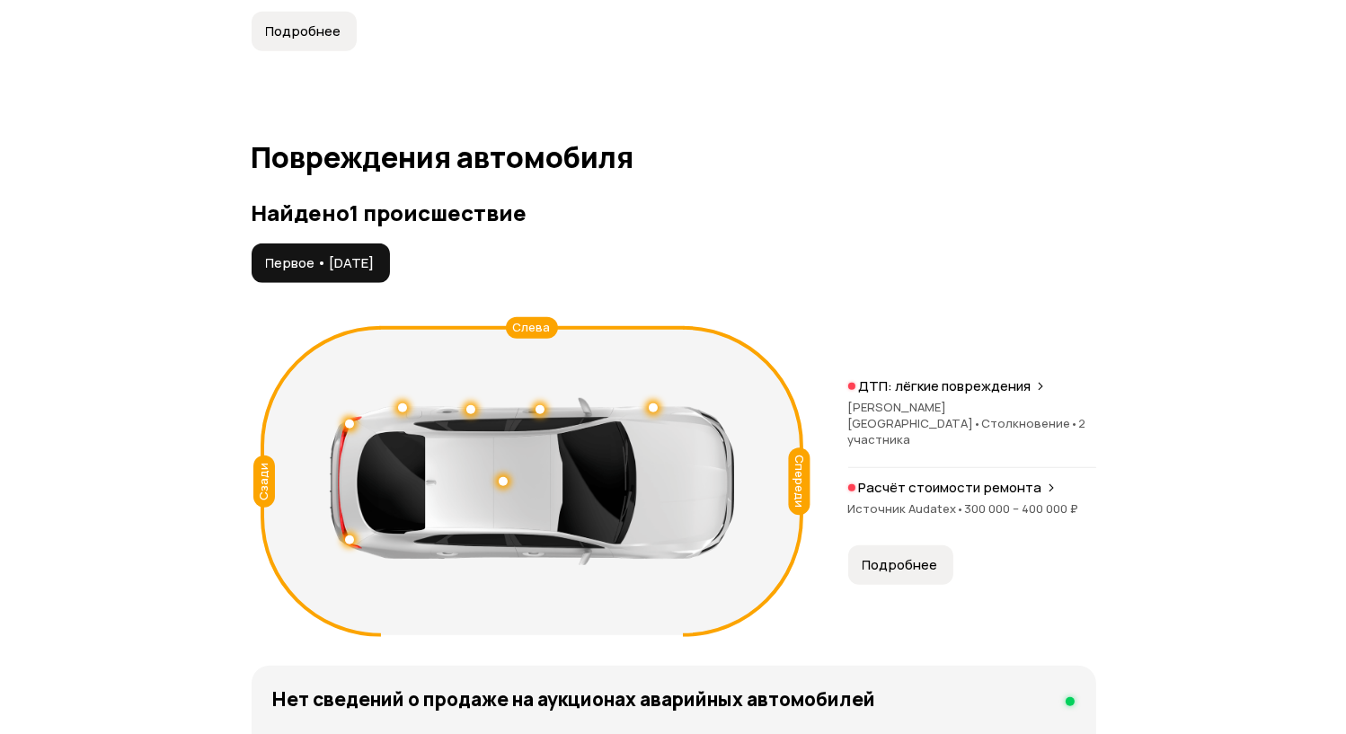
scroll to position [1882, 0]
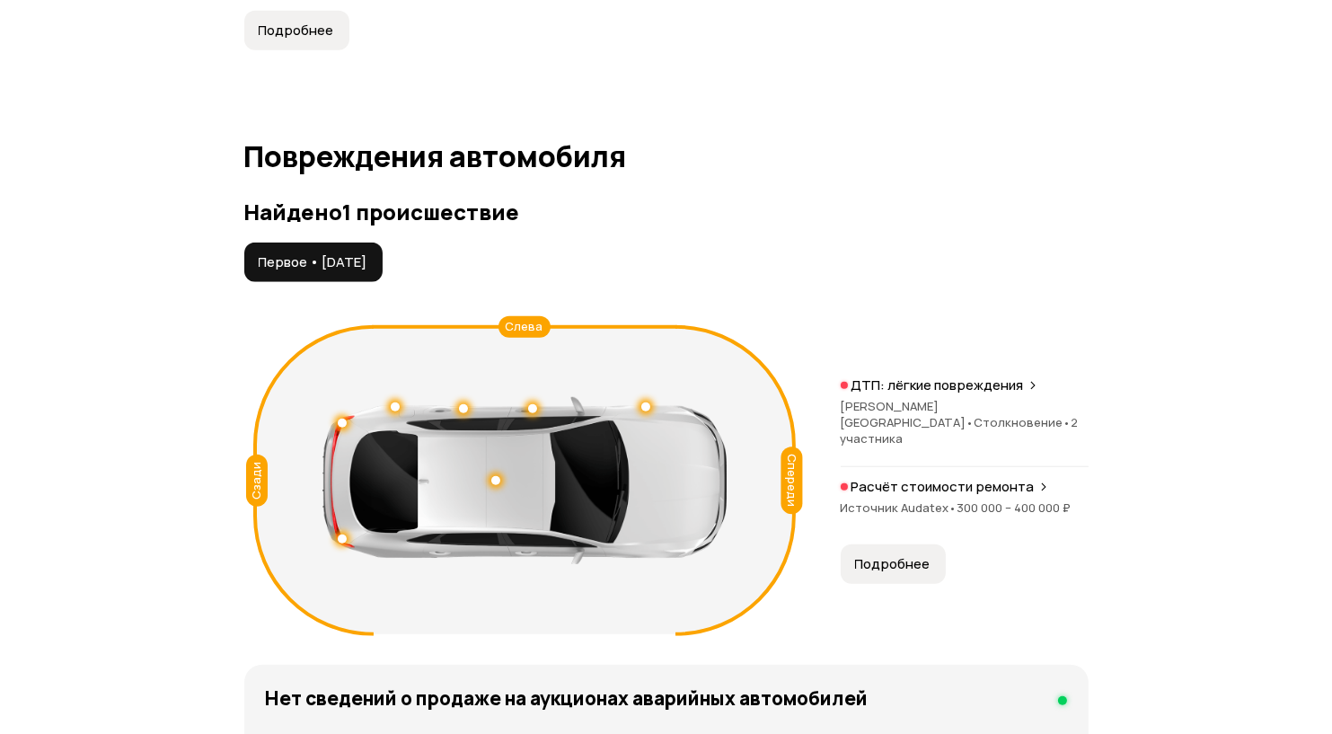
click at [1019, 478] on p "Расчёт стоимости ремонта" at bounding box center [943, 487] width 183 height 18
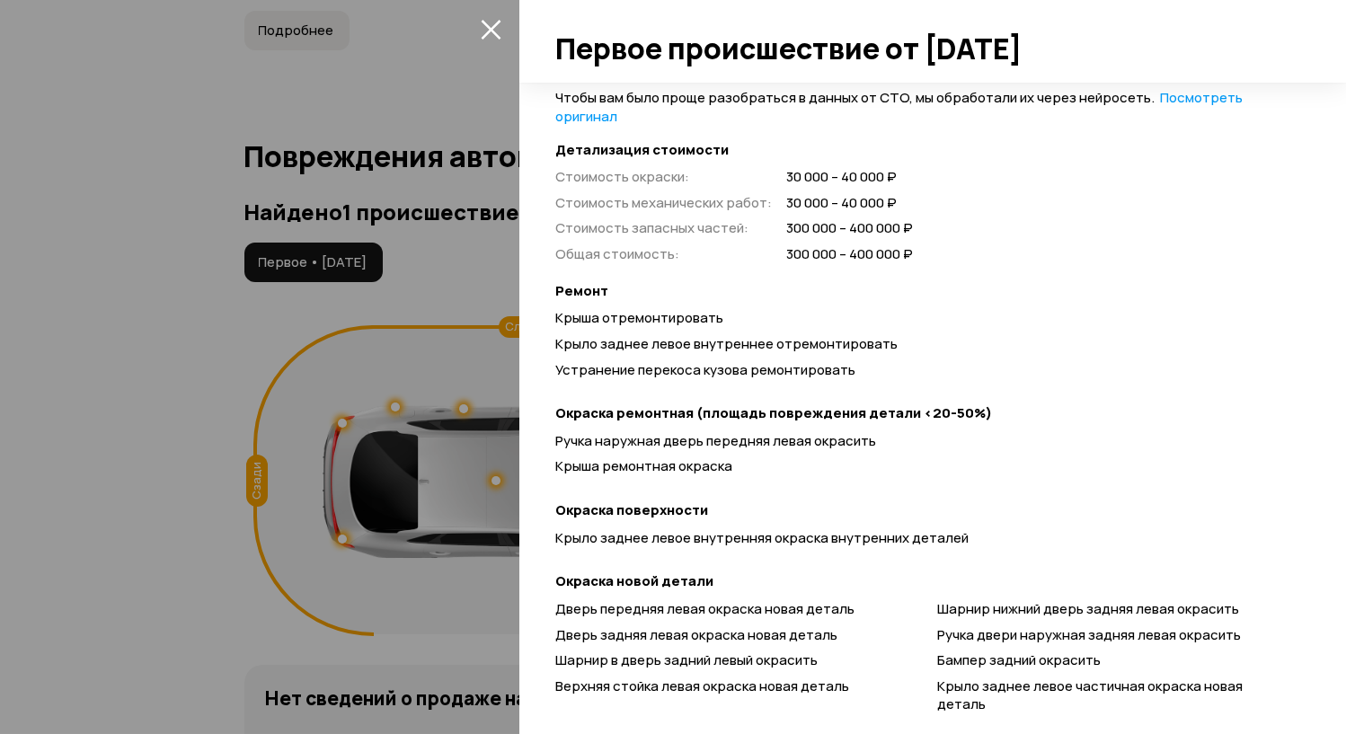
scroll to position [450, 0]
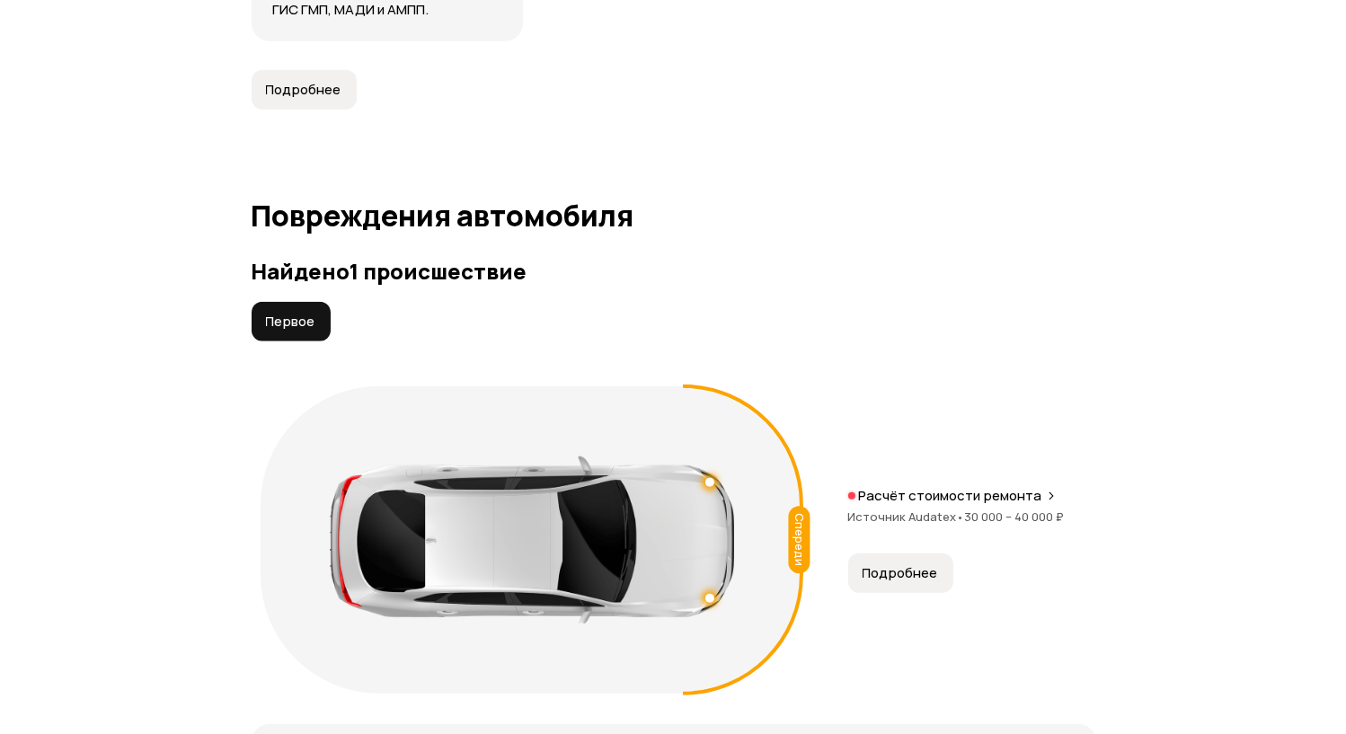
scroll to position [1933, 0]
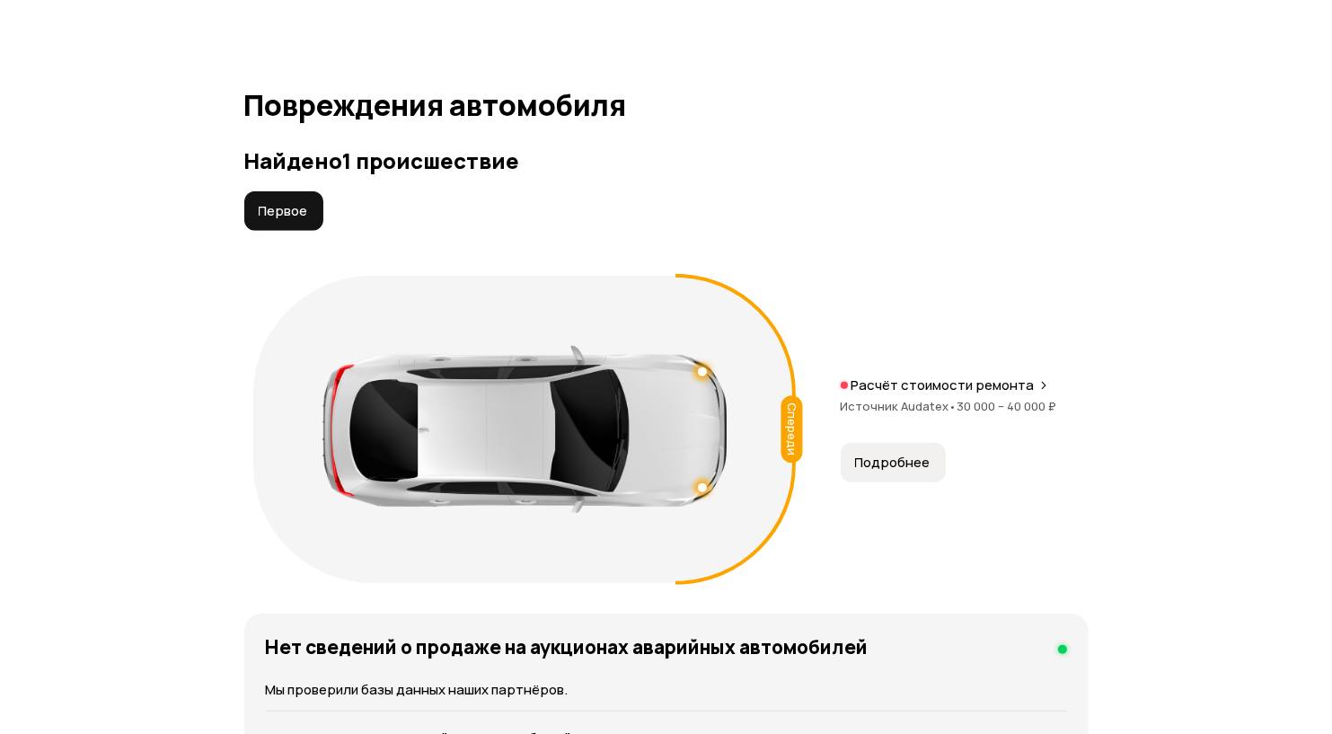
click at [934, 477] on button "Подробнее" at bounding box center [893, 463] width 105 height 40
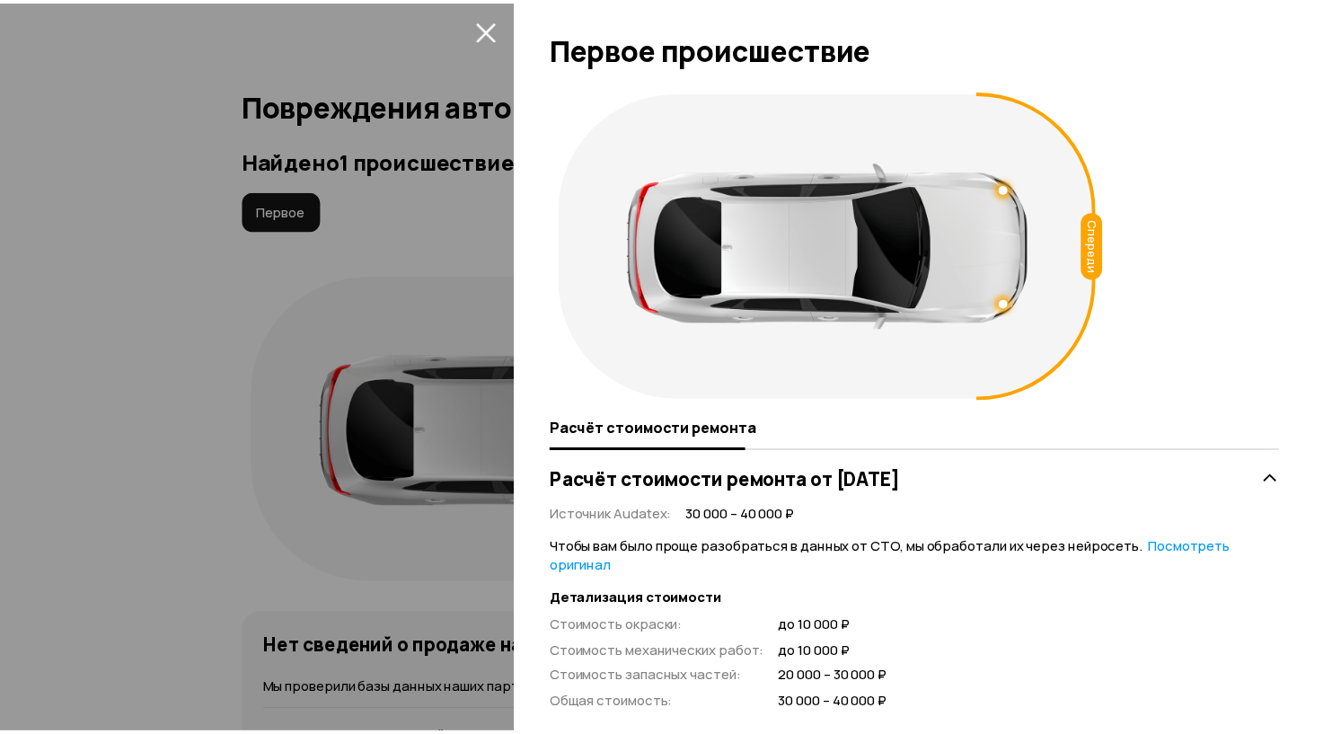
scroll to position [340, 0]
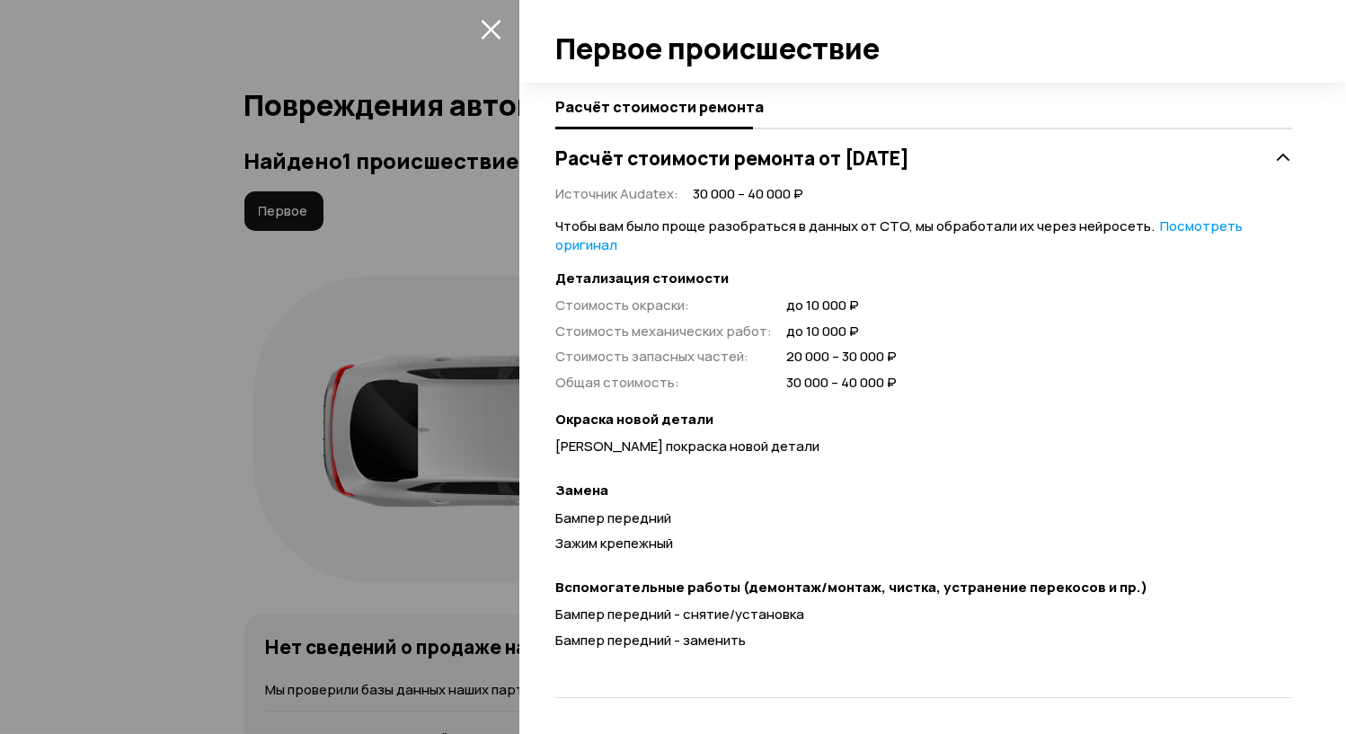
click at [189, 258] on div at bounding box center [673, 367] width 1346 height 734
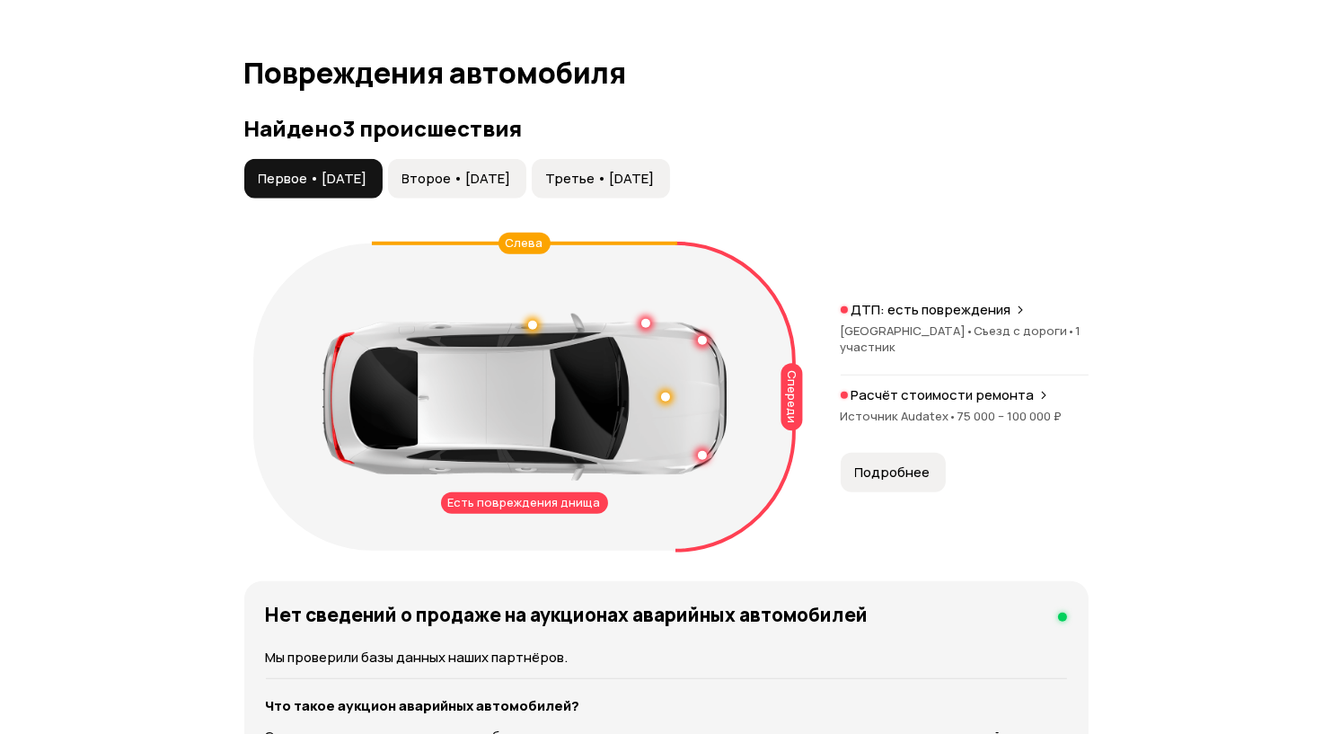
scroll to position [1842, 0]
